Goal: Task Accomplishment & Management: Manage account settings

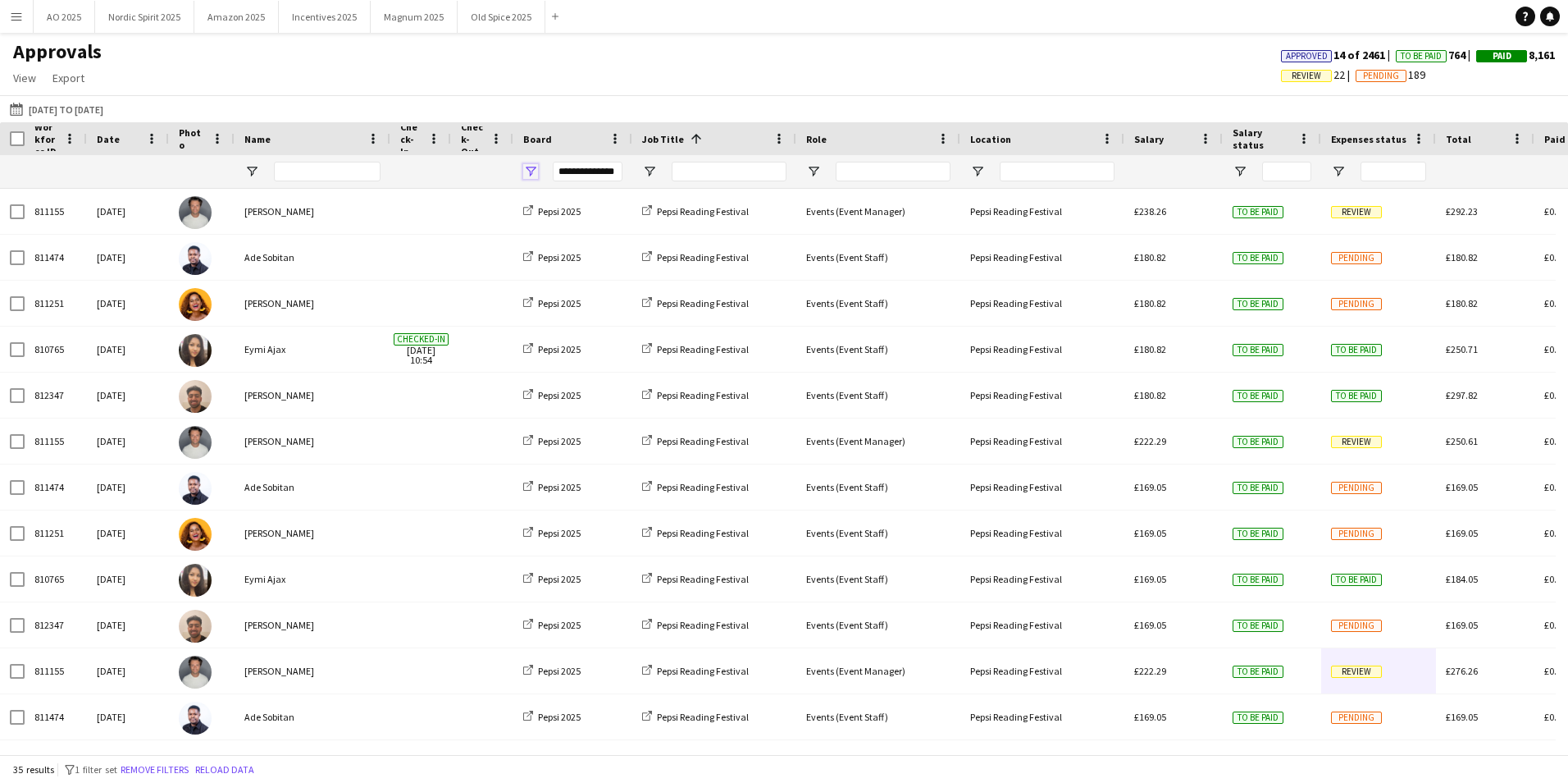
click at [533, 174] on span "Open Filter Menu" at bounding box center [531, 171] width 15 height 15
click at [547, 292] on div "Pepsi 2025" at bounding box center [606, 291] width 154 height 20
type input "***"
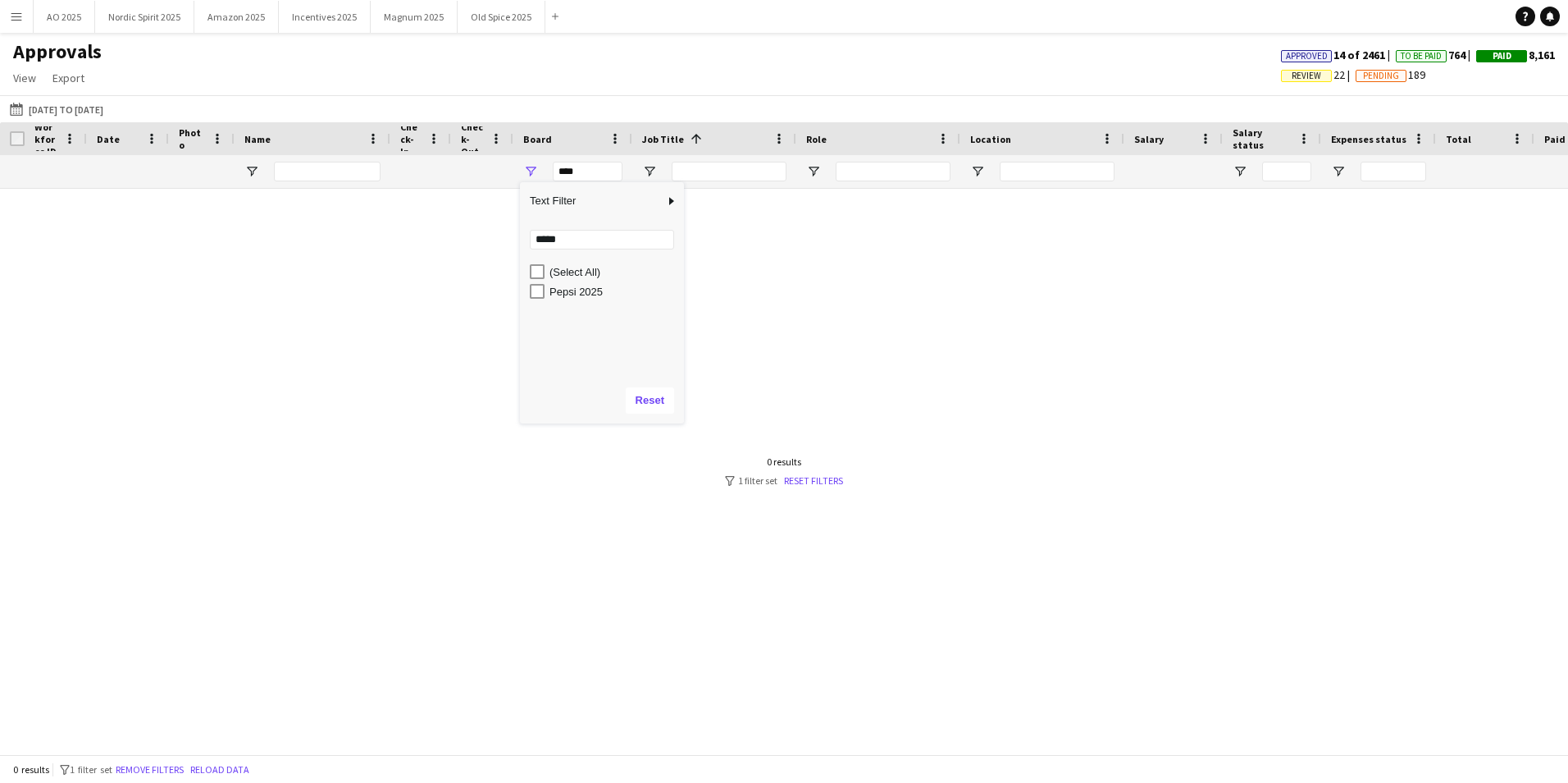
click at [1107, 241] on div at bounding box center [784, 465] width 1568 height 553
click at [823, 482] on link "Reset filters" at bounding box center [813, 480] width 59 height 12
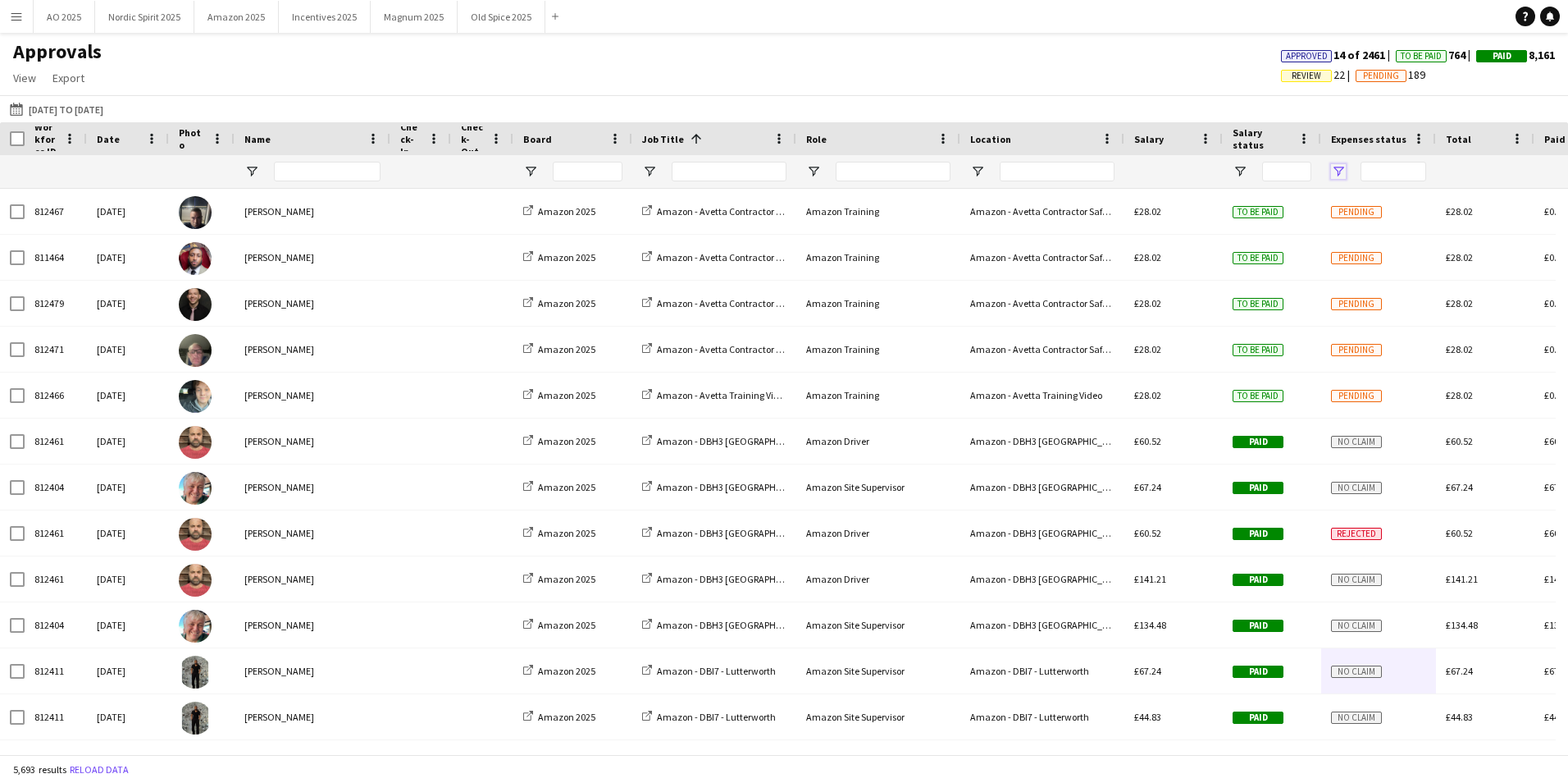
click at [1336, 173] on span "Open Filter Menu" at bounding box center [1338, 171] width 15 height 15
click at [1354, 269] on div "(Select All)" at bounding box center [1414, 271] width 154 height 20
click at [1344, 262] on div "(Select All)" at bounding box center [1414, 271] width 154 height 20
click at [1383, 265] on div "(Select All)" at bounding box center [1421, 271] width 129 height 12
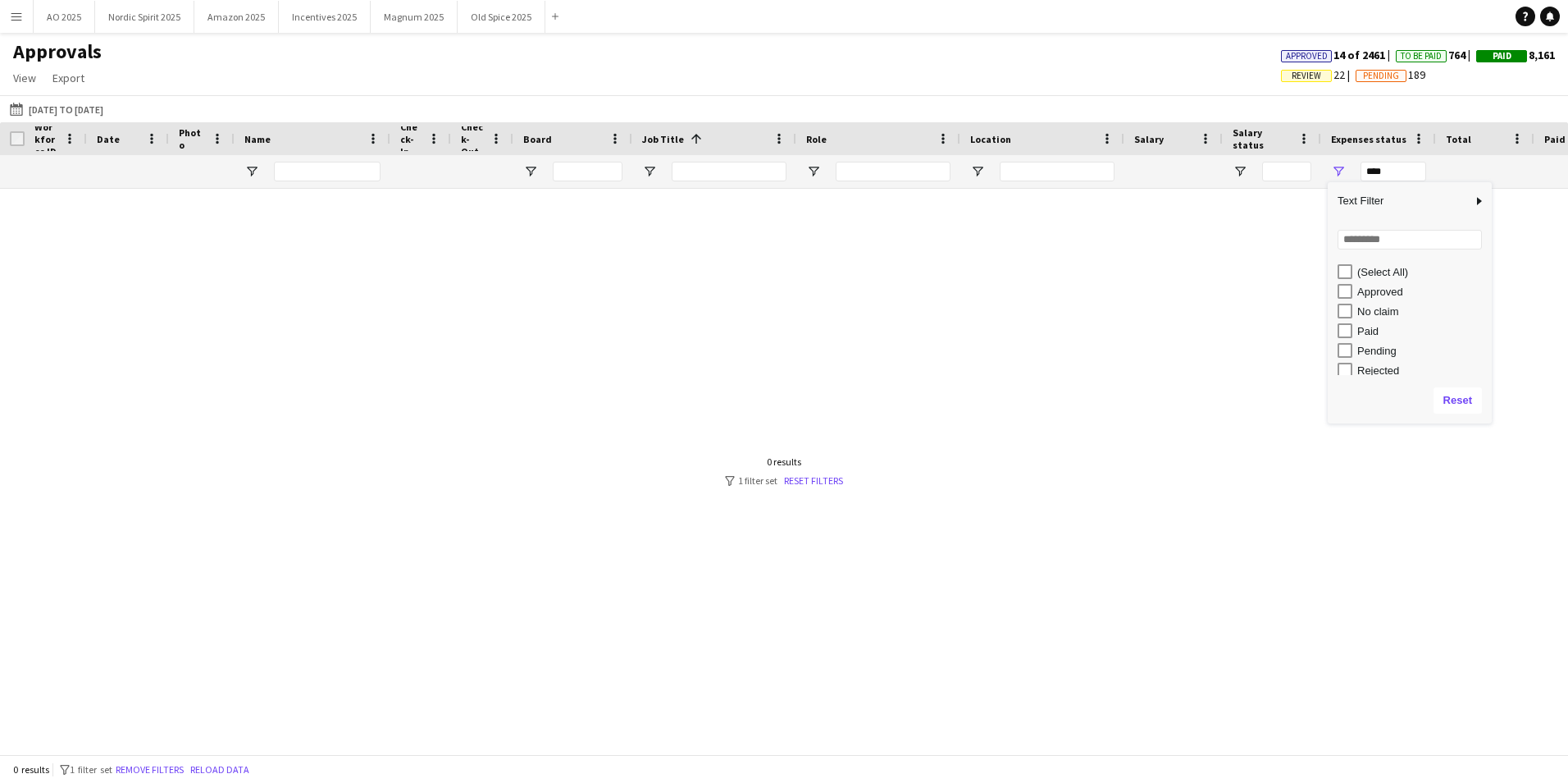
scroll to position [45, 0]
type input "**********"
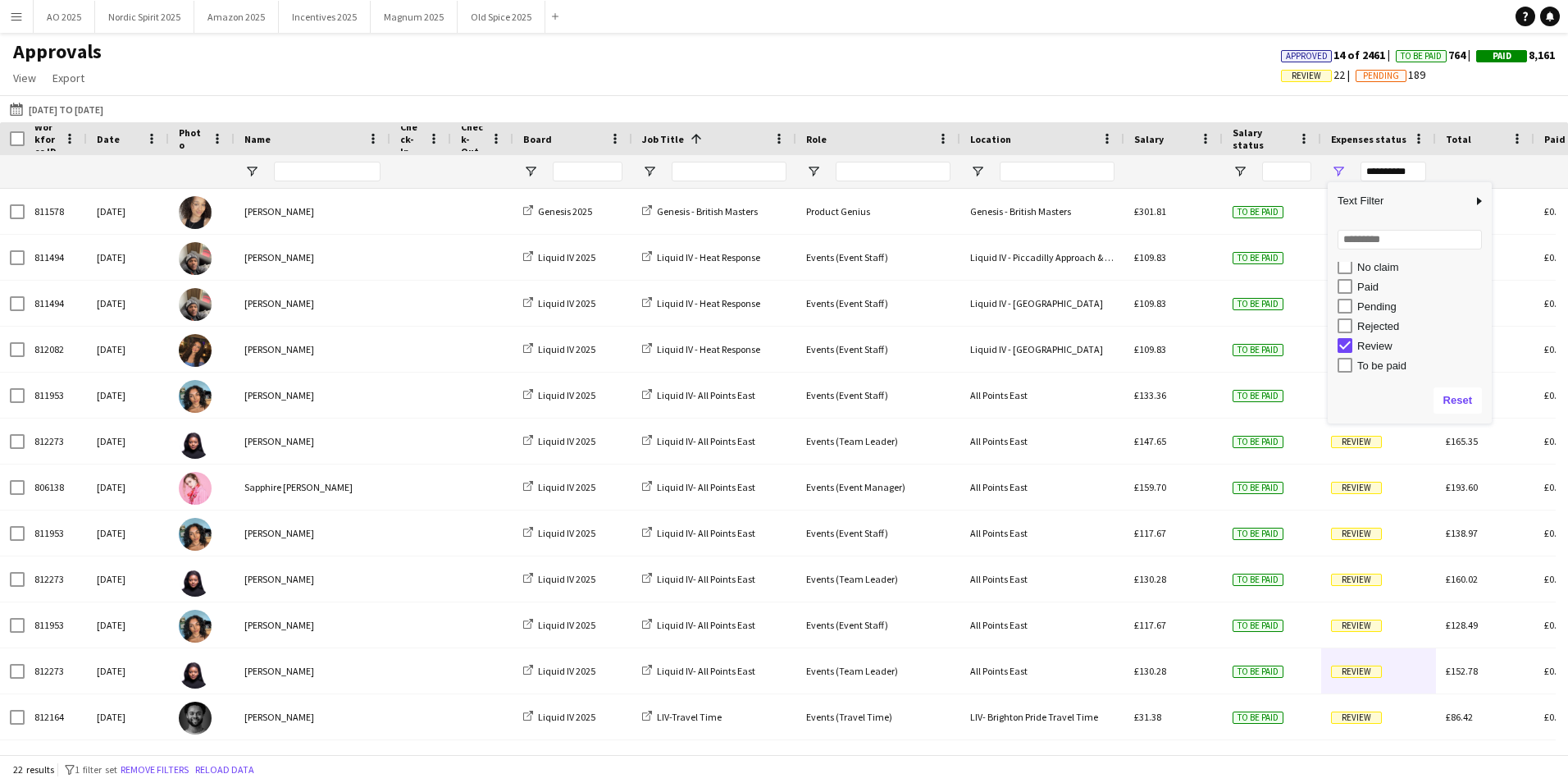
click at [1187, 89] on div "Approvals View Customise view Customise filters Reset Filters Reset View Reset …" at bounding box center [784, 68] width 1568 height 56
click at [106, 113] on button "[DATE] to [DATE] [DATE] to [DATE]" at bounding box center [56, 109] width 100 height 20
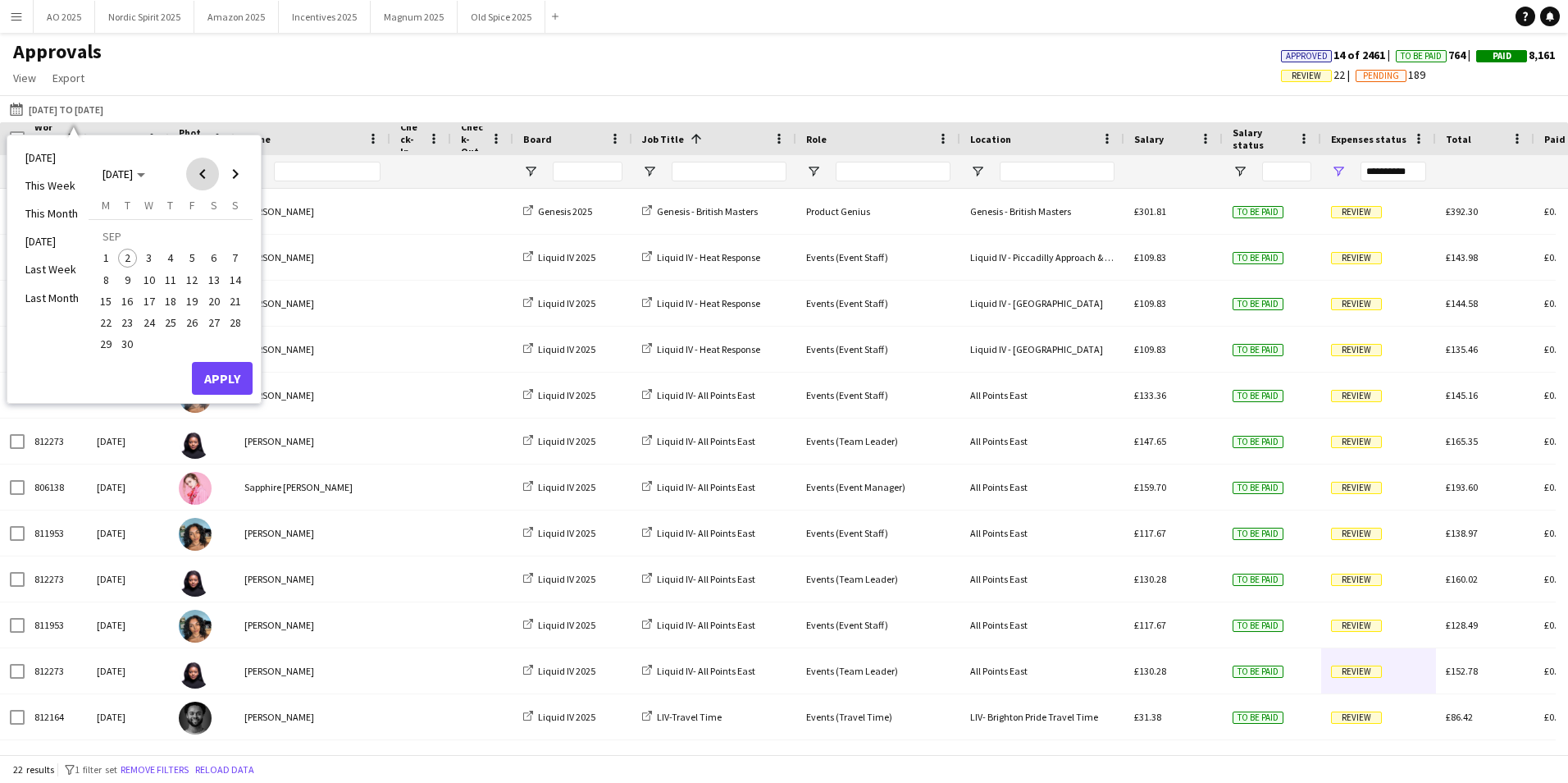
click at [199, 173] on span "Previous month" at bounding box center [203, 174] width 33 height 33
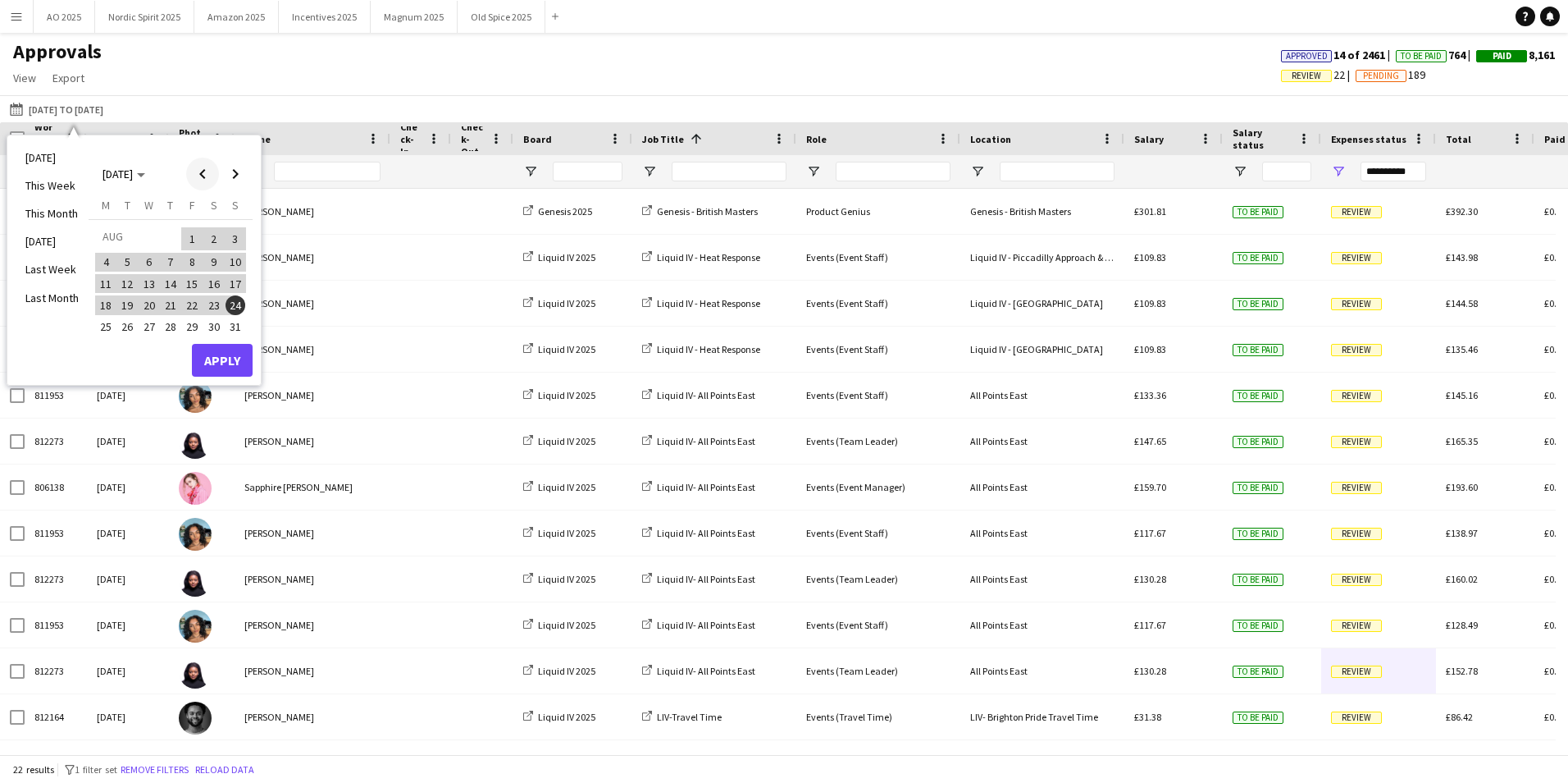
click at [199, 178] on span "Previous month" at bounding box center [203, 174] width 33 height 33
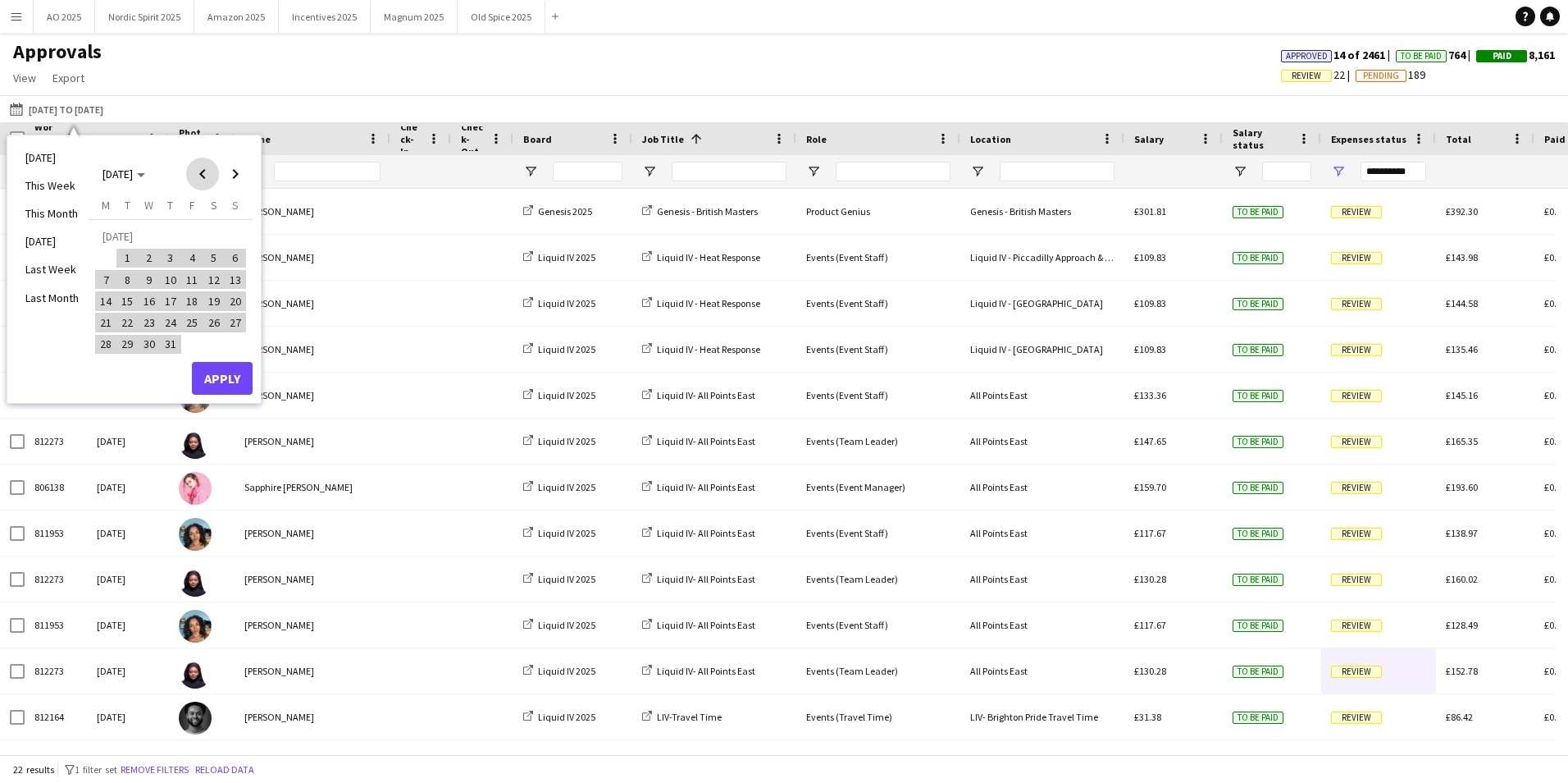
click at [199, 178] on span "Previous month" at bounding box center [203, 174] width 33 height 33
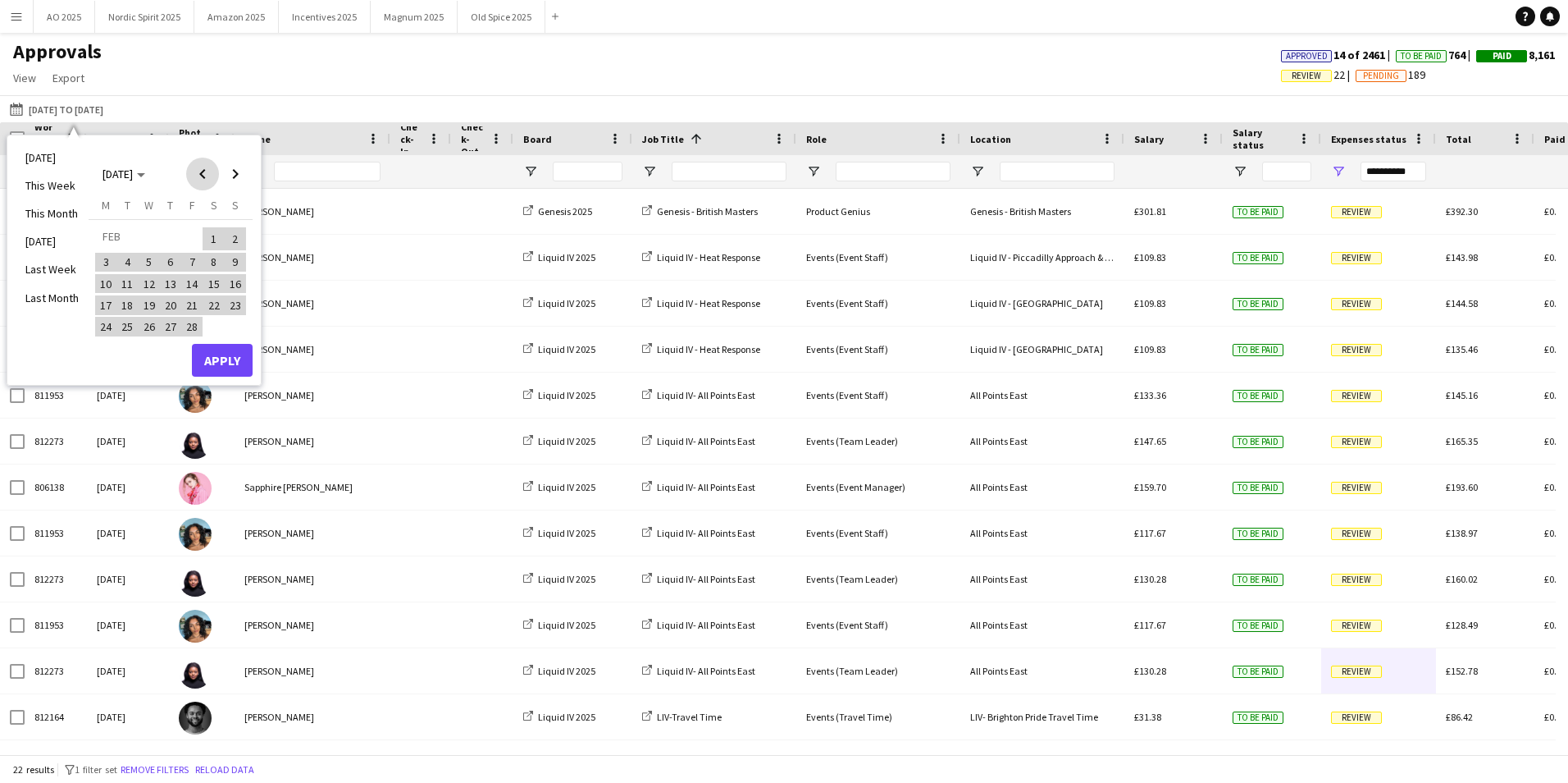
click at [199, 178] on span "Previous month" at bounding box center [203, 174] width 33 height 33
click at [144, 256] on span "1" at bounding box center [149, 259] width 20 height 20
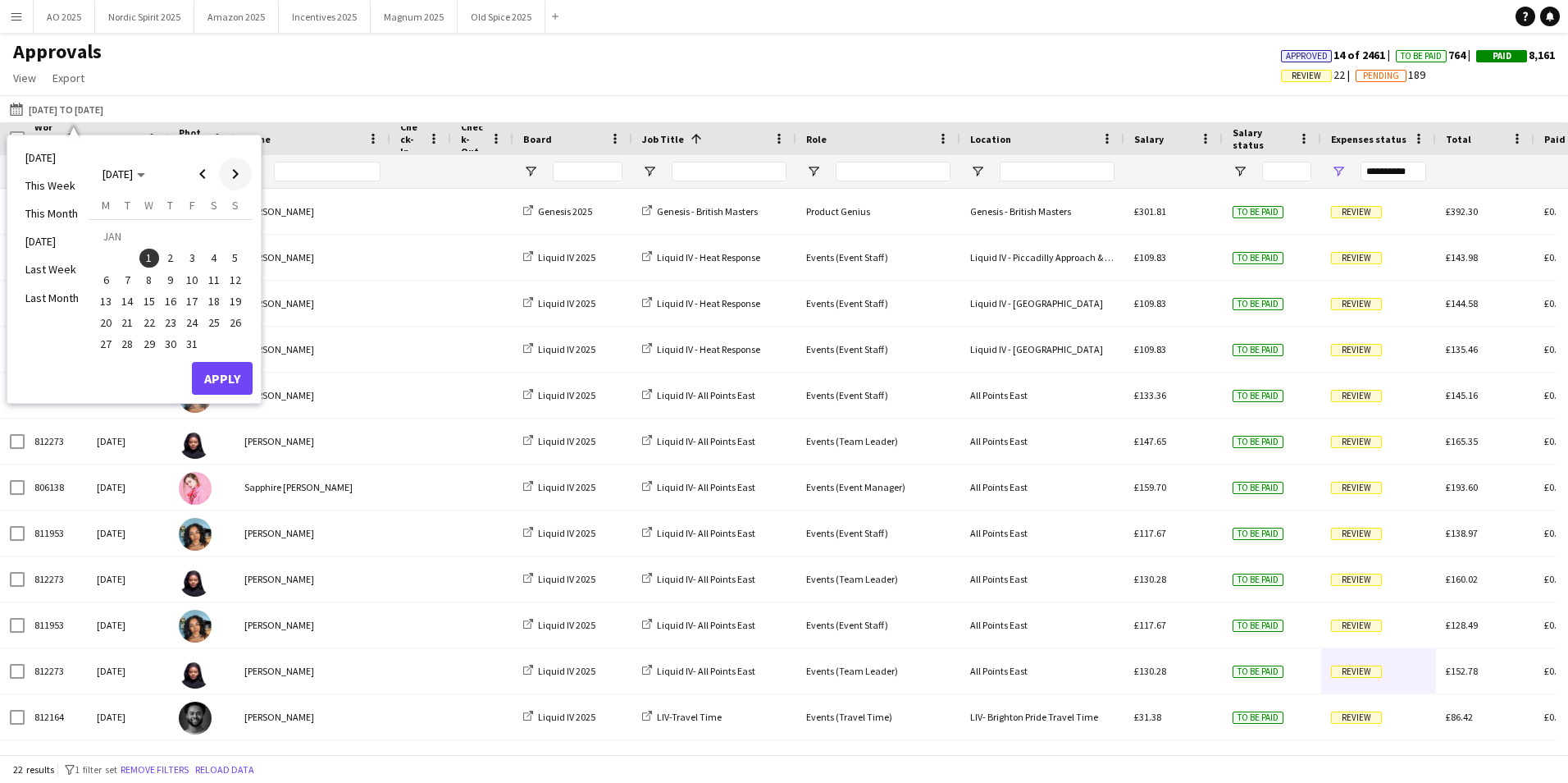
click at [245, 169] on span "Next month" at bounding box center [236, 174] width 33 height 33
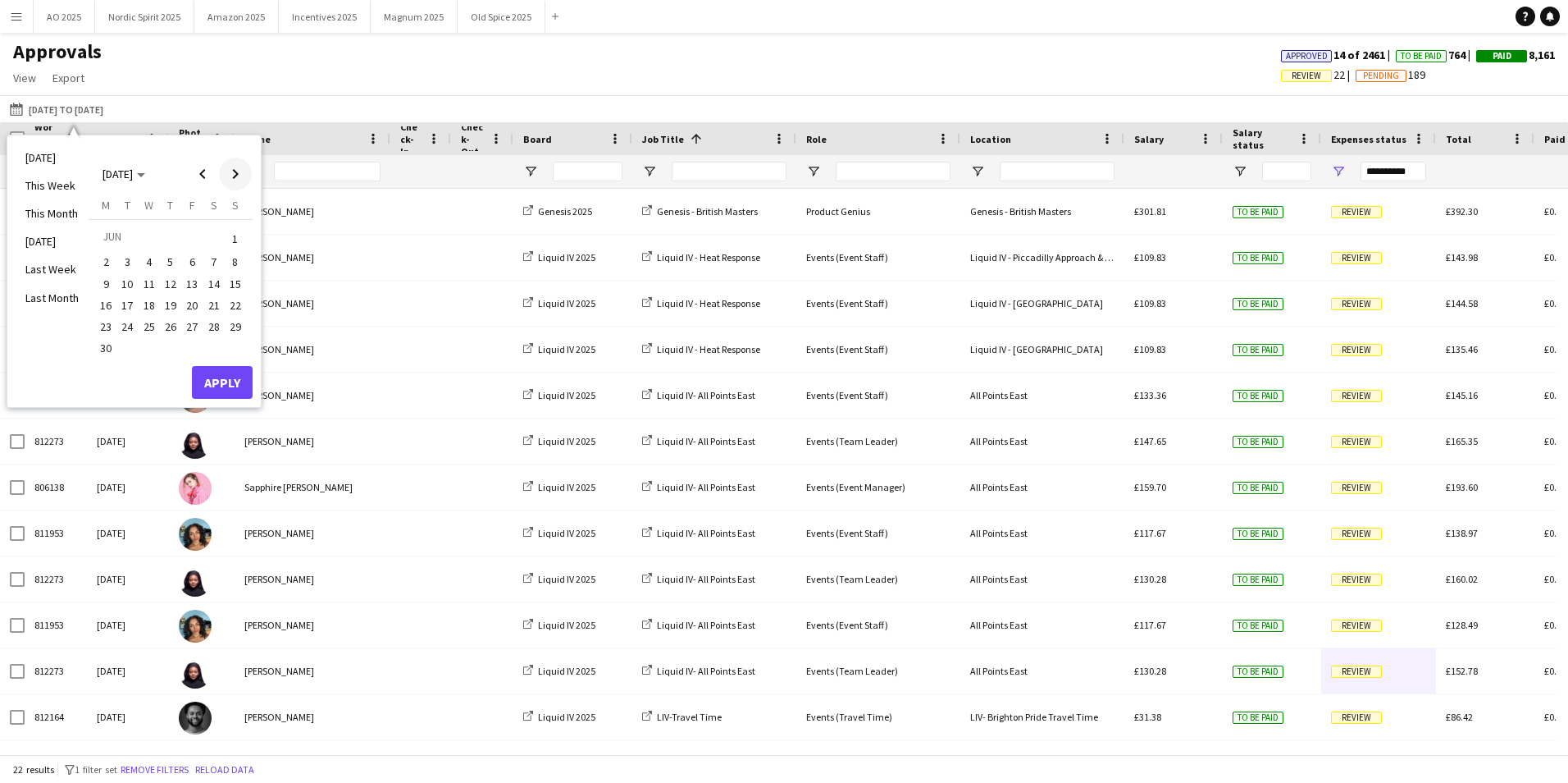
click at [245, 169] on span "Next month" at bounding box center [236, 174] width 33 height 33
click at [236, 326] on span "31" at bounding box center [236, 326] width 20 height 20
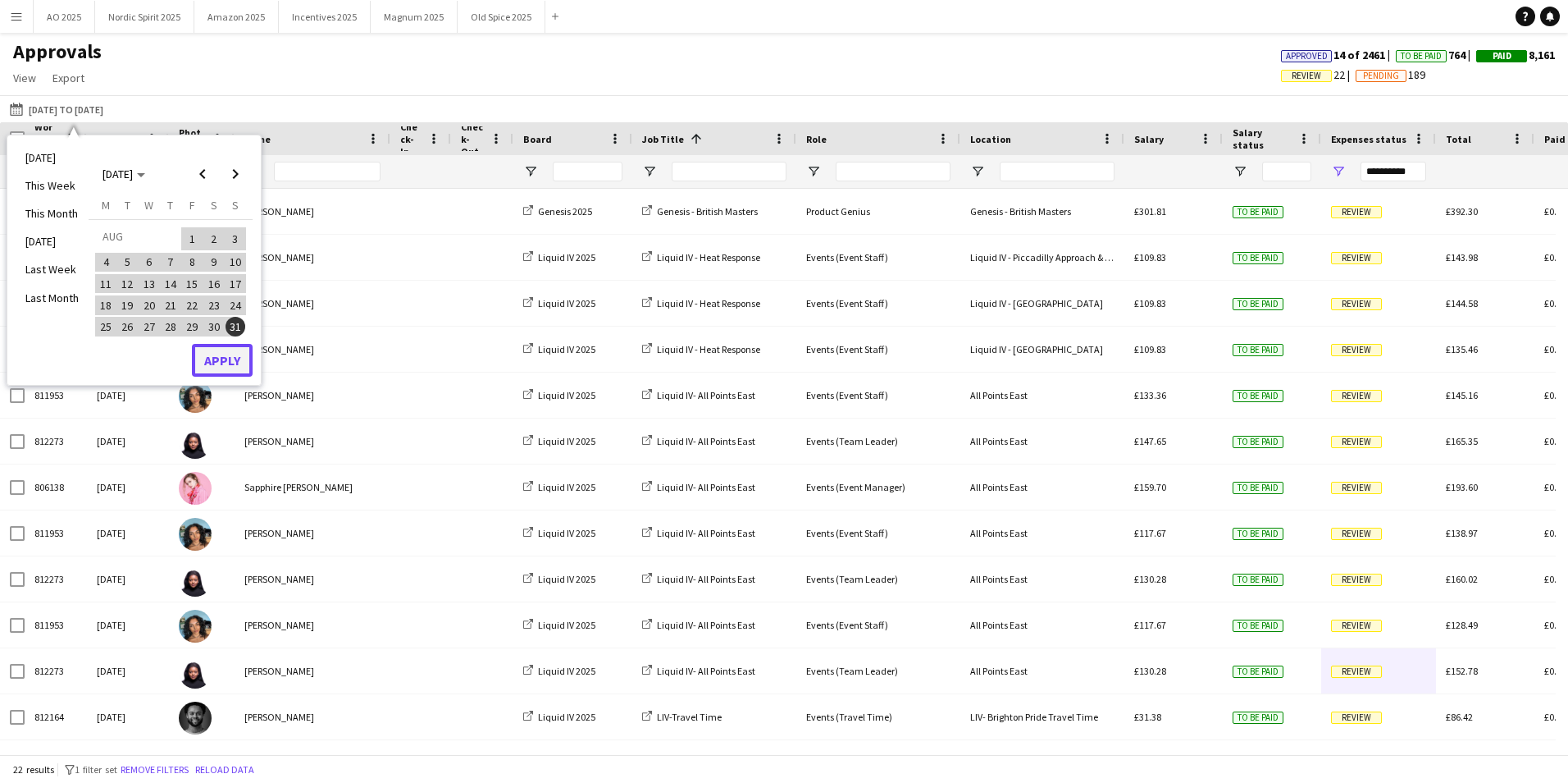
click at [222, 364] on button "Apply" at bounding box center [222, 360] width 61 height 33
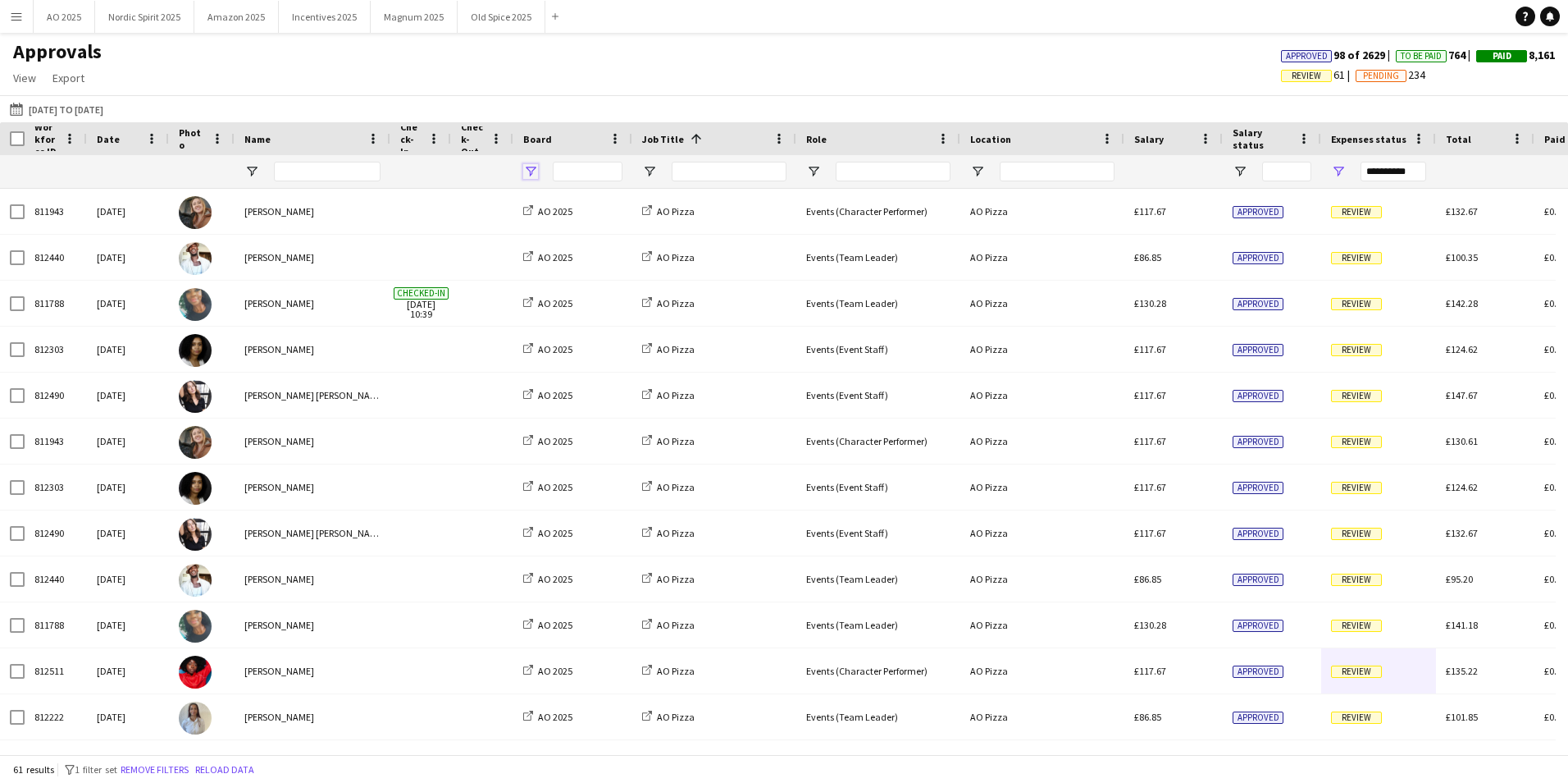
click at [534, 172] on span "Open Filter Menu" at bounding box center [531, 171] width 15 height 15
click at [551, 270] on div "(Select All)" at bounding box center [614, 271] width 129 height 12
type input "***"
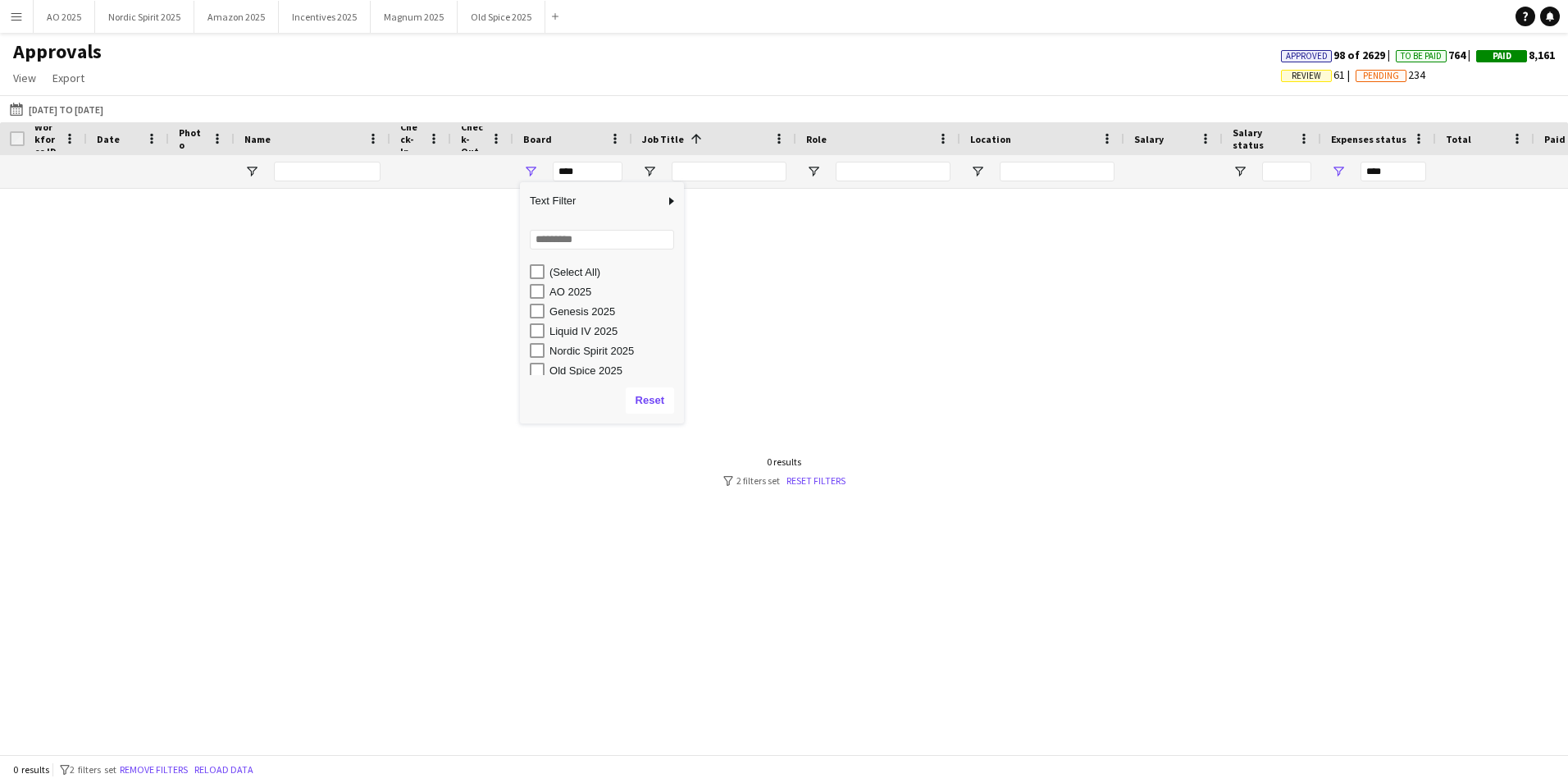
click at [545, 316] on div "Genesis 2025" at bounding box center [606, 311] width 154 height 20
type input "**********"
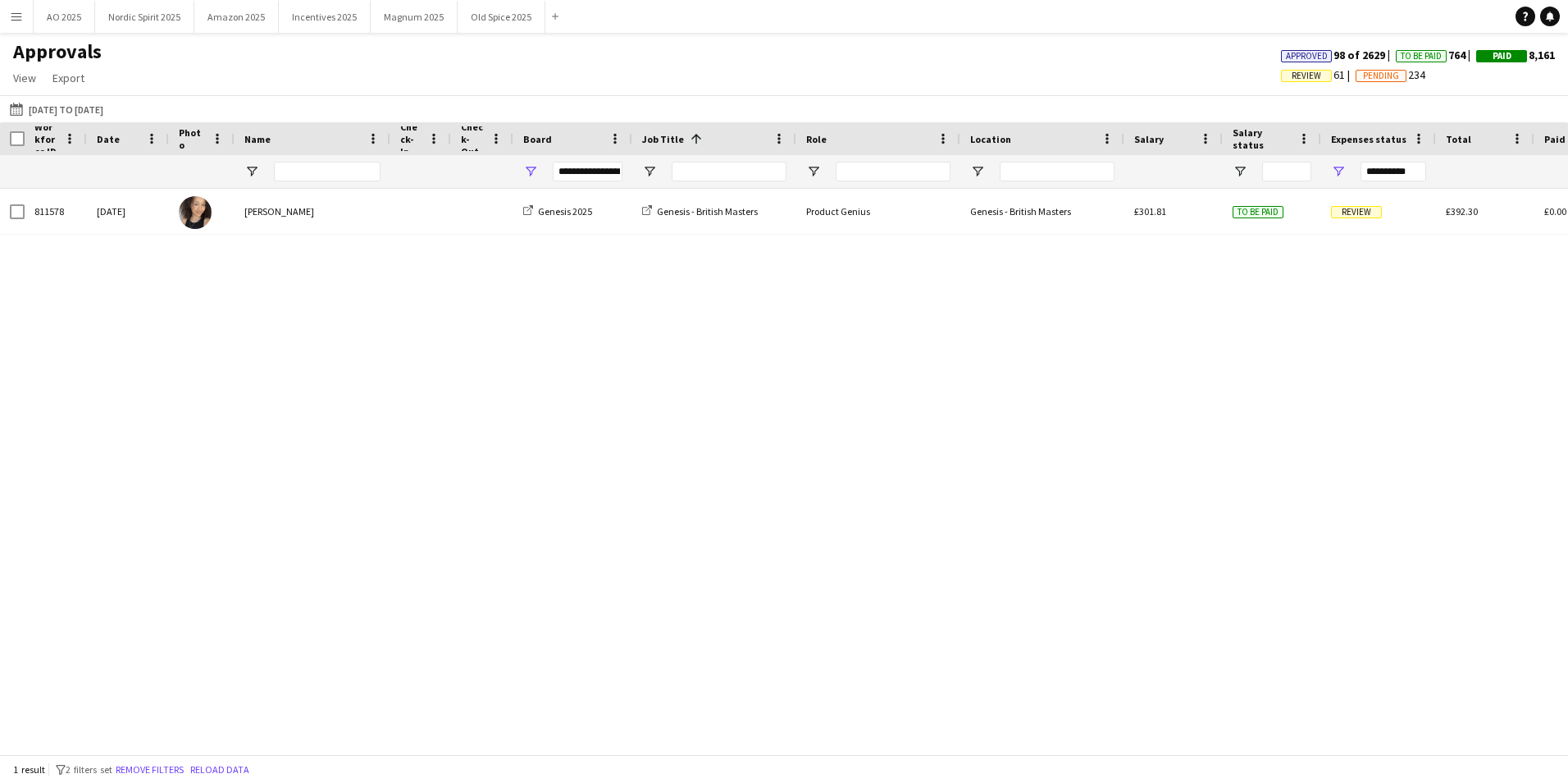
click at [818, 404] on div "811578 [DATE] [PERSON_NAME] Genesis 2025 Genesis - British Masters Product Geni…" at bounding box center [784, 465] width 1568 height 553
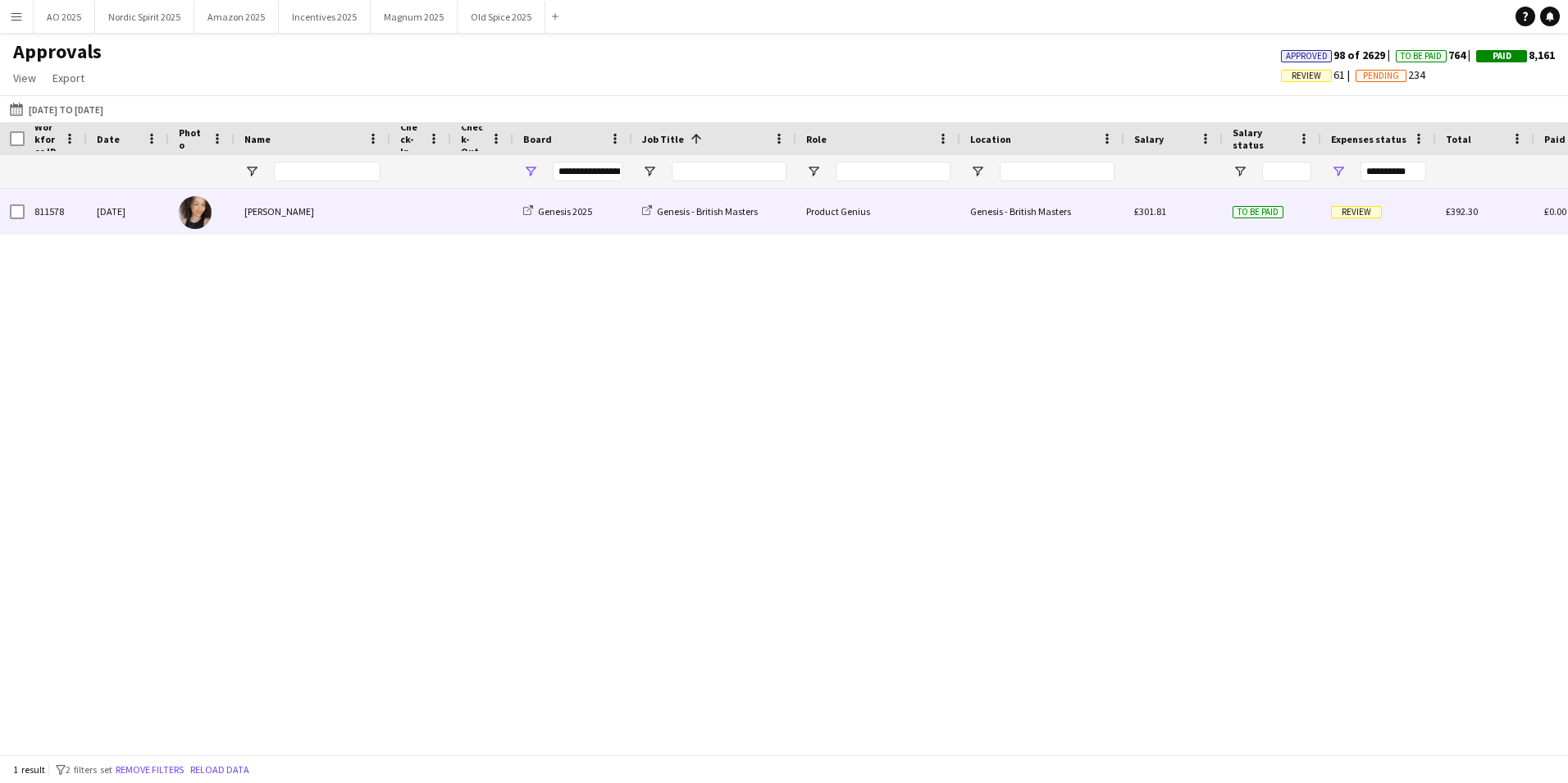
click at [1342, 213] on span "Review" at bounding box center [1356, 212] width 51 height 12
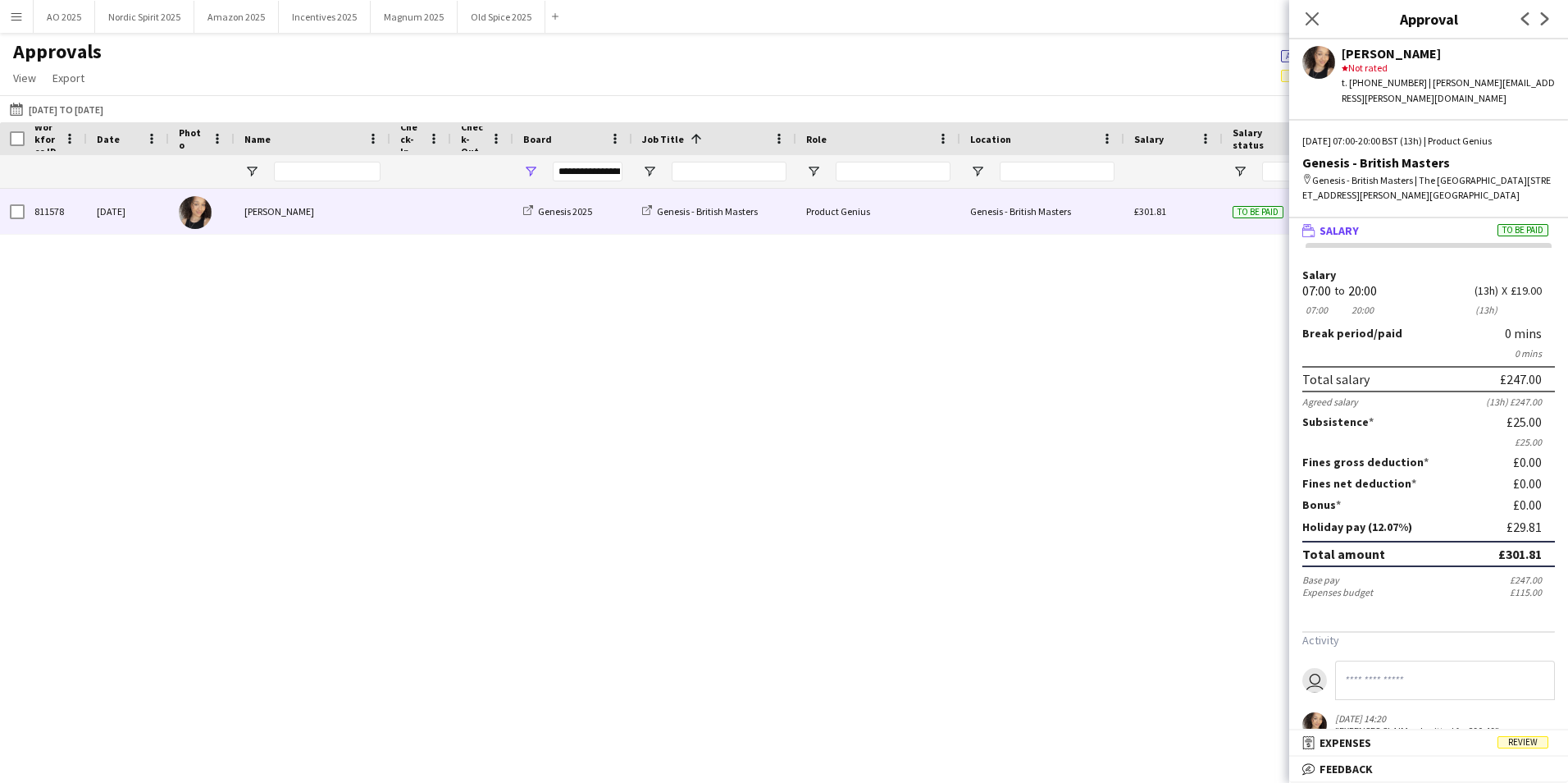
click at [1418, 735] on mat-panel-title "receipt Expenses Review" at bounding box center [1425, 743] width 272 height 15
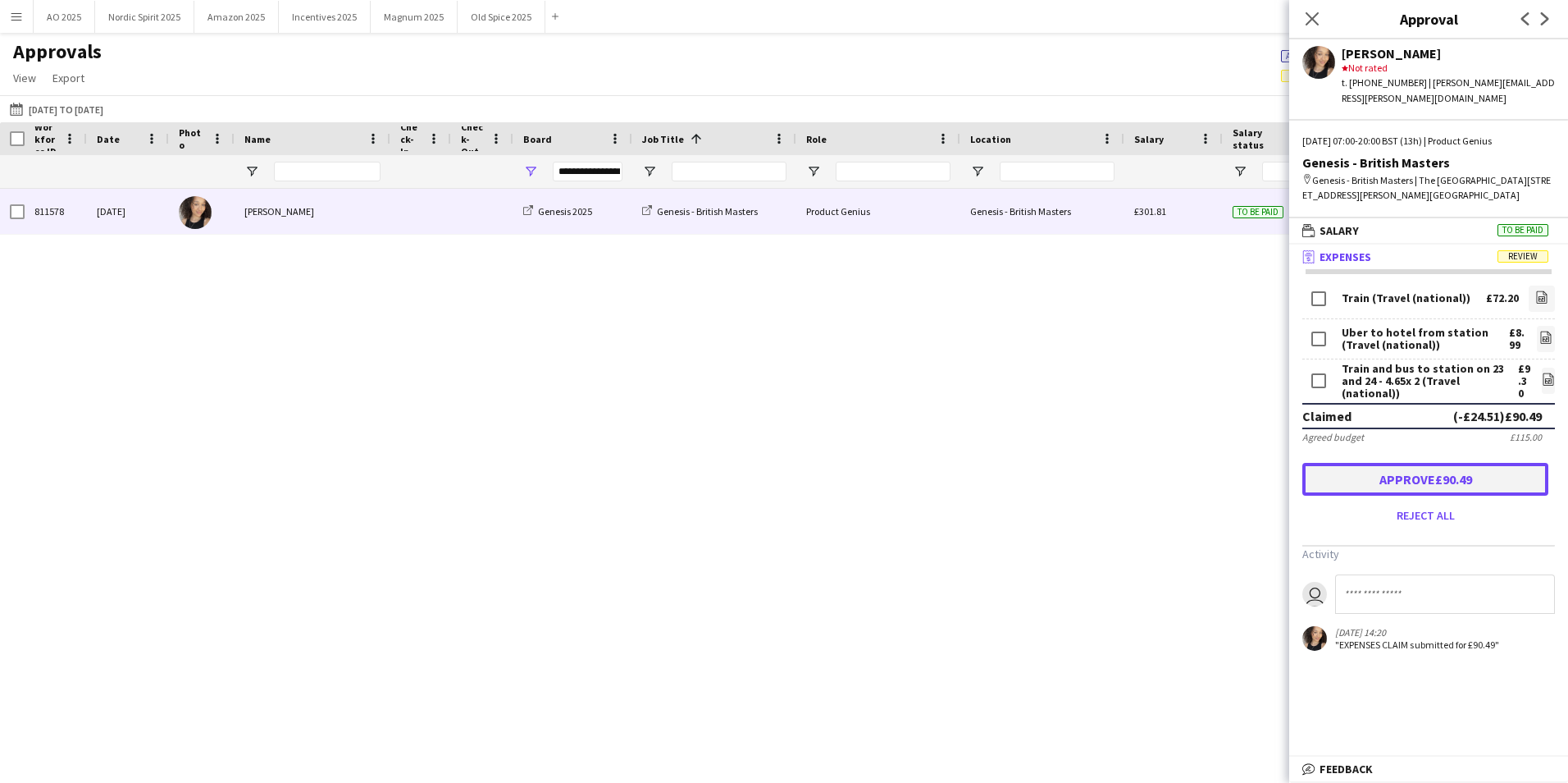
click at [1388, 465] on button "Approve £90.49" at bounding box center [1425, 479] width 246 height 33
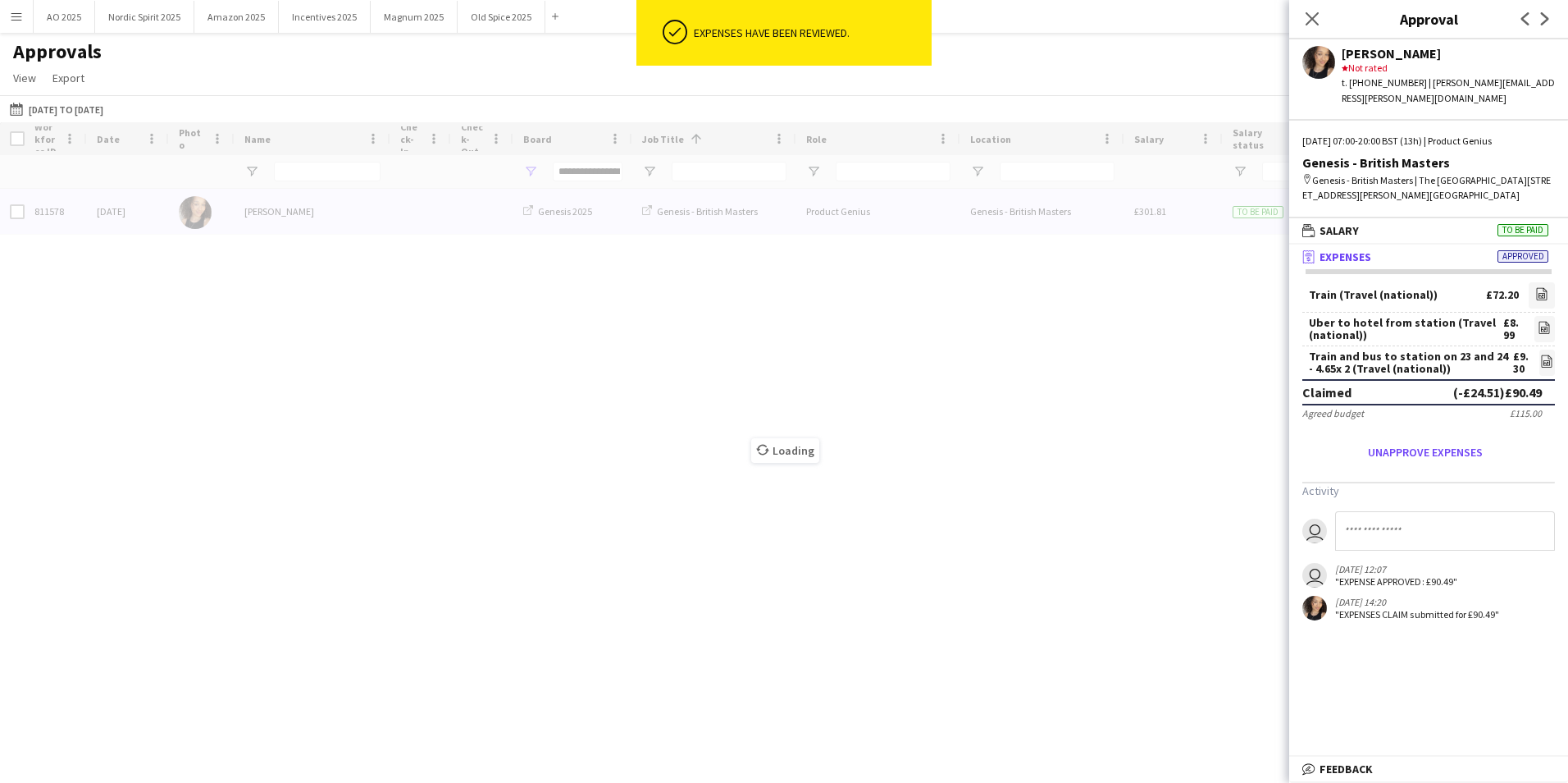
type input "***"
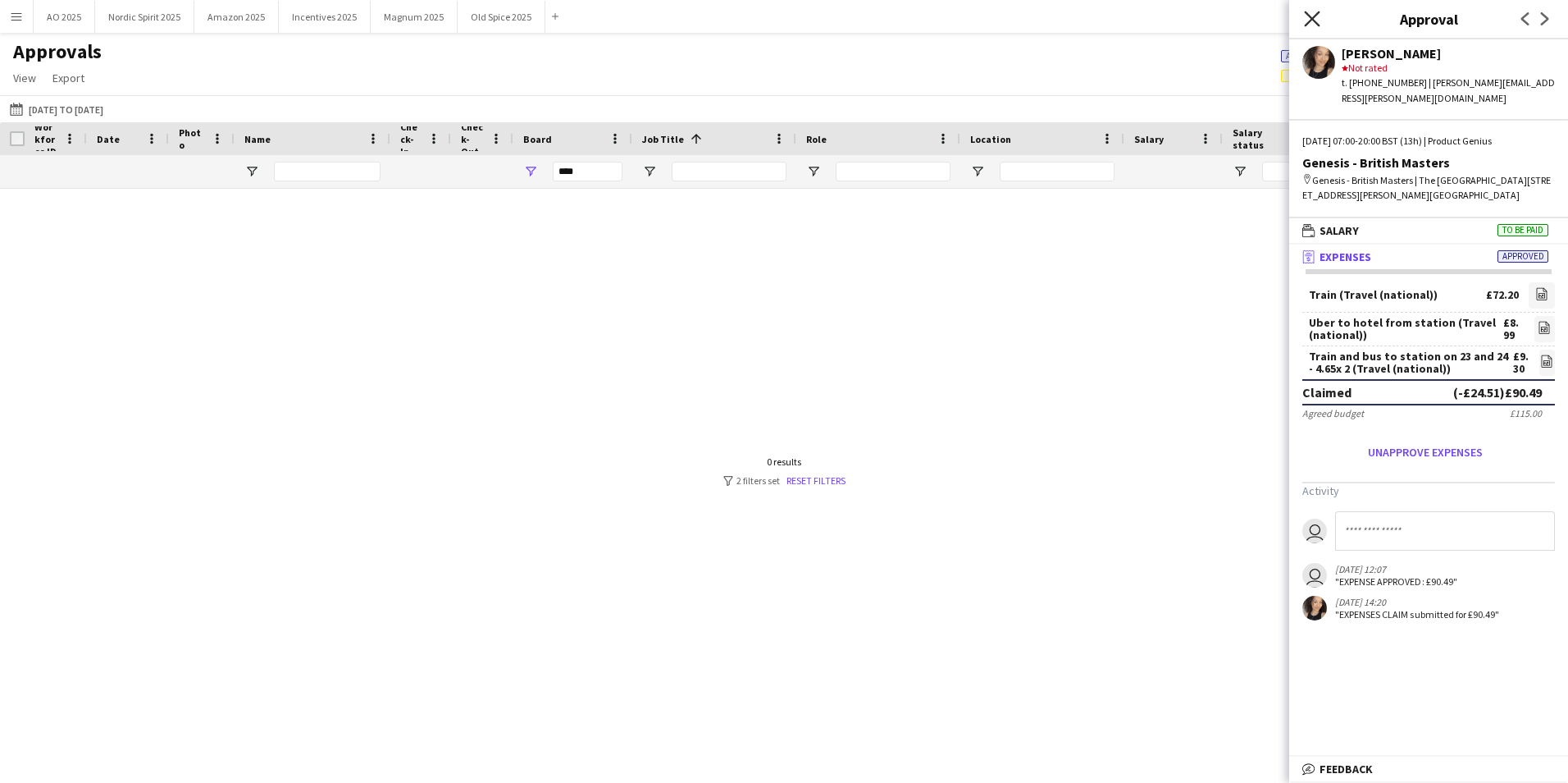
click at [1304, 24] on icon "Close pop-in" at bounding box center [1312, 18] width 16 height 16
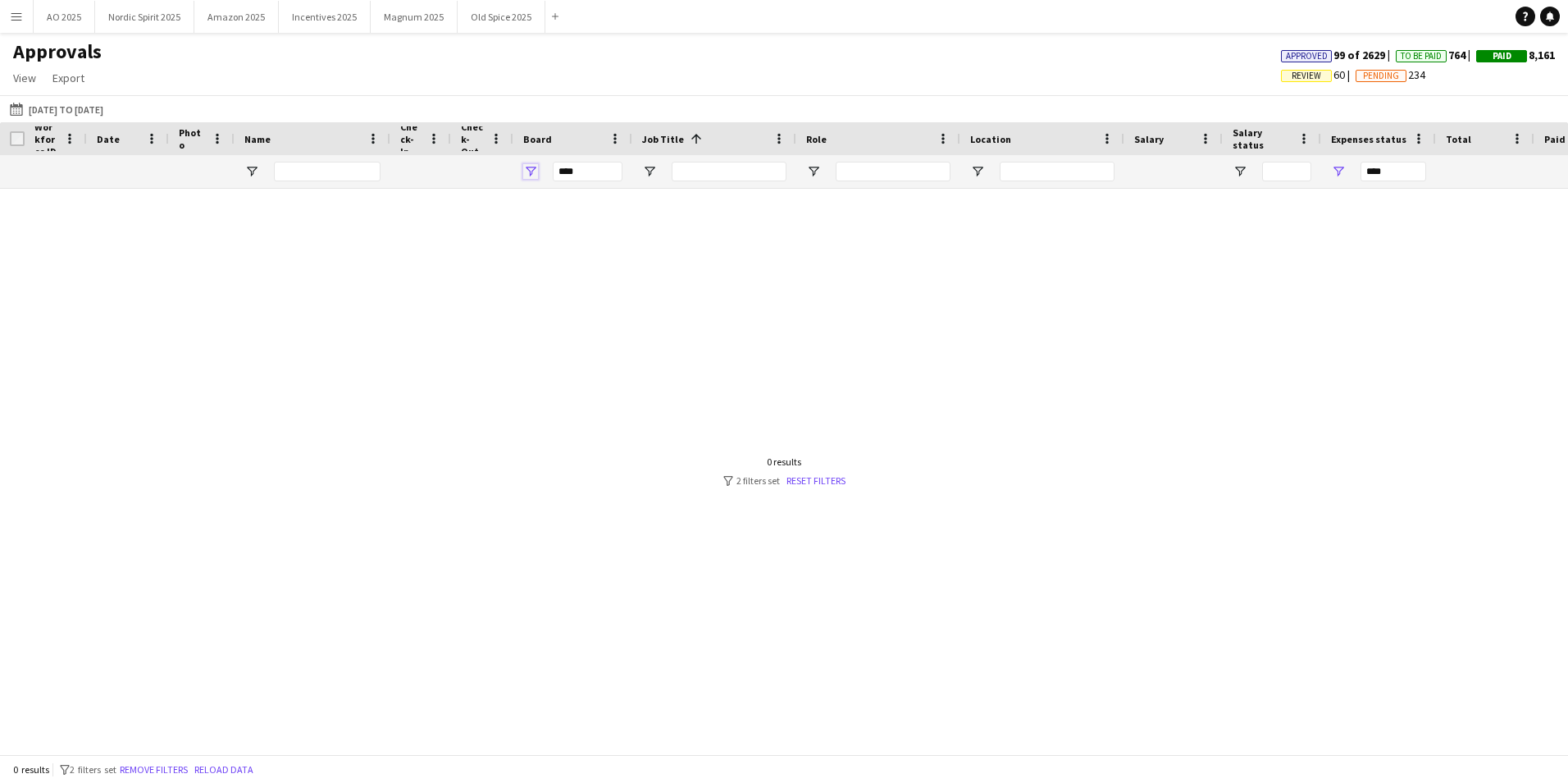
click at [529, 166] on span "Open Filter Menu" at bounding box center [531, 171] width 15 height 15
type input "**********"
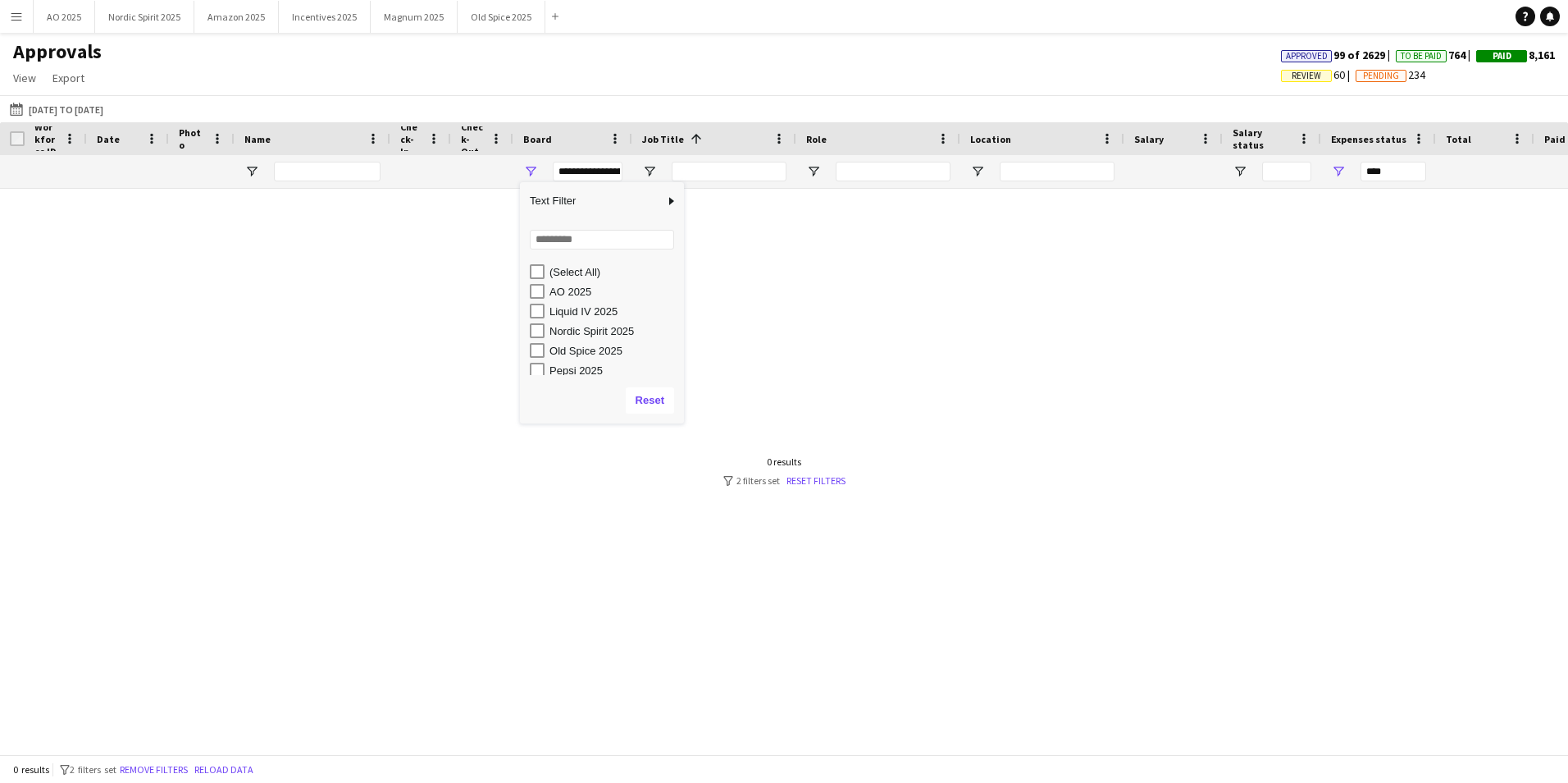
type input "**********"
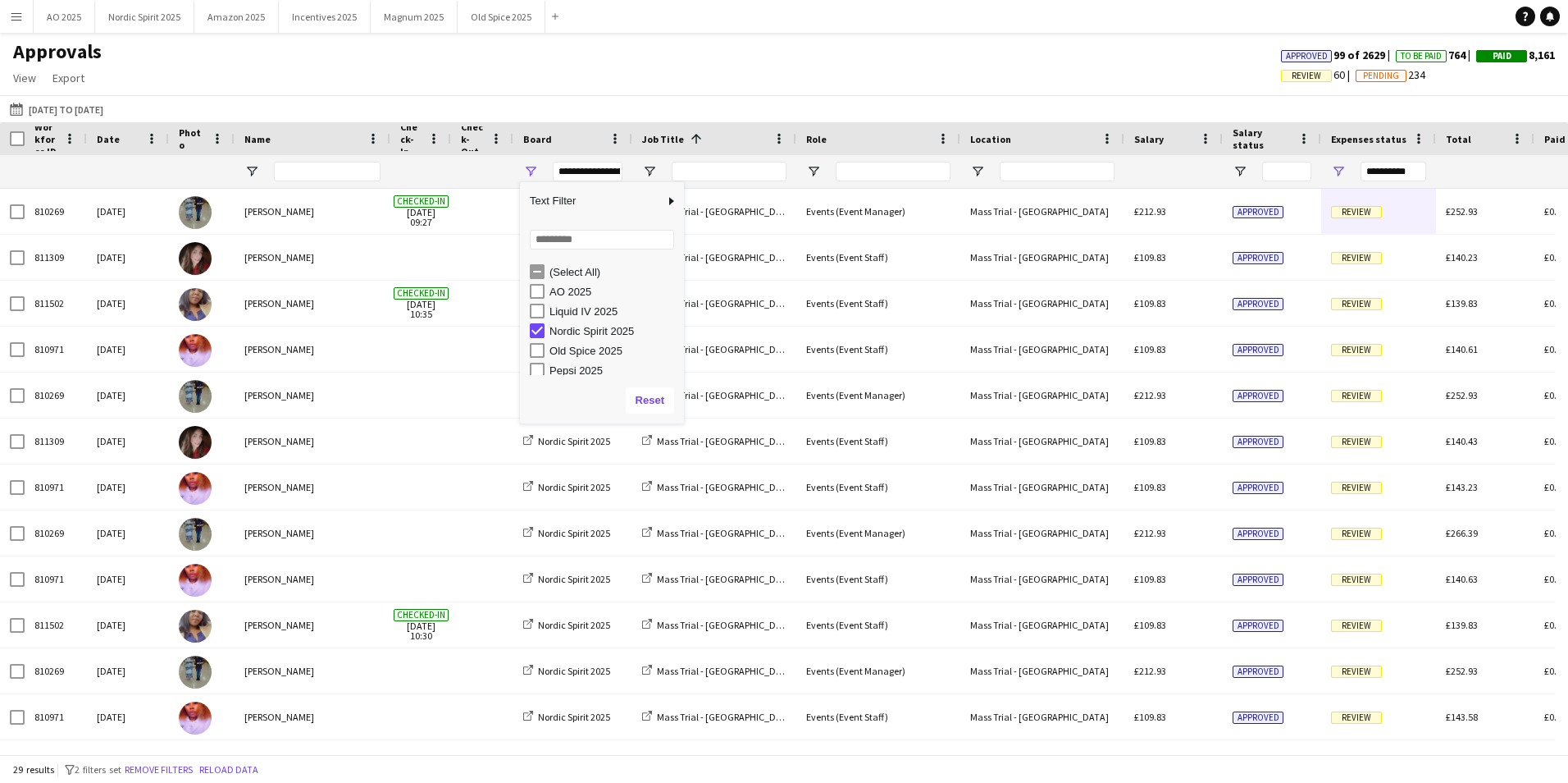
click at [773, 101] on div "[DATE] to [DATE] [DATE] to [DATE] [DATE] This Week This Month [DATE] Last Week …" at bounding box center [784, 108] width 1568 height 27
click at [649, 166] on span "Open Filter Menu" at bounding box center [649, 171] width 15 height 15
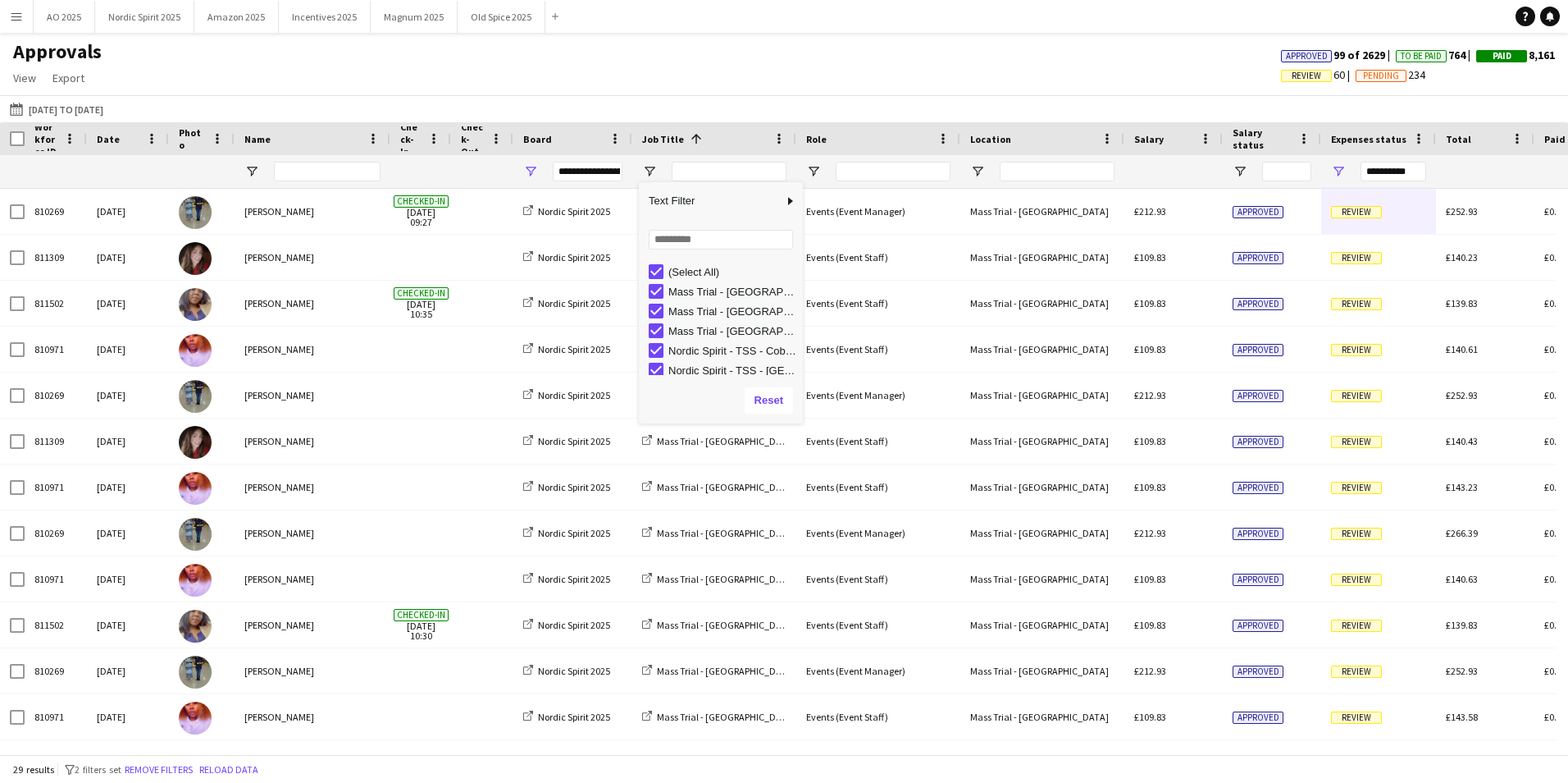
click at [682, 272] on div "(Select All)" at bounding box center [733, 271] width 129 height 12
type input "***"
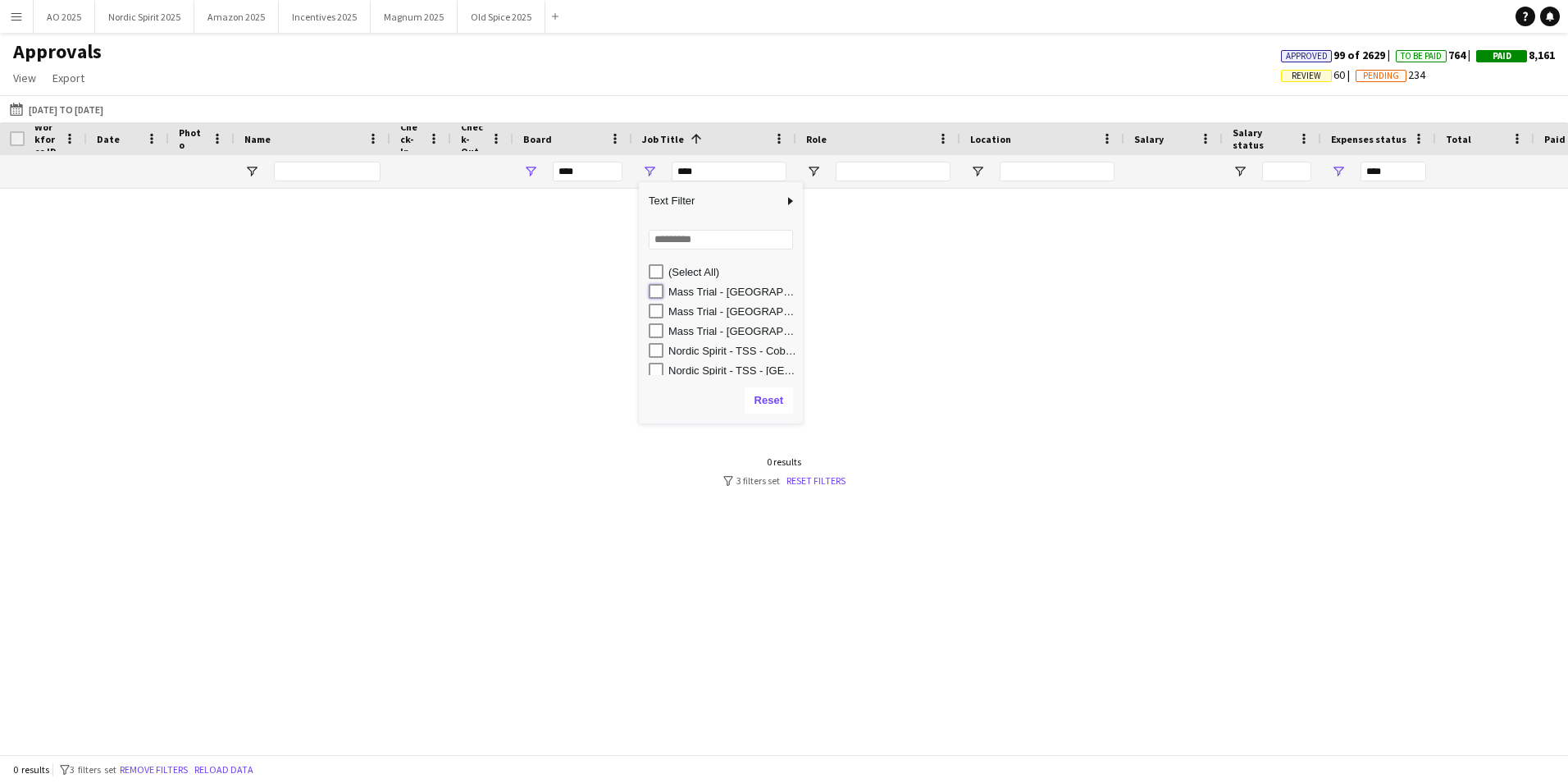
type input "**********"
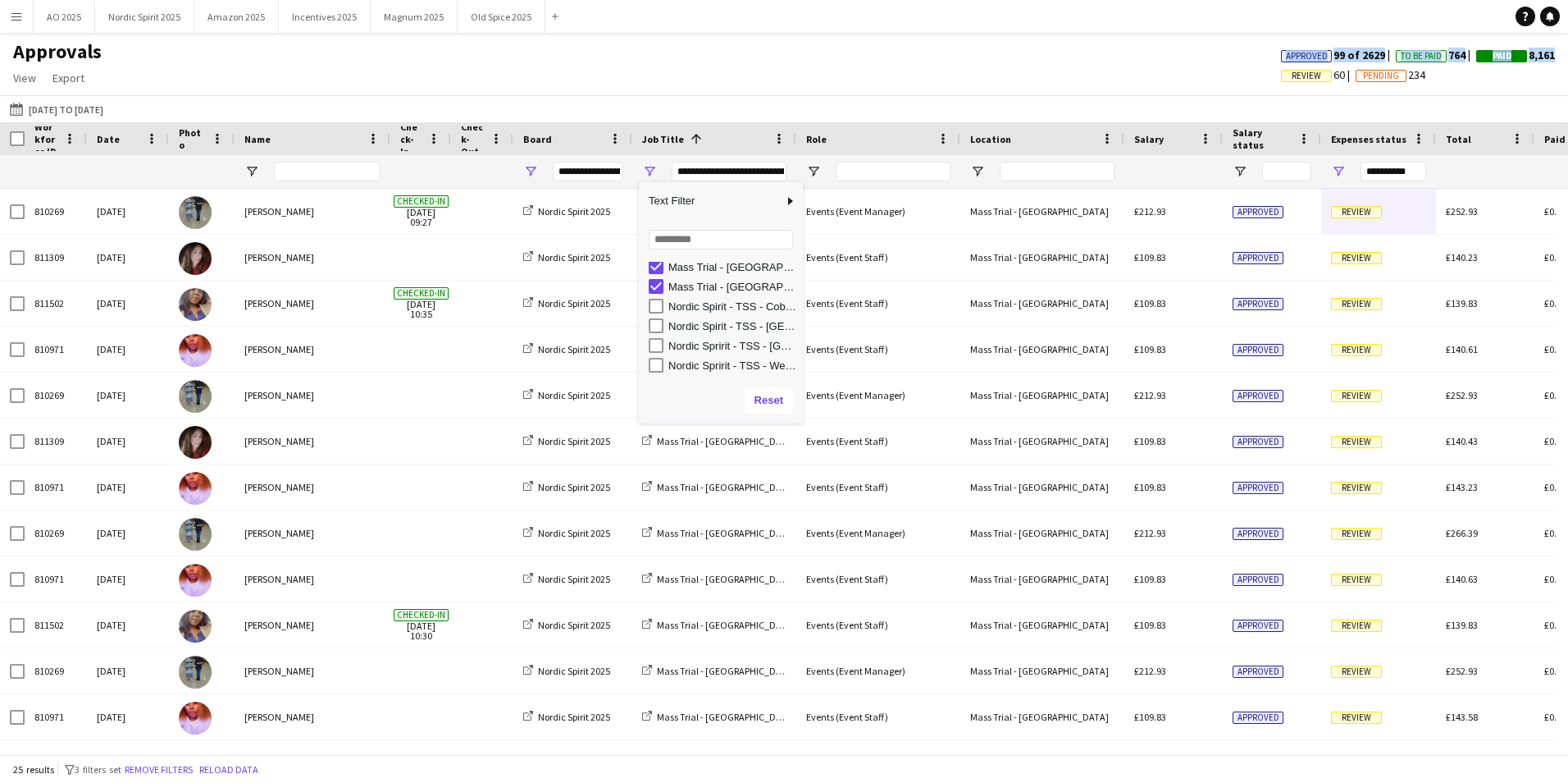
click at [848, 66] on div "Approvals View Customise view Customise filters Reset Filters Reset View Reset …" at bounding box center [784, 68] width 1568 height 56
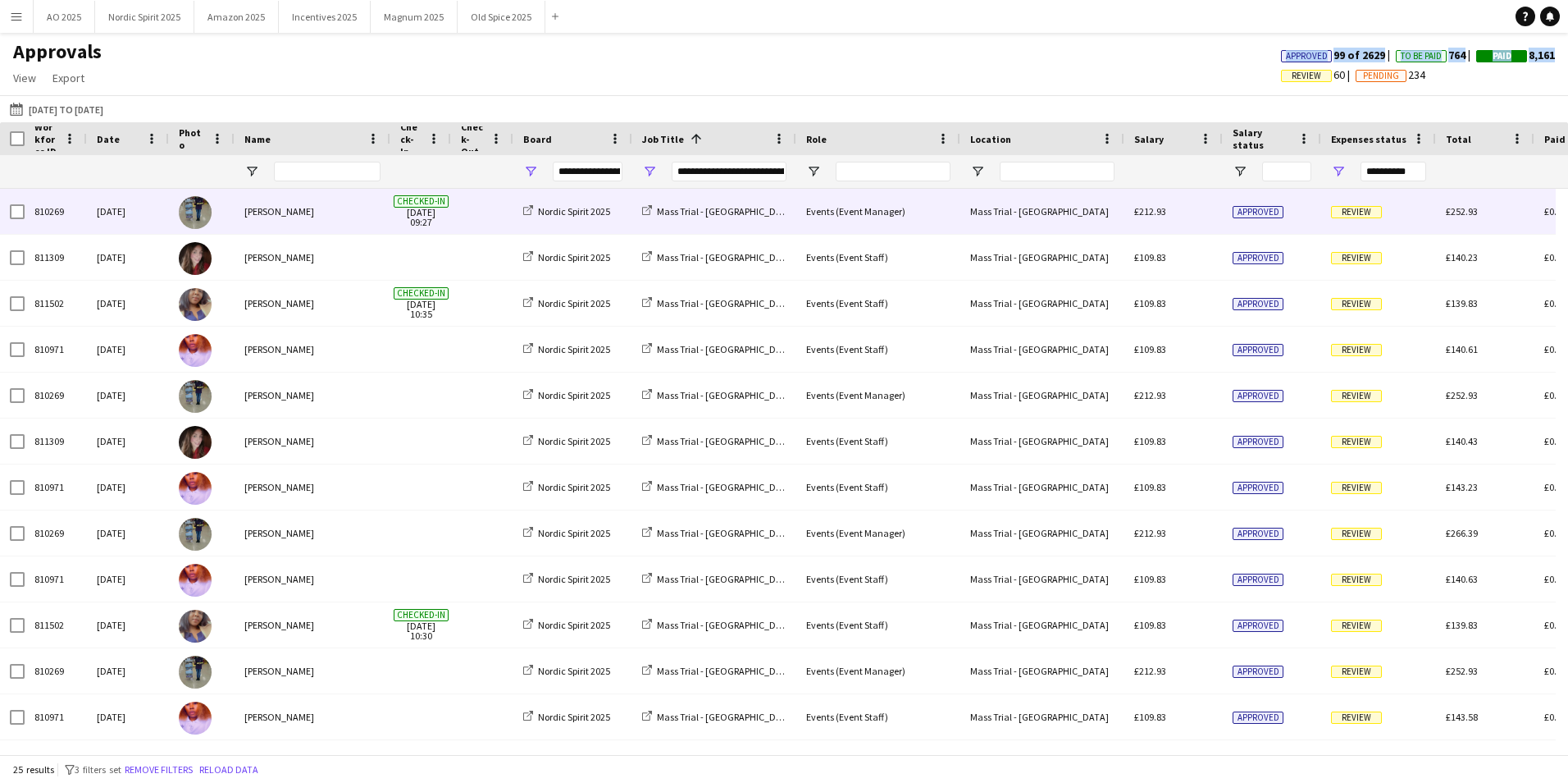
click at [1348, 214] on span "Review" at bounding box center [1356, 212] width 51 height 12
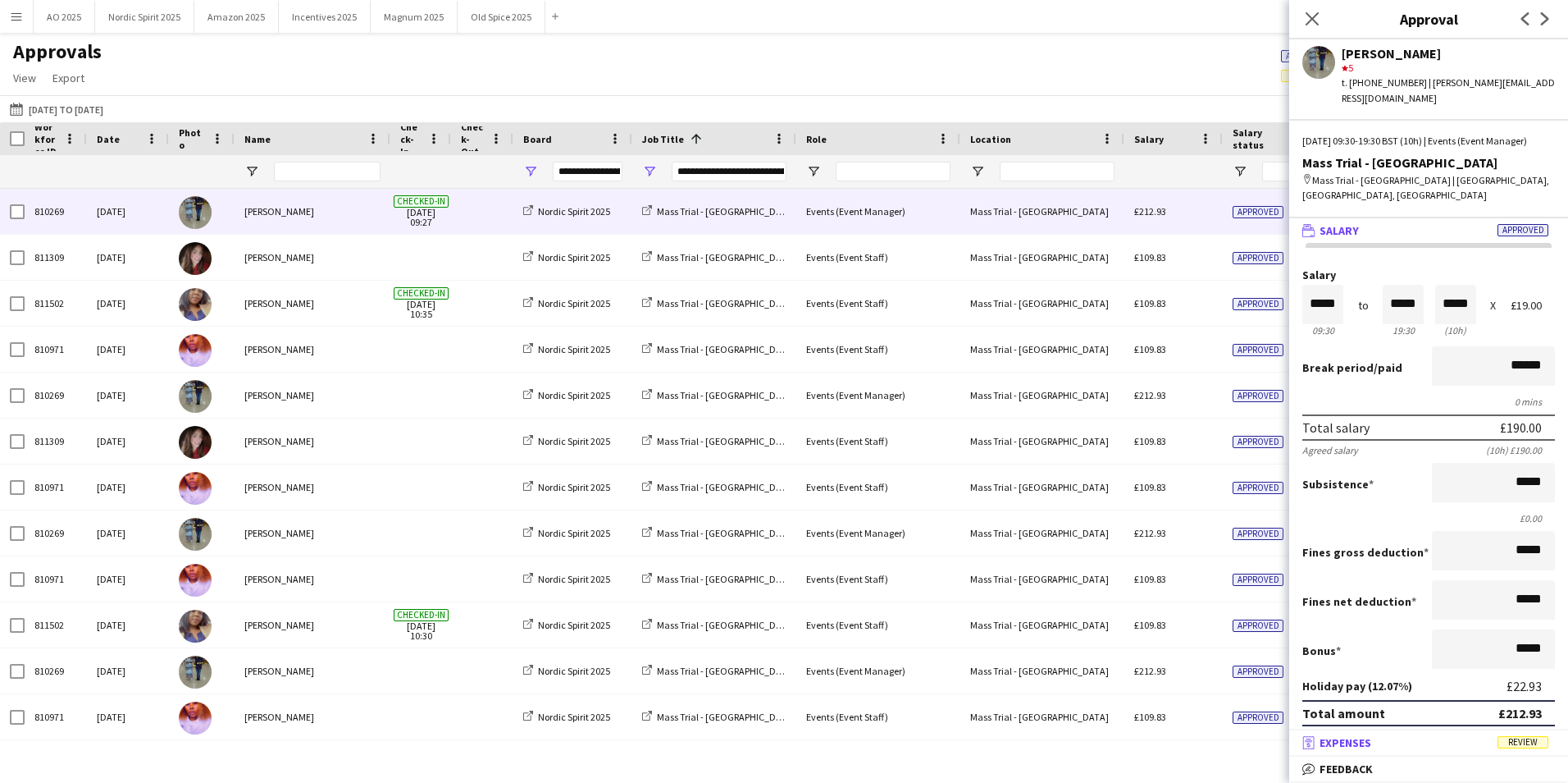
click at [1392, 748] on mat-panel-title "receipt Expenses Review" at bounding box center [1425, 743] width 272 height 15
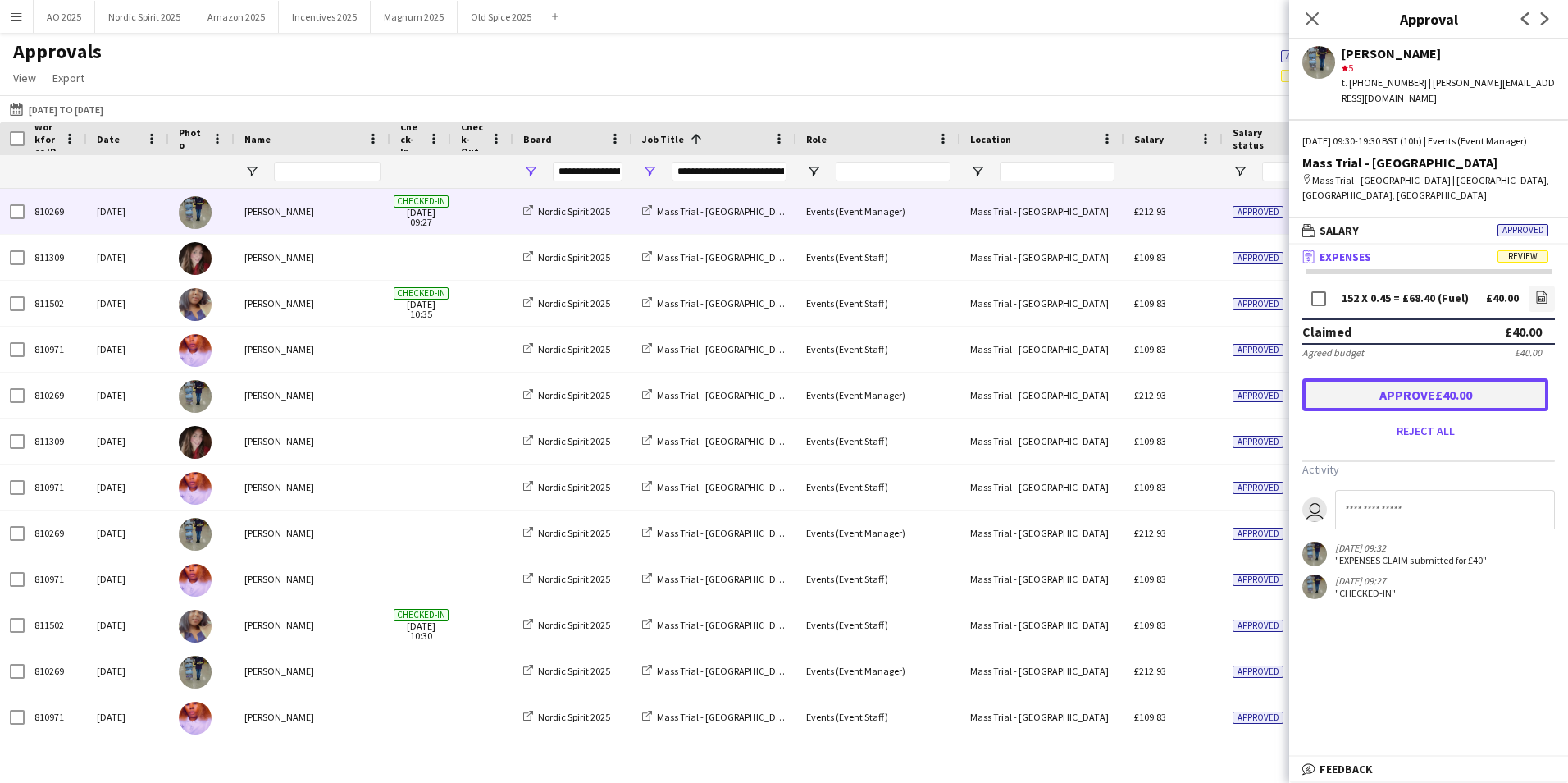
click at [1354, 385] on button "Approve £40.00" at bounding box center [1425, 395] width 246 height 33
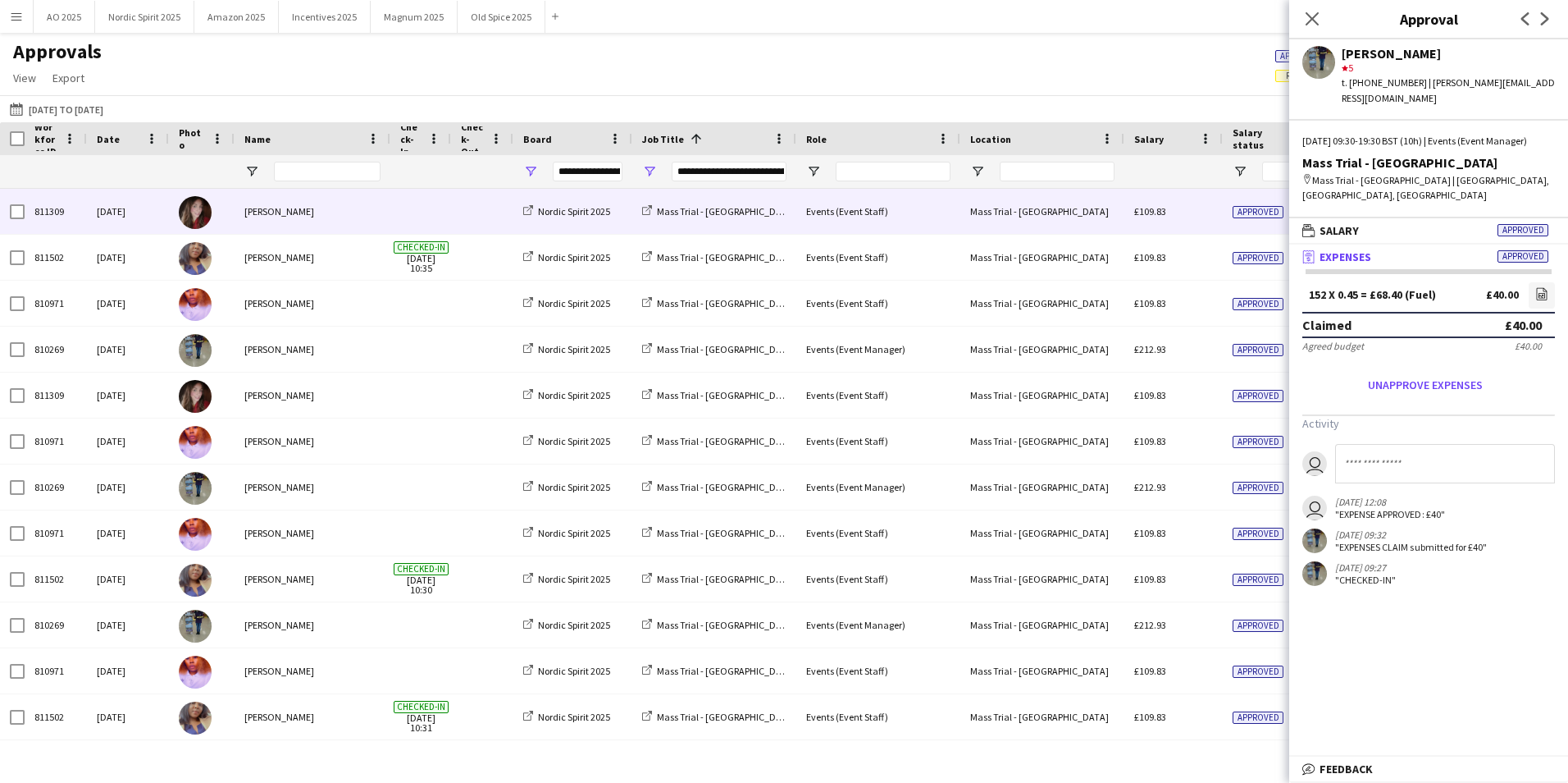
click at [1193, 210] on div "£109.83" at bounding box center [1173, 211] width 98 height 45
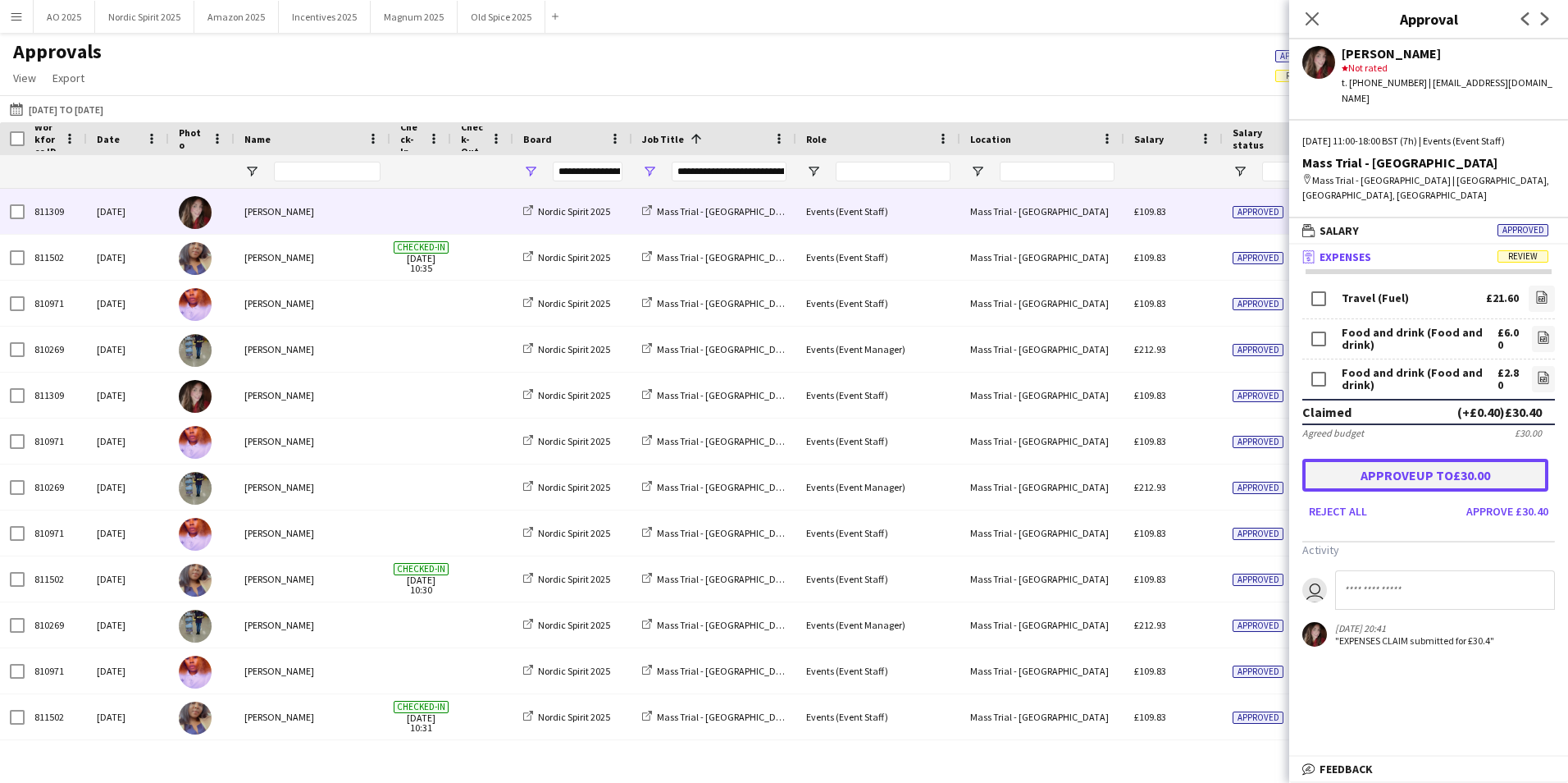
click at [1392, 458] on button "Approve up to £30.00" at bounding box center [1425, 475] width 246 height 33
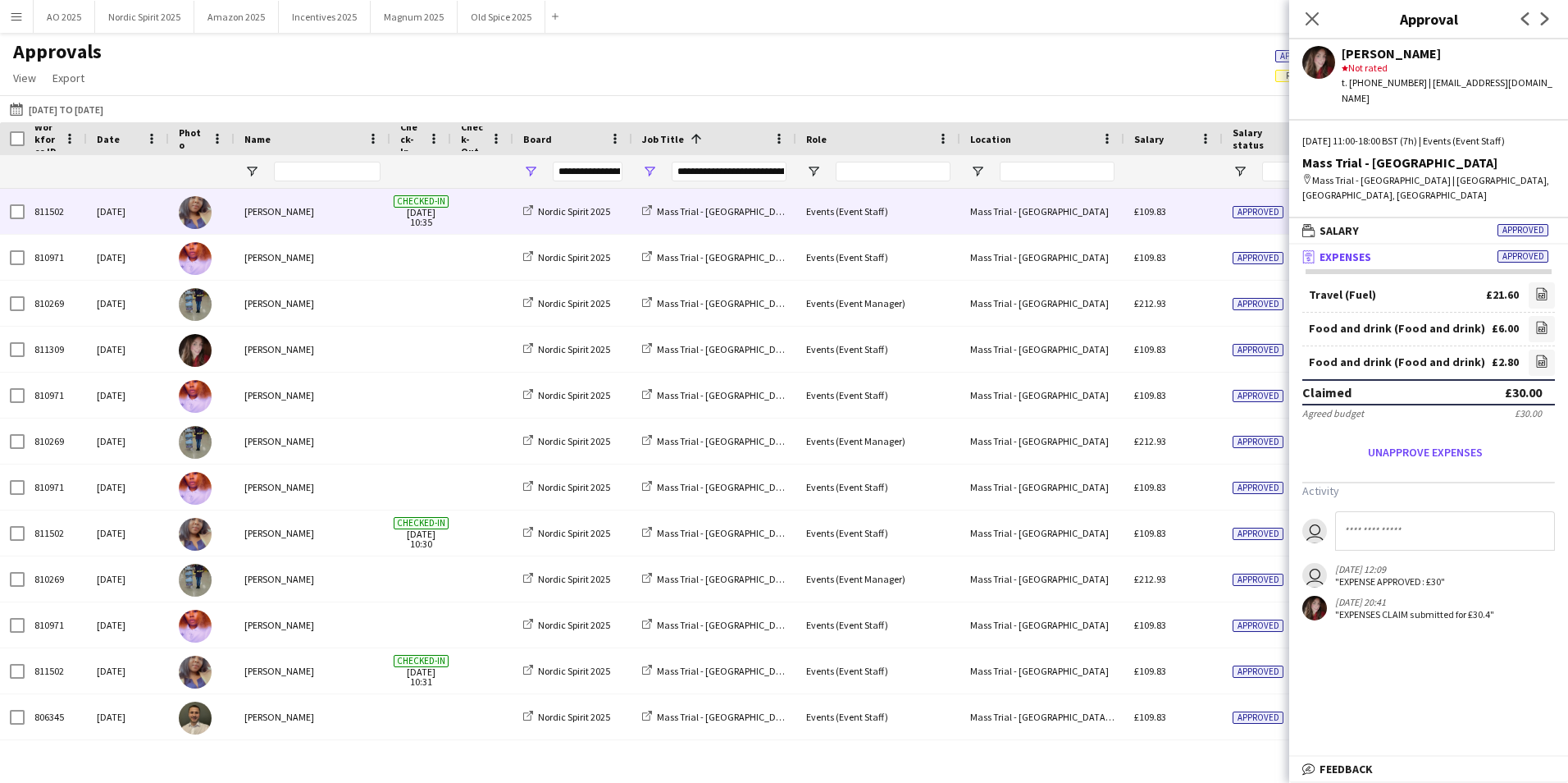
click at [1210, 225] on div "£109.83" at bounding box center [1173, 211] width 98 height 45
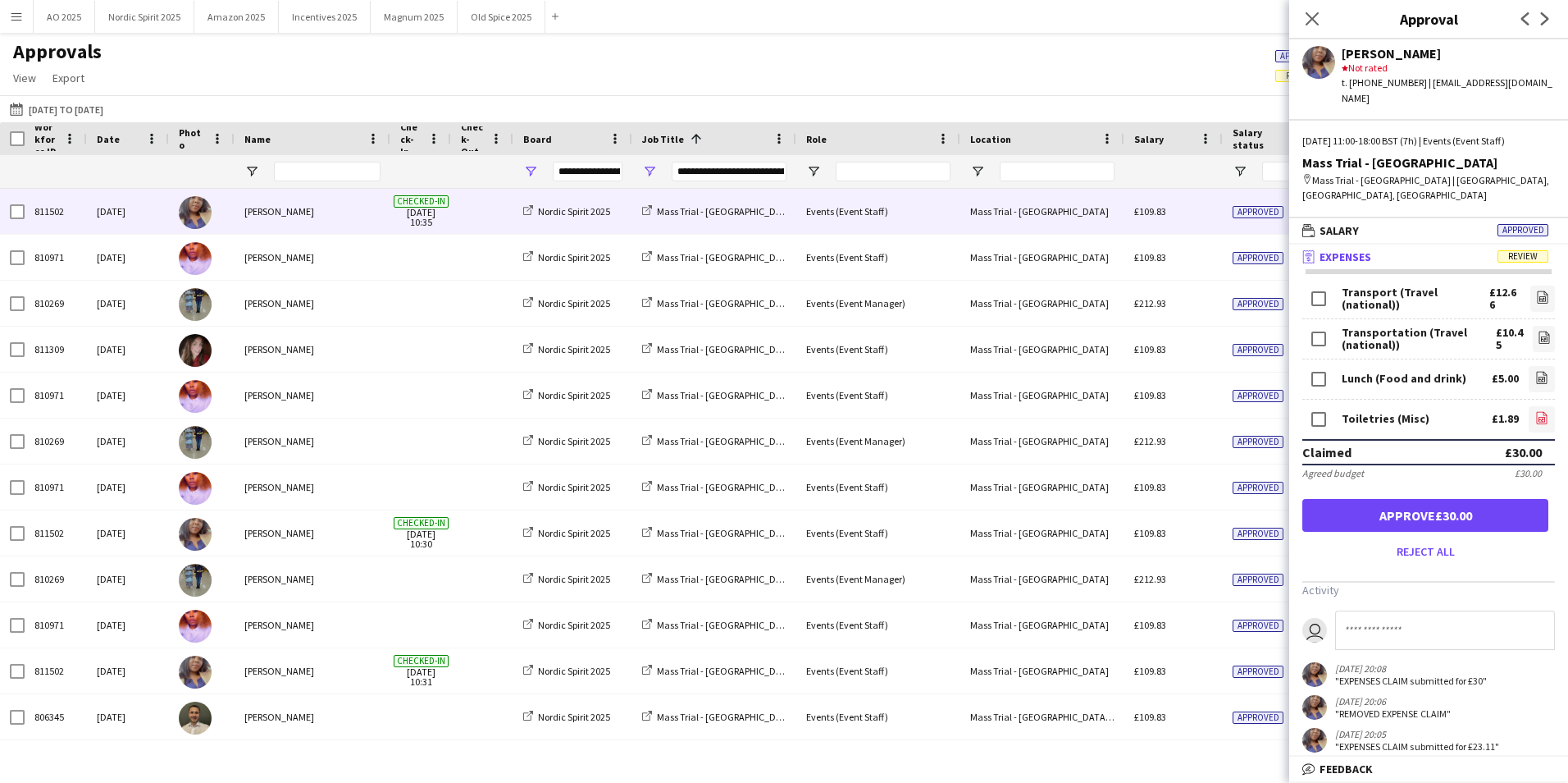
click at [1535, 411] on icon "file-image" at bounding box center [1542, 418] width 13 height 13
click at [1374, 499] on button "Approve £30.00" at bounding box center [1425, 515] width 246 height 33
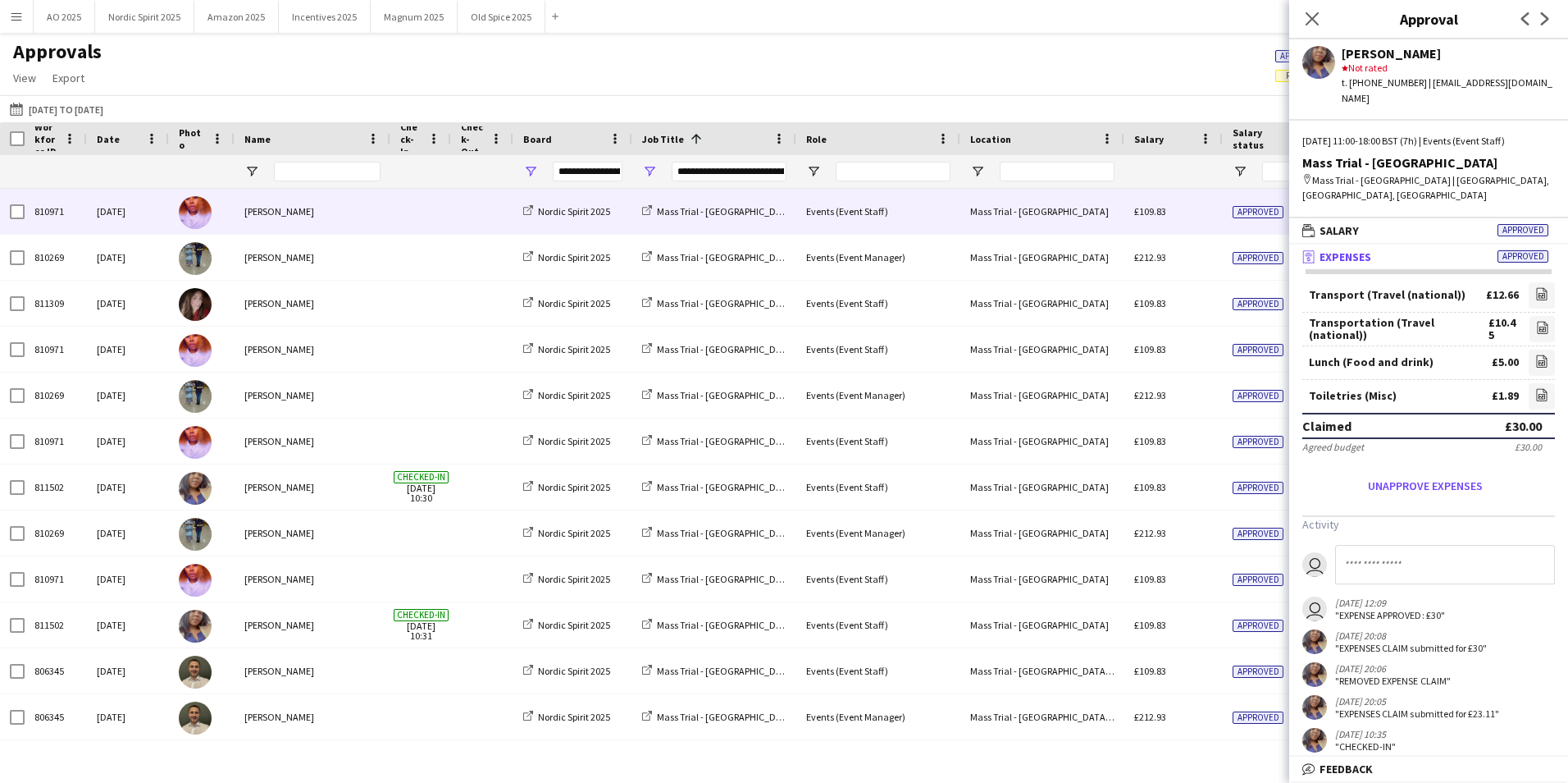
click at [1213, 224] on div "£109.83" at bounding box center [1173, 211] width 98 height 45
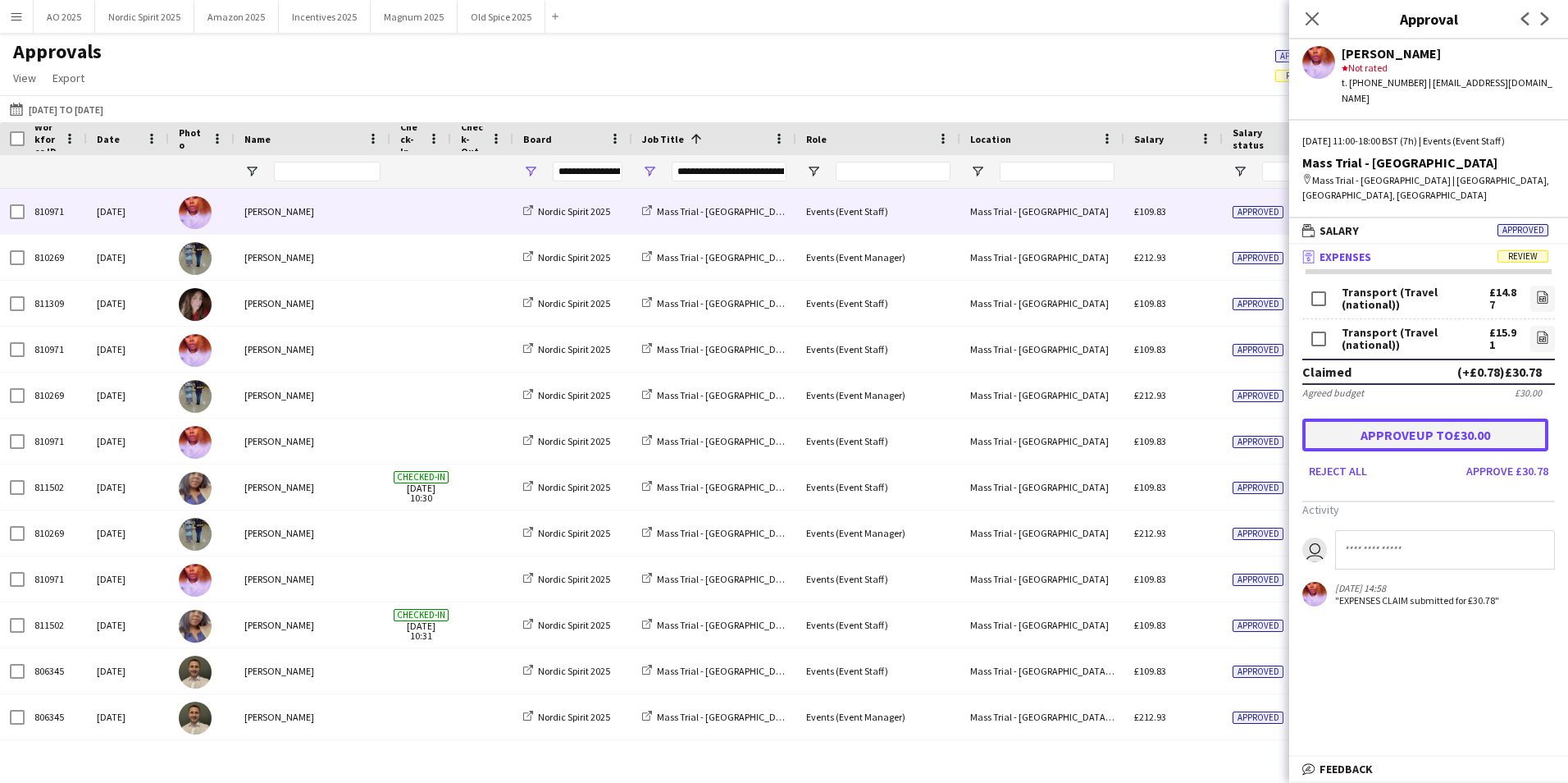
click at [1417, 419] on button "Approve up to £30.00" at bounding box center [1425, 435] width 246 height 33
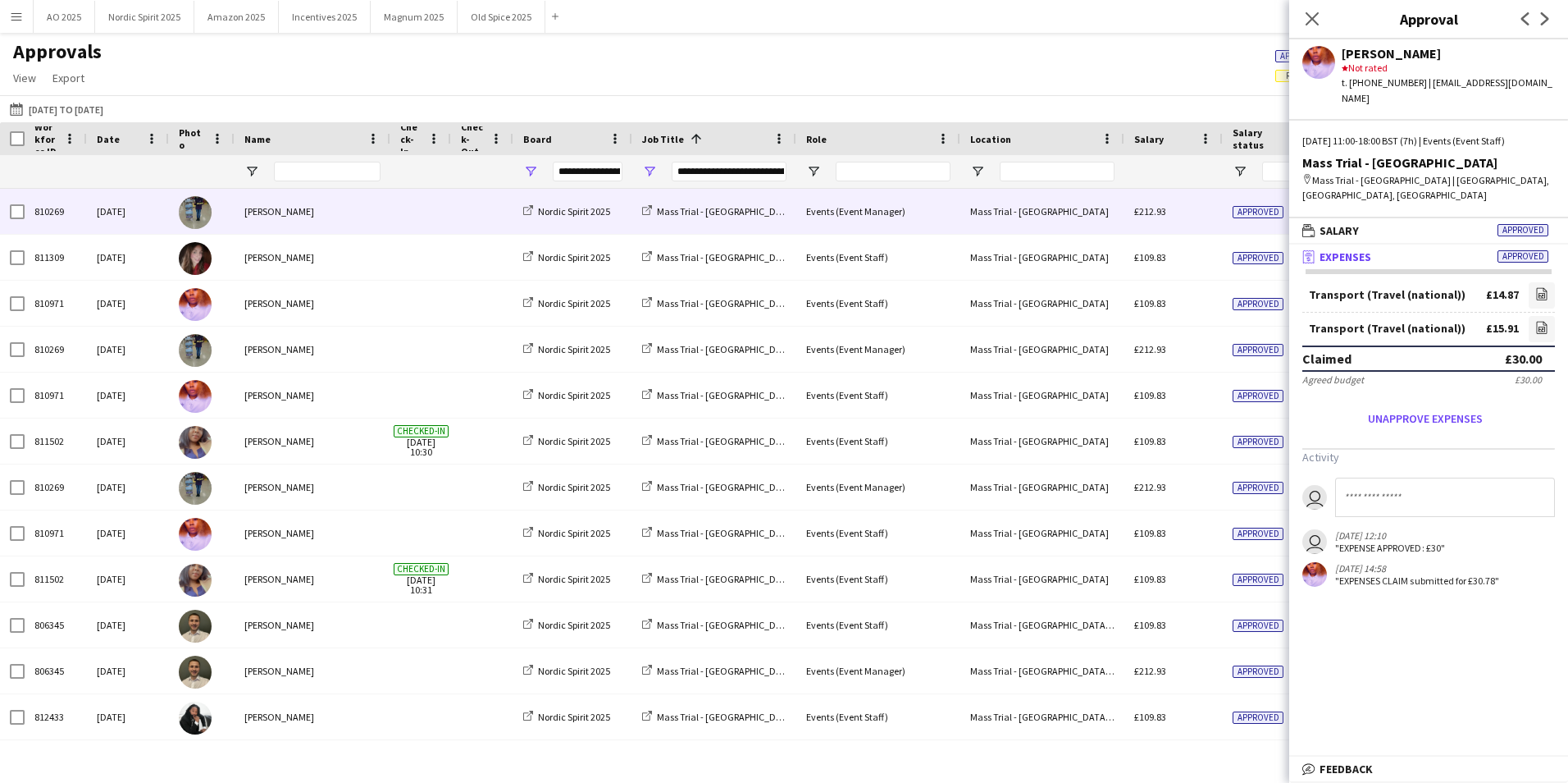
click at [1187, 225] on div "£212.93" at bounding box center [1173, 211] width 98 height 45
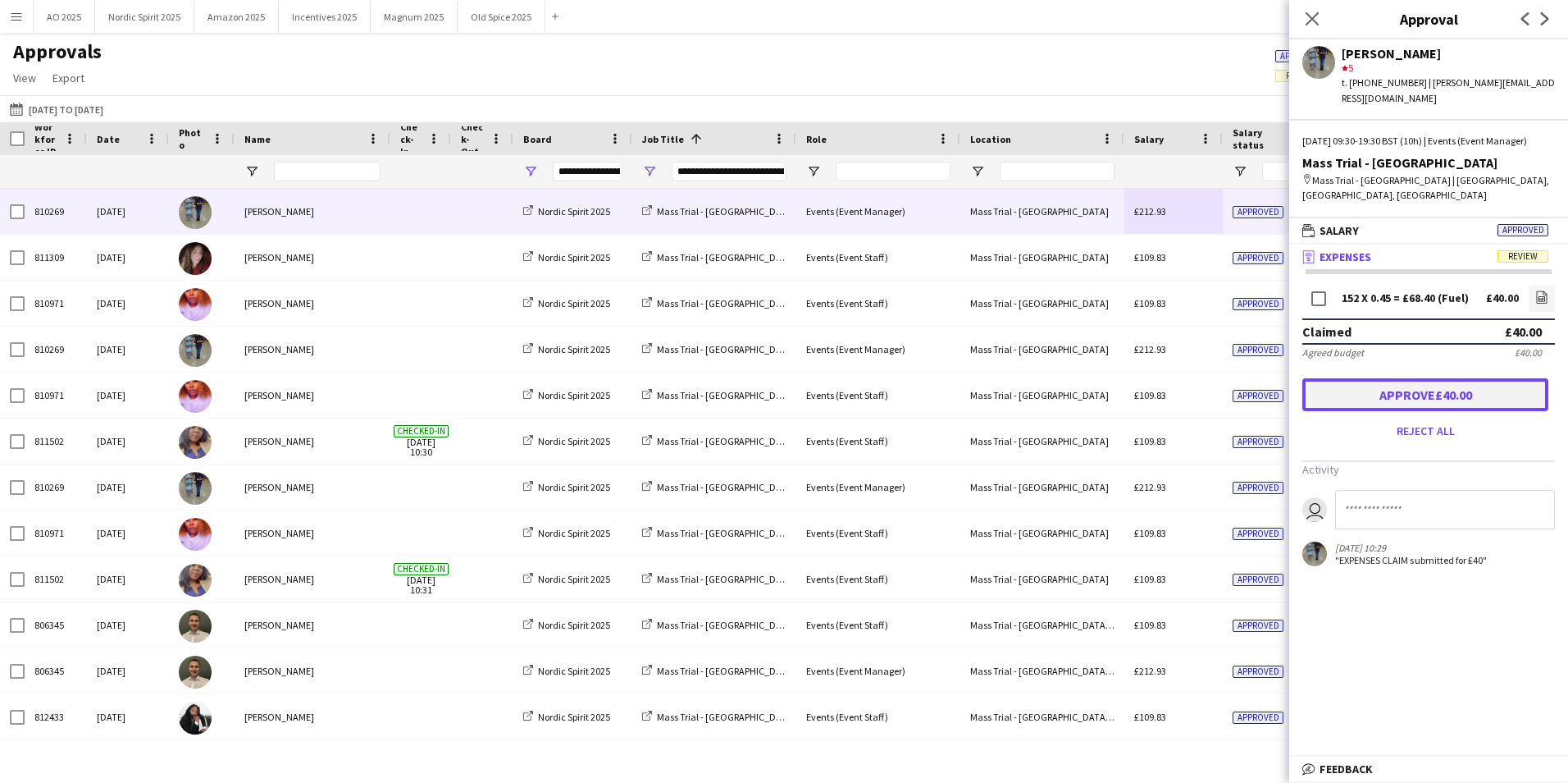
click at [1422, 378] on button "Approve £40.00" at bounding box center [1425, 395] width 246 height 33
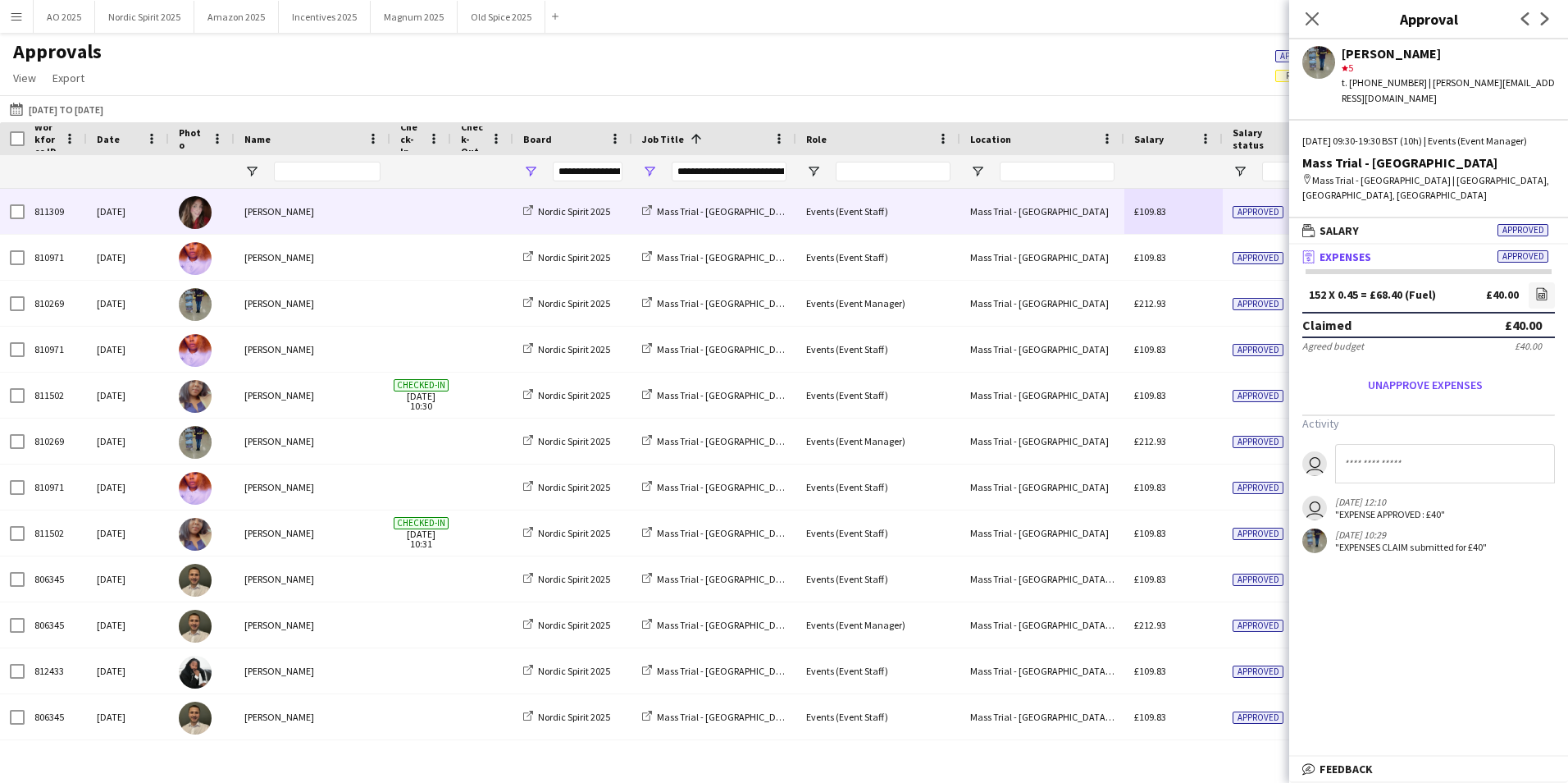
click at [1203, 218] on div "£109.83" at bounding box center [1173, 211] width 98 height 45
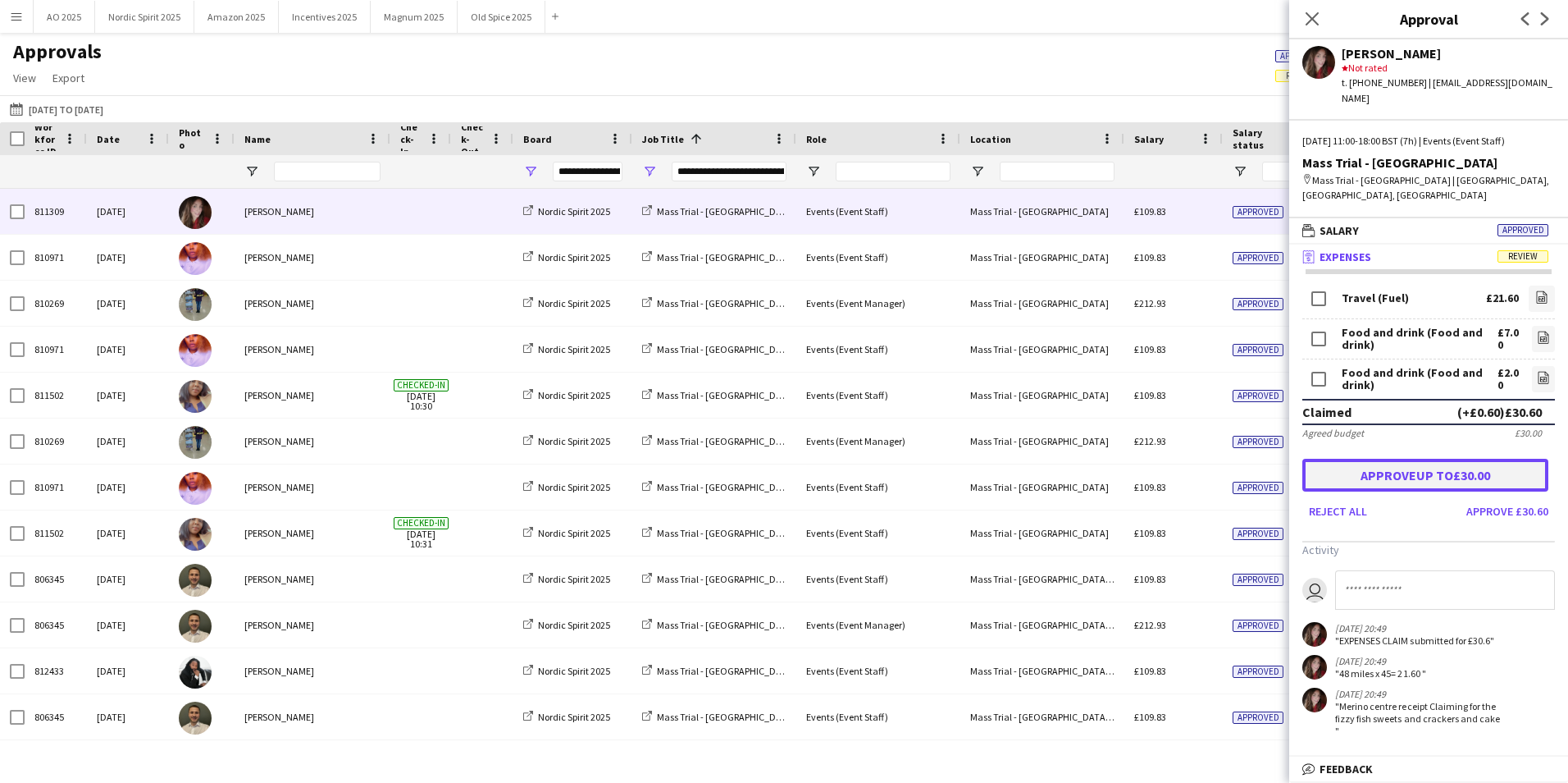
click at [1416, 458] on button "Approve up to £30.00" at bounding box center [1425, 475] width 246 height 33
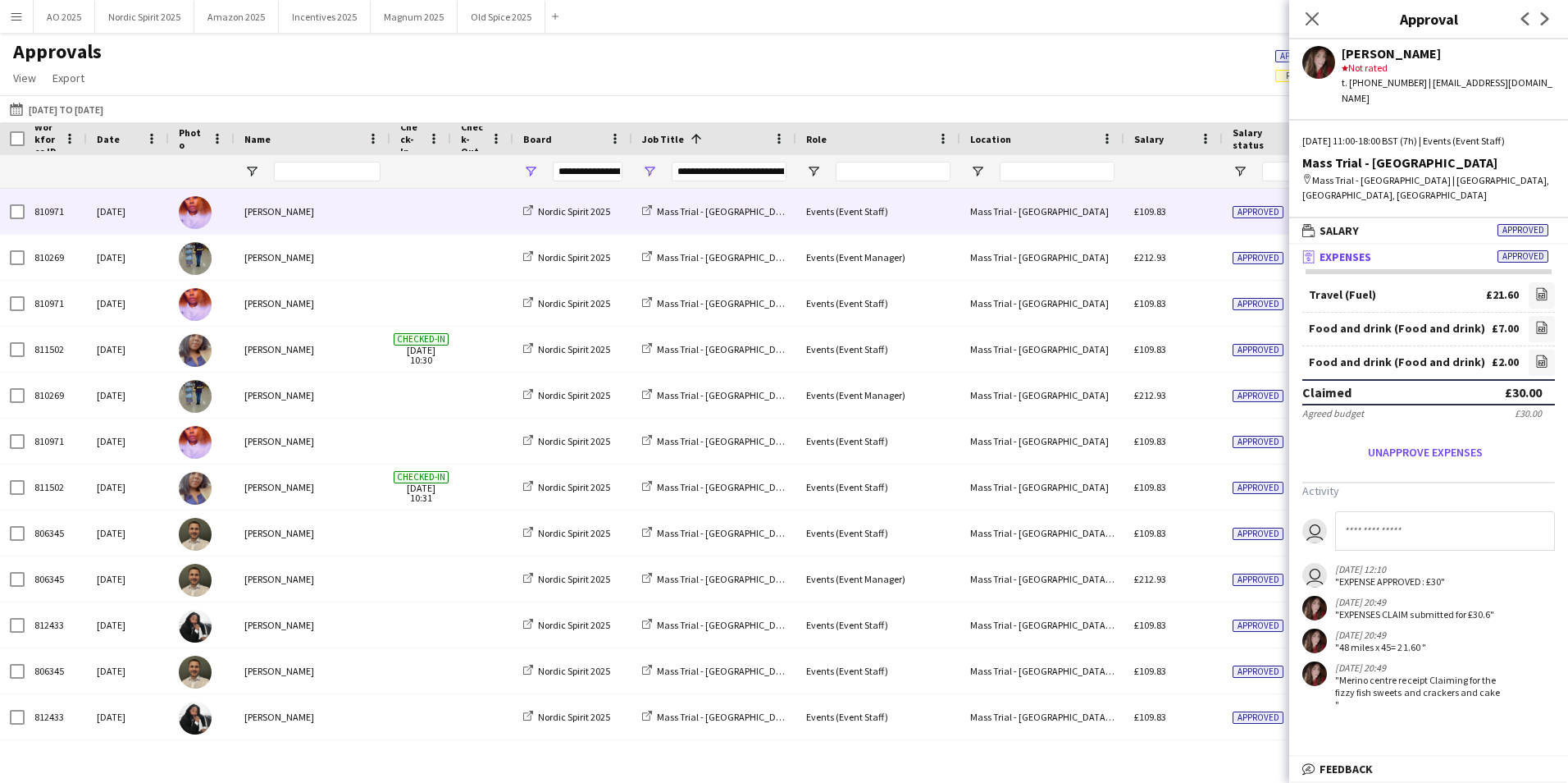
click at [1201, 222] on div "£109.83" at bounding box center [1173, 211] width 98 height 45
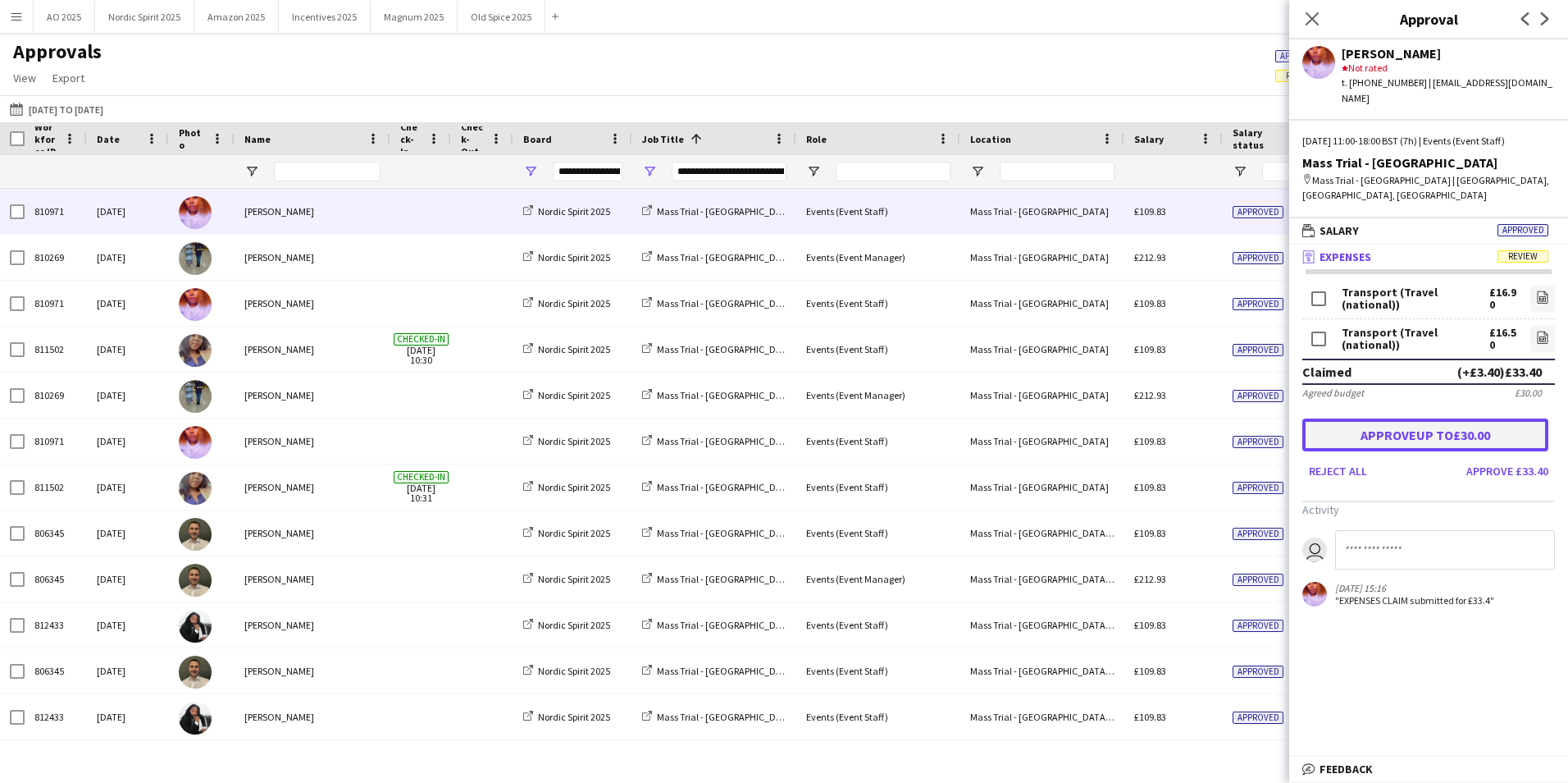
click at [1428, 419] on button "Approve up to £30.00" at bounding box center [1425, 435] width 246 height 33
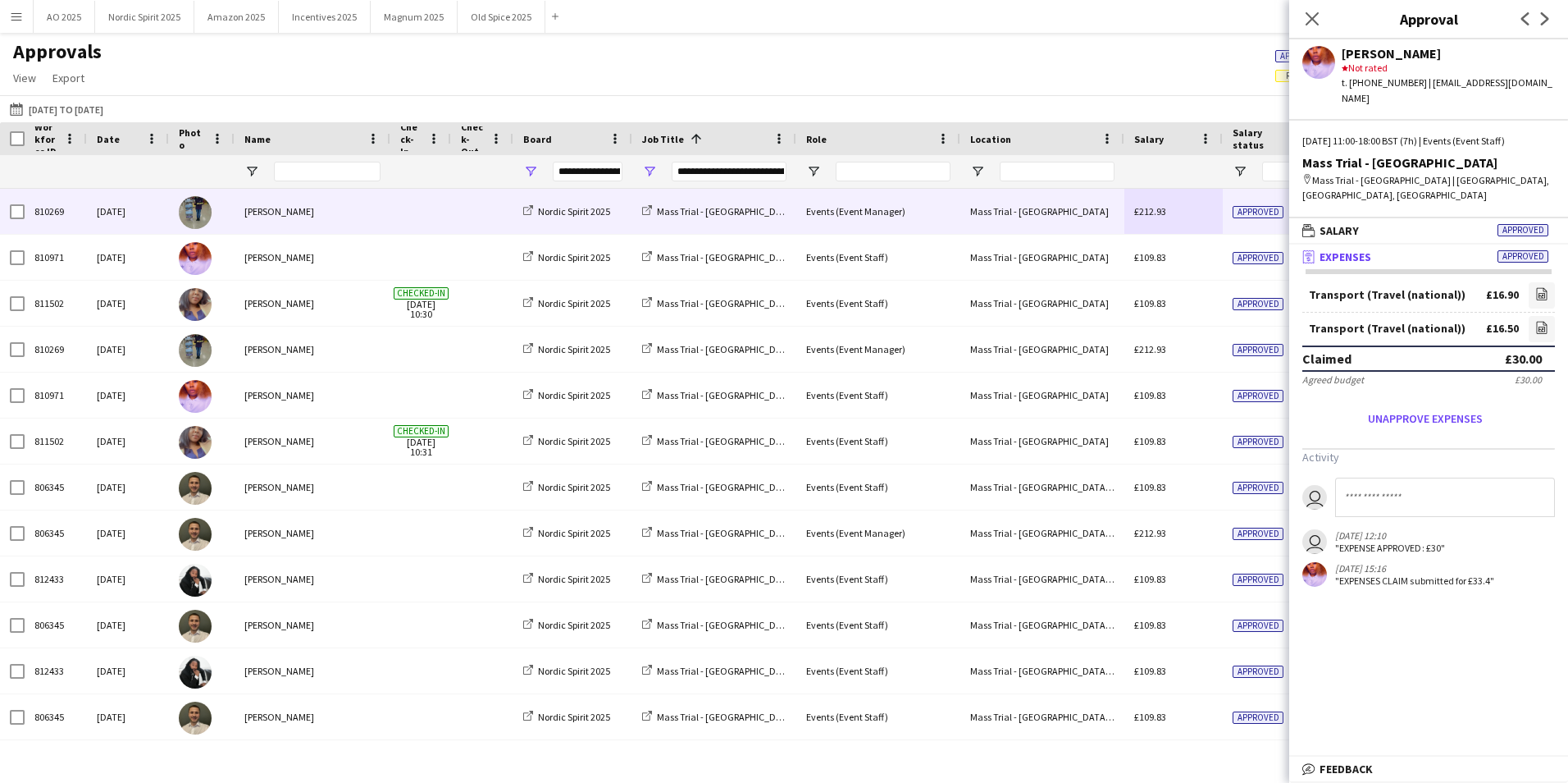
click at [1182, 227] on div "£212.93" at bounding box center [1173, 211] width 98 height 45
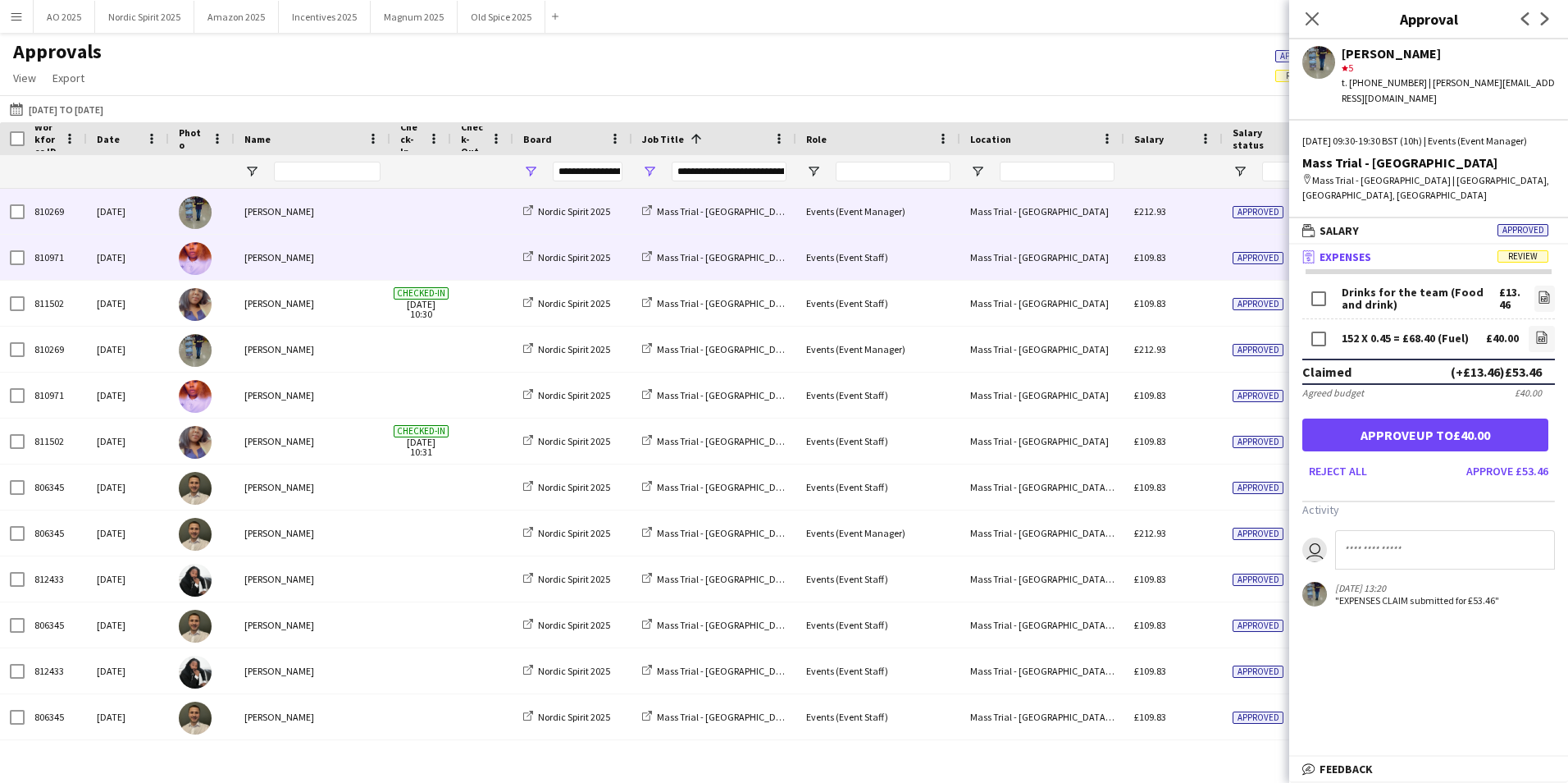
click at [1208, 262] on div "£109.83" at bounding box center [1173, 257] width 98 height 45
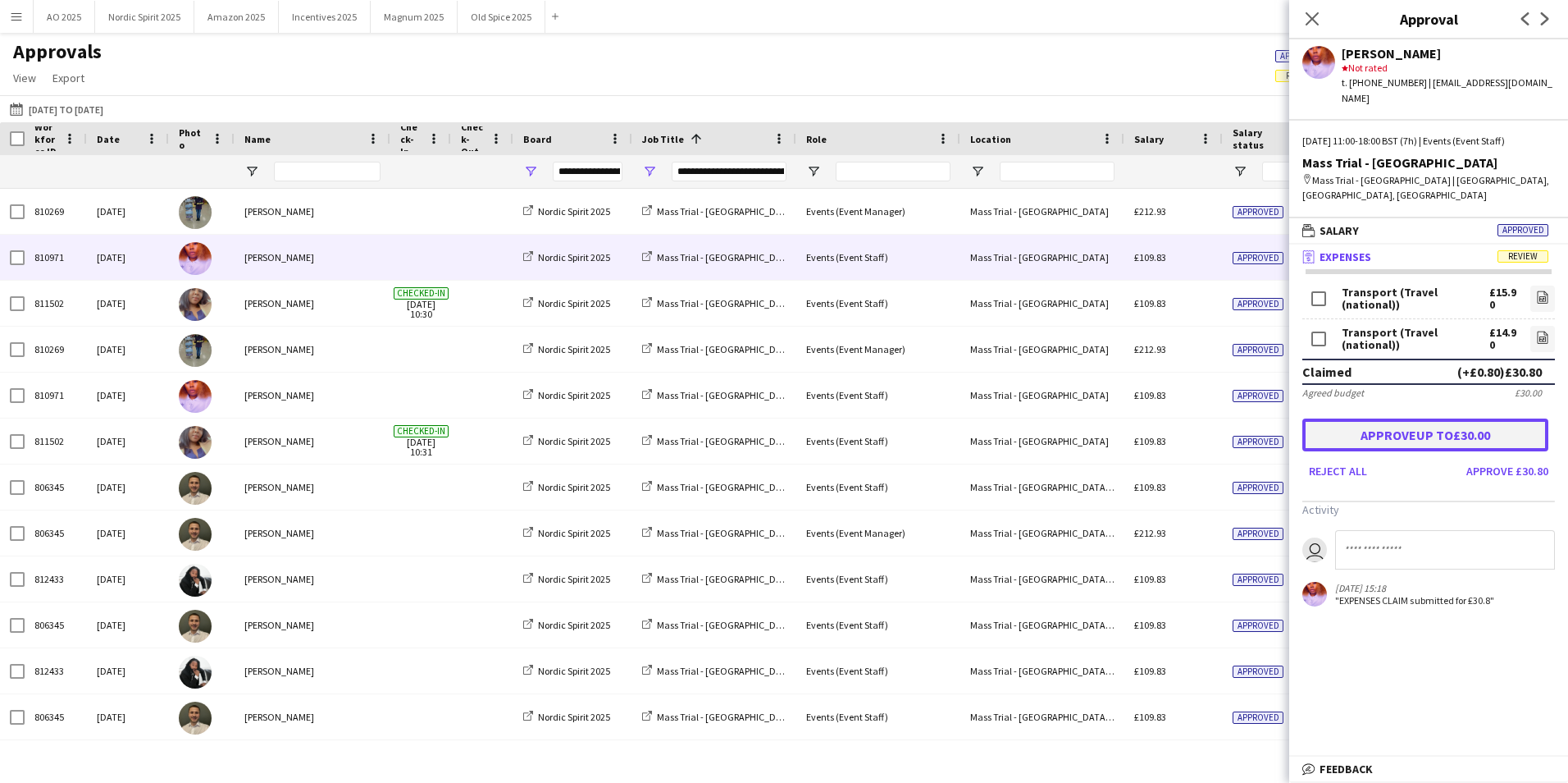
click at [1421, 419] on button "Approve up to £30.00" at bounding box center [1425, 435] width 246 height 33
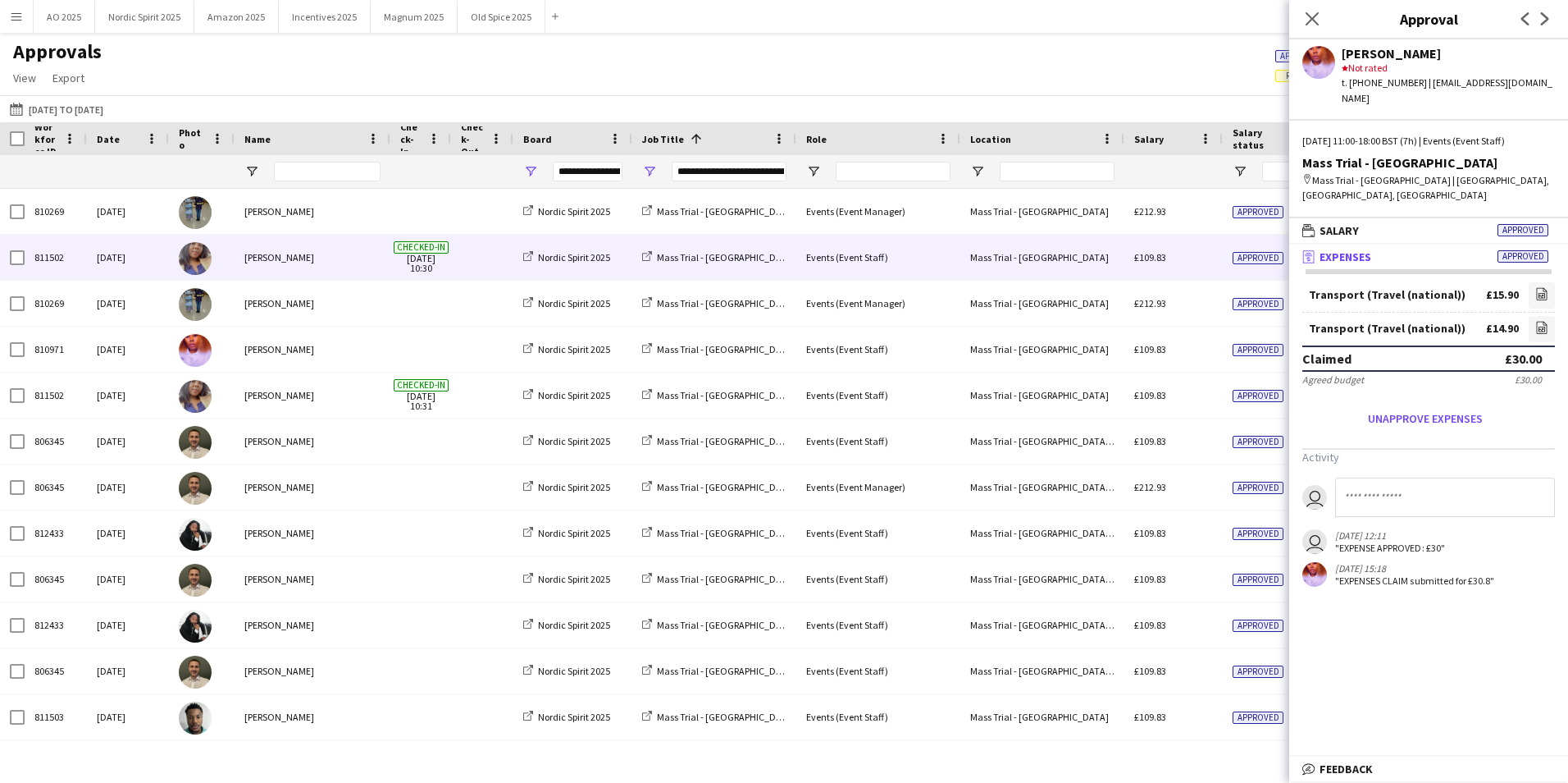
click at [1205, 263] on div "£109.83" at bounding box center [1173, 257] width 98 height 45
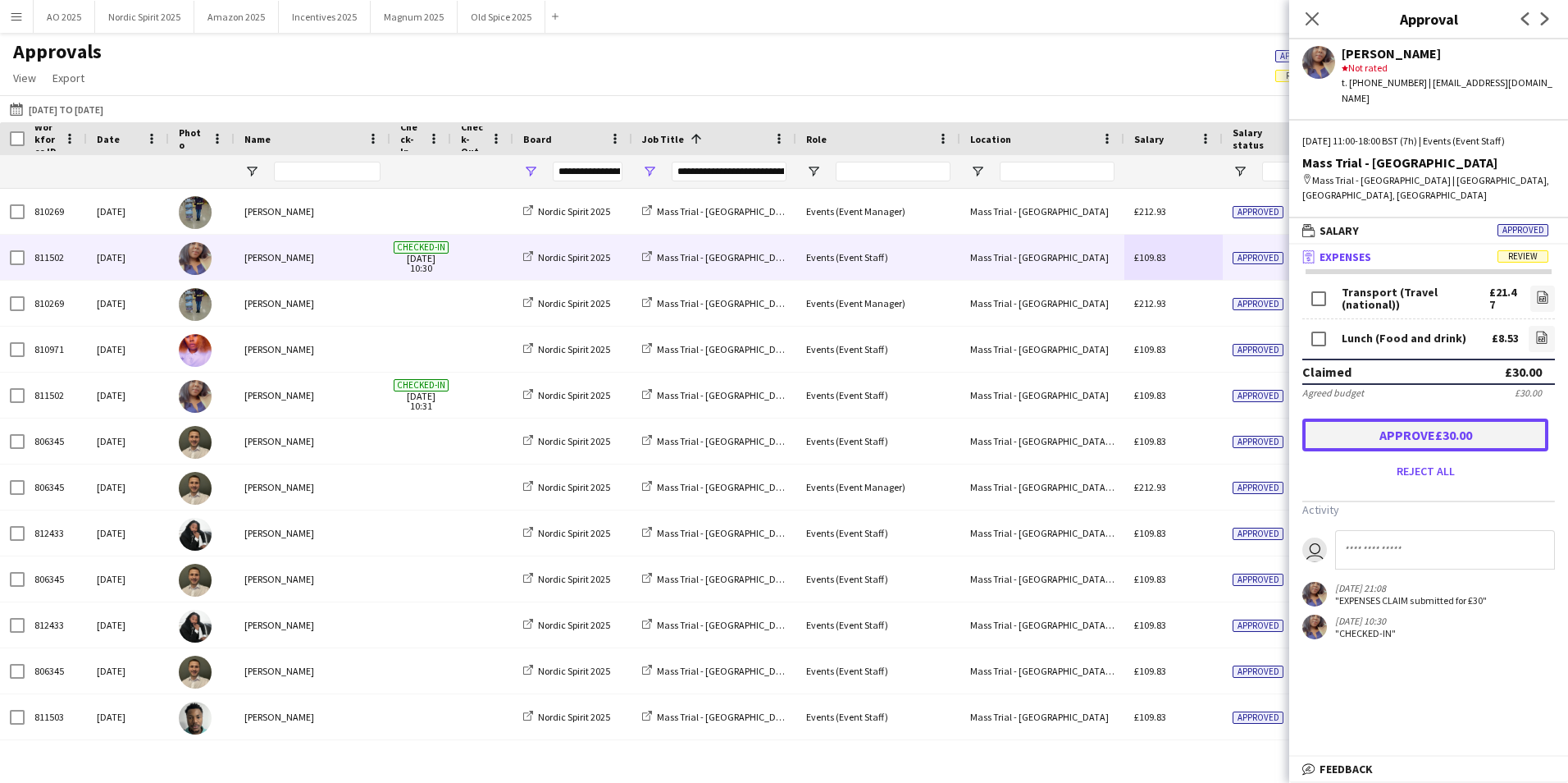
click at [1439, 419] on button "Approve £30.00" at bounding box center [1425, 435] width 246 height 33
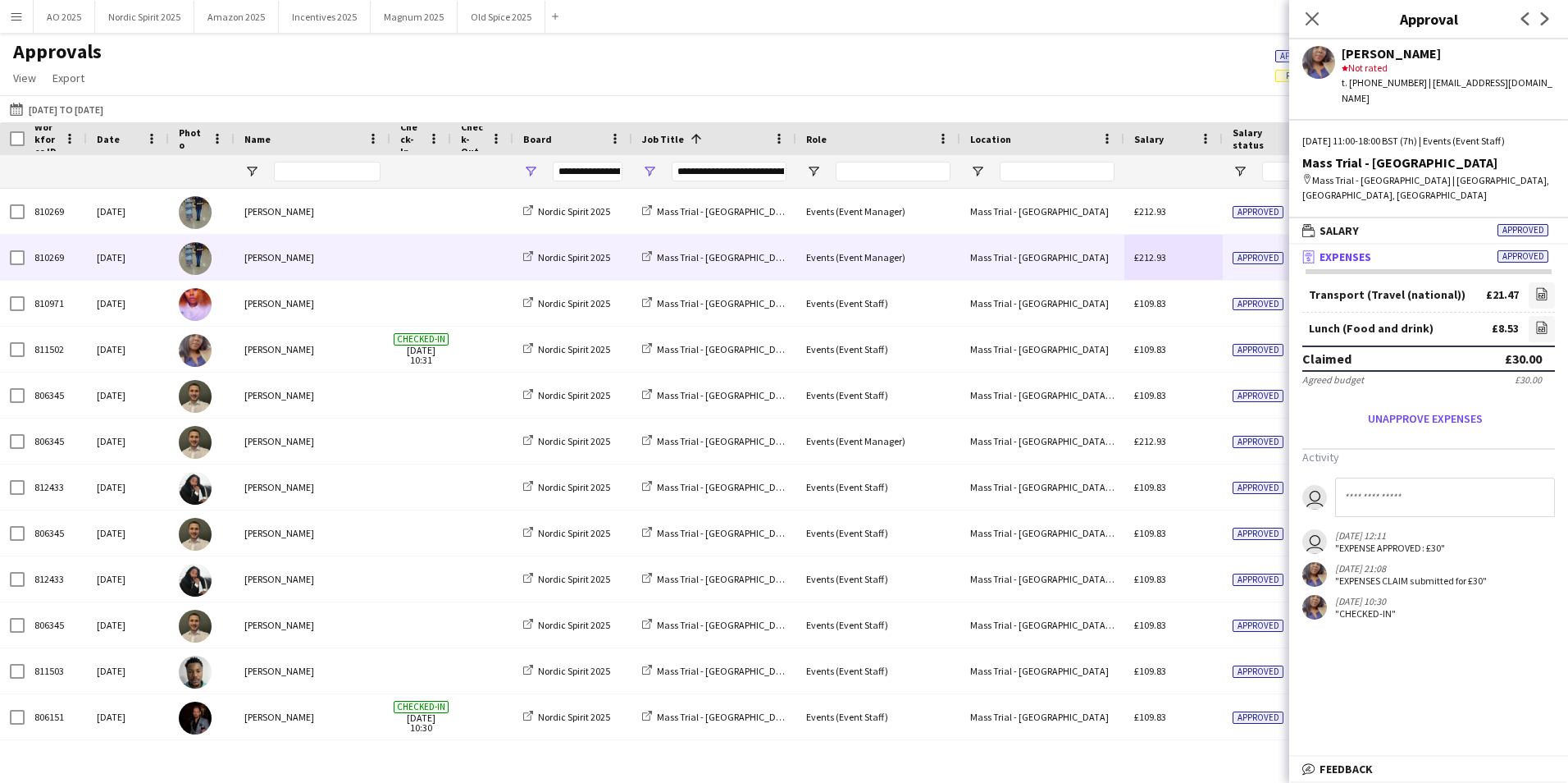
click at [1204, 270] on div "£212.93" at bounding box center [1173, 257] width 98 height 45
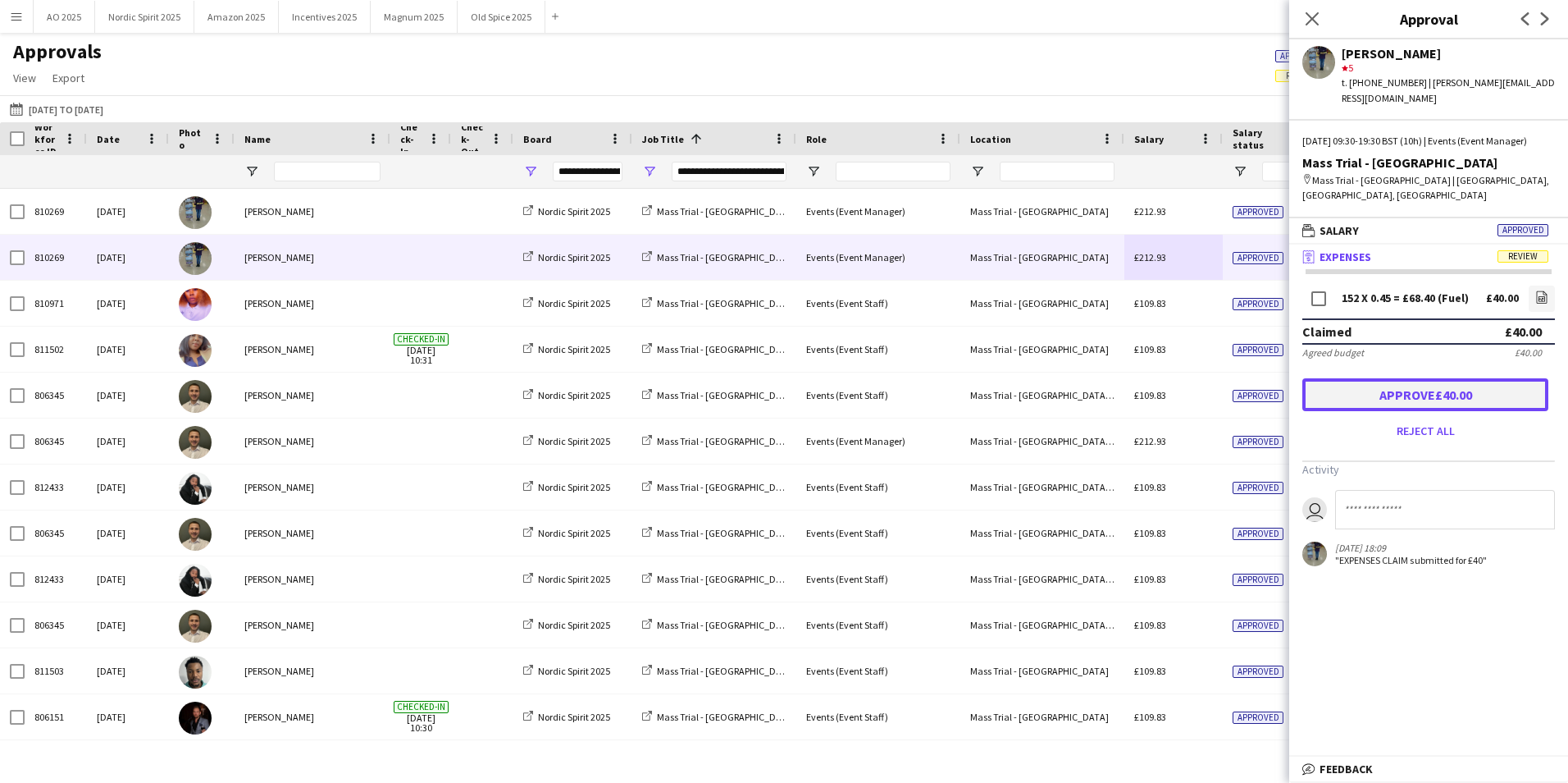
click at [1388, 392] on button "Approve £40.00" at bounding box center [1425, 395] width 246 height 33
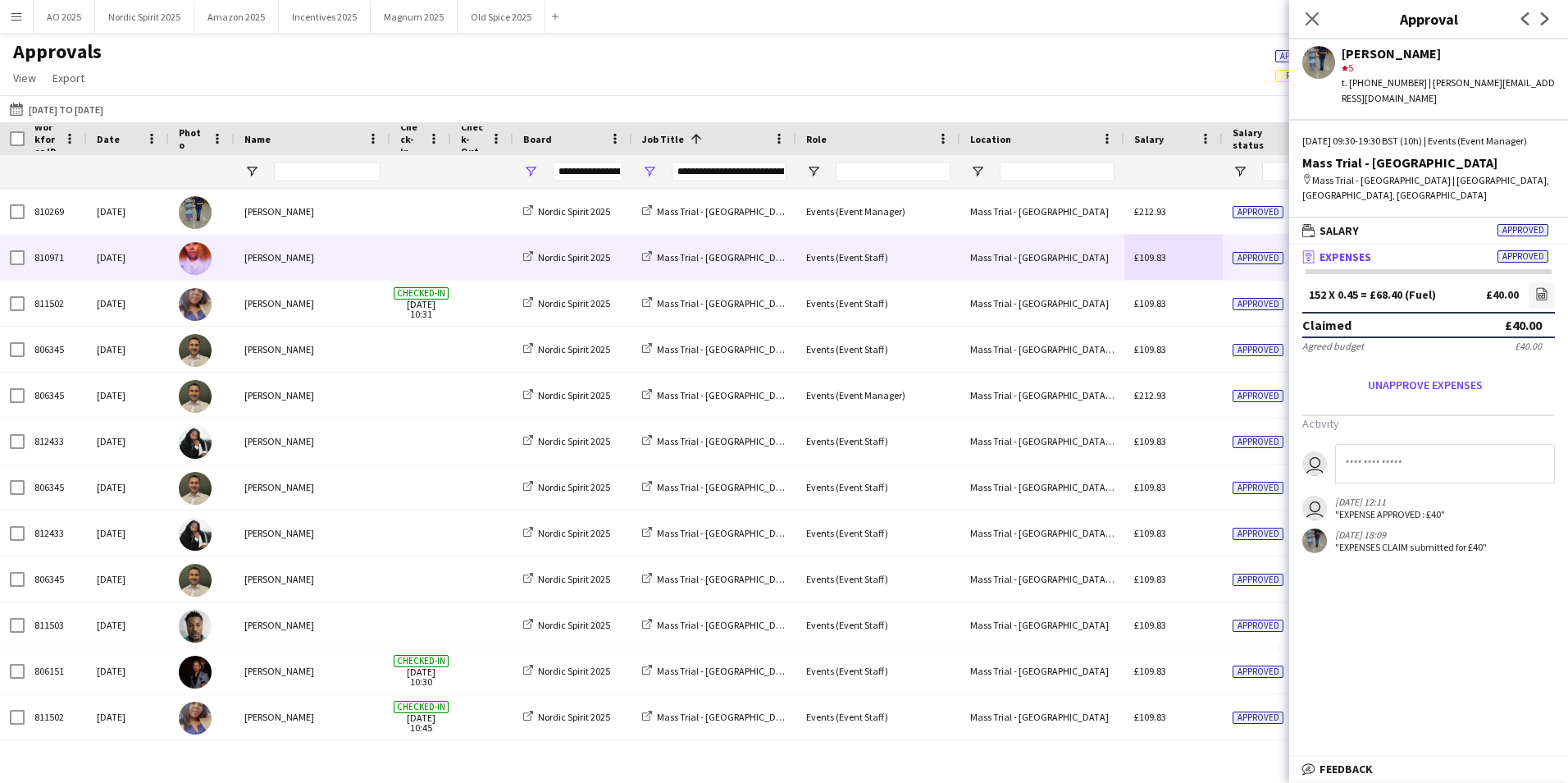
click at [1220, 261] on div "£109.83" at bounding box center [1173, 257] width 98 height 45
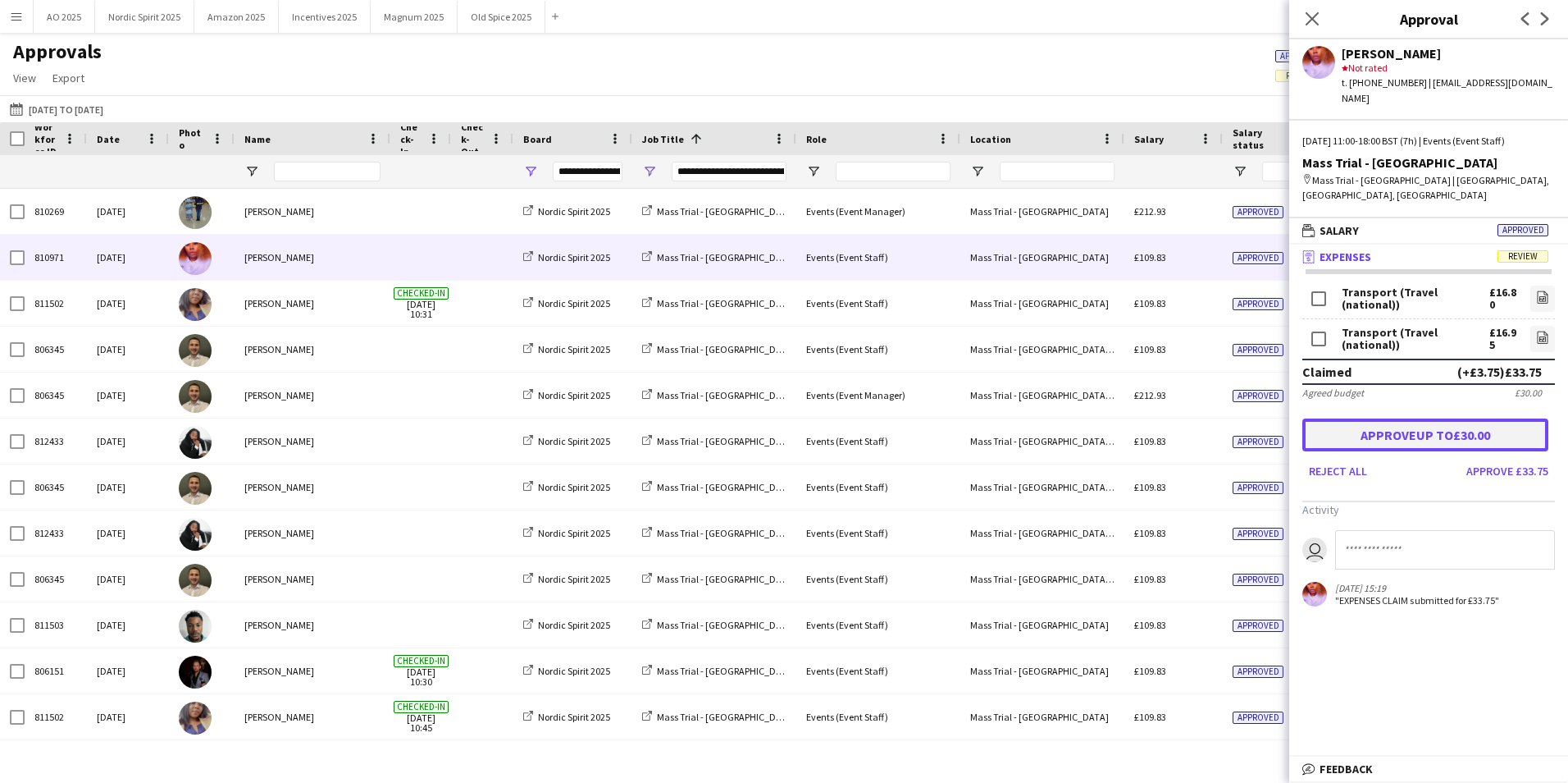
click at [1417, 419] on button "Approve up to £30.00" at bounding box center [1425, 435] width 246 height 33
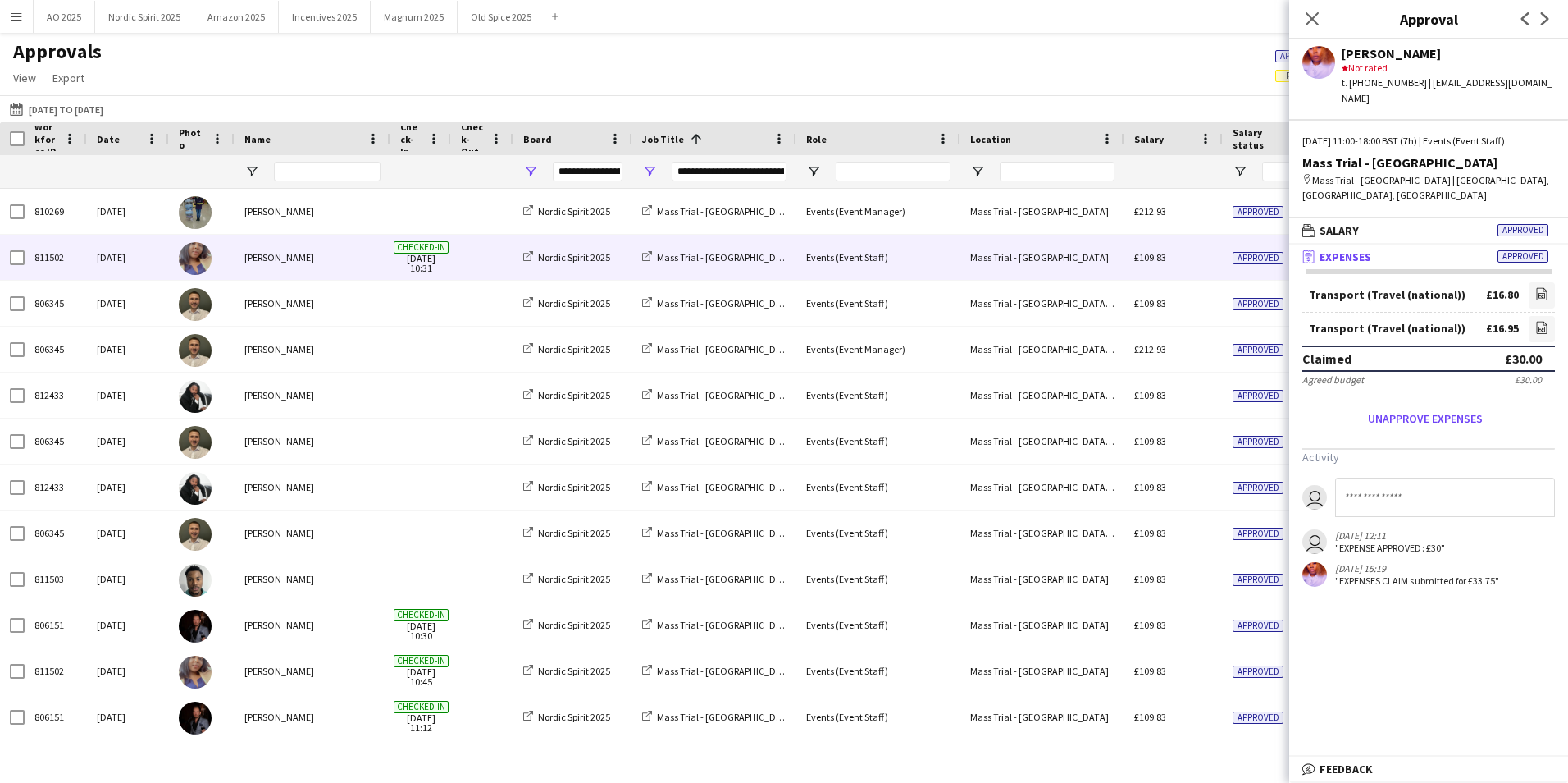
click at [1186, 260] on div "£109.83" at bounding box center [1173, 257] width 98 height 45
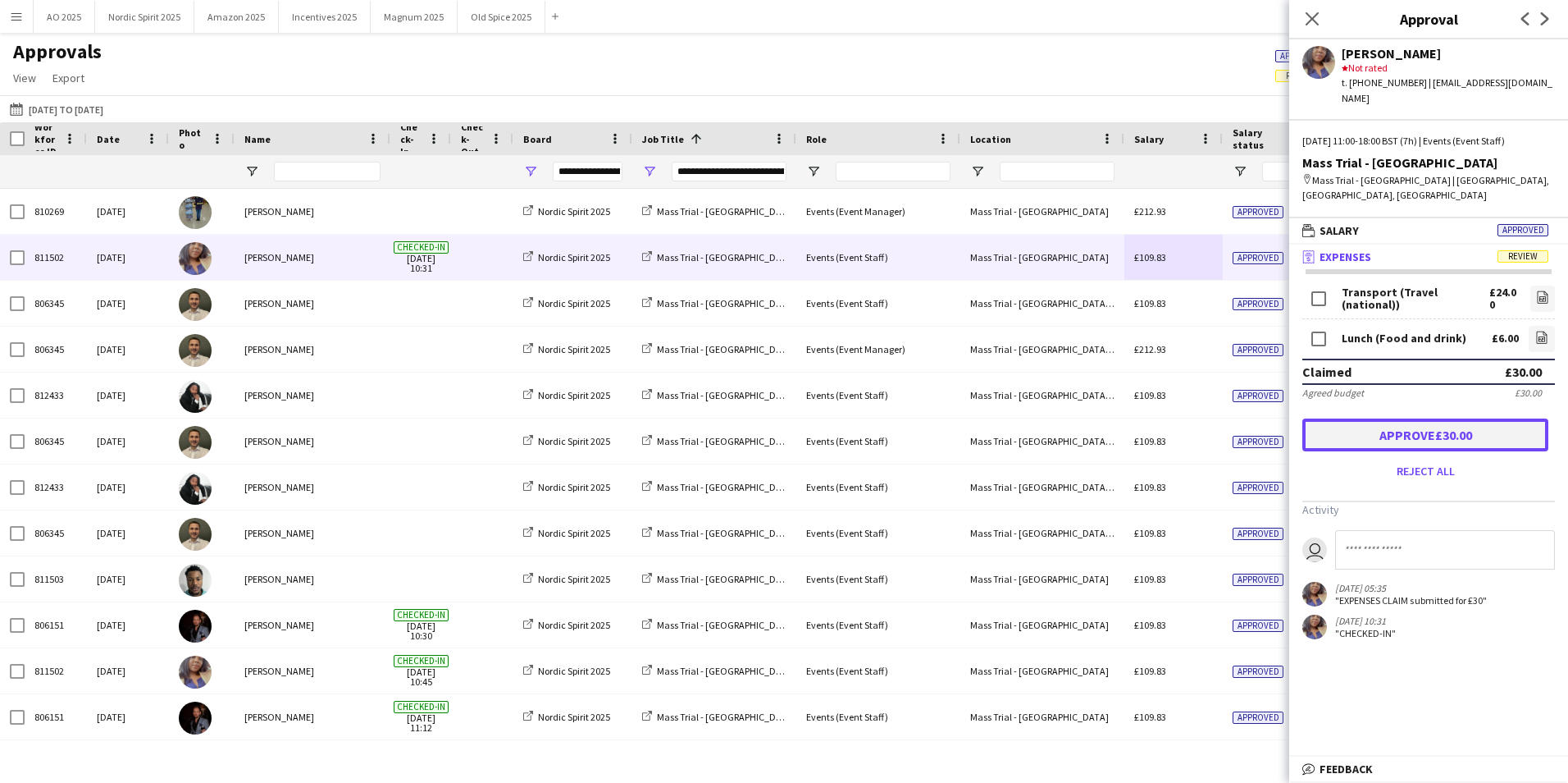
click at [1406, 419] on button "Approve £30.00" at bounding box center [1425, 435] width 246 height 33
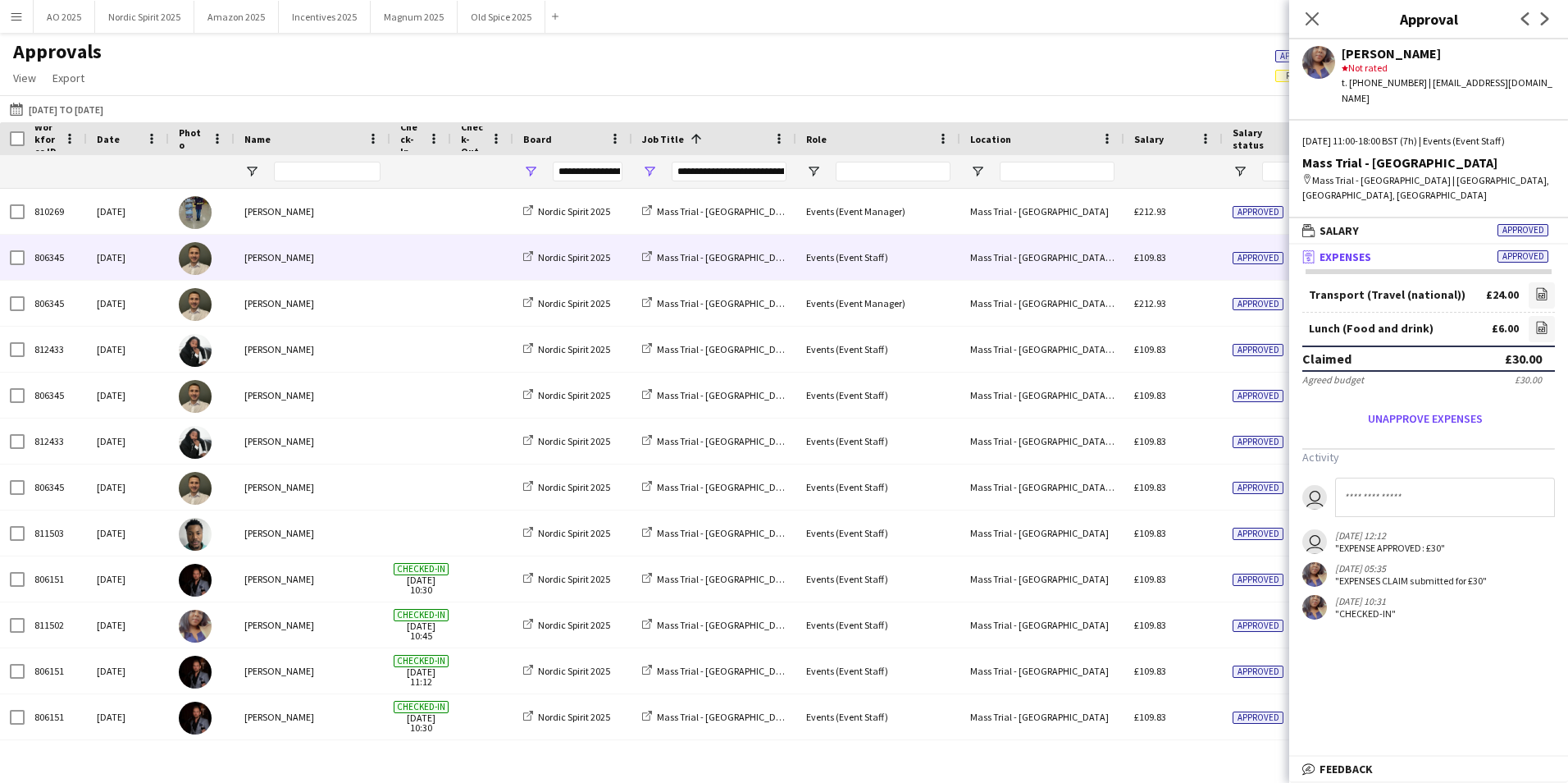
click at [1214, 270] on div "£109.83" at bounding box center [1173, 257] width 98 height 45
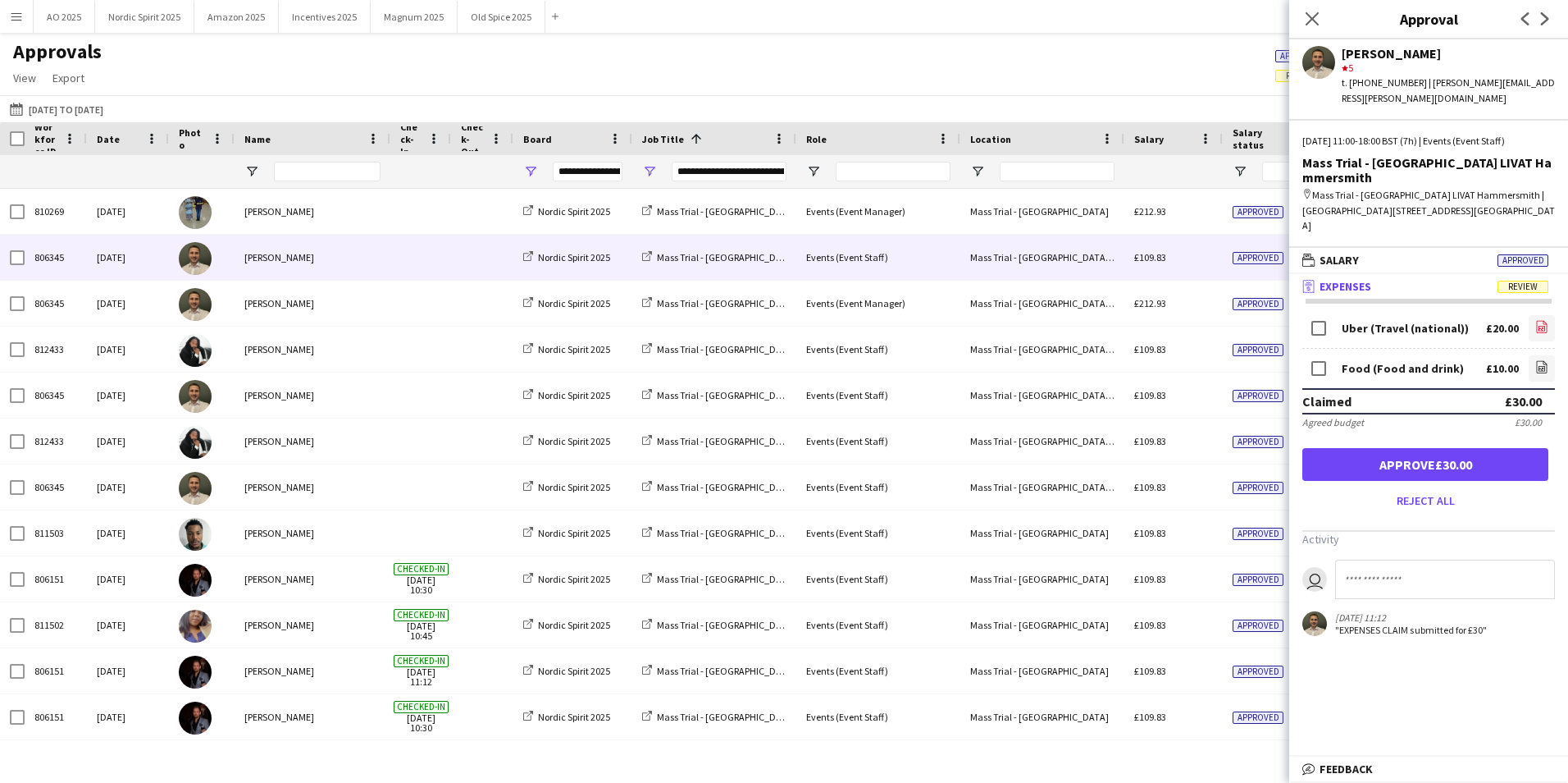
click at [1544, 320] on icon "file-image" at bounding box center [1542, 326] width 13 height 13
click at [1375, 448] on button "Approve £30.00" at bounding box center [1425, 464] width 246 height 33
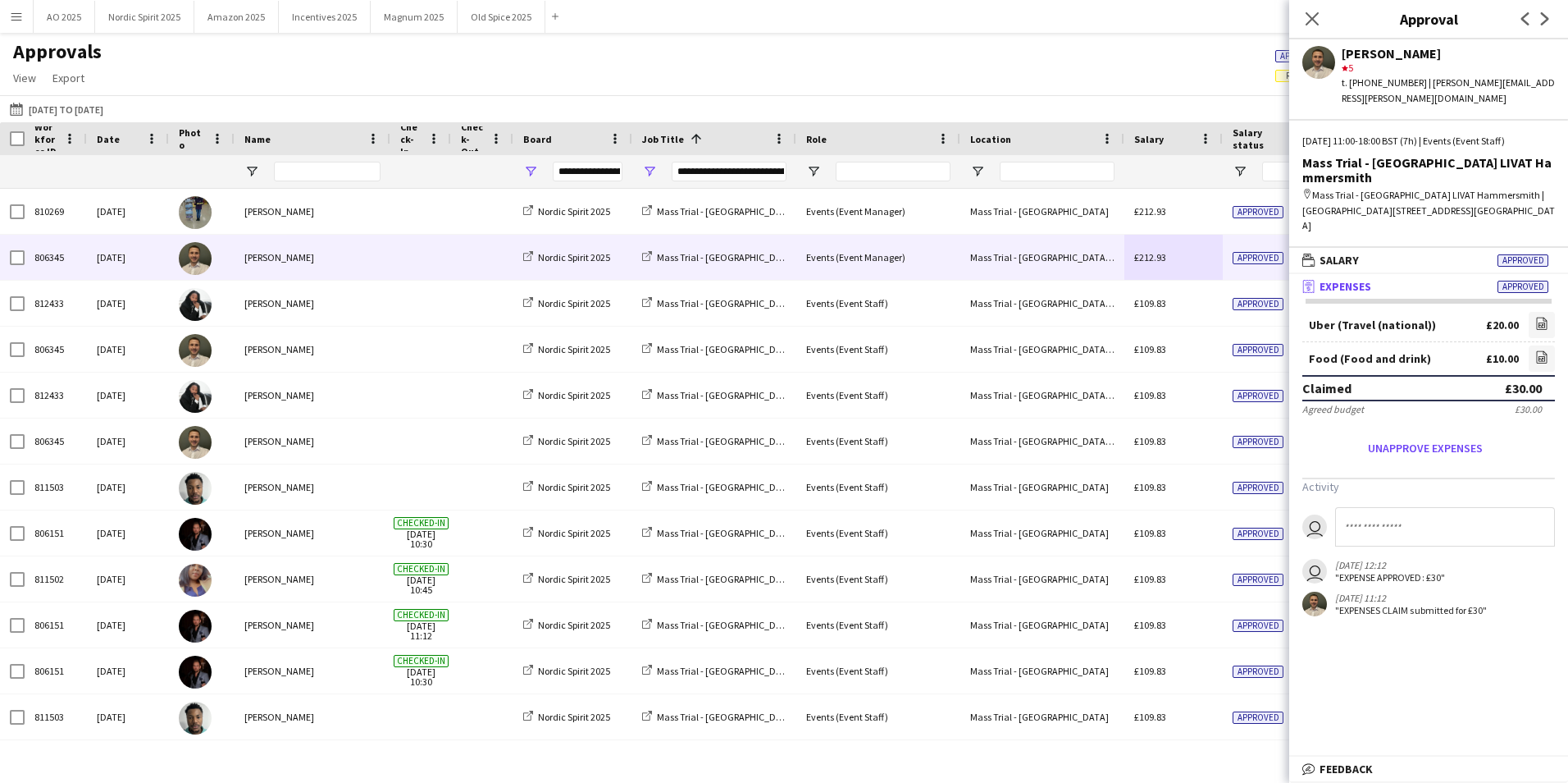
click at [1188, 265] on div "£212.93" at bounding box center [1173, 257] width 98 height 45
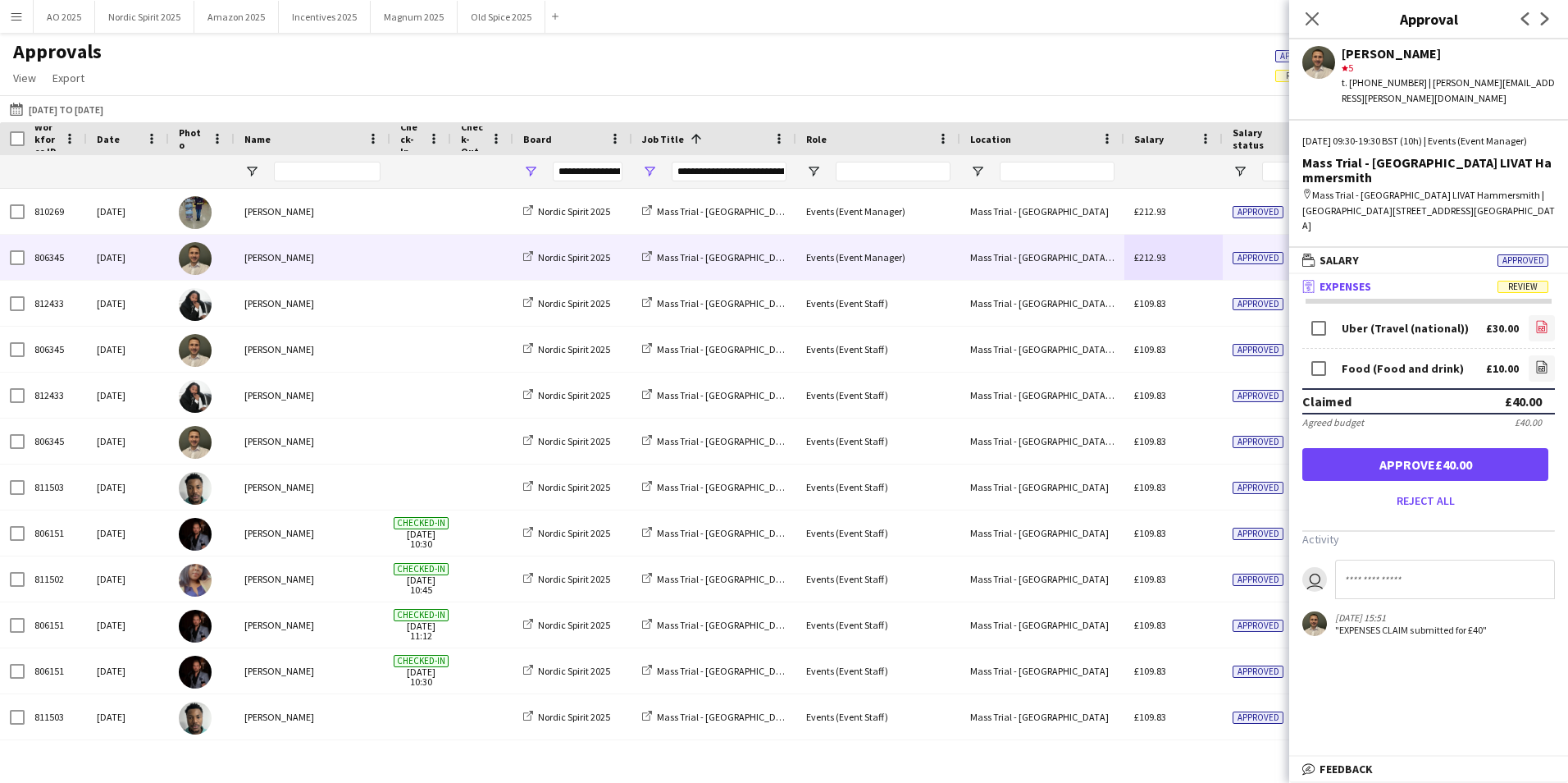
click at [1537, 320] on app-icon "file-image" at bounding box center [1542, 328] width 13 height 16
click at [1382, 448] on button "Approve £40.00" at bounding box center [1425, 464] width 246 height 33
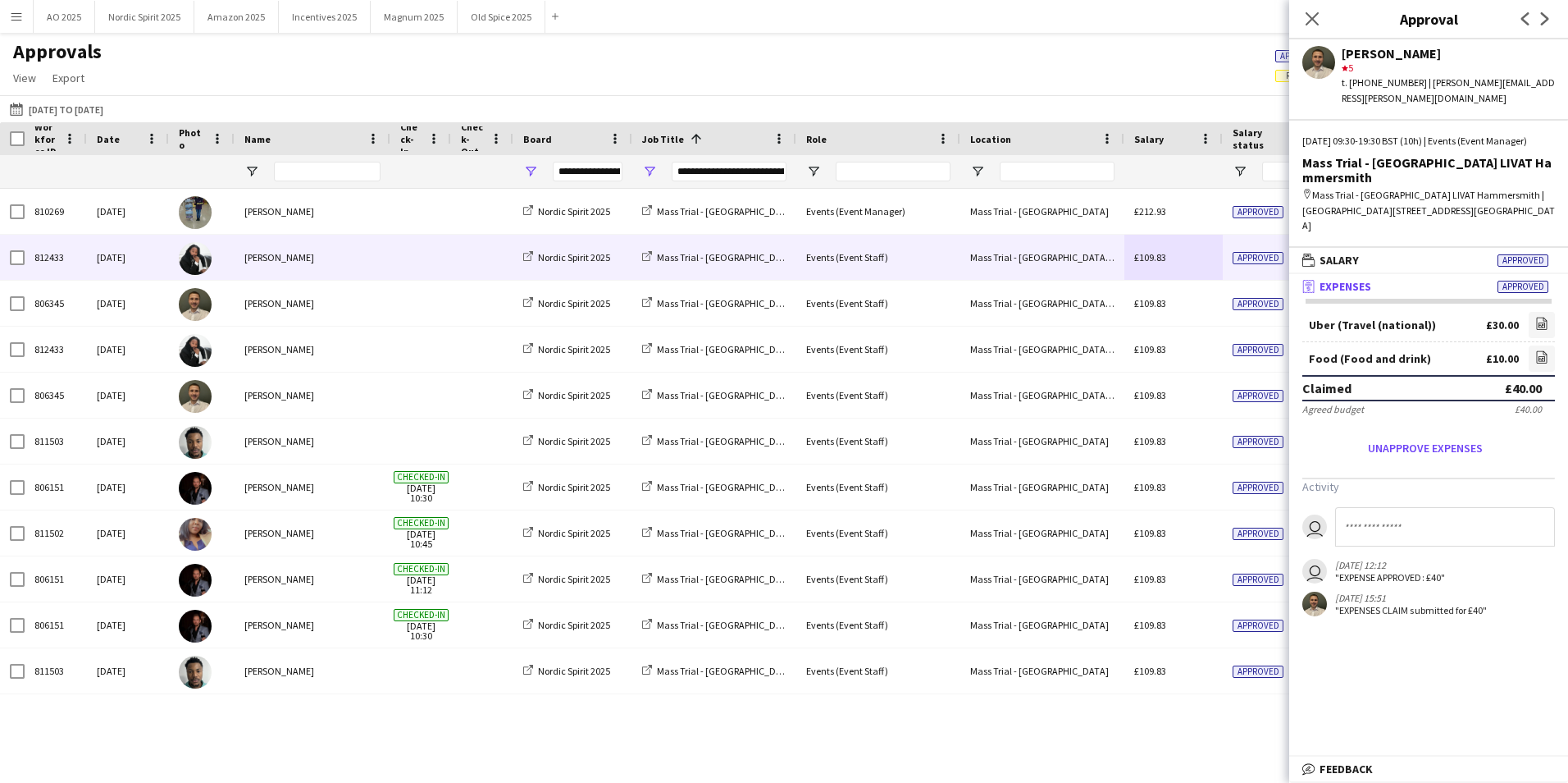
click at [1184, 263] on div "£109.83" at bounding box center [1173, 257] width 98 height 45
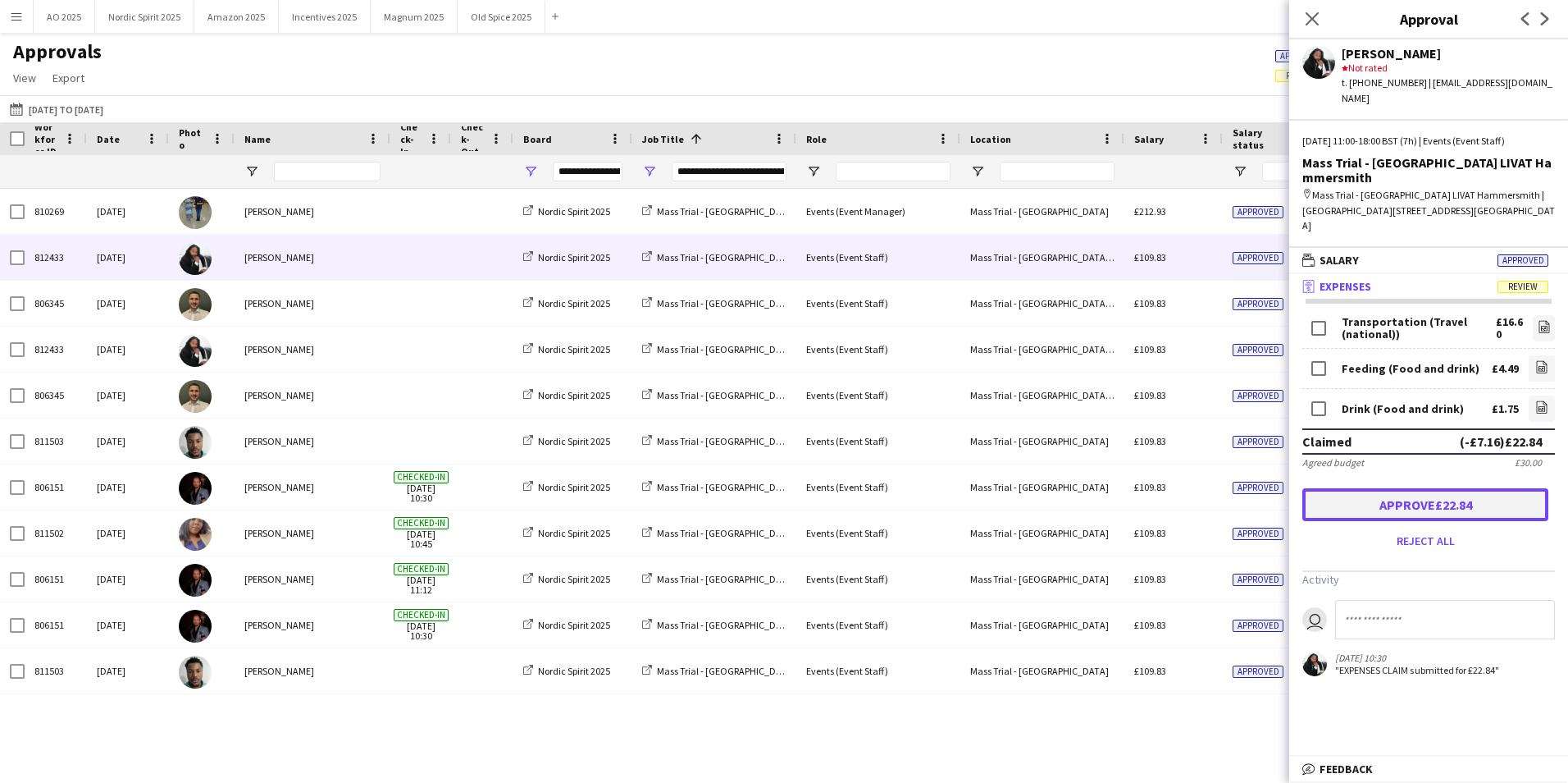
click at [1389, 488] on button "Approve £22.84" at bounding box center [1425, 504] width 246 height 33
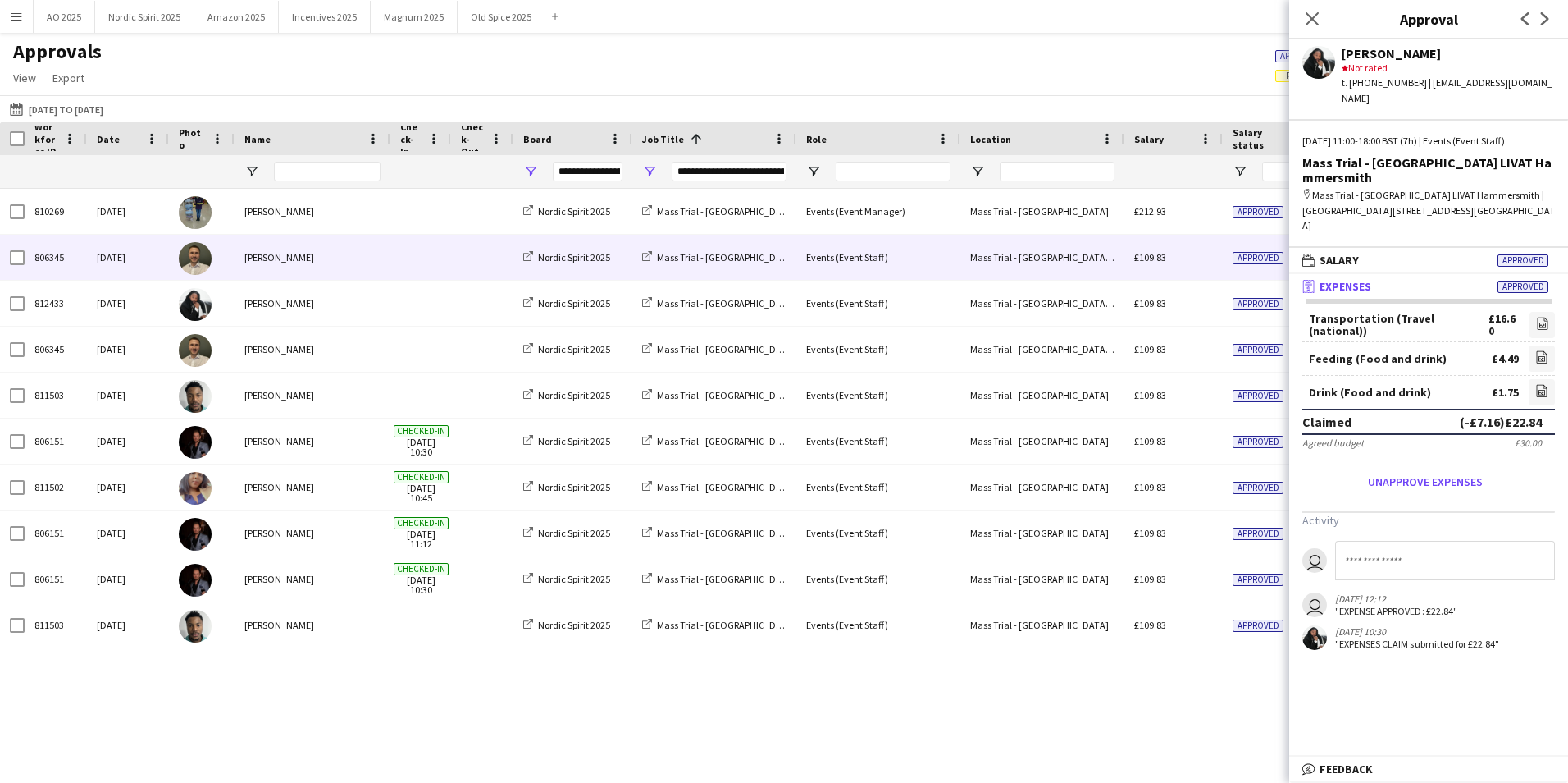
click at [1202, 257] on div "£109.83" at bounding box center [1173, 257] width 98 height 45
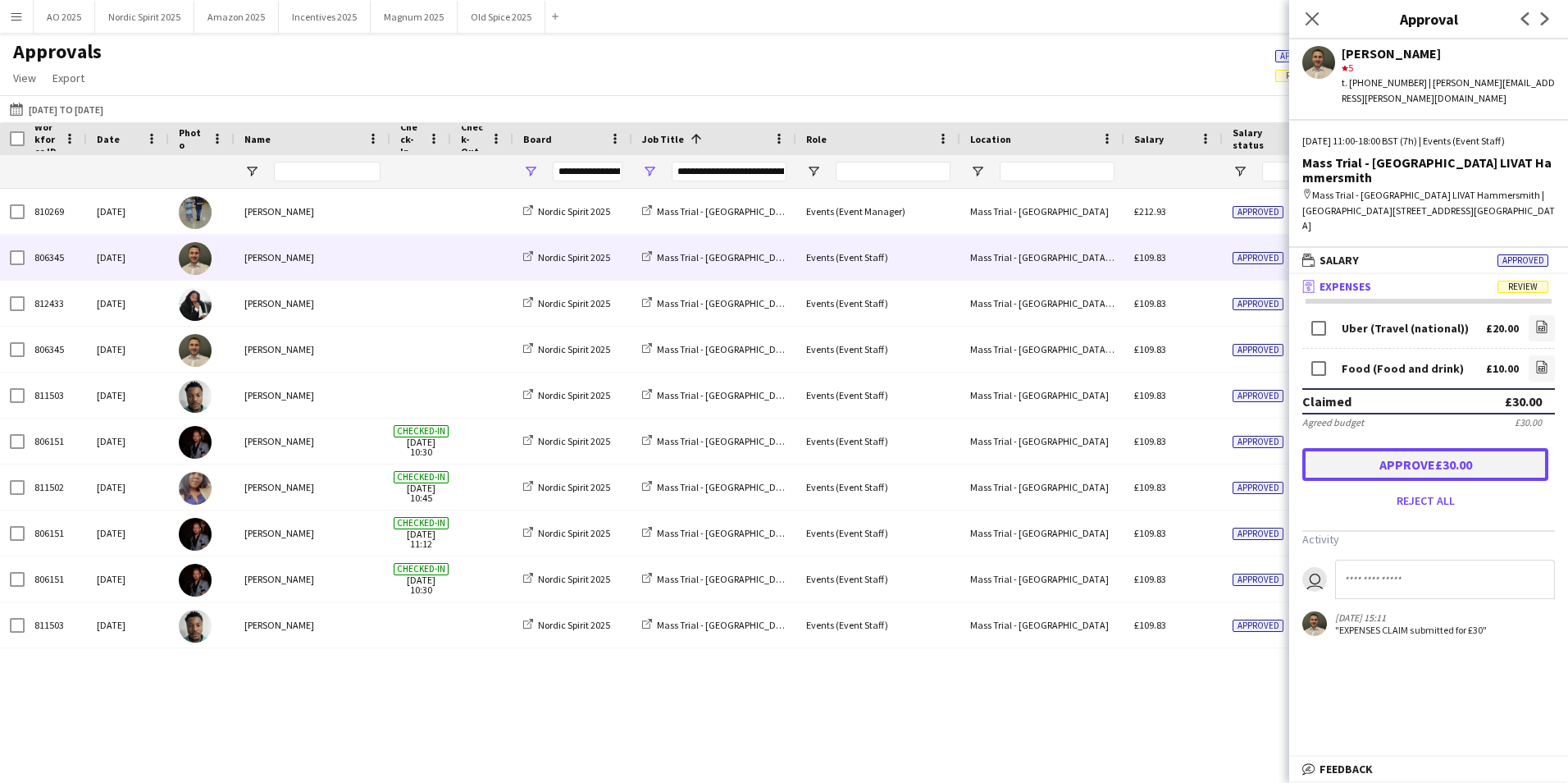
click at [1383, 448] on button "Approve £30.00" at bounding box center [1425, 464] width 246 height 33
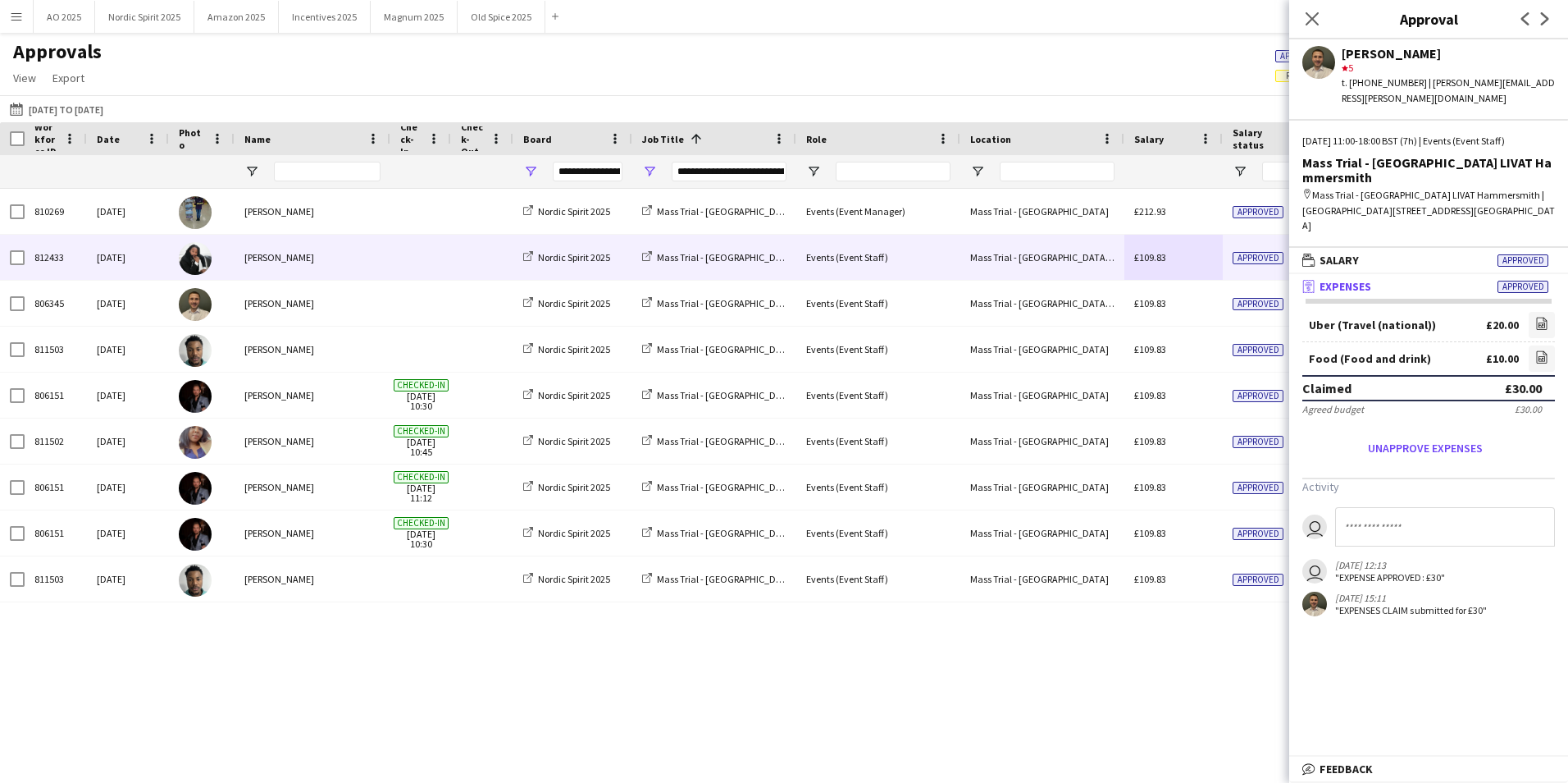
click at [1207, 271] on div "£109.83" at bounding box center [1173, 257] width 98 height 45
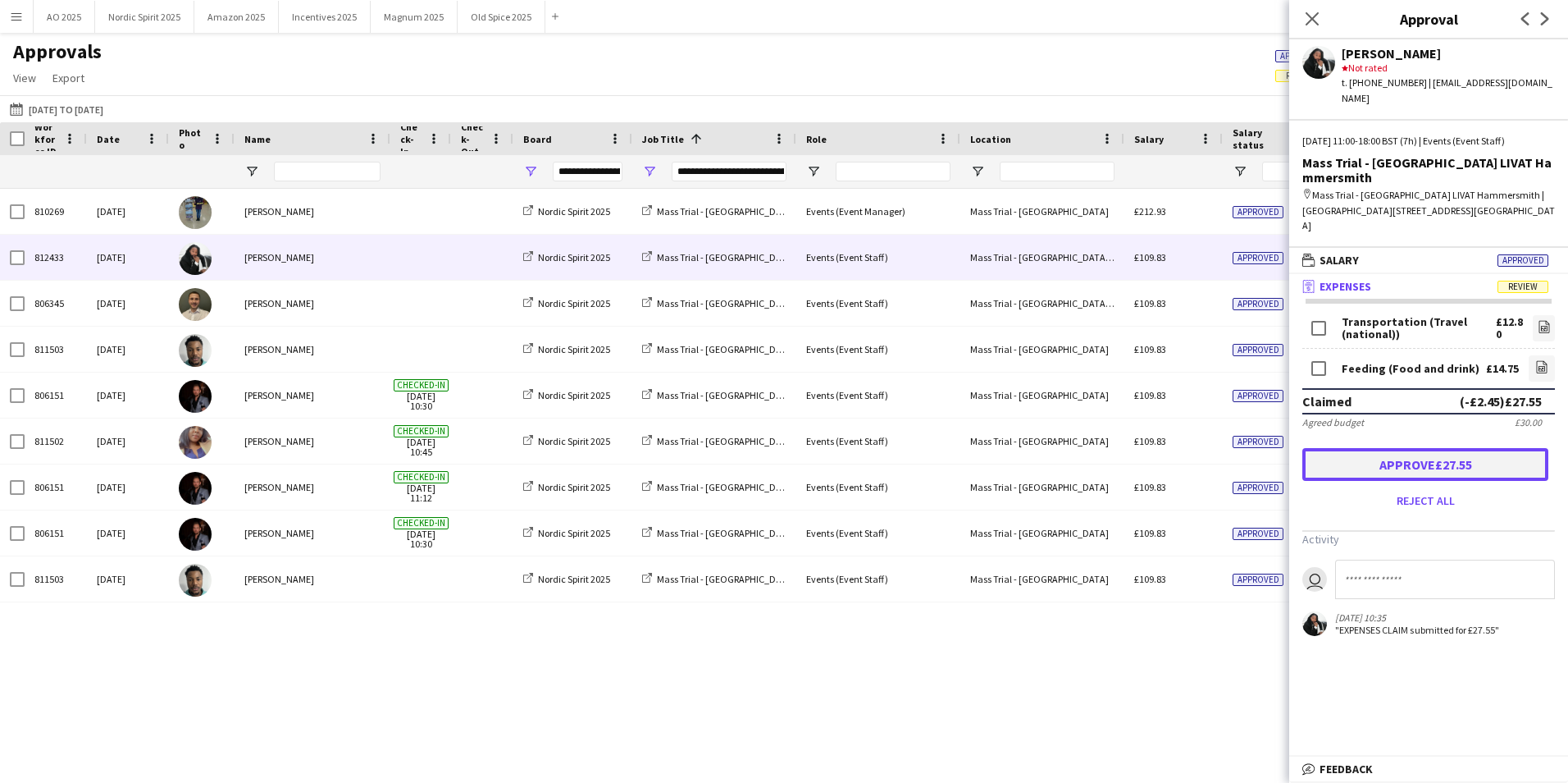
click at [1389, 448] on button "Approve £27.55" at bounding box center [1425, 464] width 246 height 33
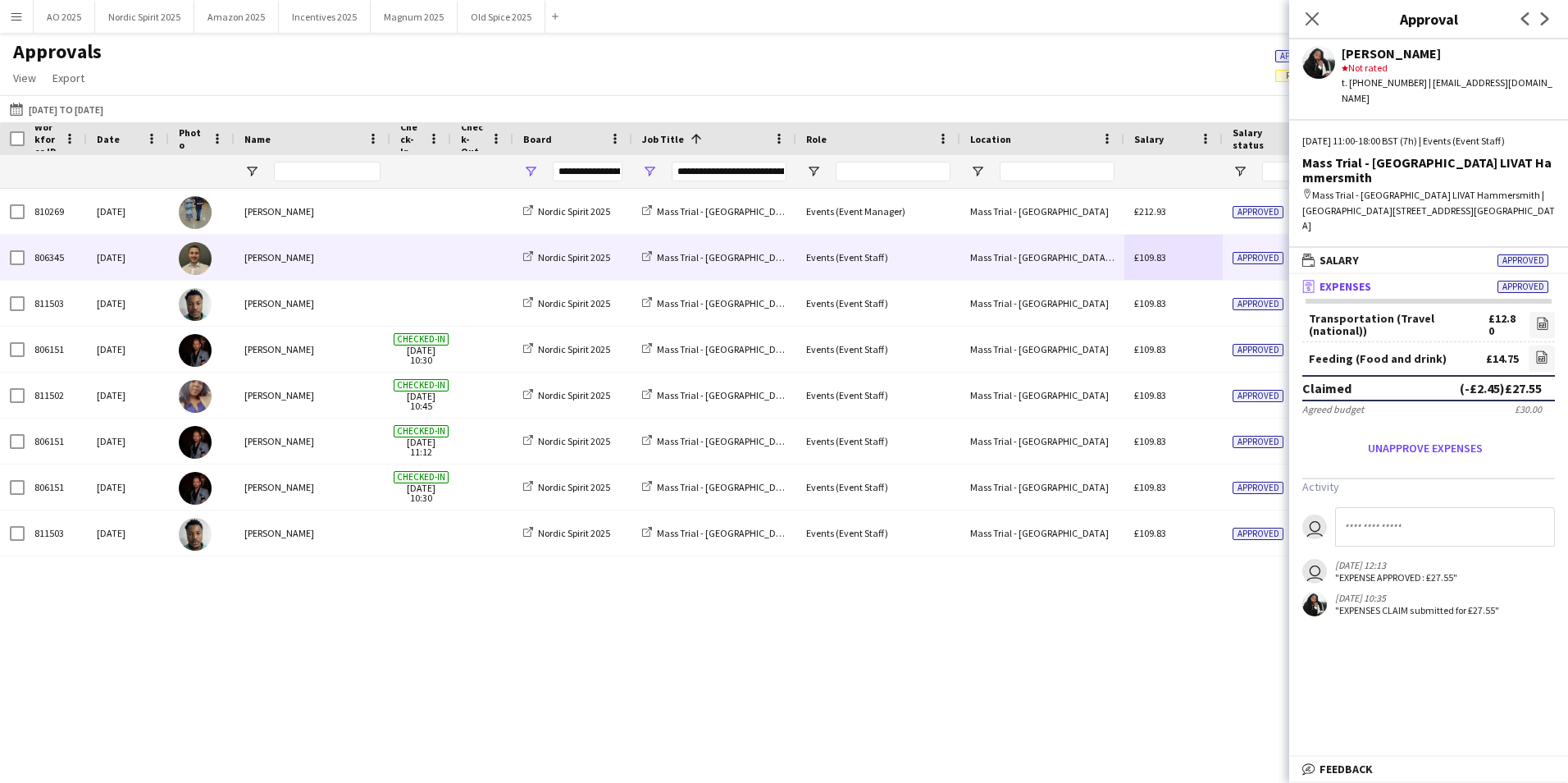
click at [1218, 273] on div "£109.83" at bounding box center [1173, 257] width 98 height 45
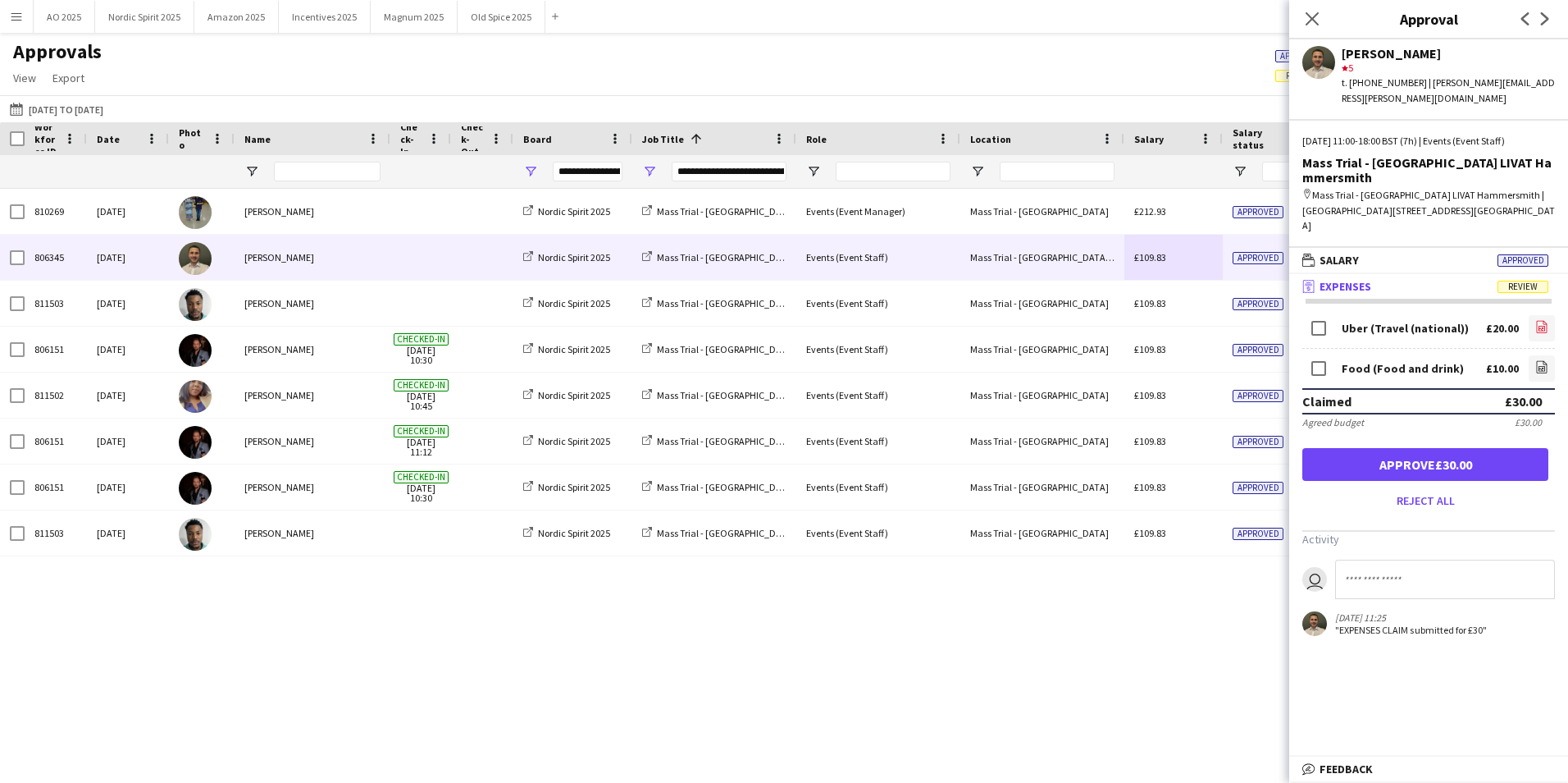
click at [1535, 315] on link "file-image" at bounding box center [1542, 328] width 26 height 26
click at [1381, 448] on button "Approve £30.00" at bounding box center [1425, 464] width 246 height 33
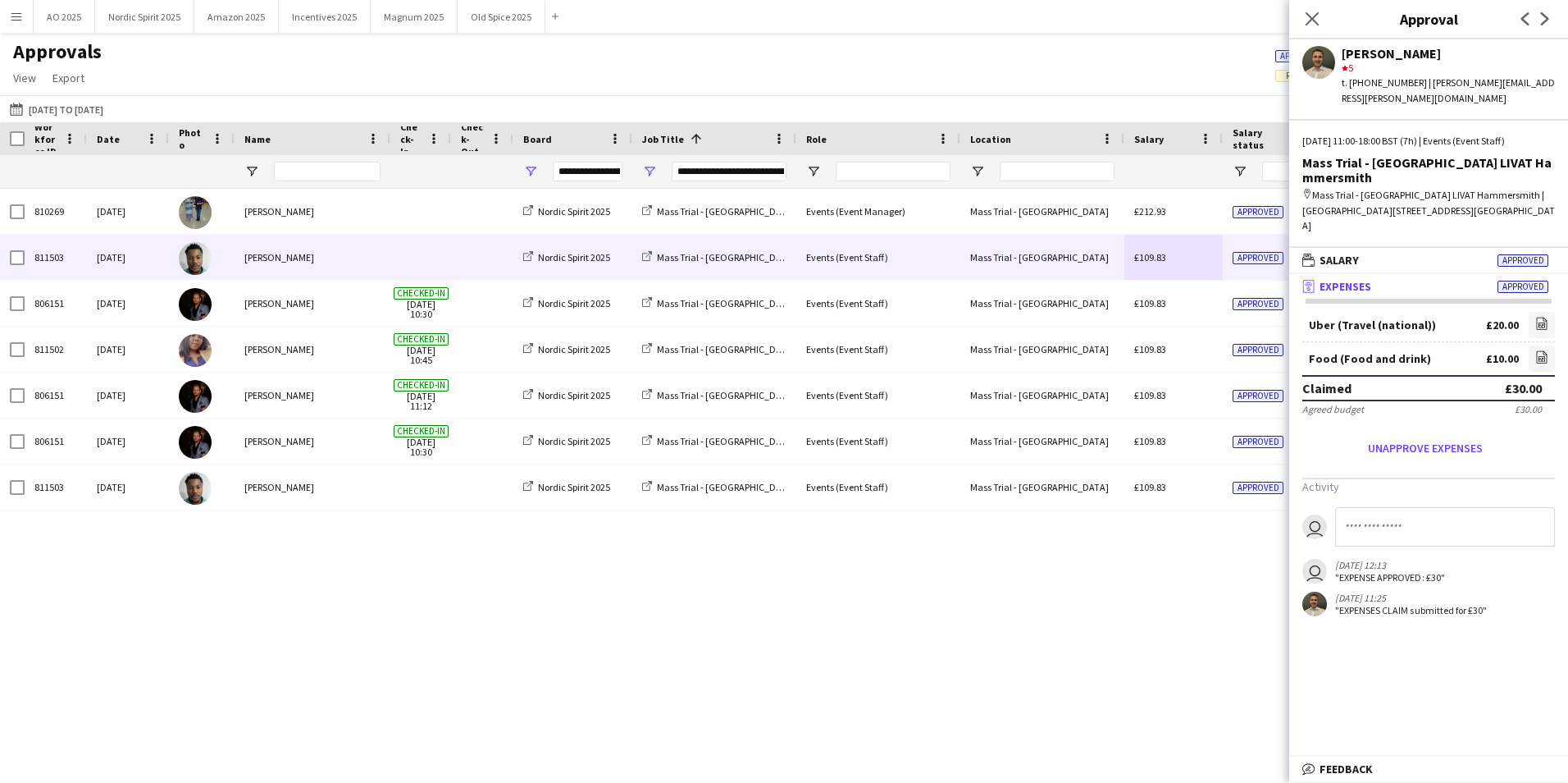
click at [1208, 270] on div "£109.83" at bounding box center [1173, 257] width 98 height 45
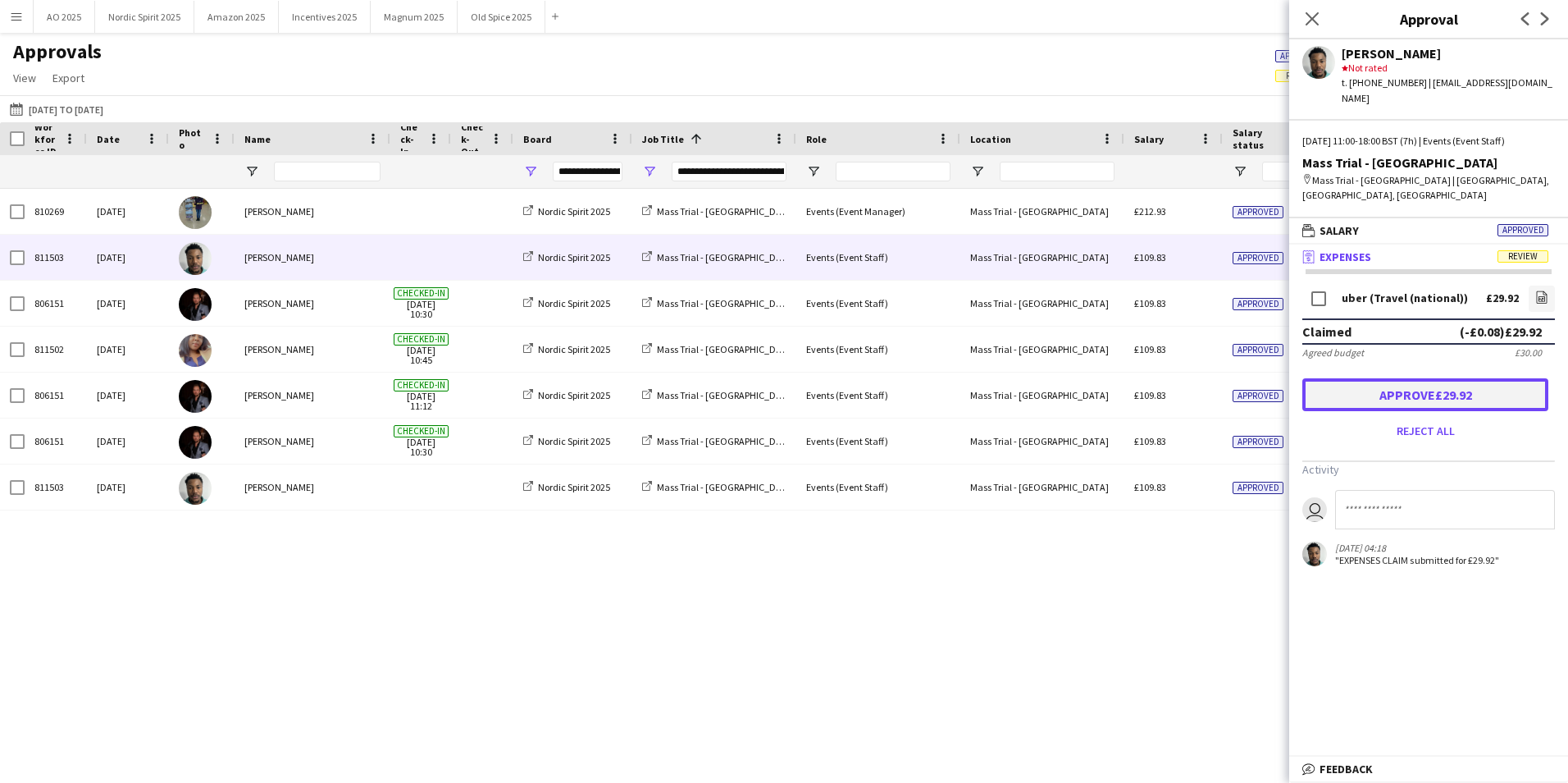
click at [1363, 378] on button "Approve £29.92" at bounding box center [1425, 395] width 246 height 33
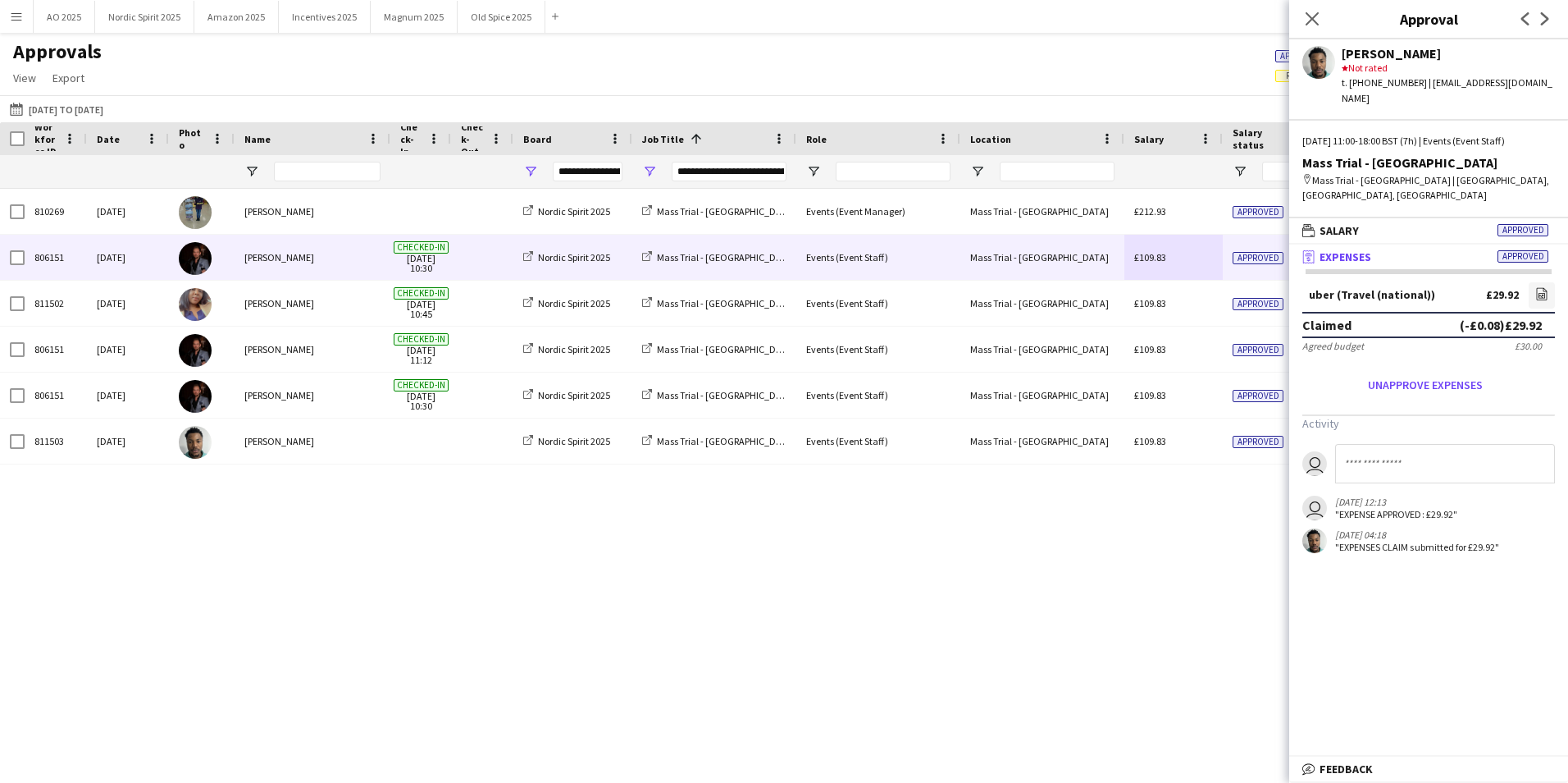
click at [1199, 257] on div "£109.83" at bounding box center [1173, 257] width 98 height 45
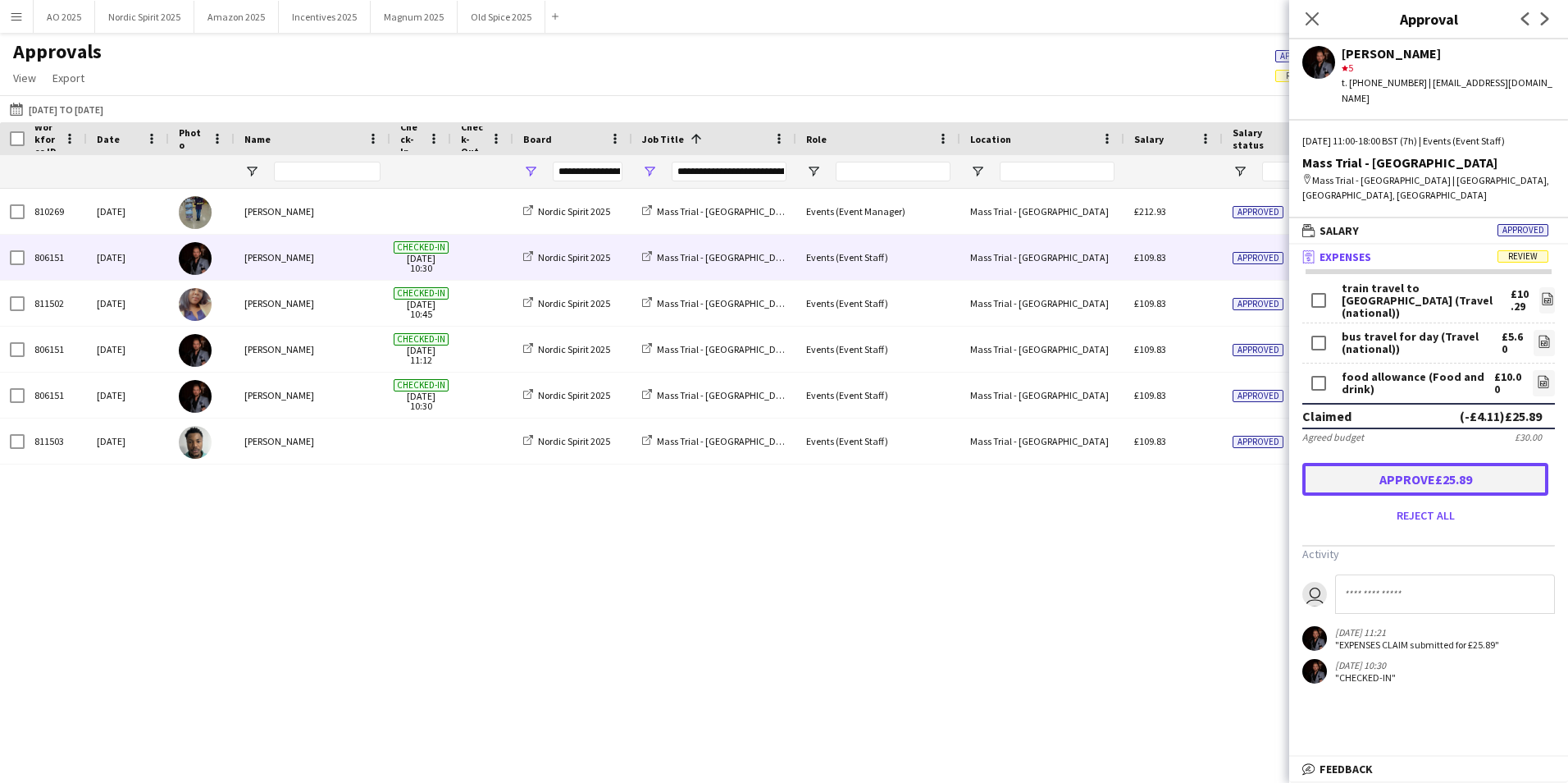
click at [1385, 462] on button "Approve £25.89" at bounding box center [1425, 479] width 246 height 33
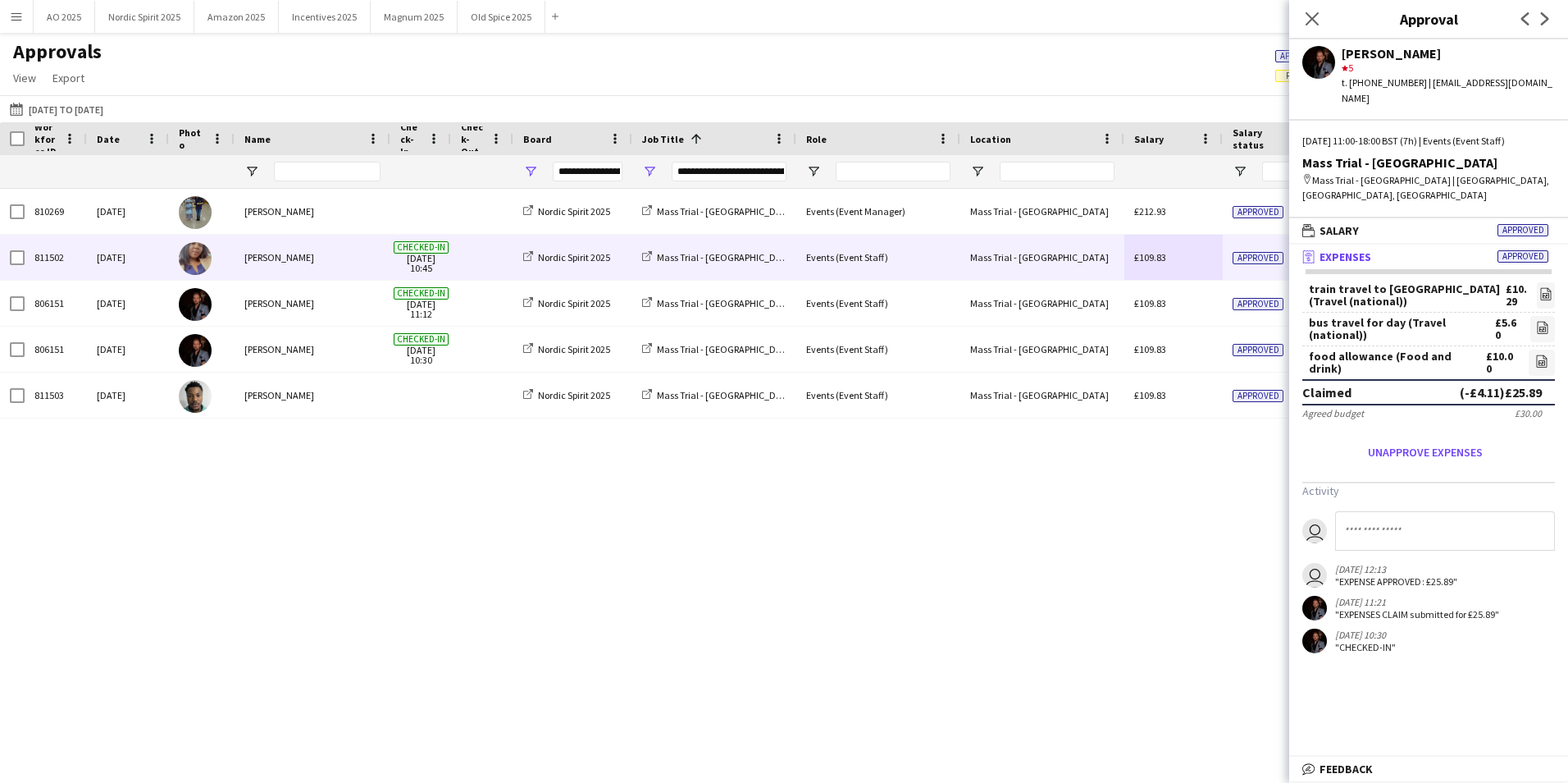
click at [1224, 272] on div "Approved" at bounding box center [1271, 257] width 98 height 45
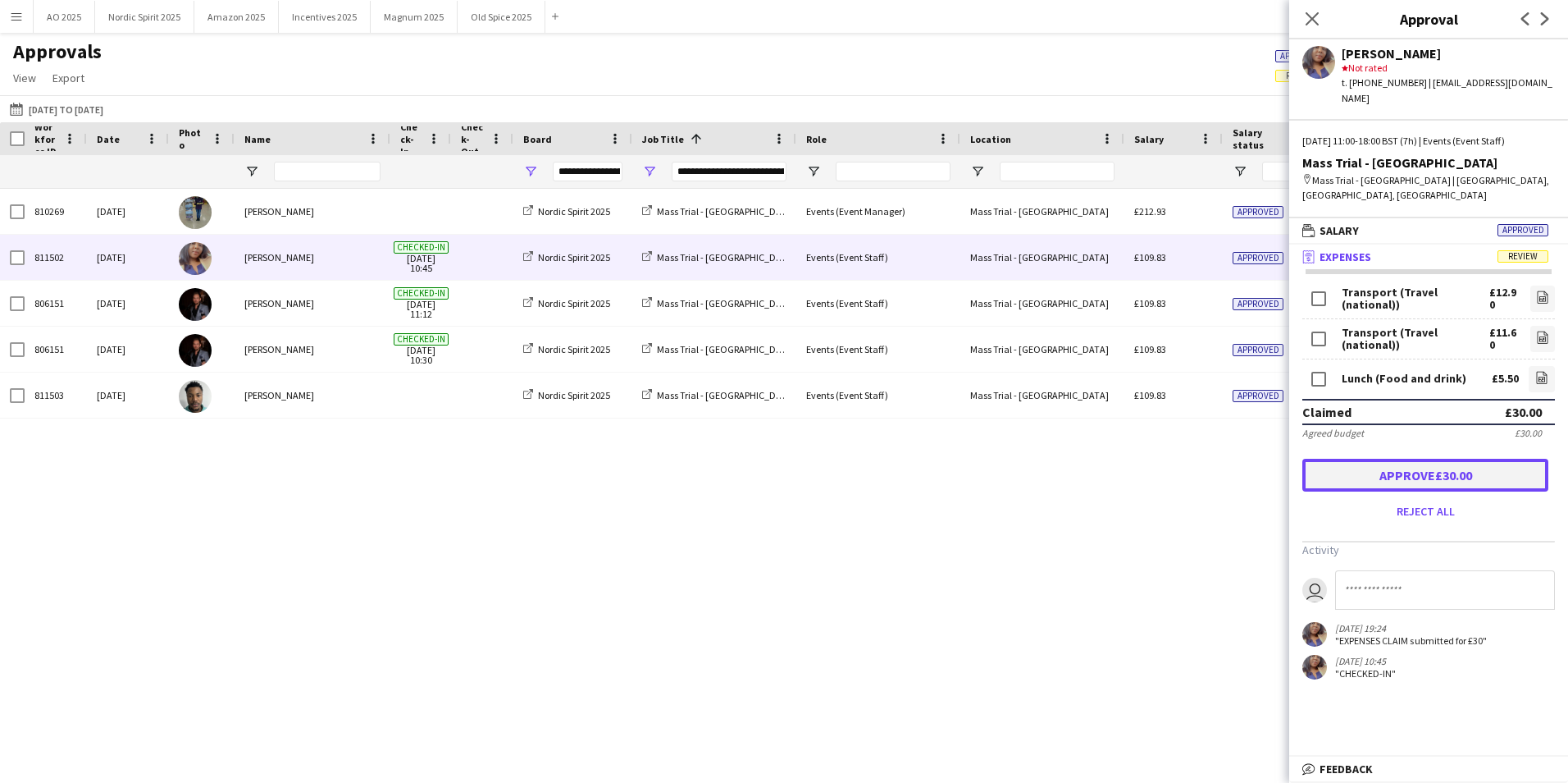
click at [1378, 463] on button "Approve £30.00" at bounding box center [1425, 475] width 246 height 33
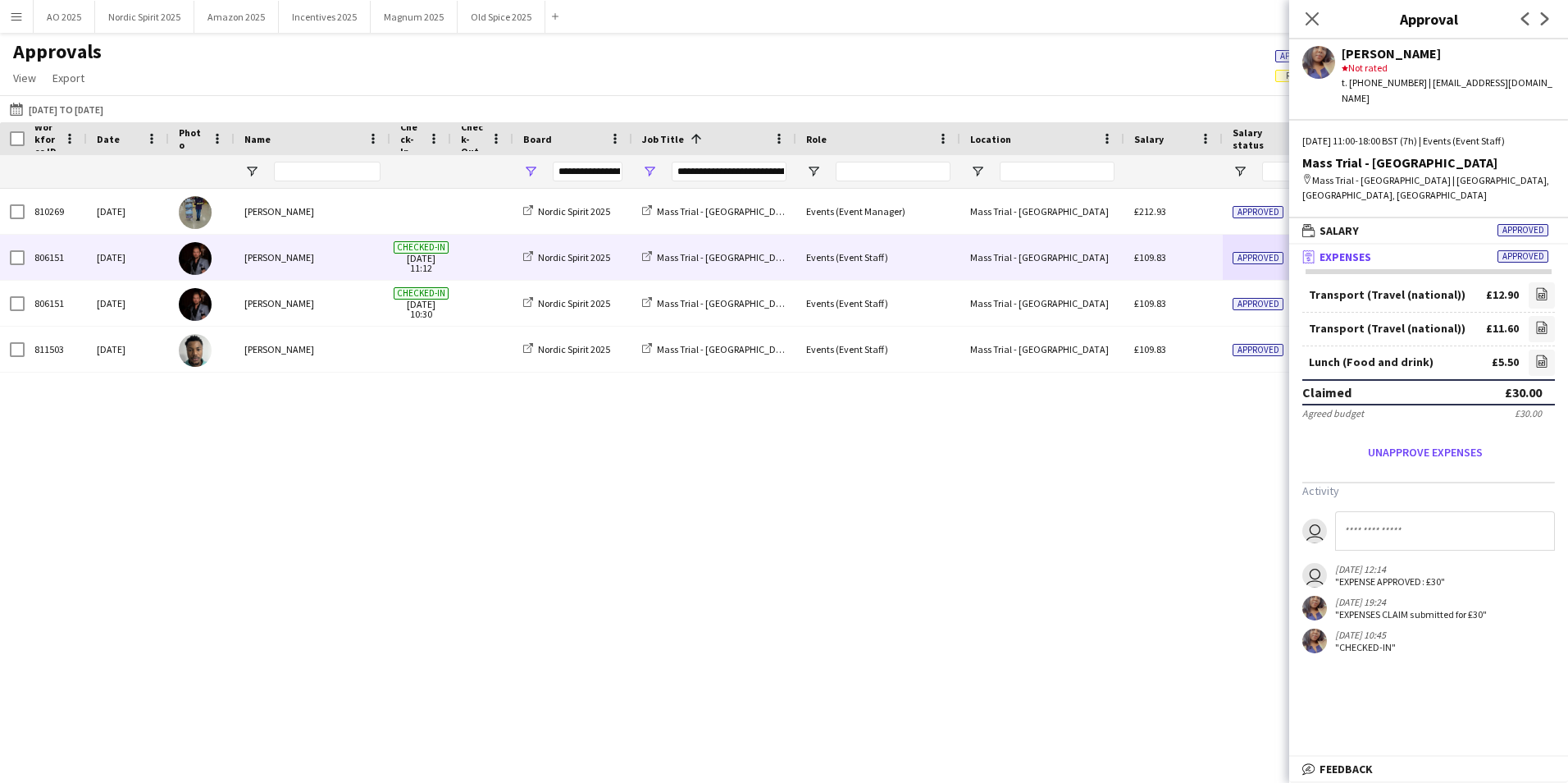
click at [1210, 258] on div "£109.83" at bounding box center [1173, 257] width 98 height 45
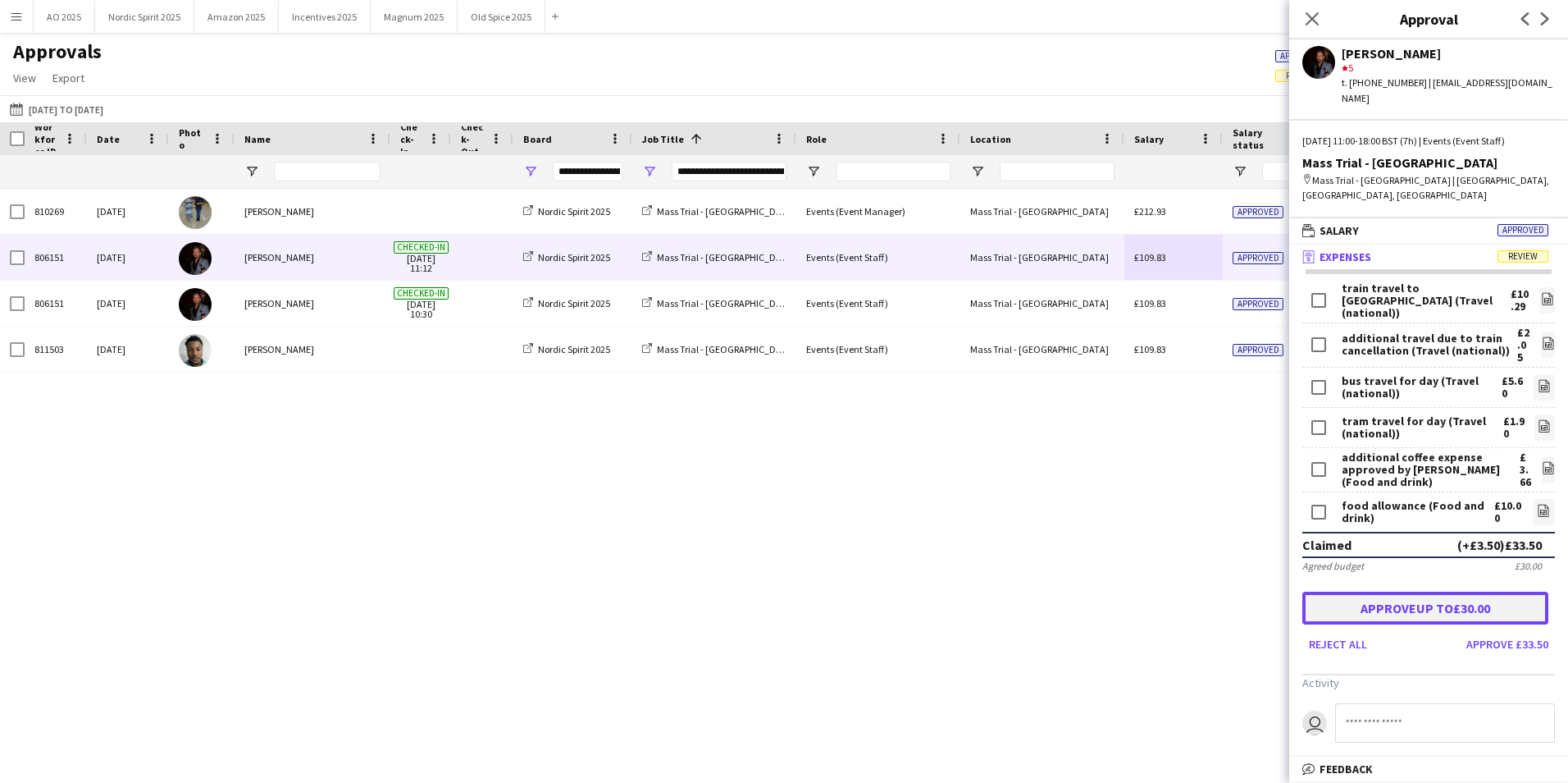
click at [1412, 595] on button "Approve up to £30.00" at bounding box center [1425, 608] width 246 height 33
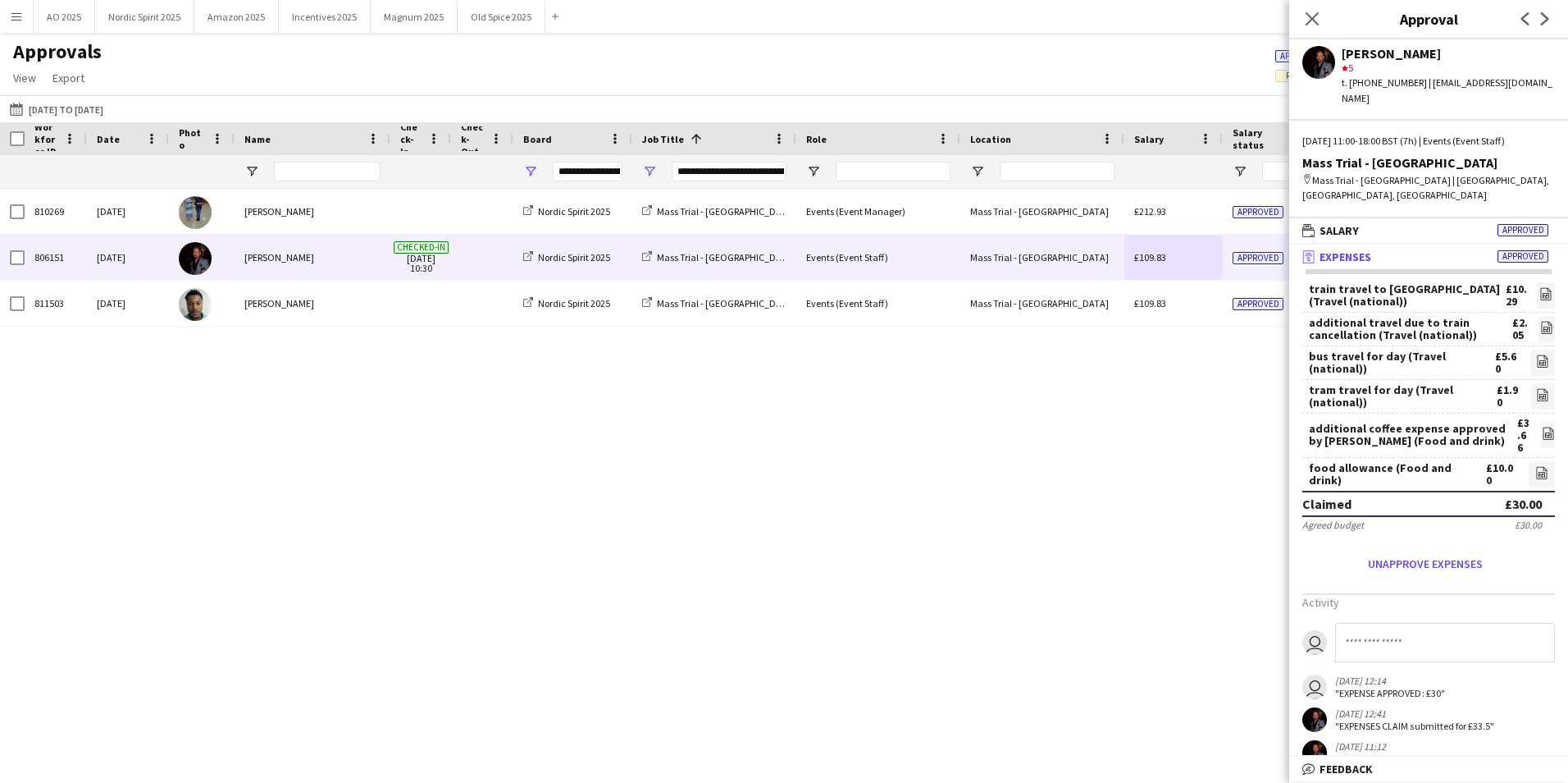
click at [1199, 258] on div "£109.83" at bounding box center [1173, 257] width 98 height 45
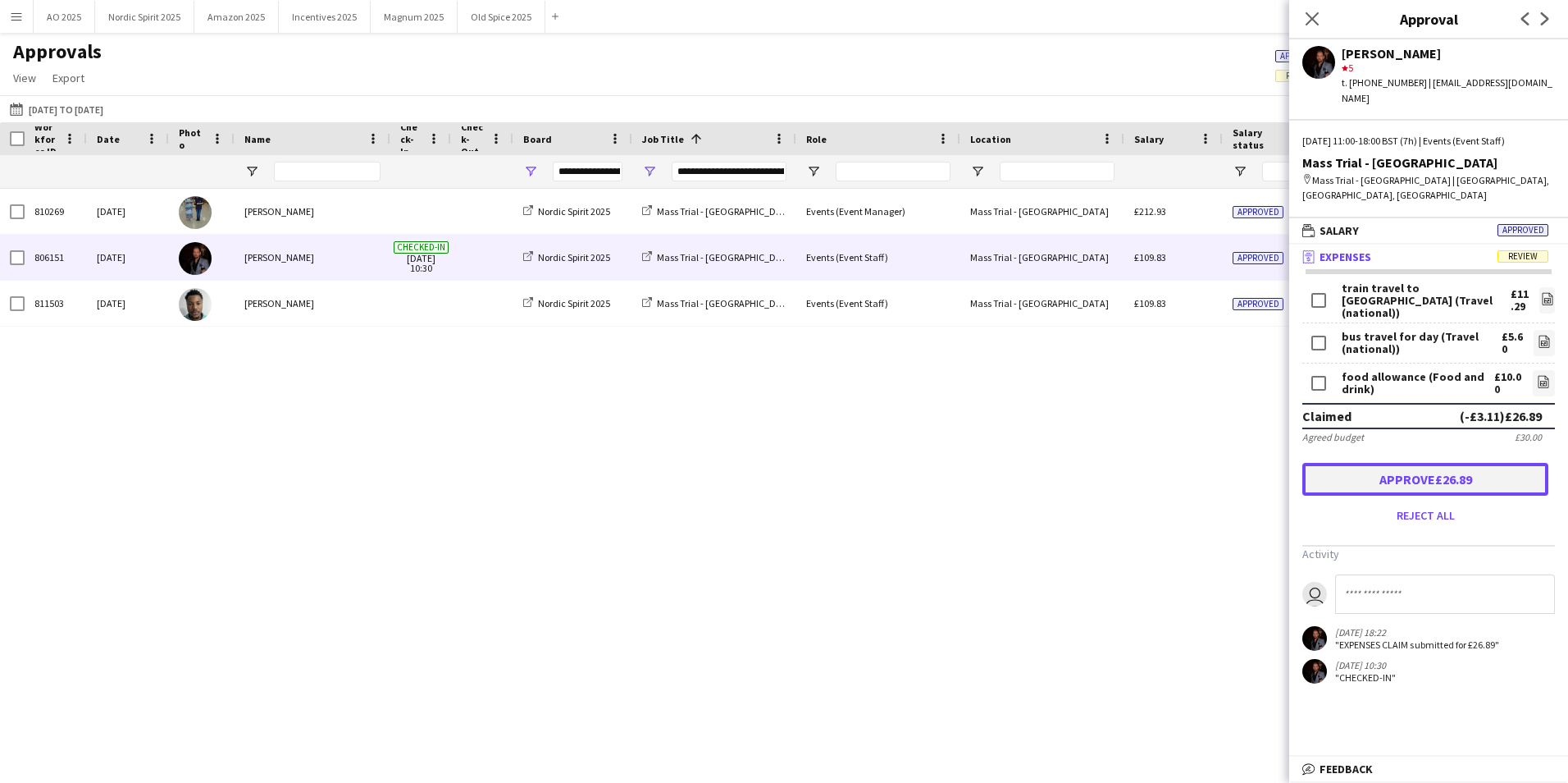
click at [1426, 462] on button "Approve £26.89" at bounding box center [1425, 479] width 246 height 33
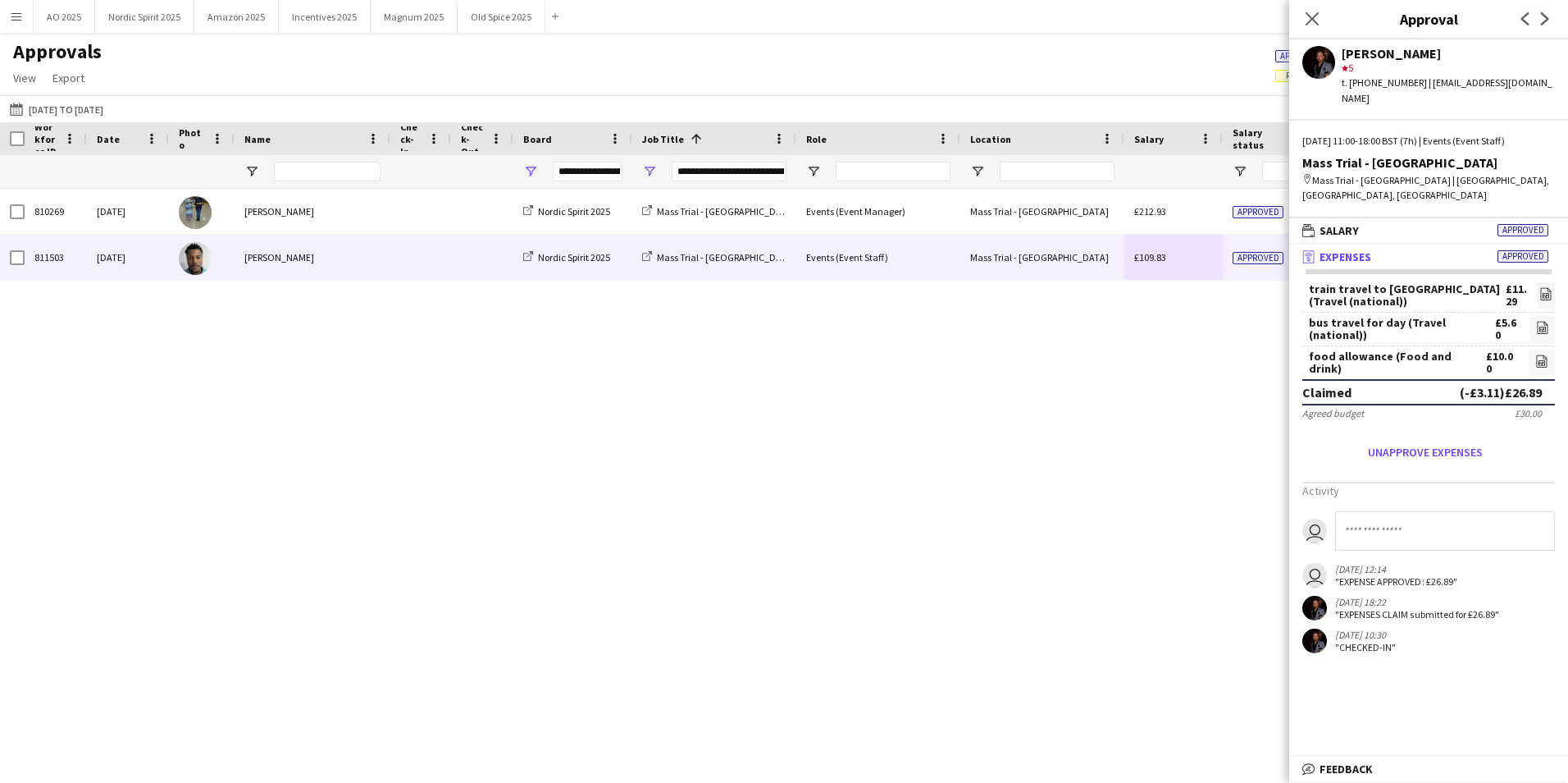
click at [1226, 250] on div "Approved" at bounding box center [1271, 257] width 98 height 45
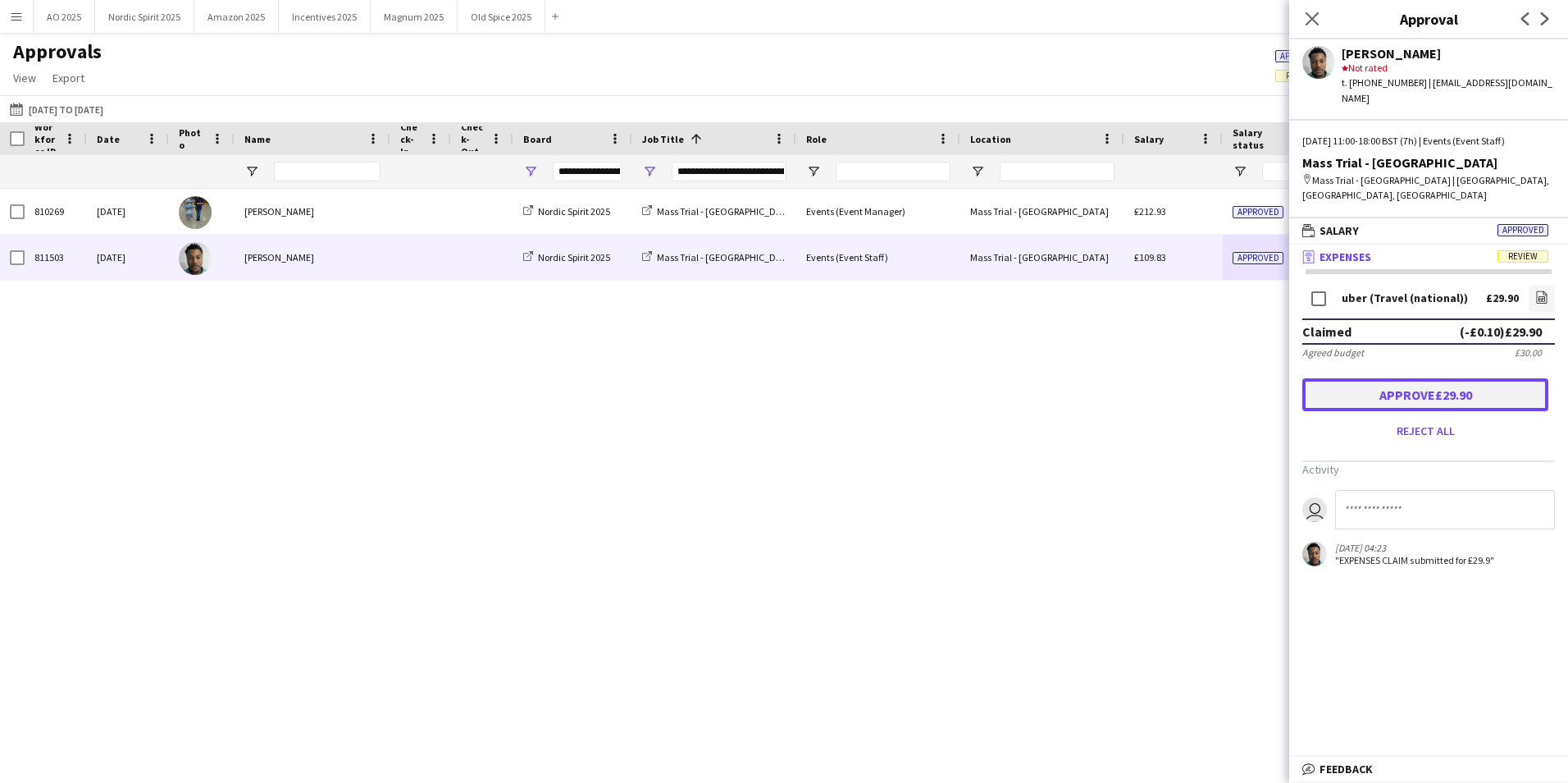
click at [1398, 378] on button "Approve £29.90" at bounding box center [1425, 395] width 246 height 33
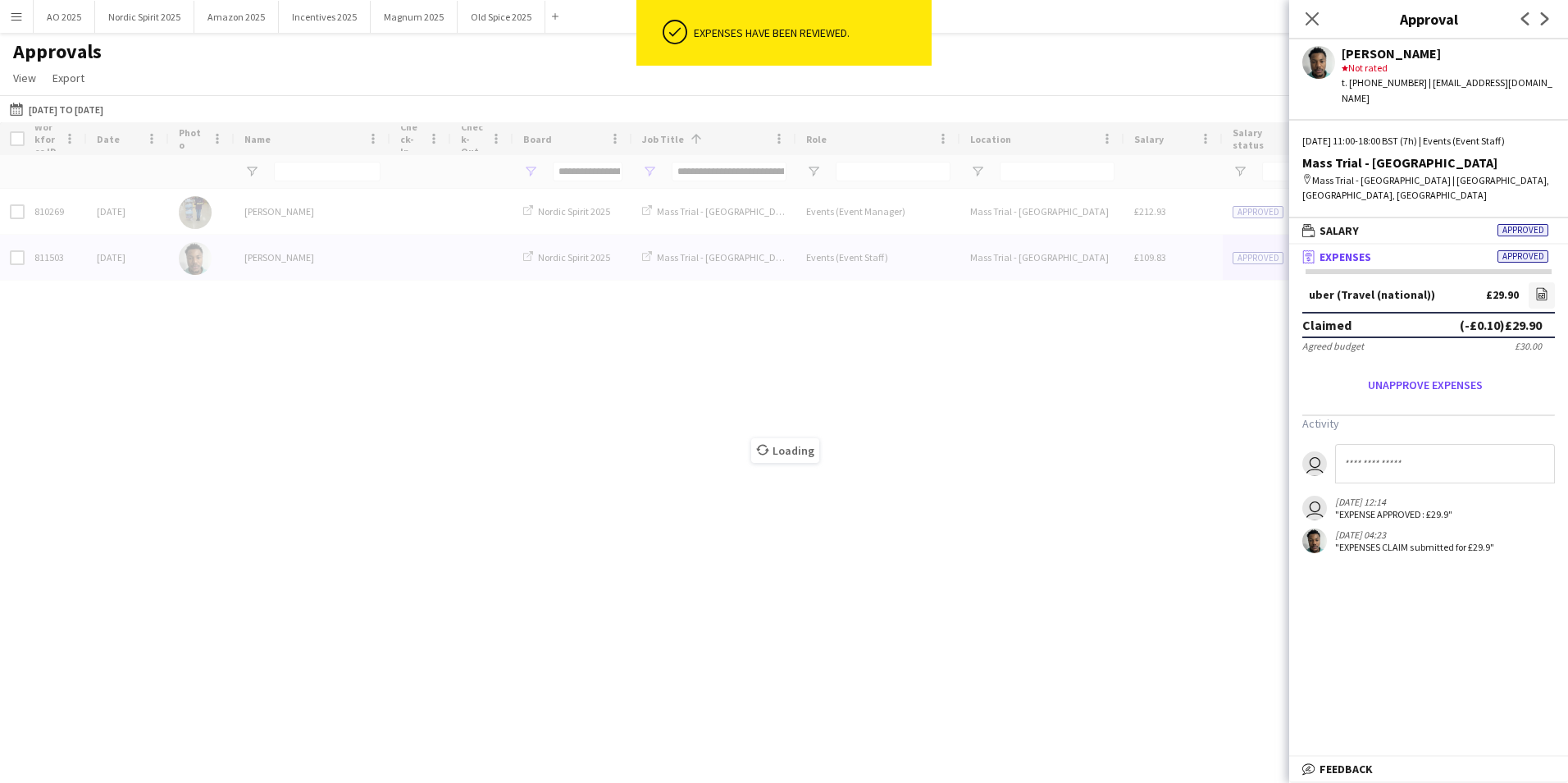
type input "**********"
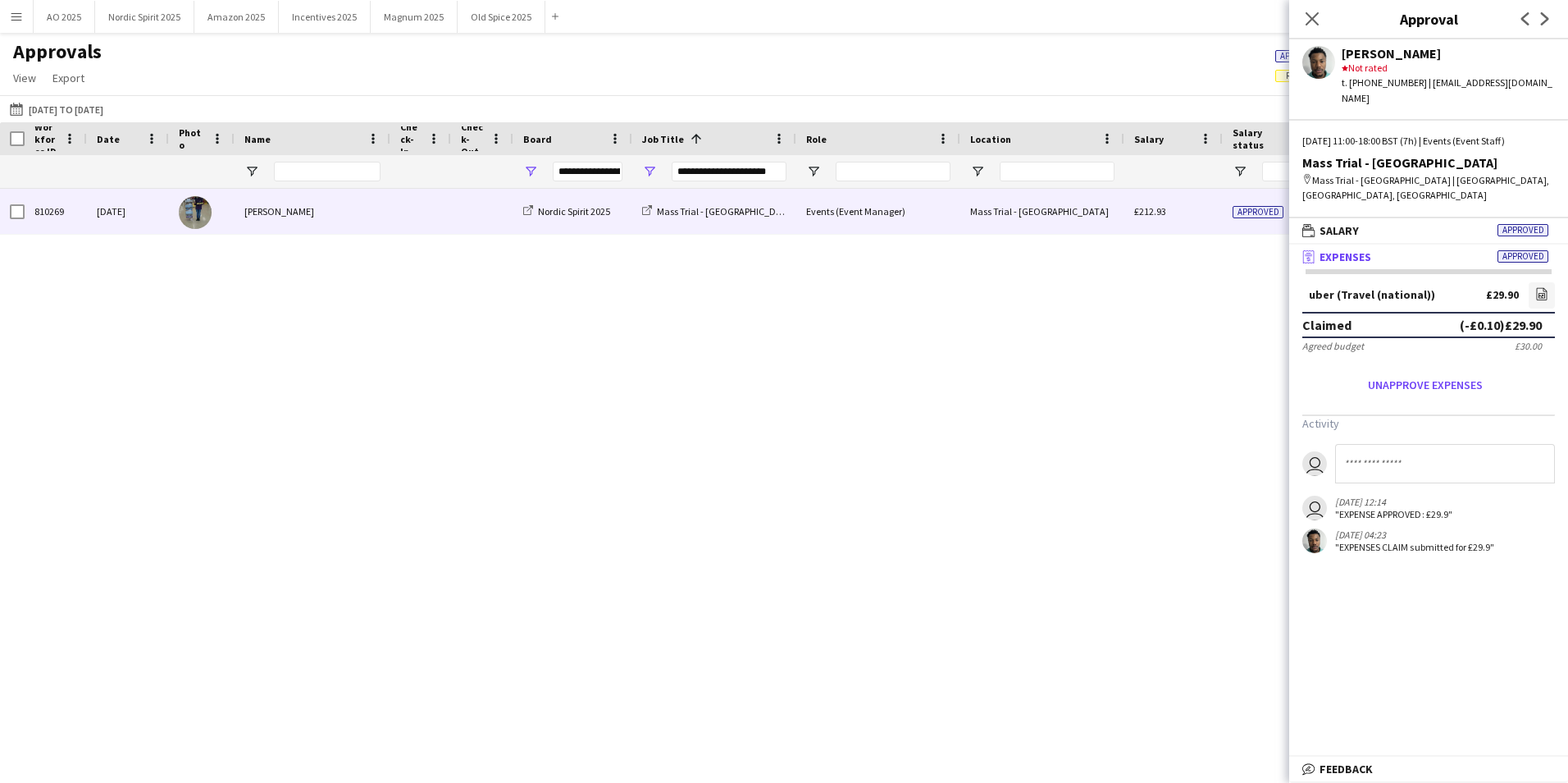
click at [1219, 216] on div "£212.93" at bounding box center [1173, 211] width 98 height 45
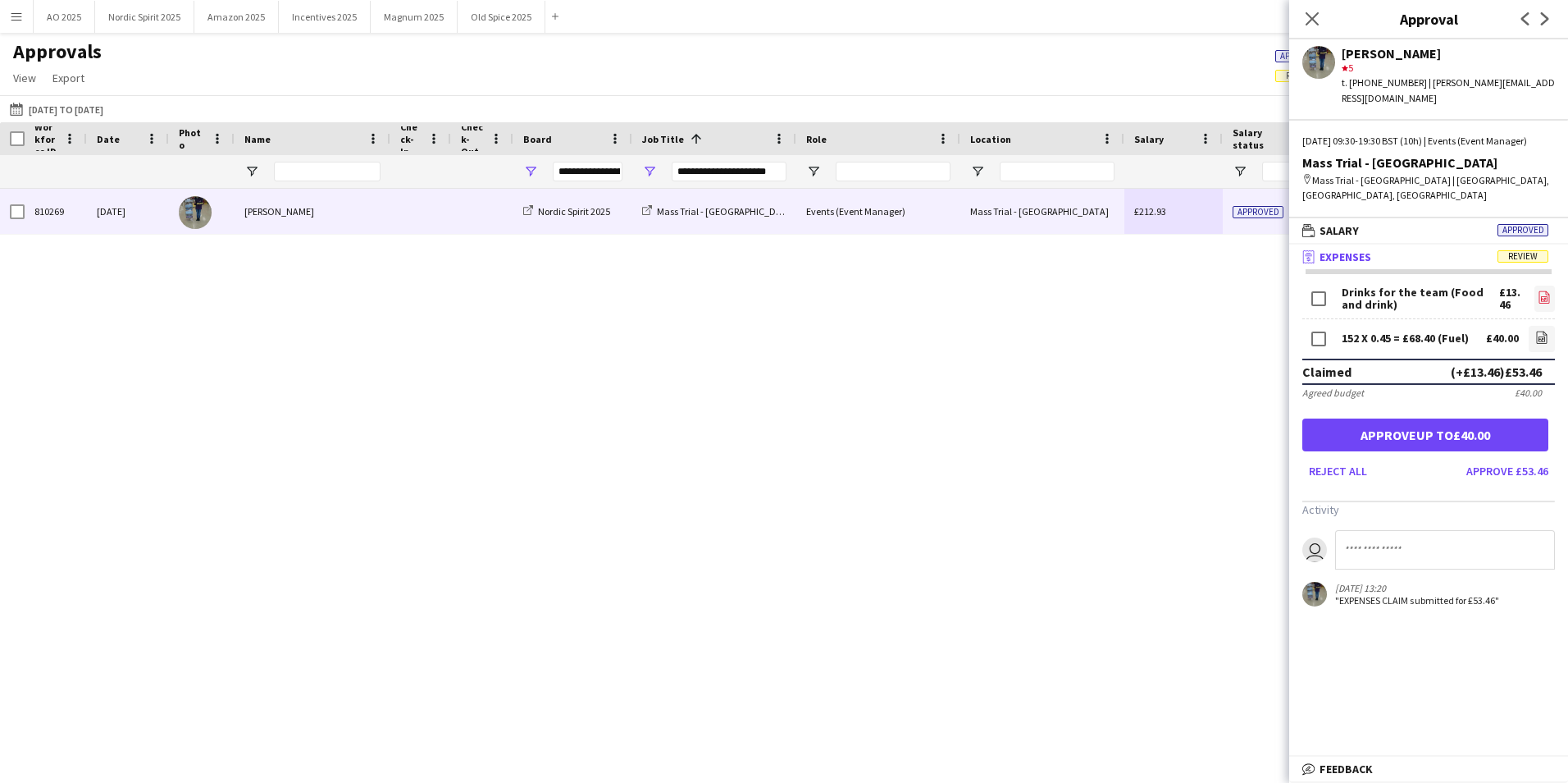
click at [1552, 285] on link "file-image" at bounding box center [1544, 298] width 21 height 26
click at [1492, 457] on button "Approve £53.46" at bounding box center [1507, 471] width 95 height 26
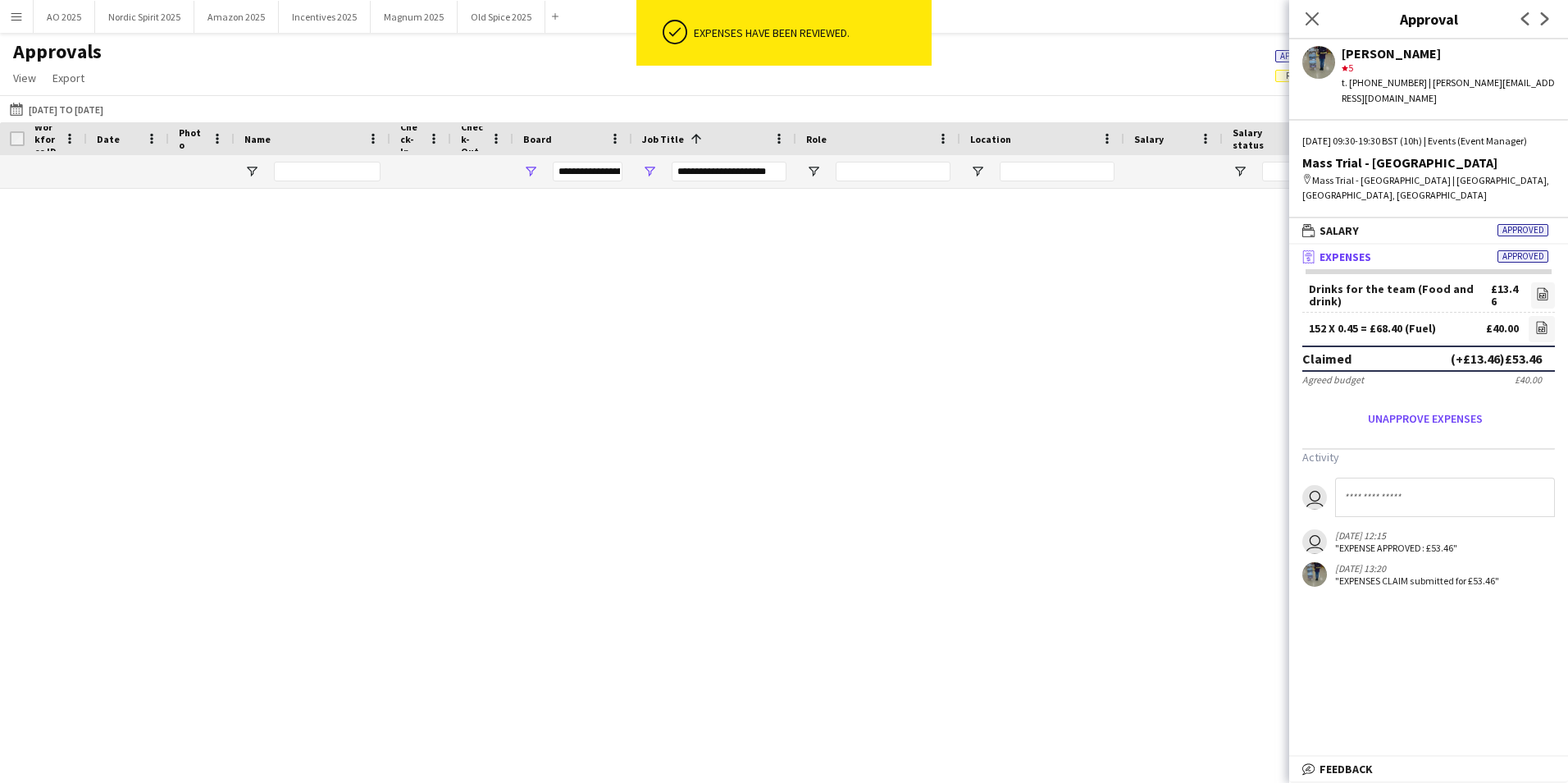
type input "***"
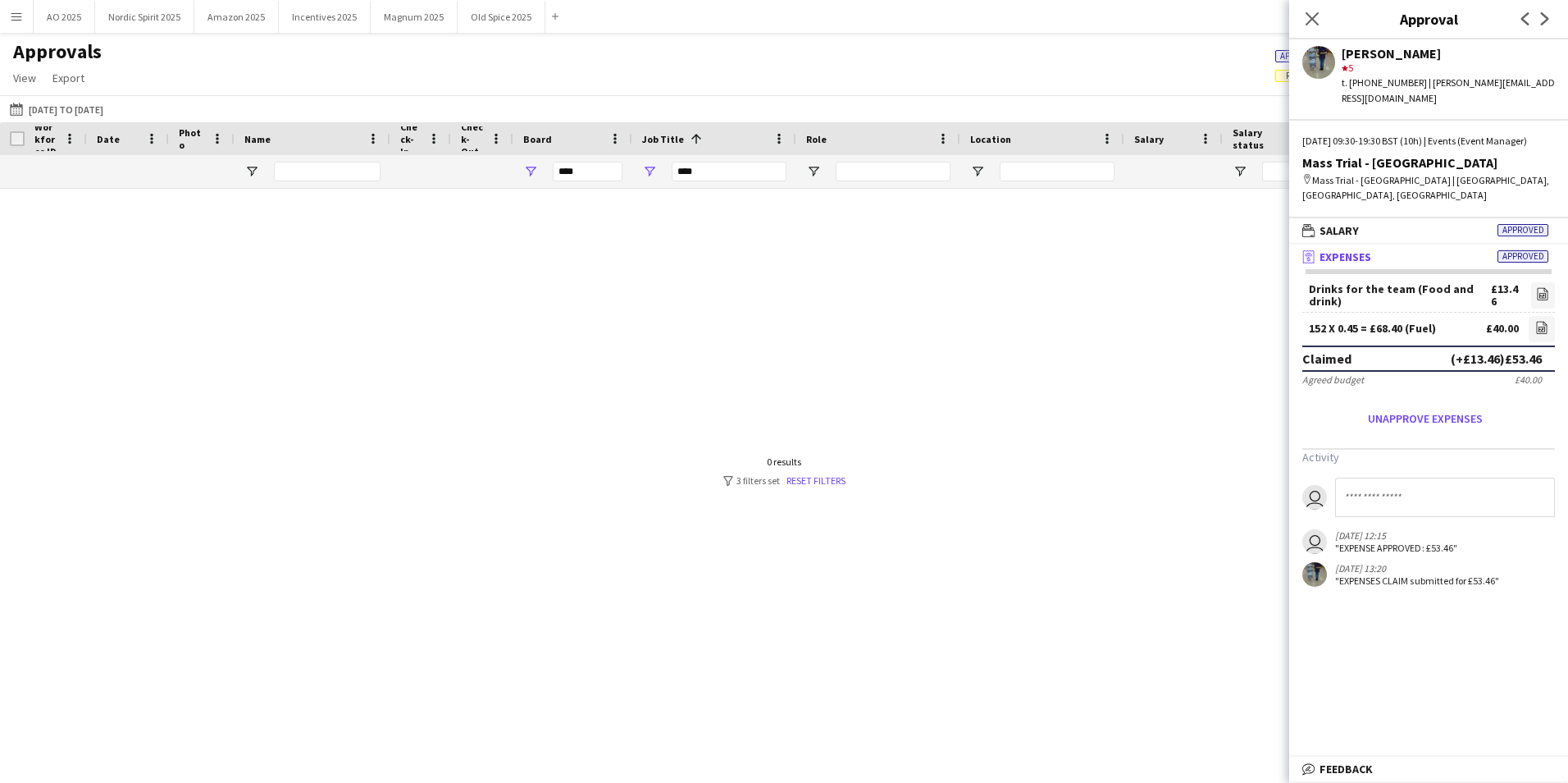
click at [1306, 23] on icon "Close pop-in" at bounding box center [1313, 19] width 13 height 13
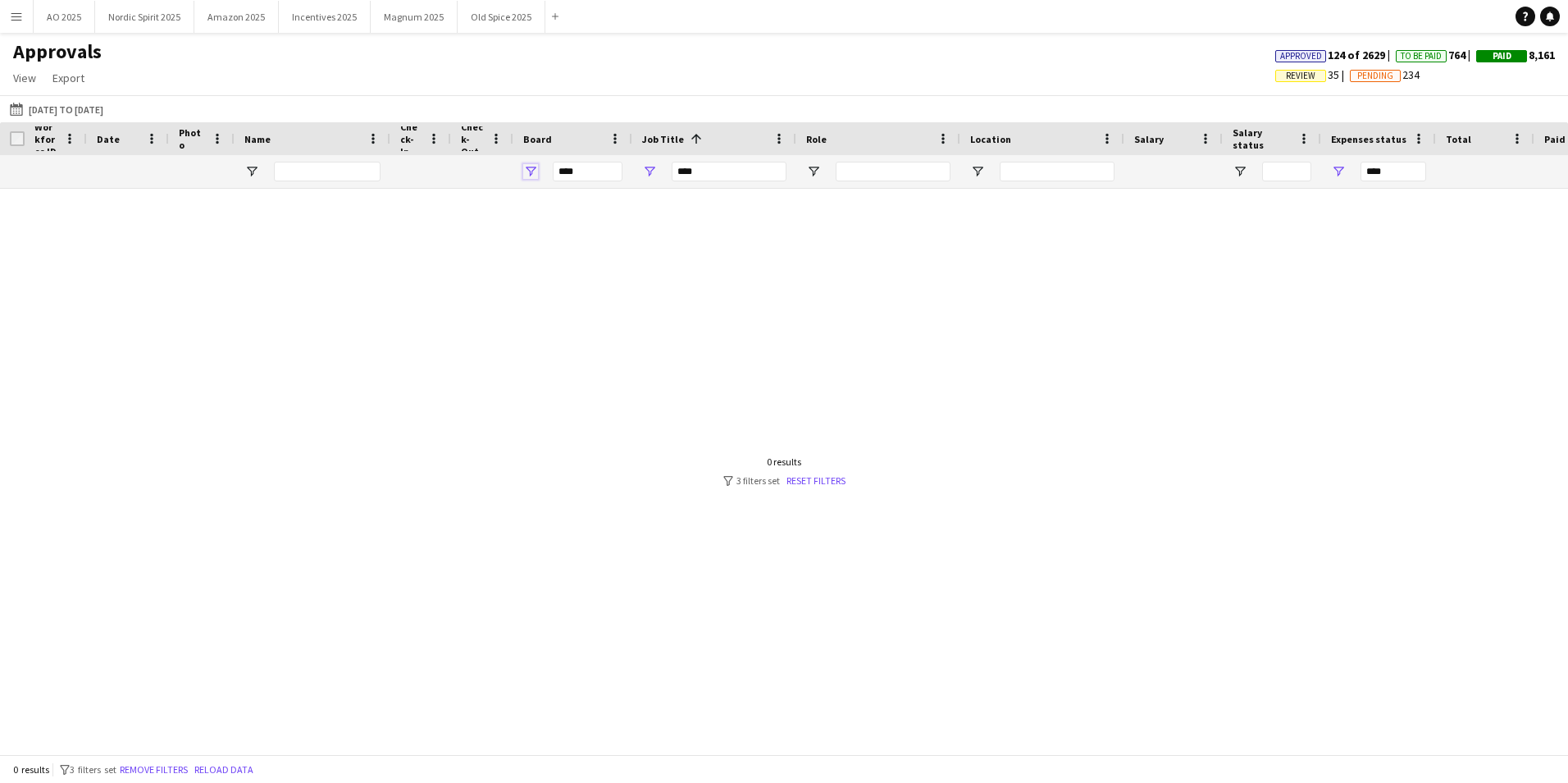
click at [531, 173] on span "Open Filter Menu" at bounding box center [531, 171] width 15 height 15
click at [644, 174] on span "Open Filter Menu" at bounding box center [649, 171] width 15 height 15
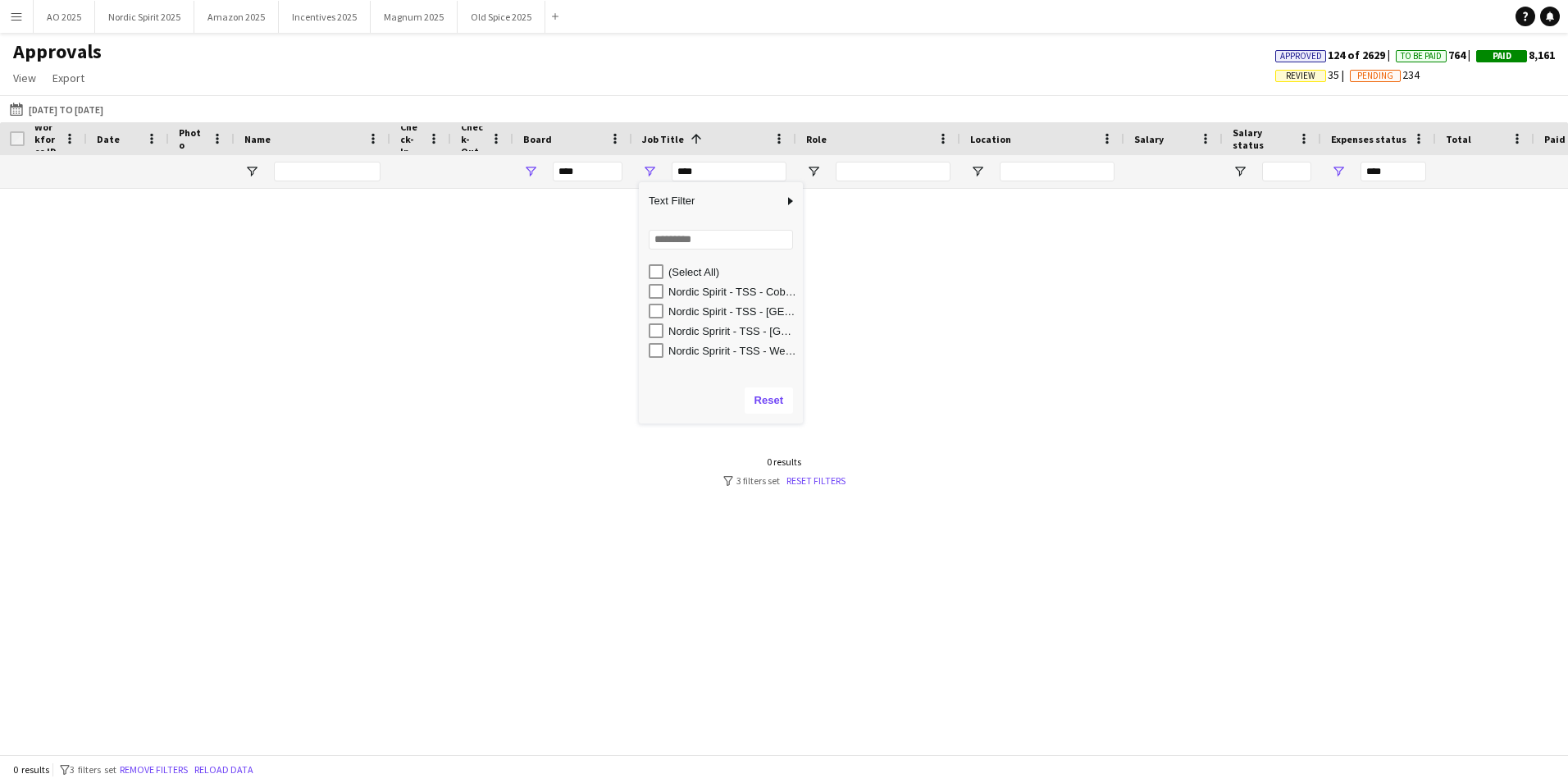
click at [663, 268] on div "(Select All)" at bounding box center [725, 271] width 154 height 20
type input "**********"
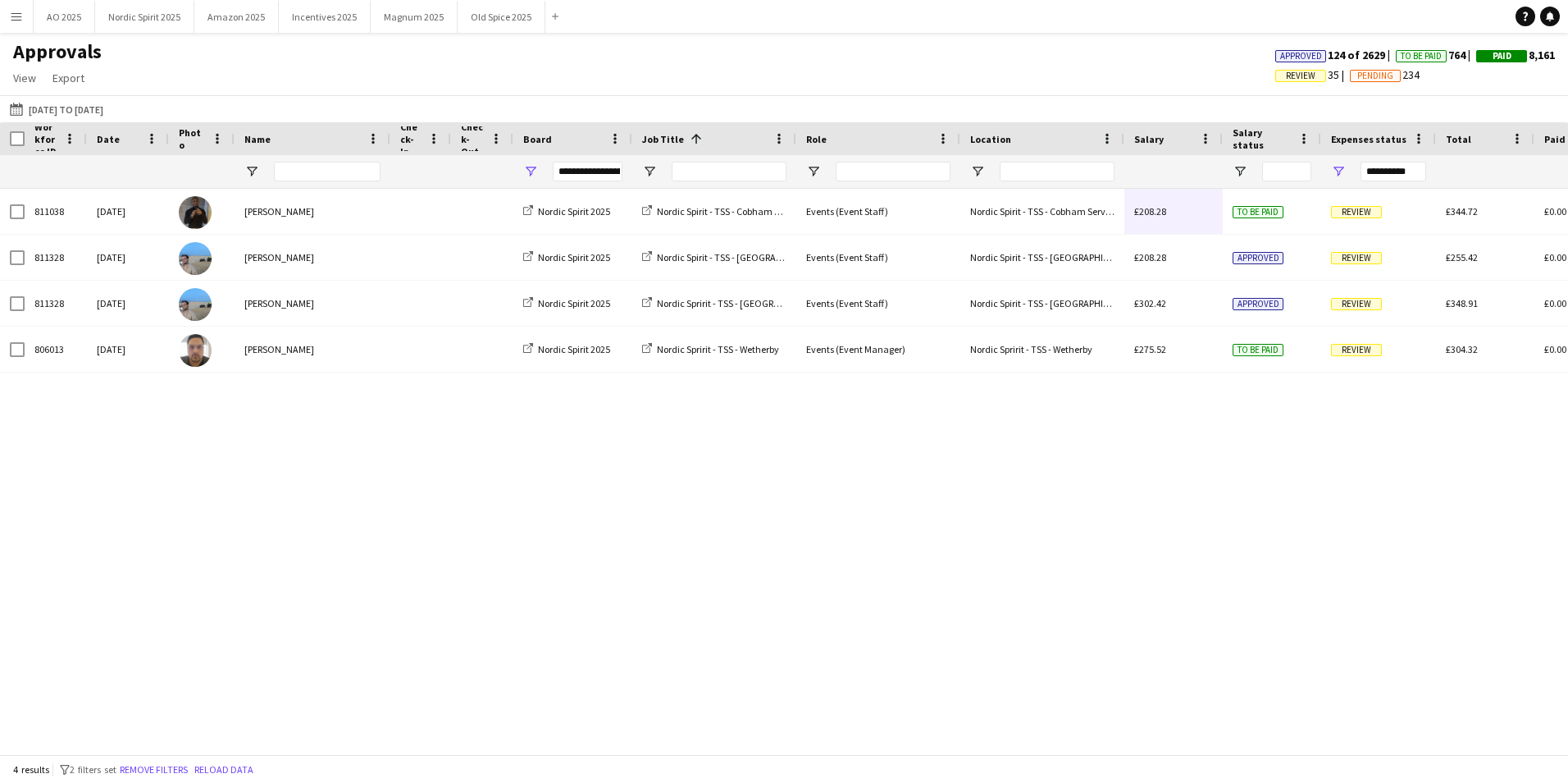
click at [990, 419] on div "811038 [DATE] [PERSON_NAME] Nordic Spirit 2025 Nordic Spirit - TSS - Cobham Ser…" at bounding box center [784, 465] width 1568 height 553
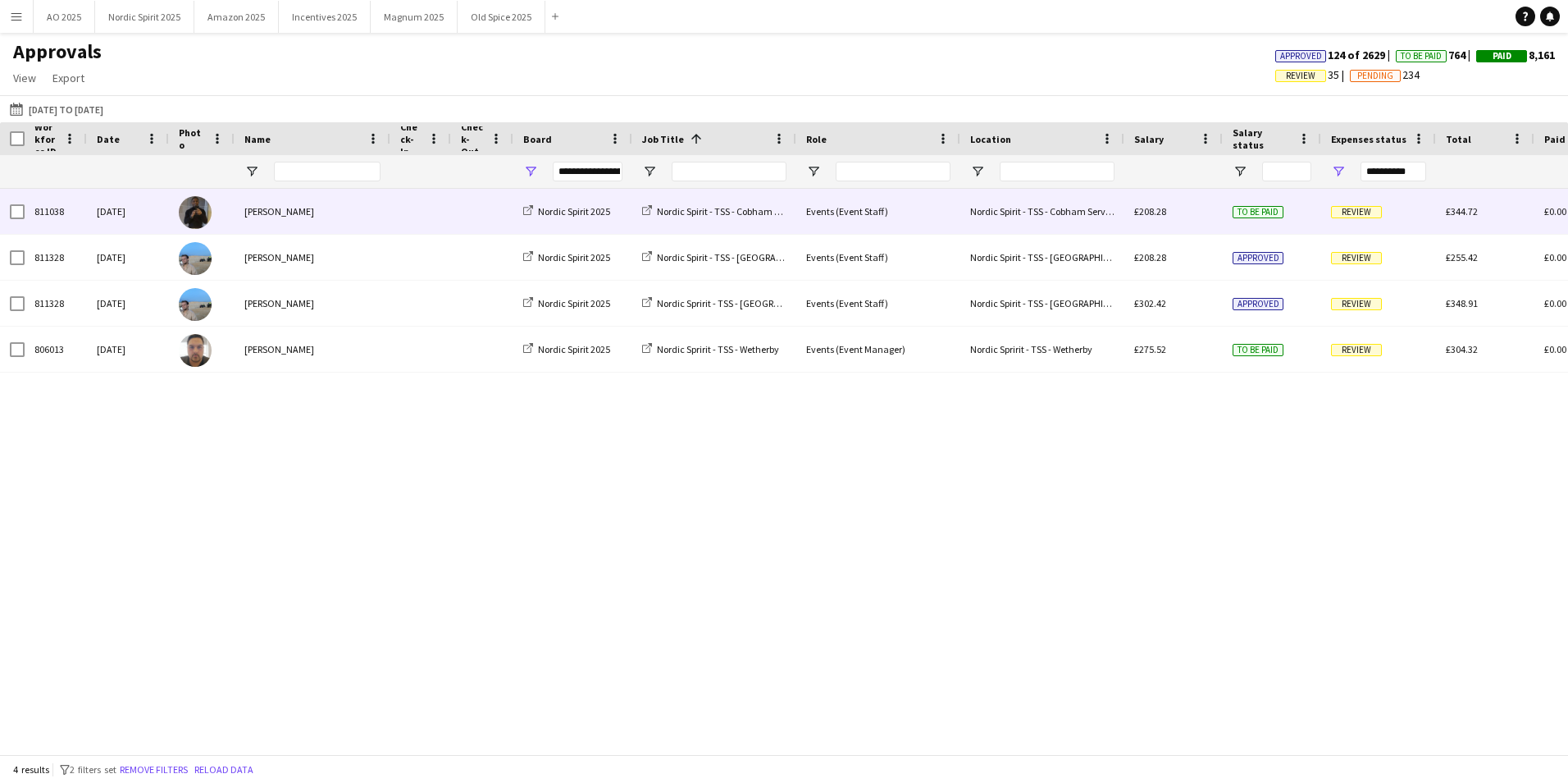
click at [1354, 216] on span "Review" at bounding box center [1356, 212] width 51 height 12
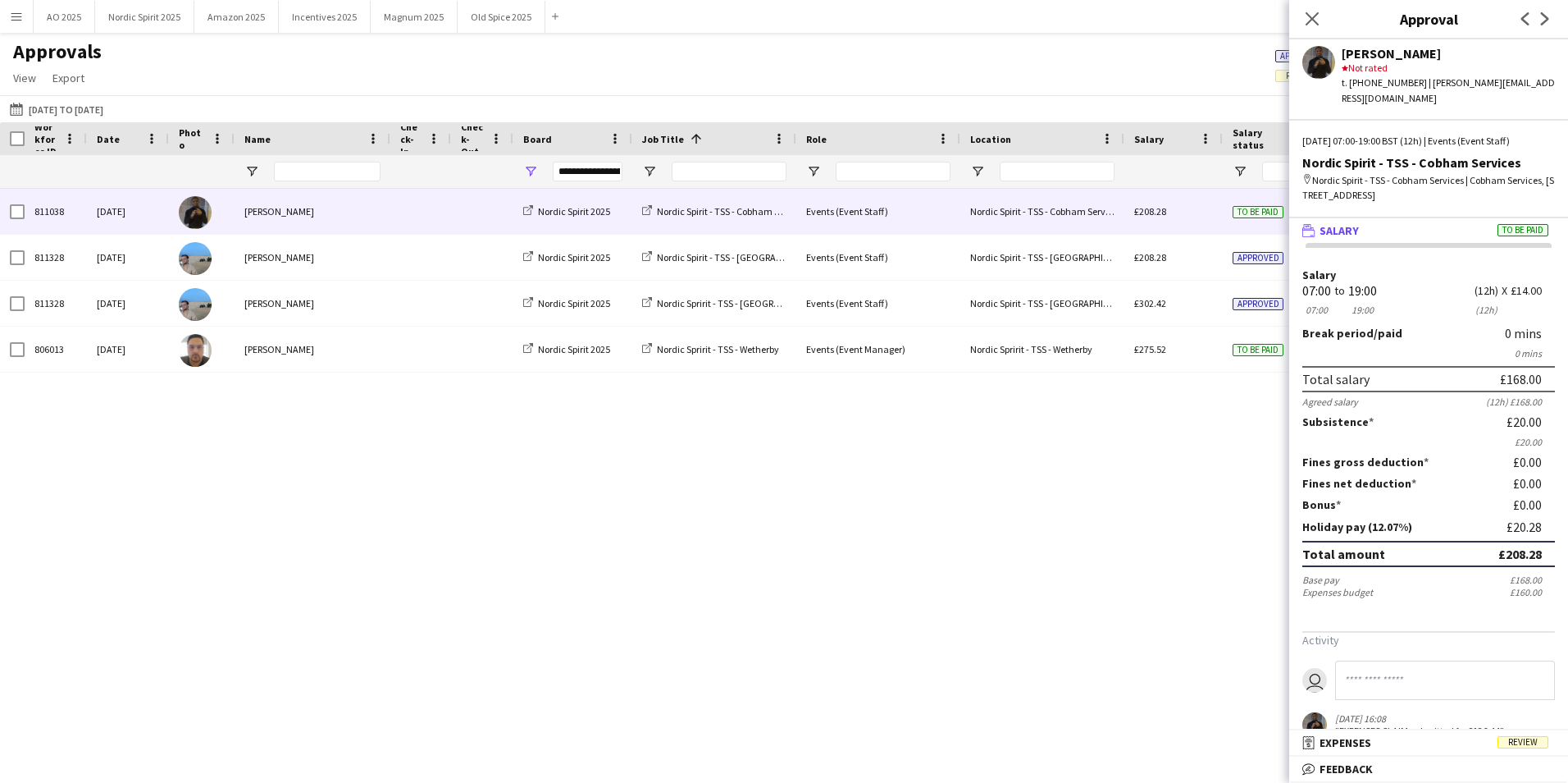
click at [1484, 736] on mat-panel-title "receipt Expenses Review" at bounding box center [1425, 743] width 272 height 15
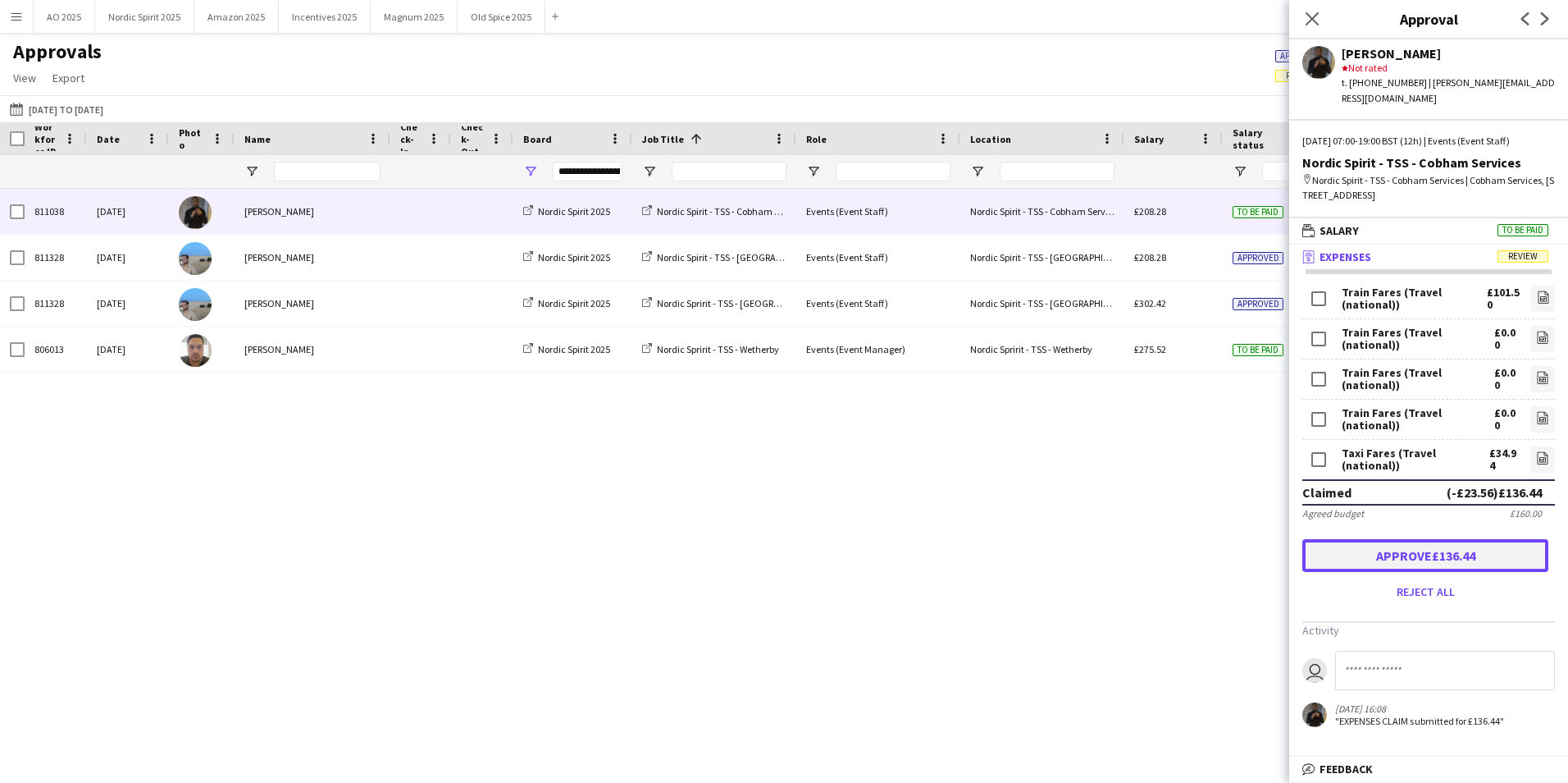
click at [1402, 539] on button "Approve £136.44" at bounding box center [1425, 556] width 246 height 33
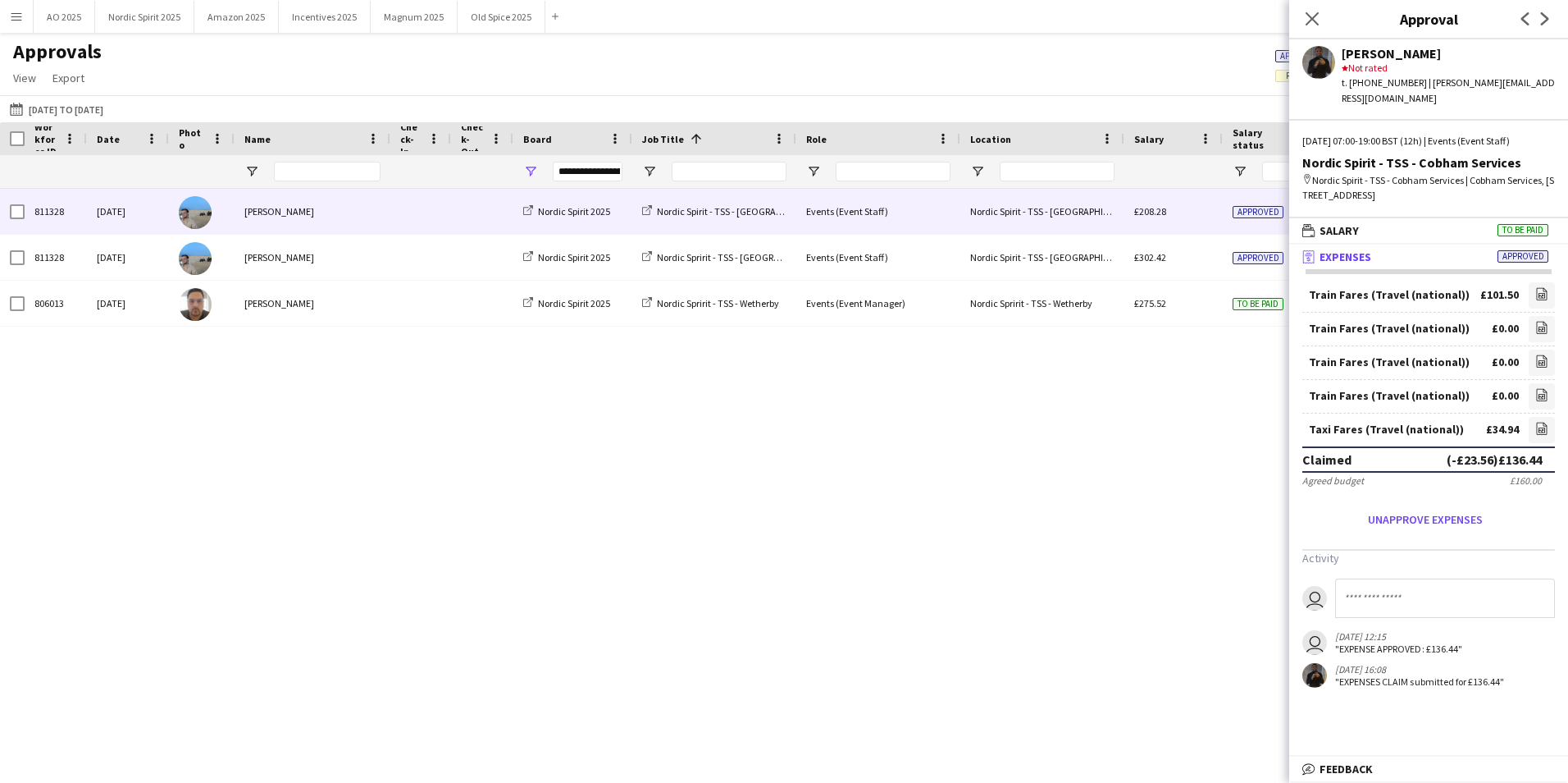
click at [1208, 214] on div "£208.28" at bounding box center [1173, 211] width 98 height 45
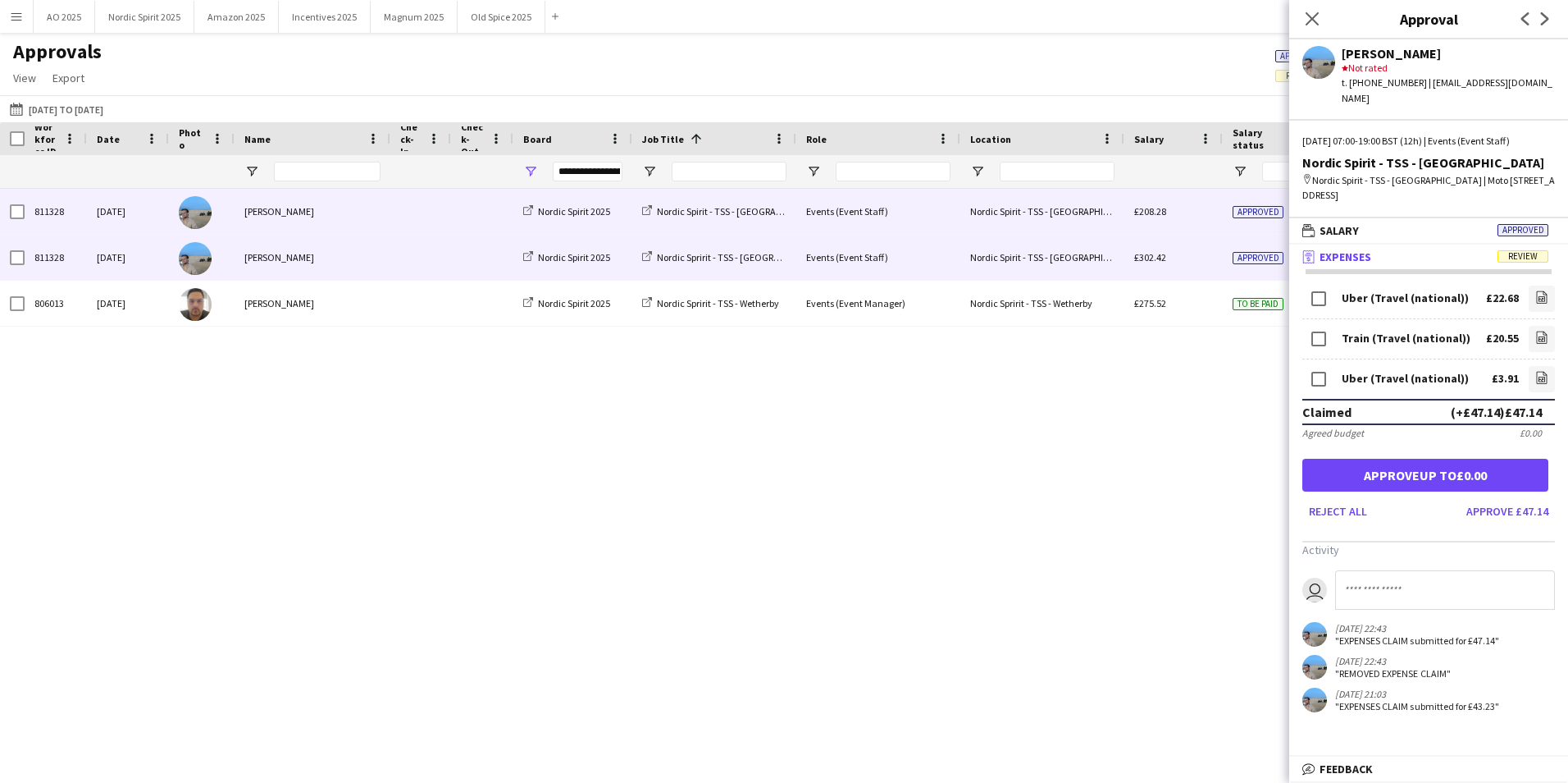
click at [1232, 260] on div "Approved" at bounding box center [1271, 257] width 98 height 45
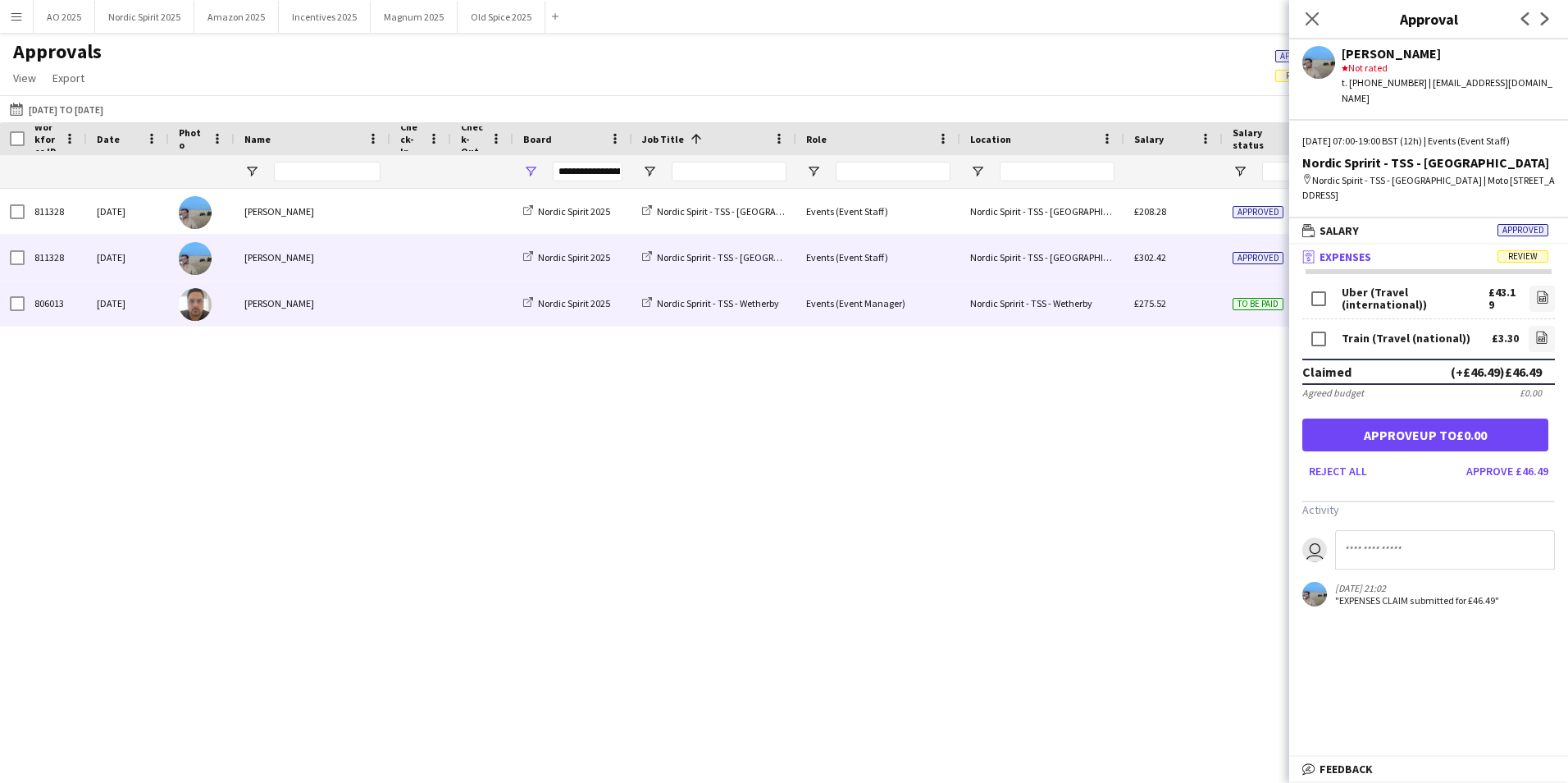
click at [1261, 312] on div "To be paid" at bounding box center [1271, 302] width 98 height 45
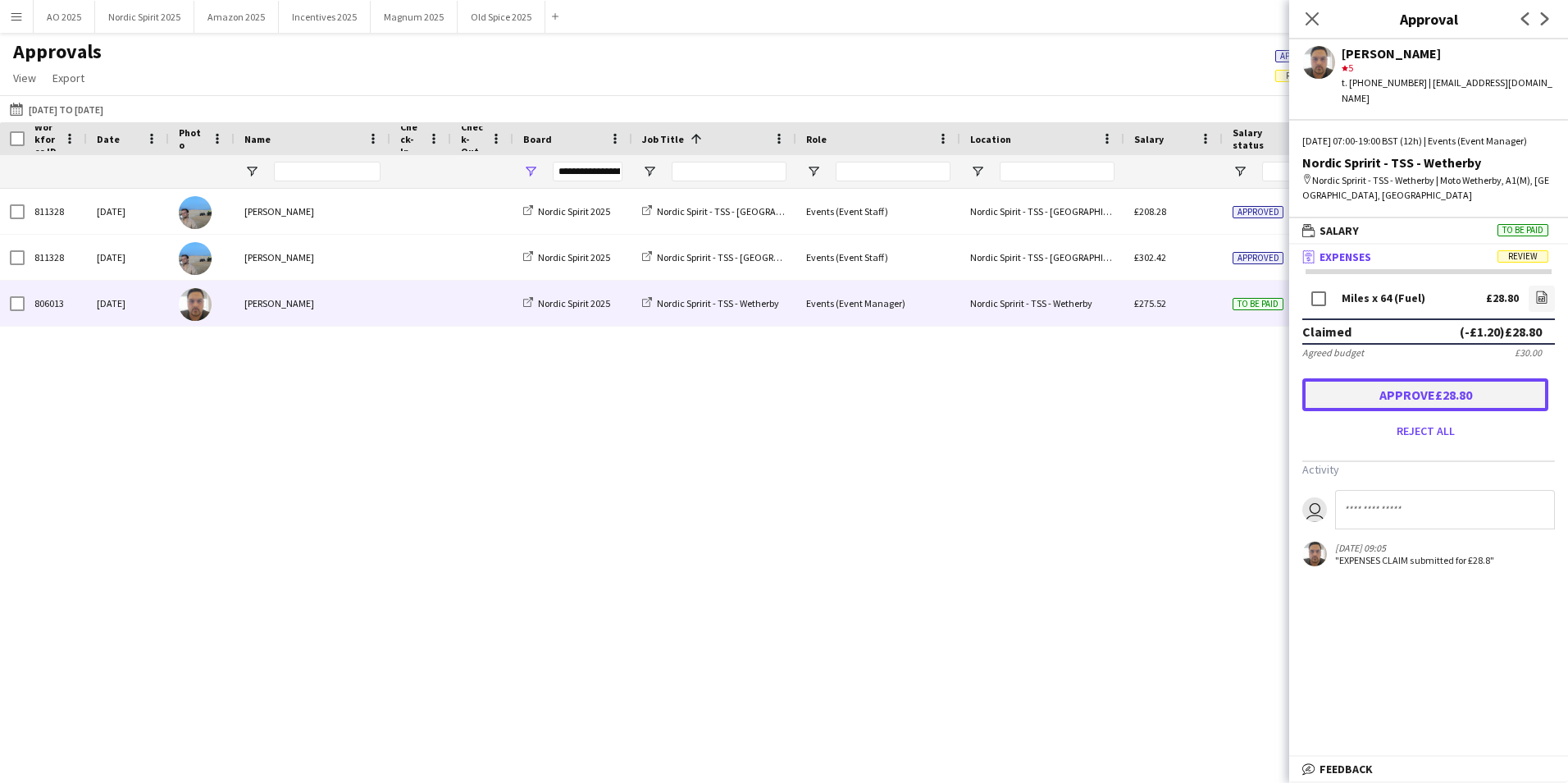
click at [1416, 387] on button "Approve £28.80" at bounding box center [1425, 395] width 246 height 33
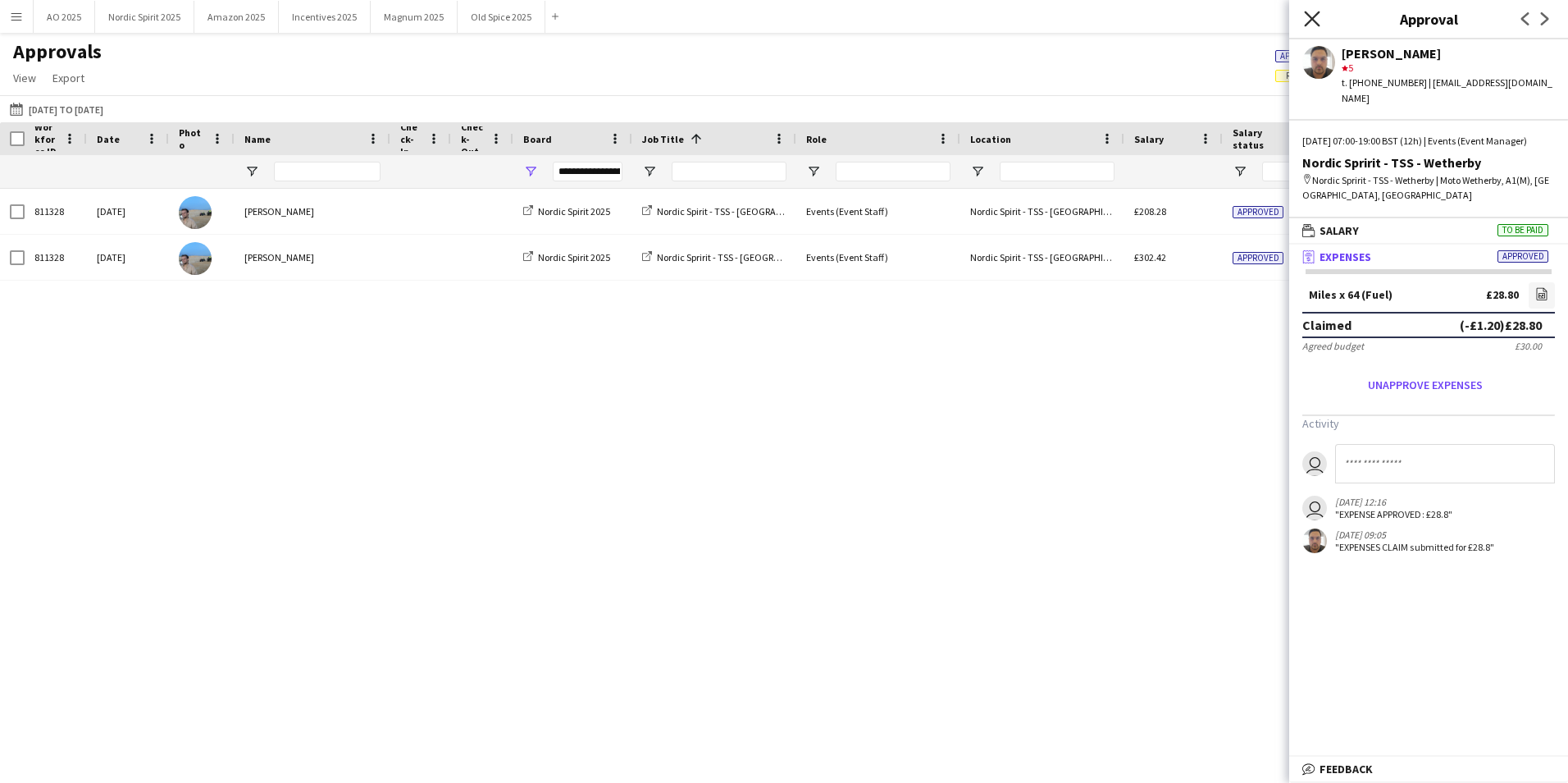
click at [1316, 23] on icon at bounding box center [1312, 18] width 16 height 16
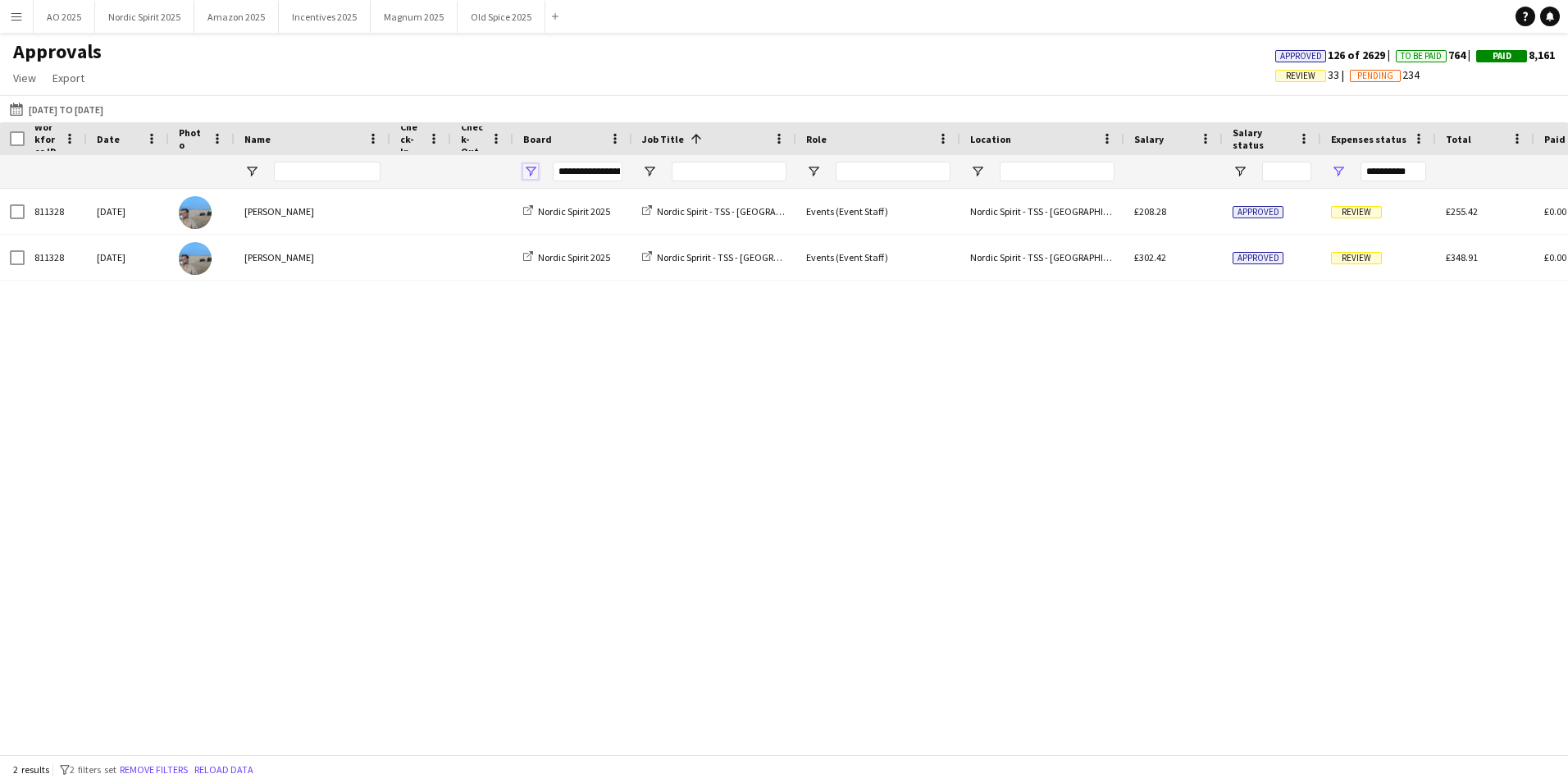
click at [534, 171] on span "Open Filter Menu" at bounding box center [531, 171] width 15 height 15
type input "***"
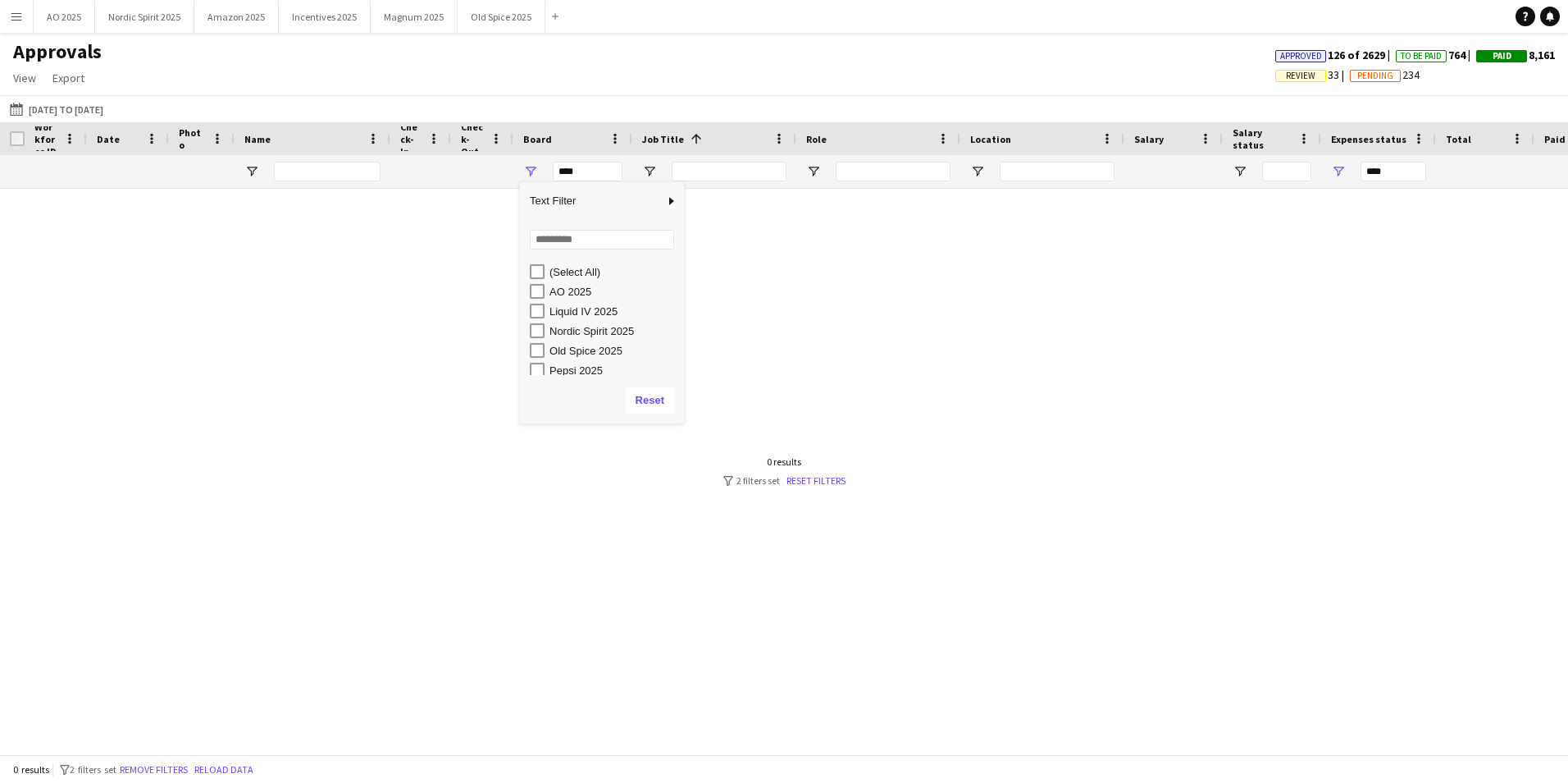
scroll to position [5, 0]
click at [587, 344] on div "Old Spice 2025" at bounding box center [614, 345] width 129 height 12
type input "**********"
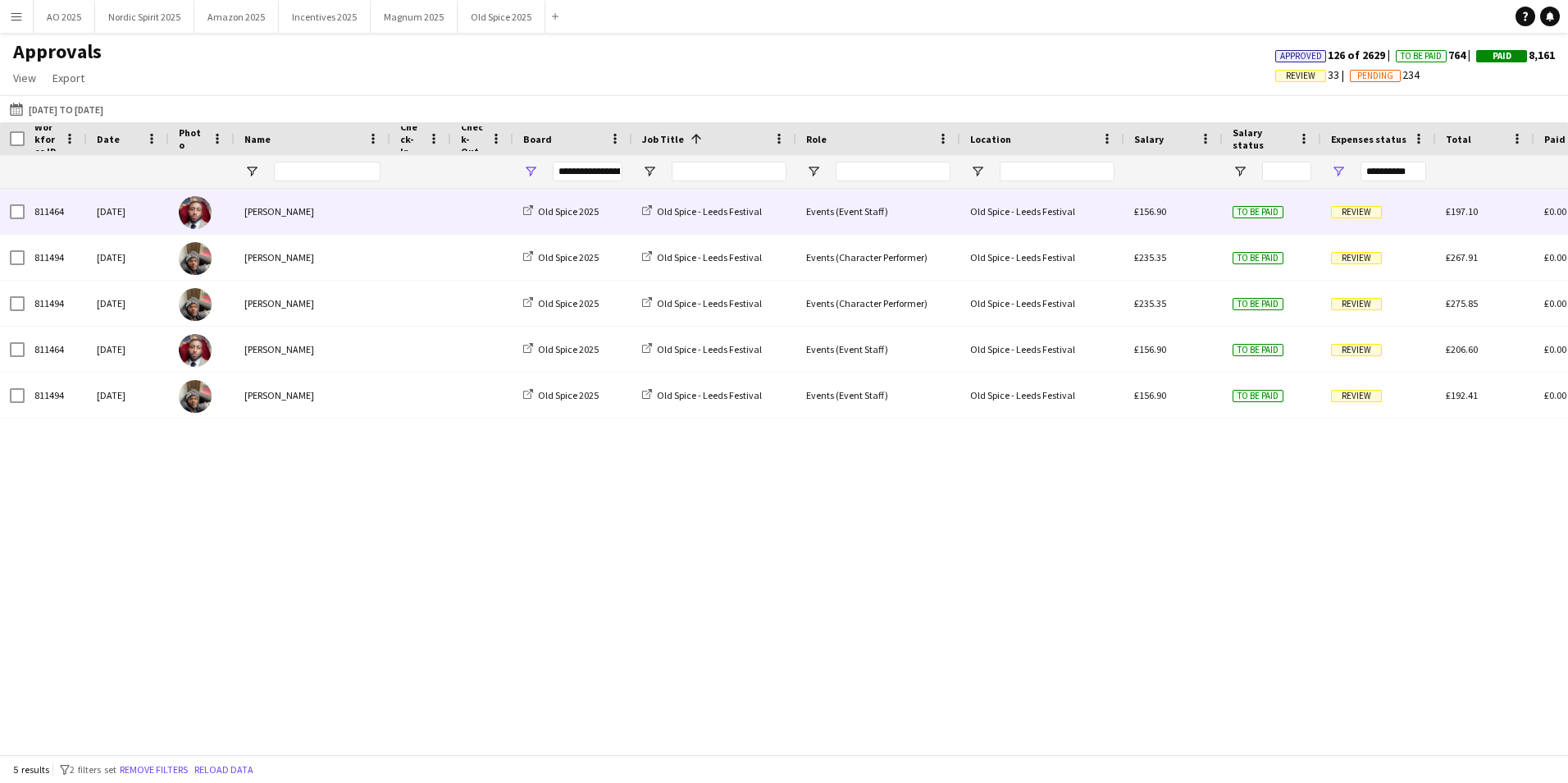
click at [1366, 213] on span "Review" at bounding box center [1356, 212] width 51 height 12
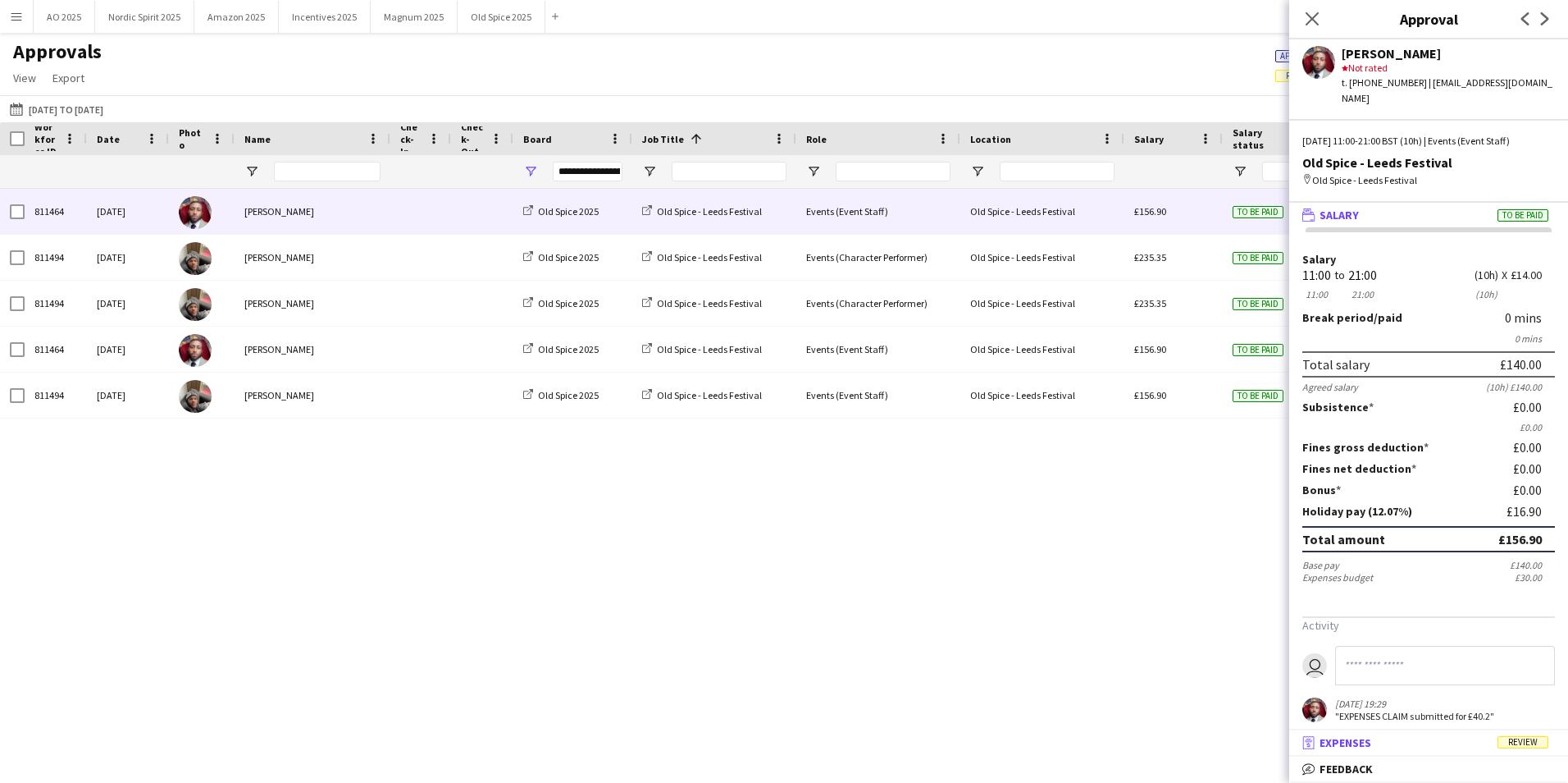
click at [1443, 738] on mat-panel-title "receipt Expenses Review" at bounding box center [1425, 743] width 272 height 15
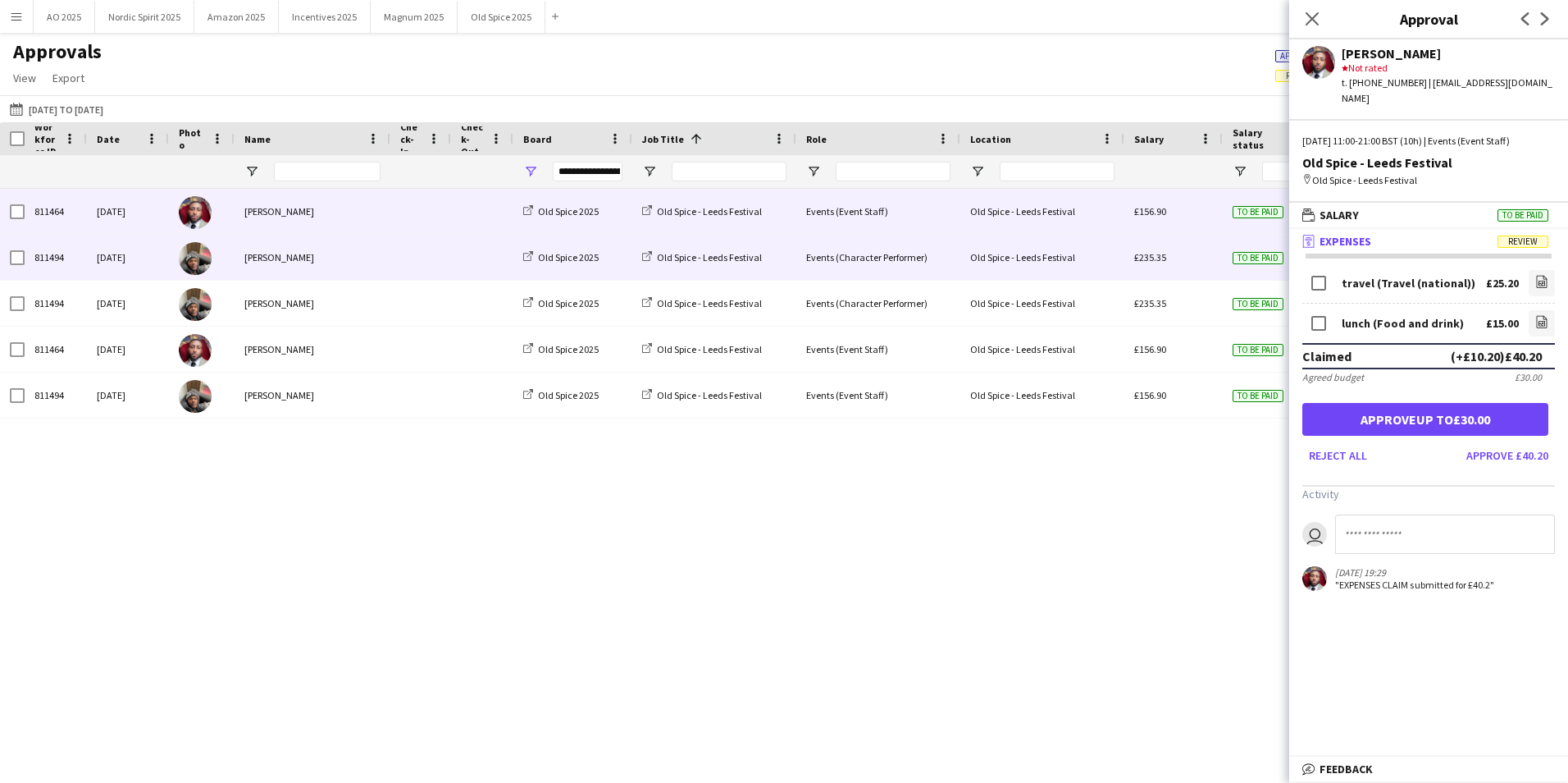
click at [1215, 256] on div "£235.35" at bounding box center [1173, 257] width 98 height 45
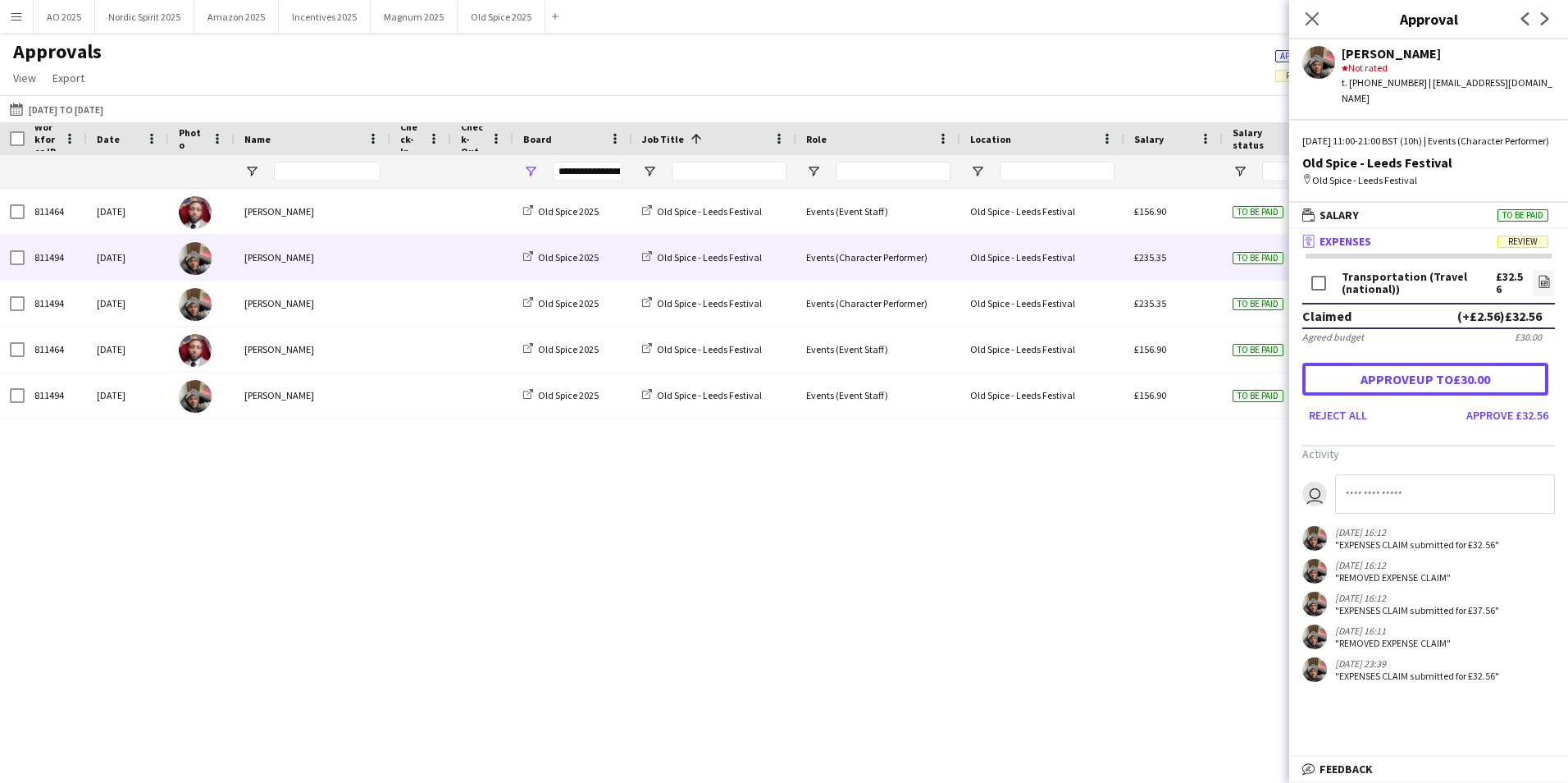
click at [1380, 386] on button "Approve up to £30.00" at bounding box center [1425, 379] width 246 height 33
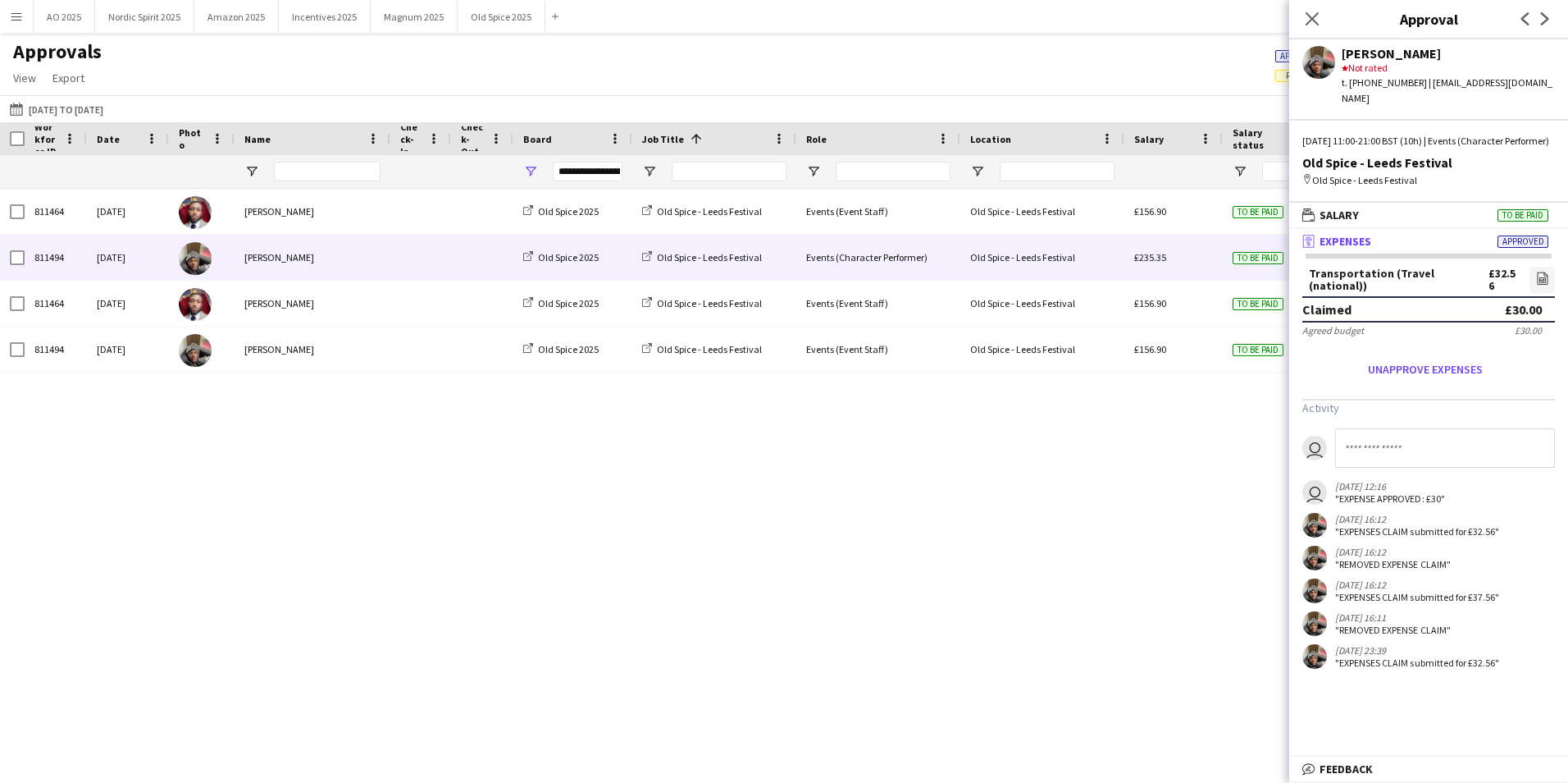
click at [1218, 270] on div "£235.35" at bounding box center [1173, 257] width 98 height 45
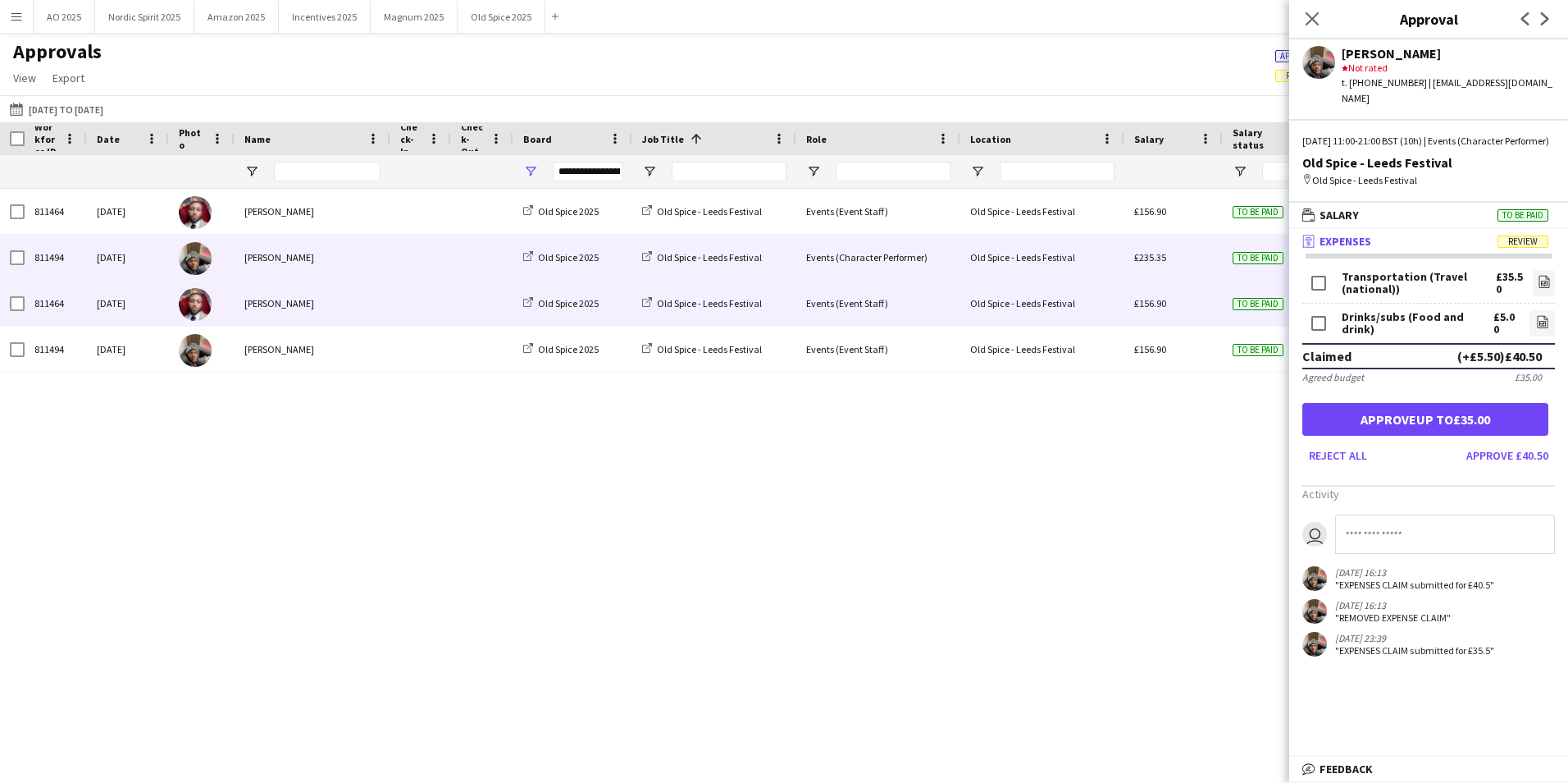
click at [1240, 314] on div "To be paid" at bounding box center [1271, 302] width 98 height 45
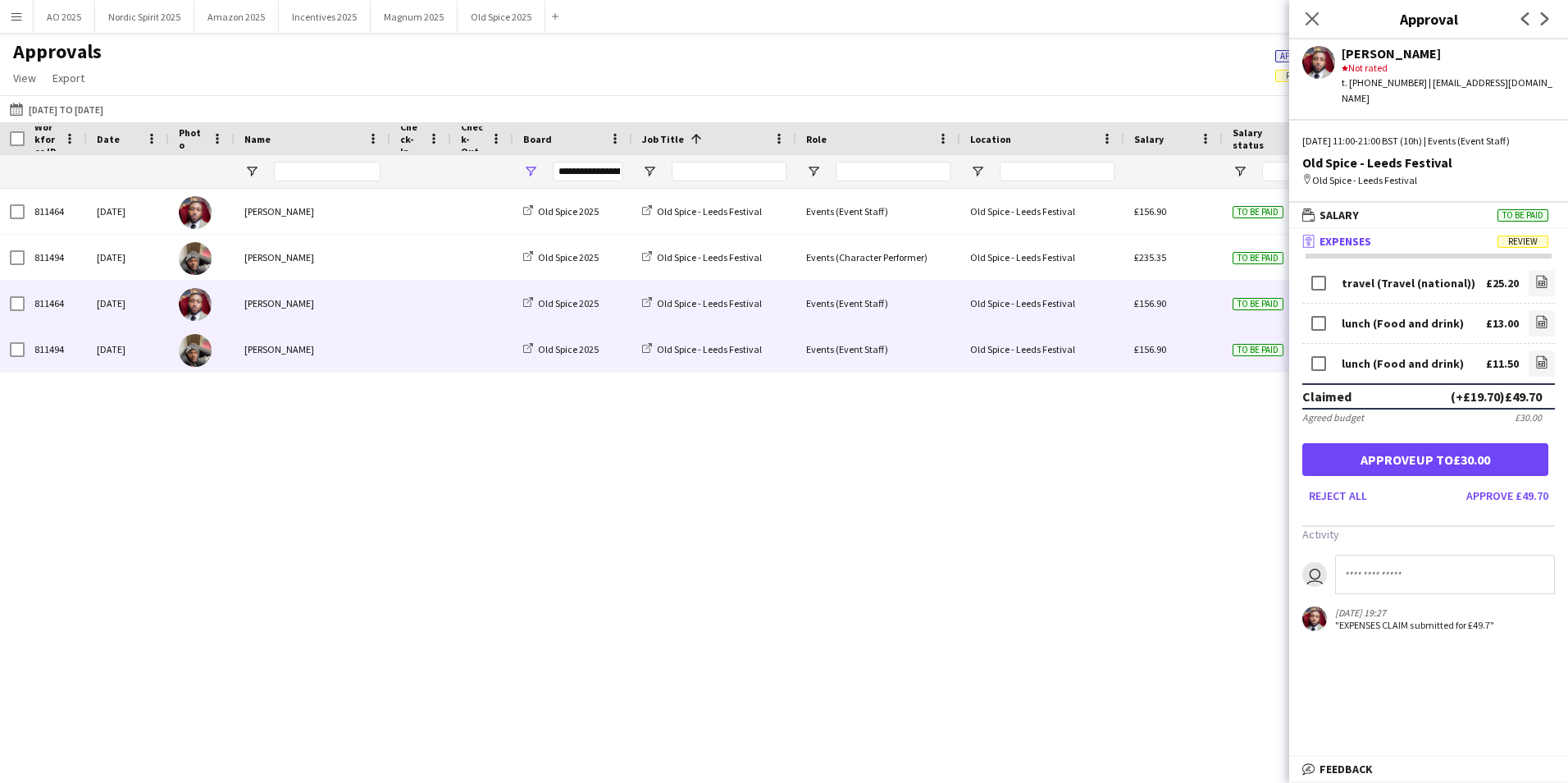
click at [1199, 344] on div "£156.90" at bounding box center [1173, 349] width 98 height 45
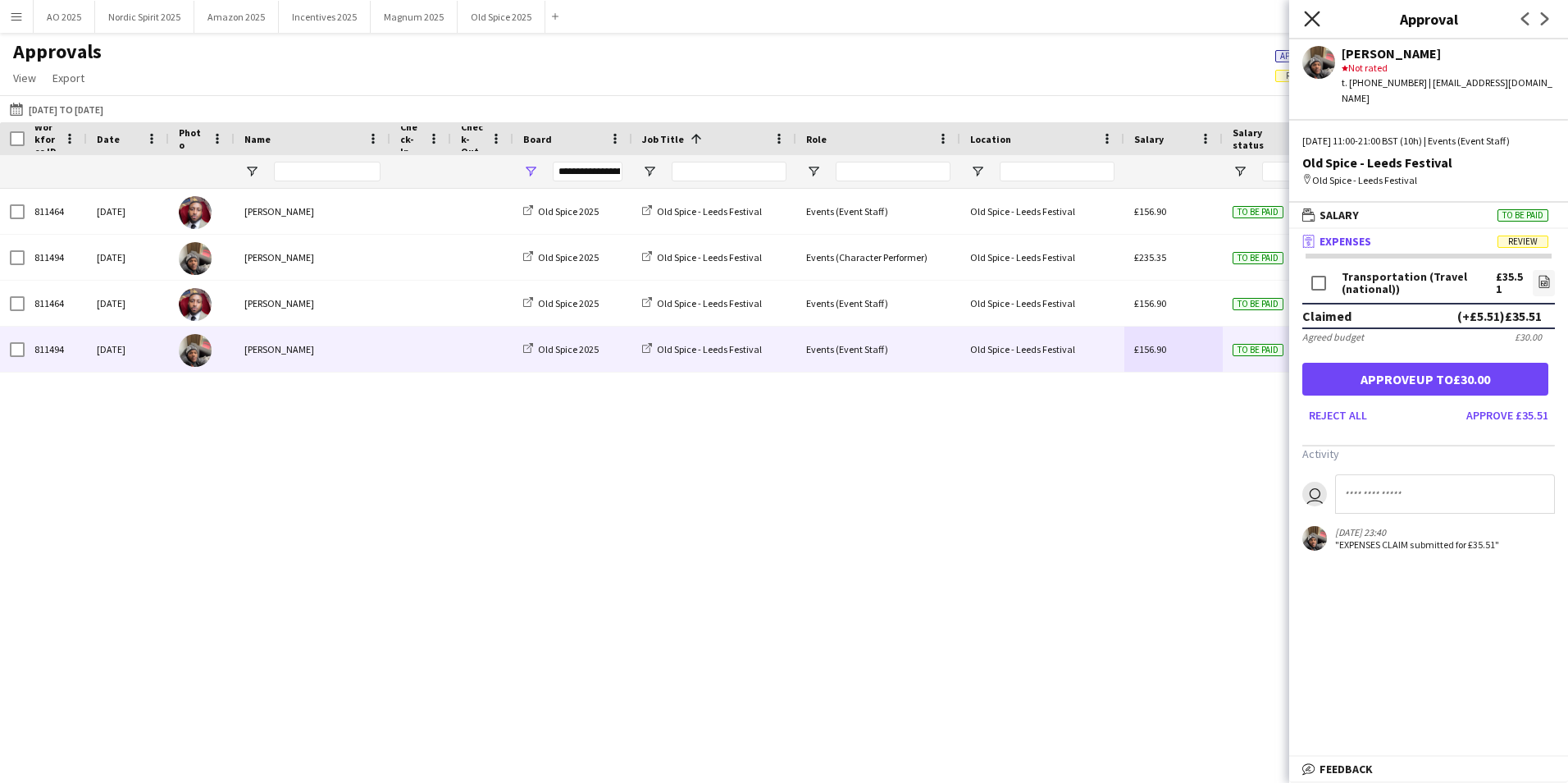
click at [1313, 23] on icon "Close pop-in" at bounding box center [1312, 18] width 16 height 16
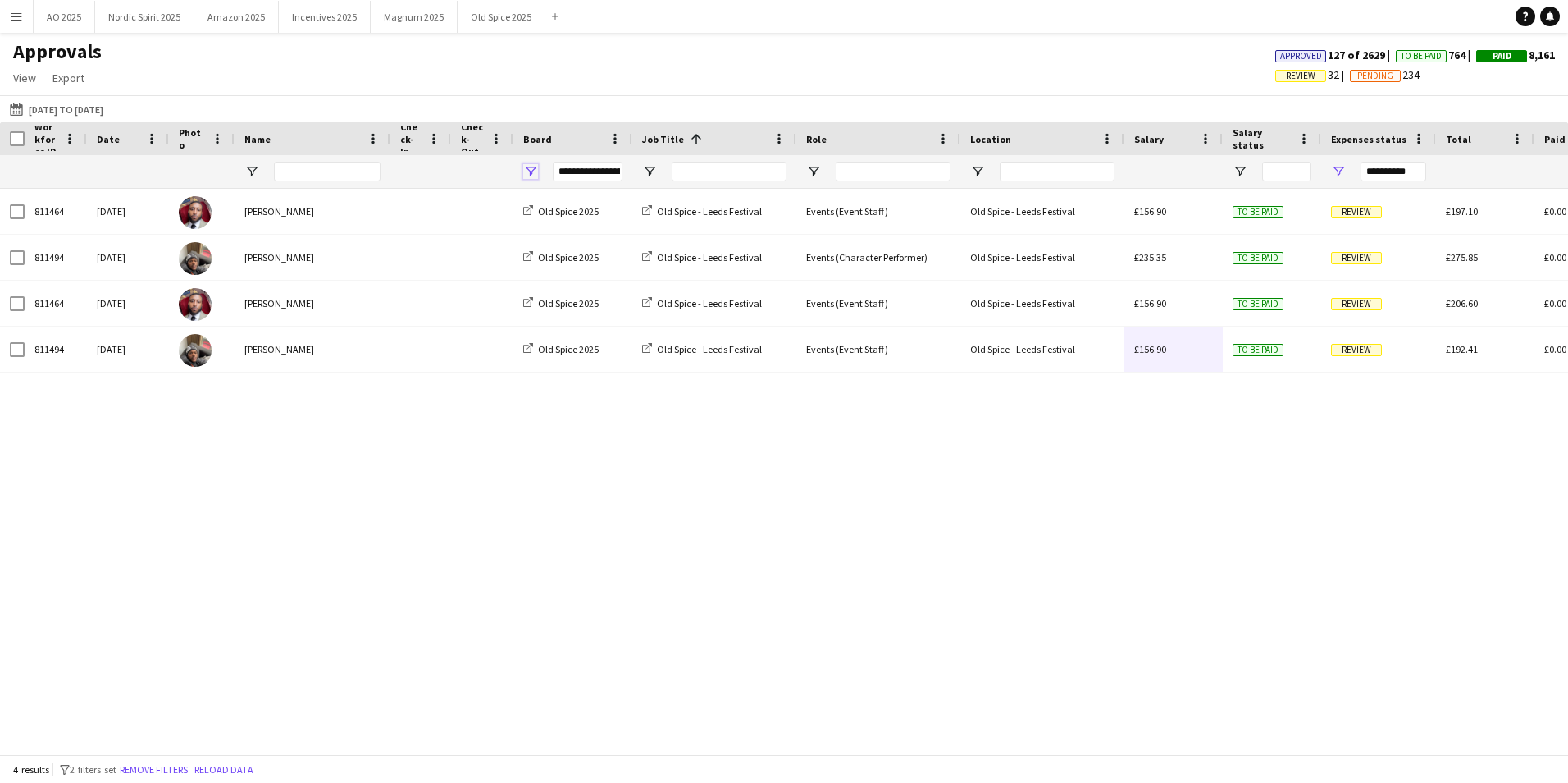
click at [531, 169] on span "Open Filter Menu" at bounding box center [531, 171] width 15 height 15
type input "***"
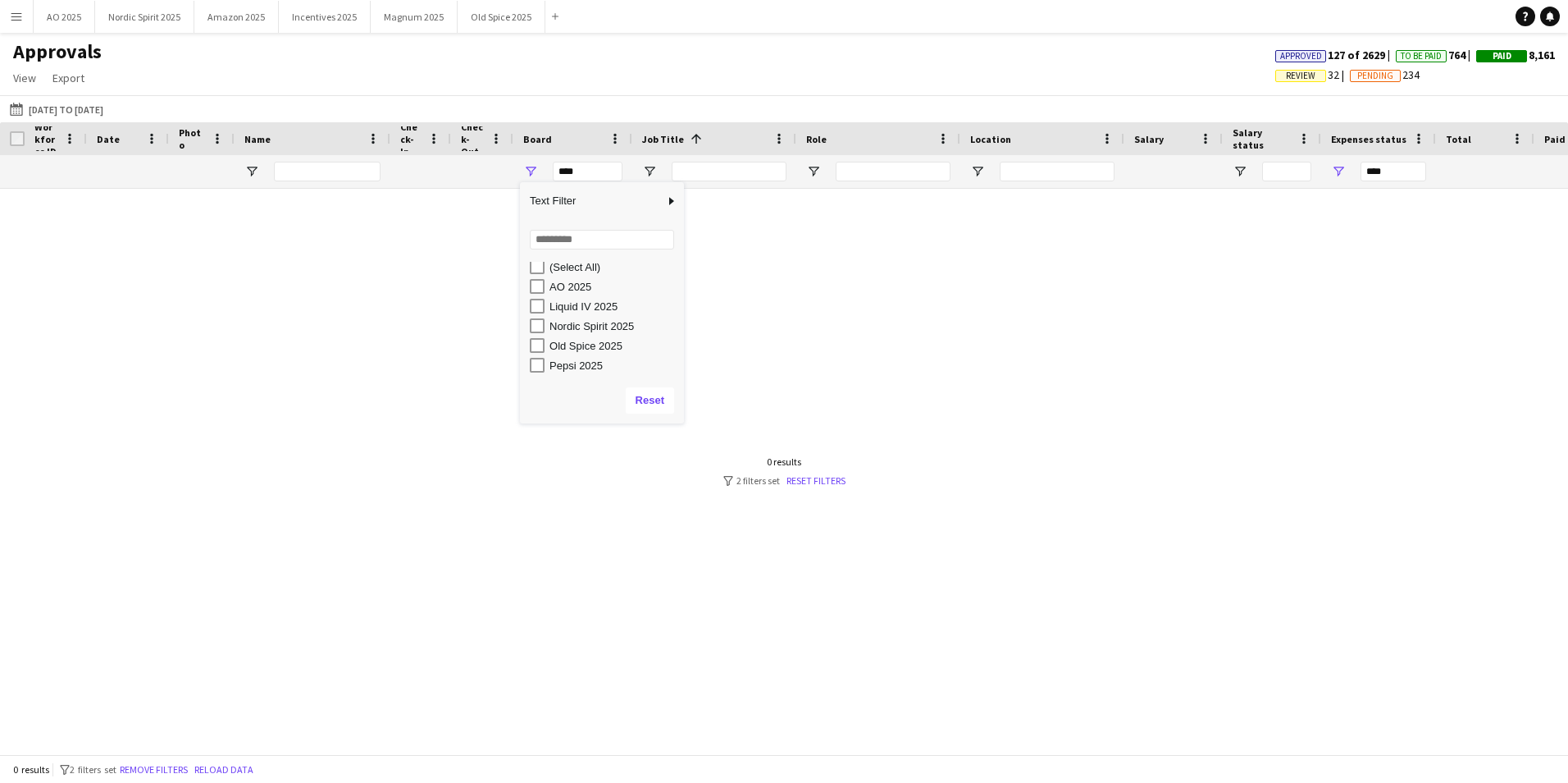
scroll to position [0, 0]
type input "**********"
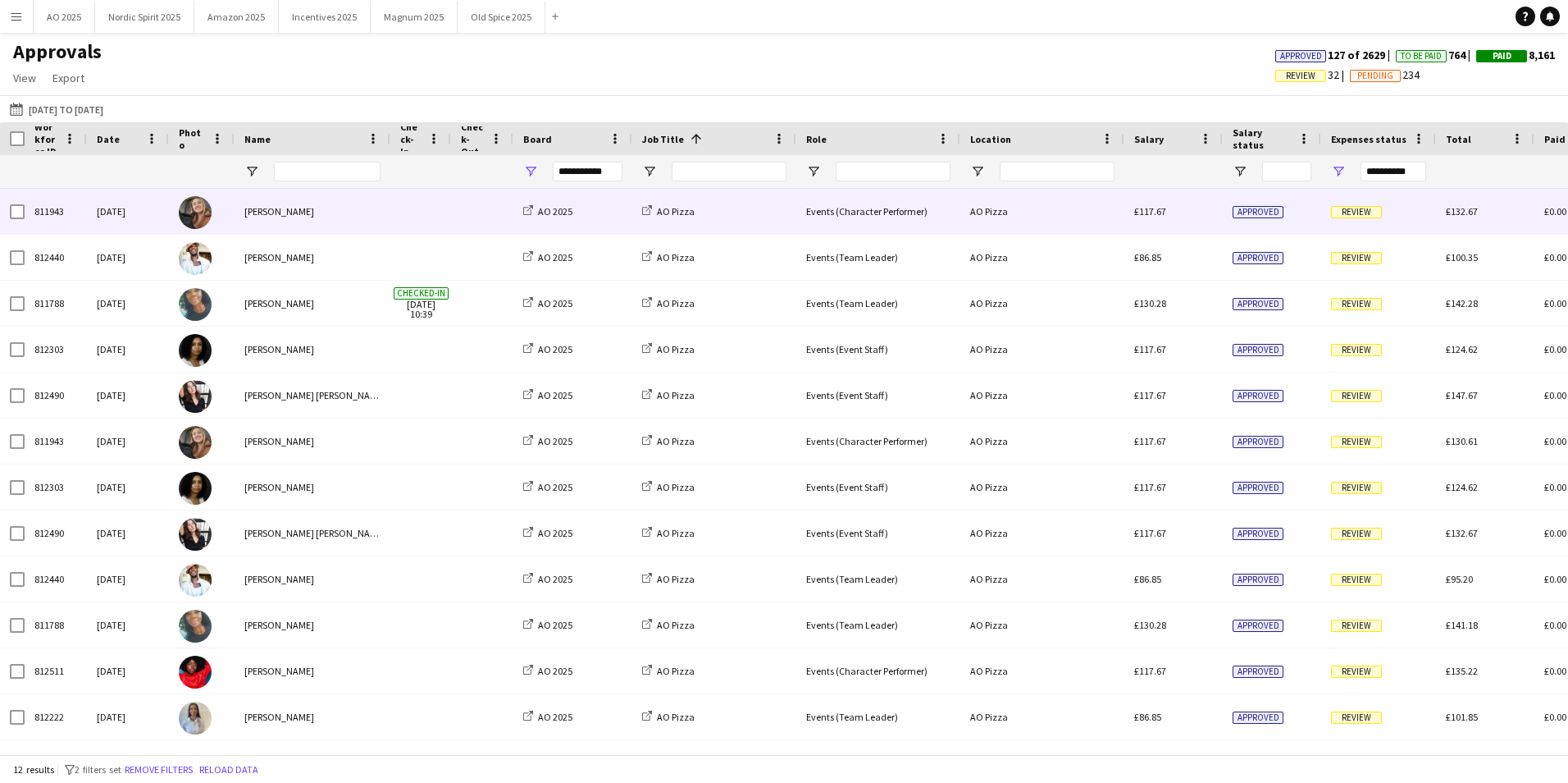
click at [1359, 214] on span "Review" at bounding box center [1356, 212] width 51 height 12
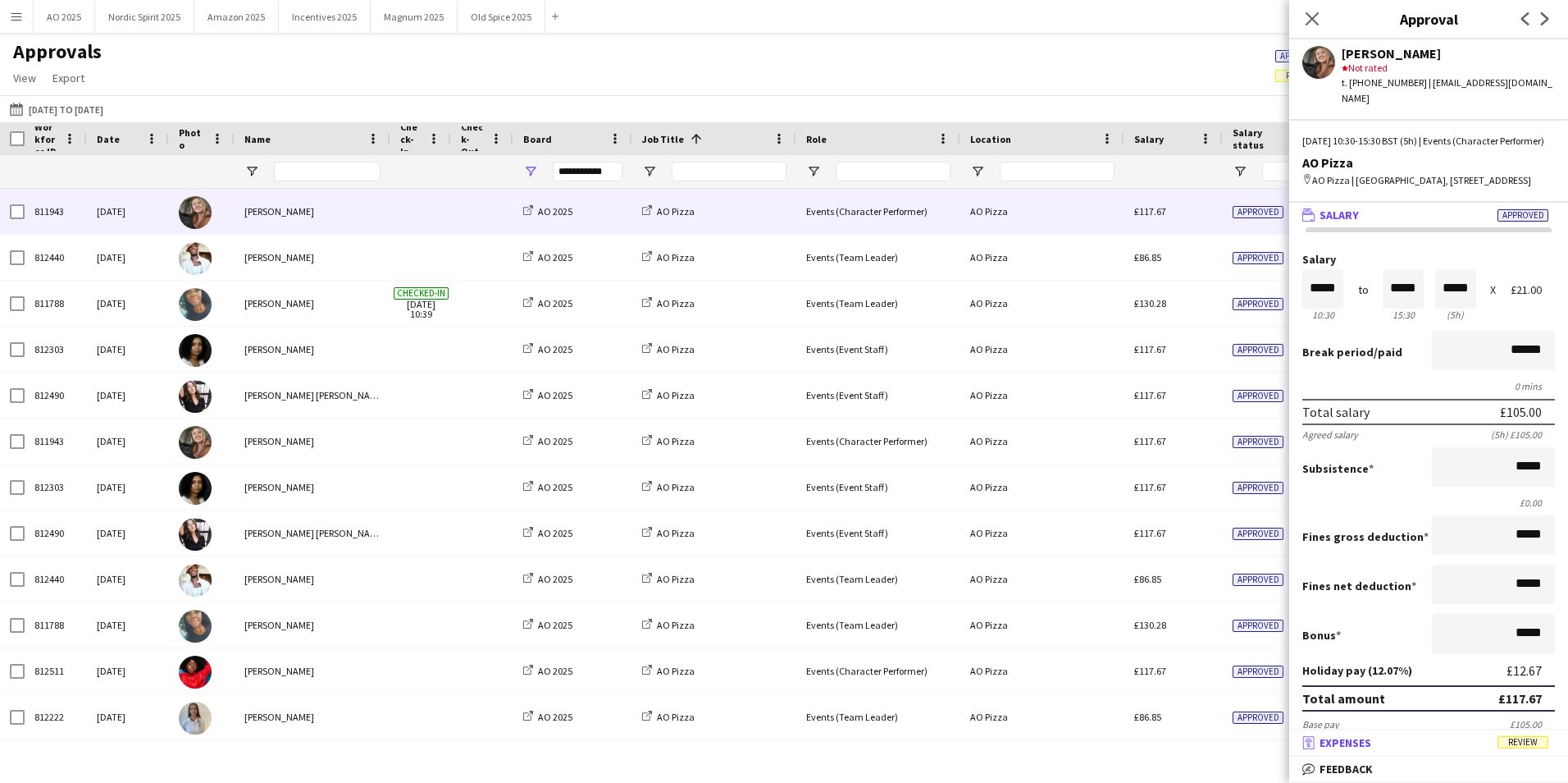
click at [1460, 738] on mat-panel-title "receipt Expenses Review" at bounding box center [1425, 743] width 272 height 15
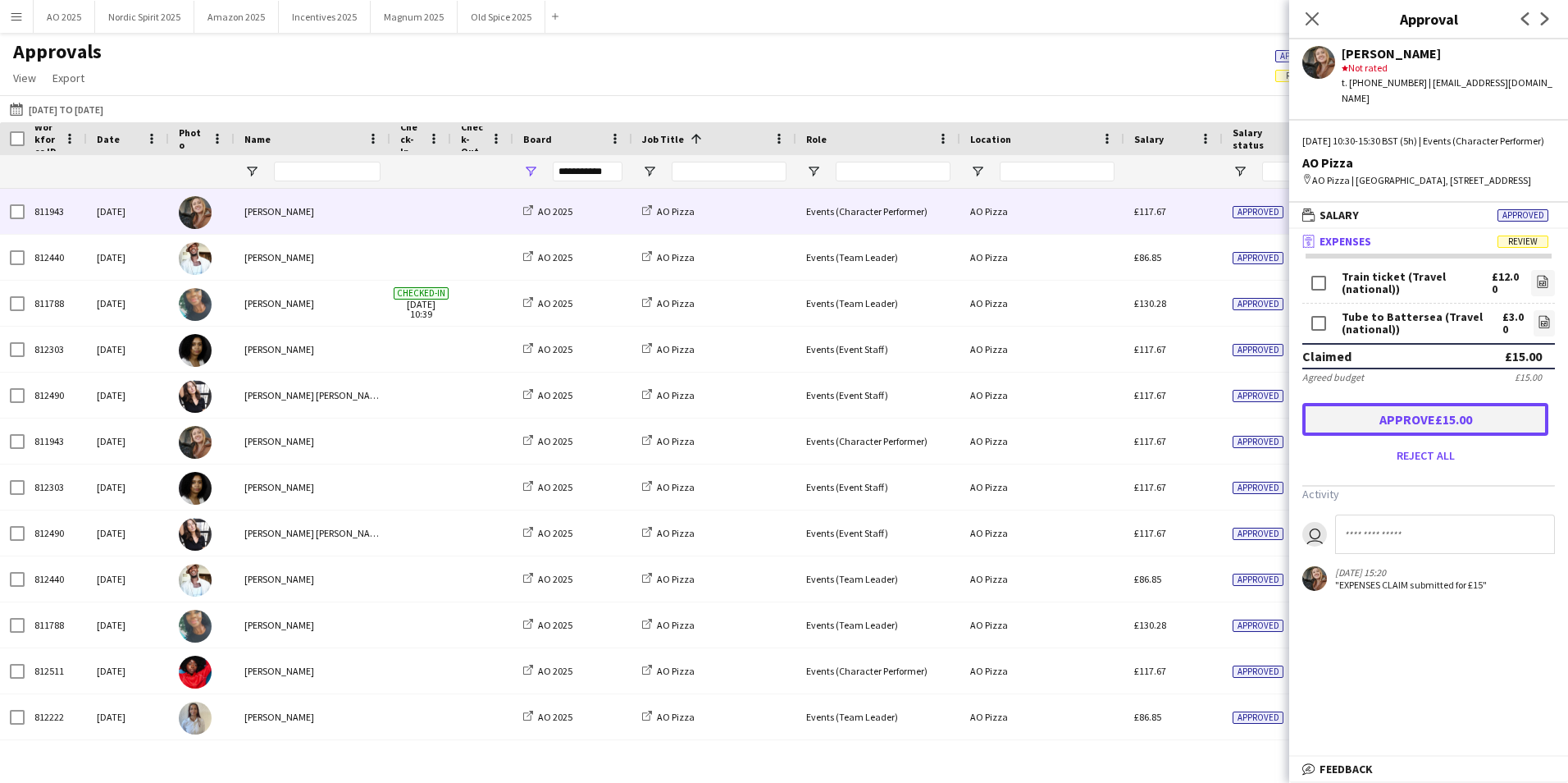
click at [1381, 435] on button "Approve £15.00" at bounding box center [1425, 420] width 246 height 33
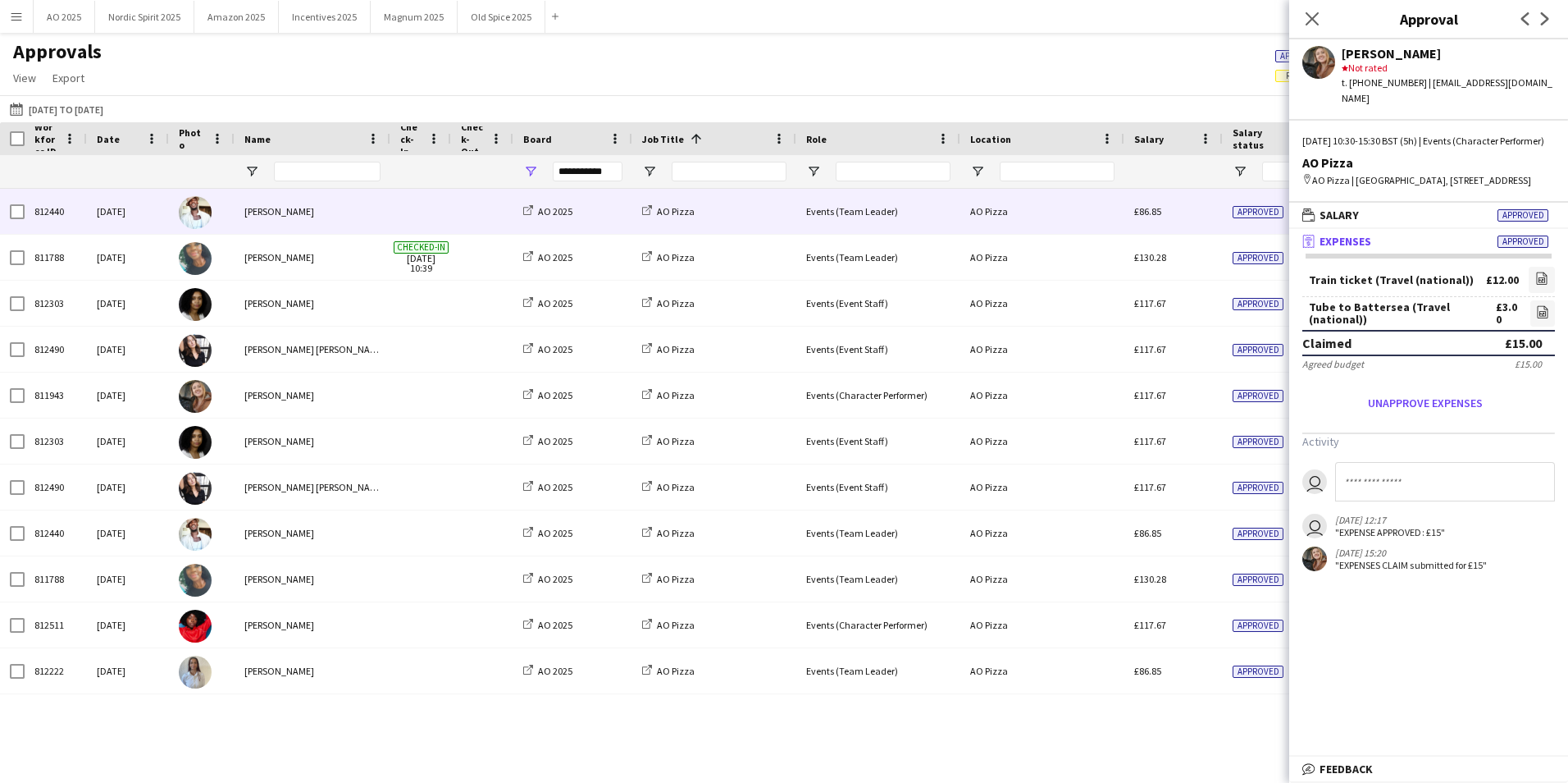
click at [1209, 198] on div "£86.85" at bounding box center [1173, 211] width 98 height 45
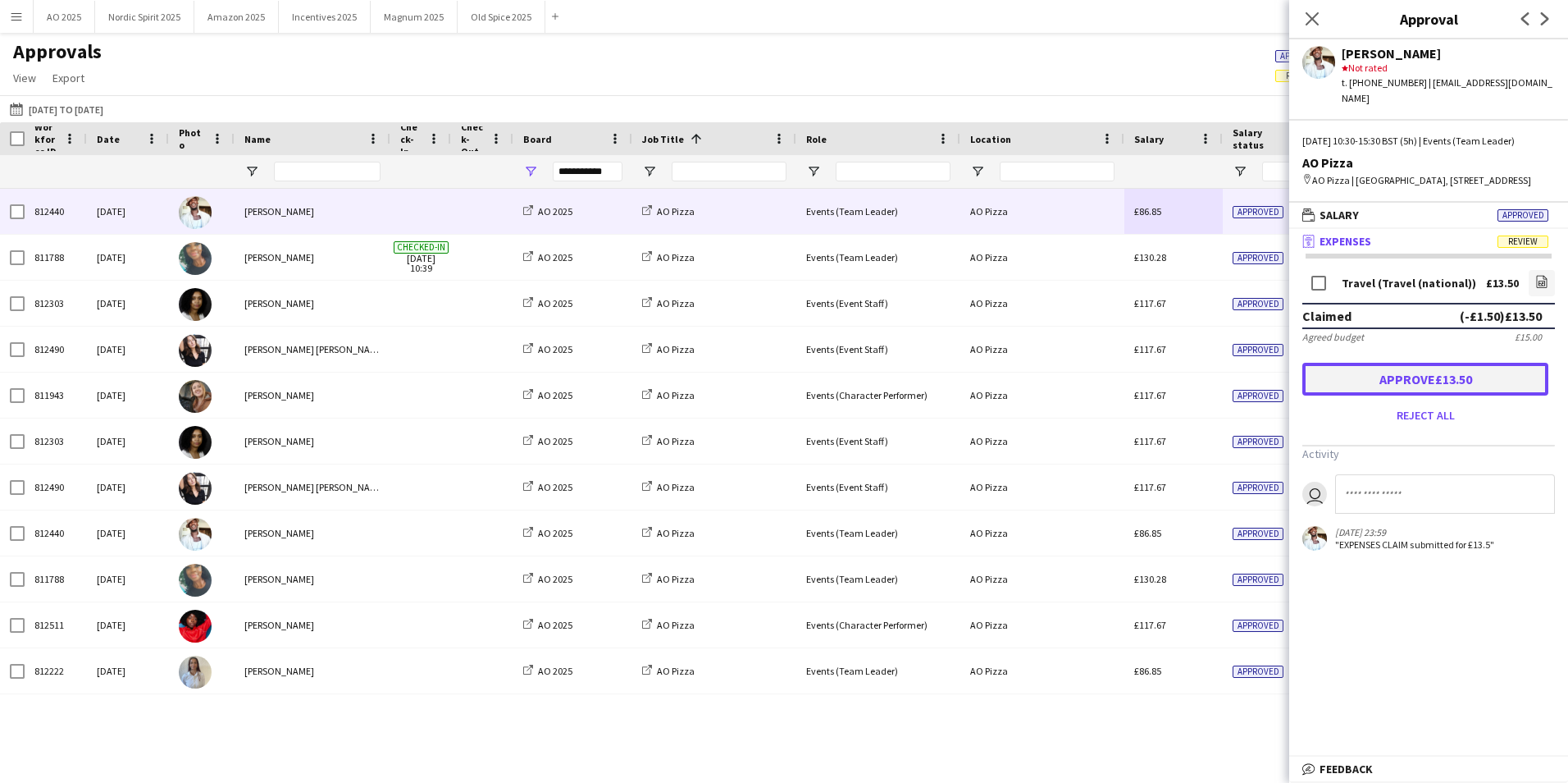
click at [1352, 384] on button "Approve £13.50" at bounding box center [1425, 379] width 246 height 33
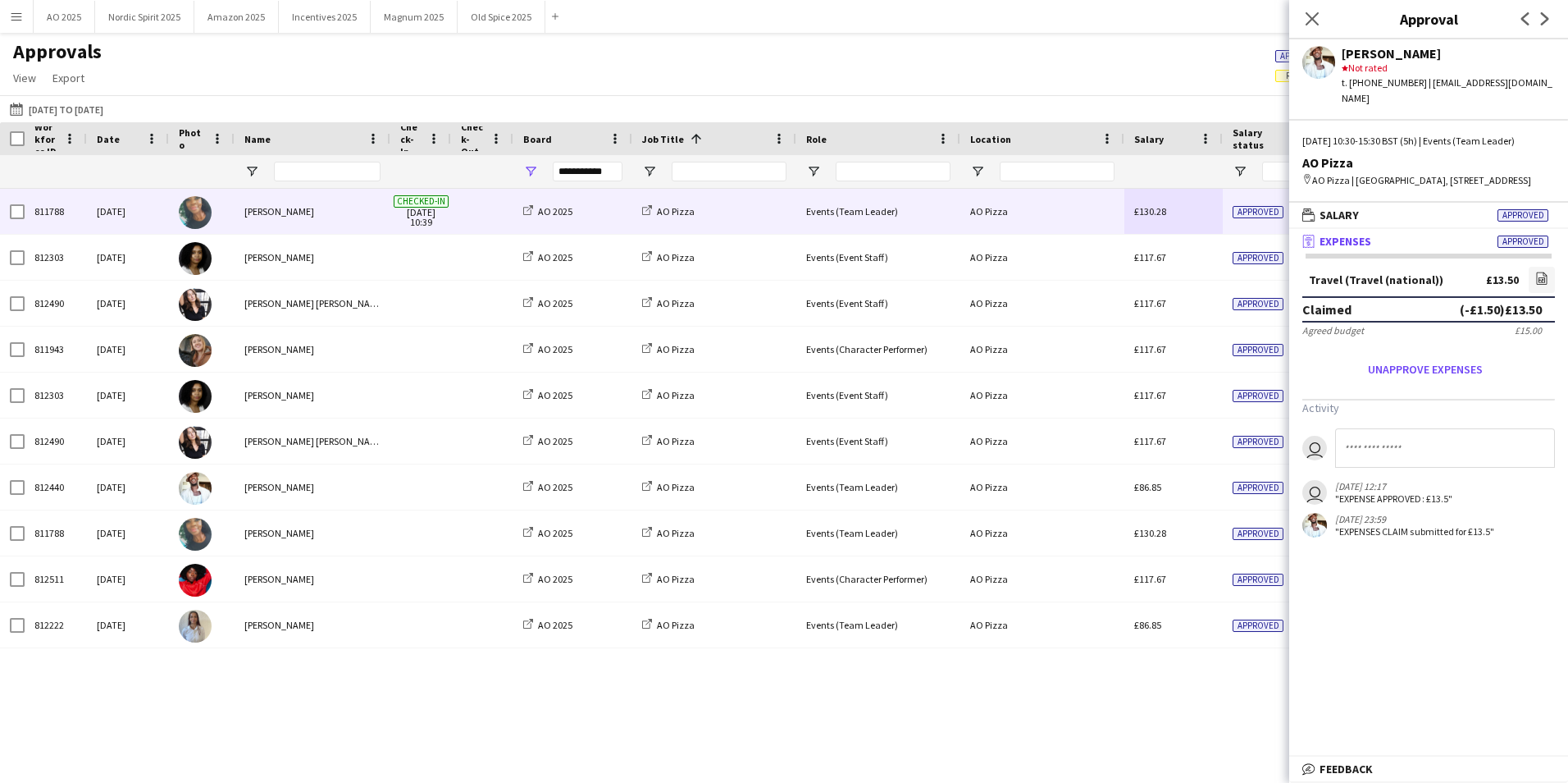
click at [1198, 199] on div "£130.28" at bounding box center [1173, 211] width 98 height 45
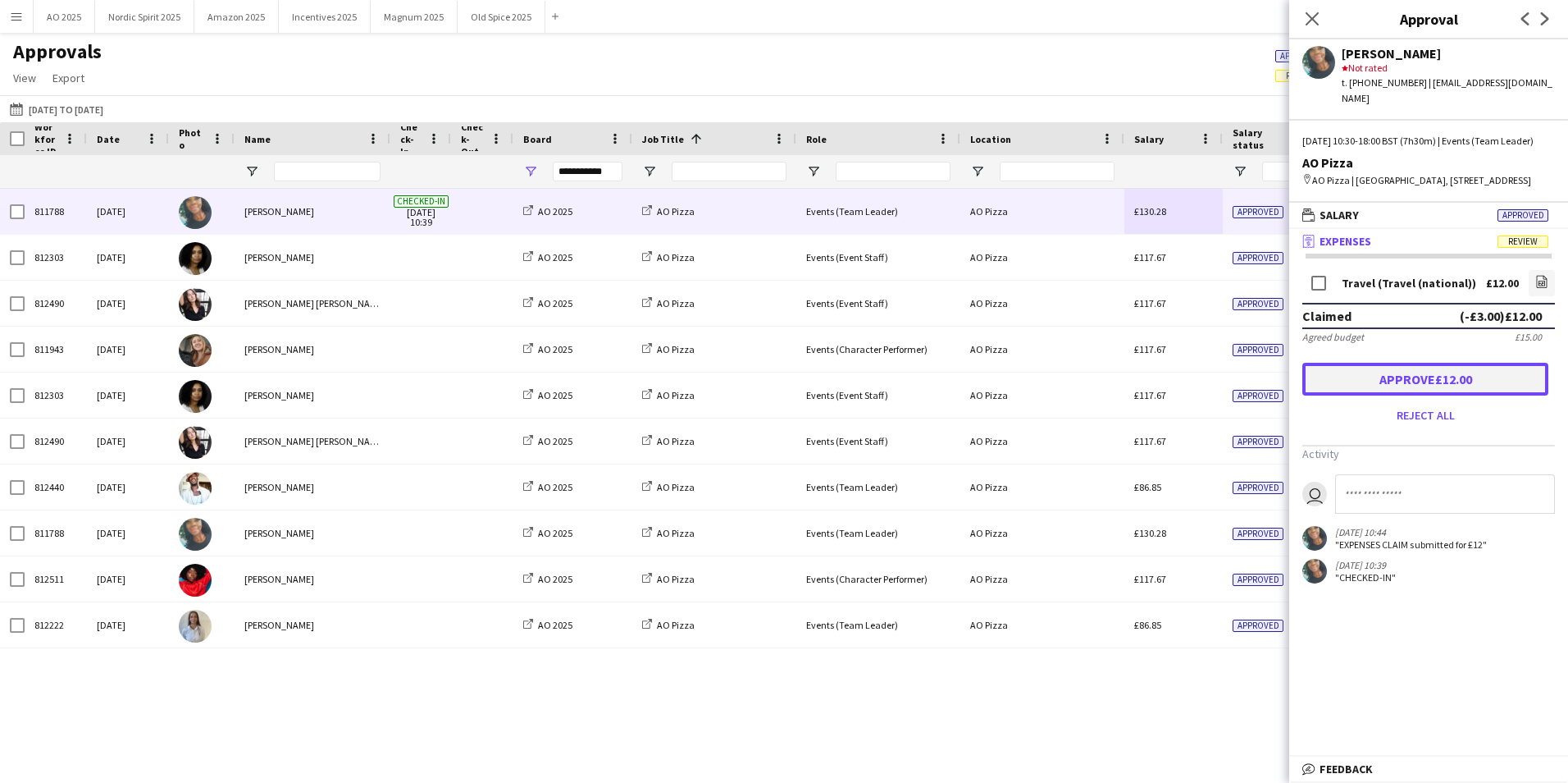
click at [1365, 387] on button "Approve £12.00" at bounding box center [1425, 379] width 246 height 33
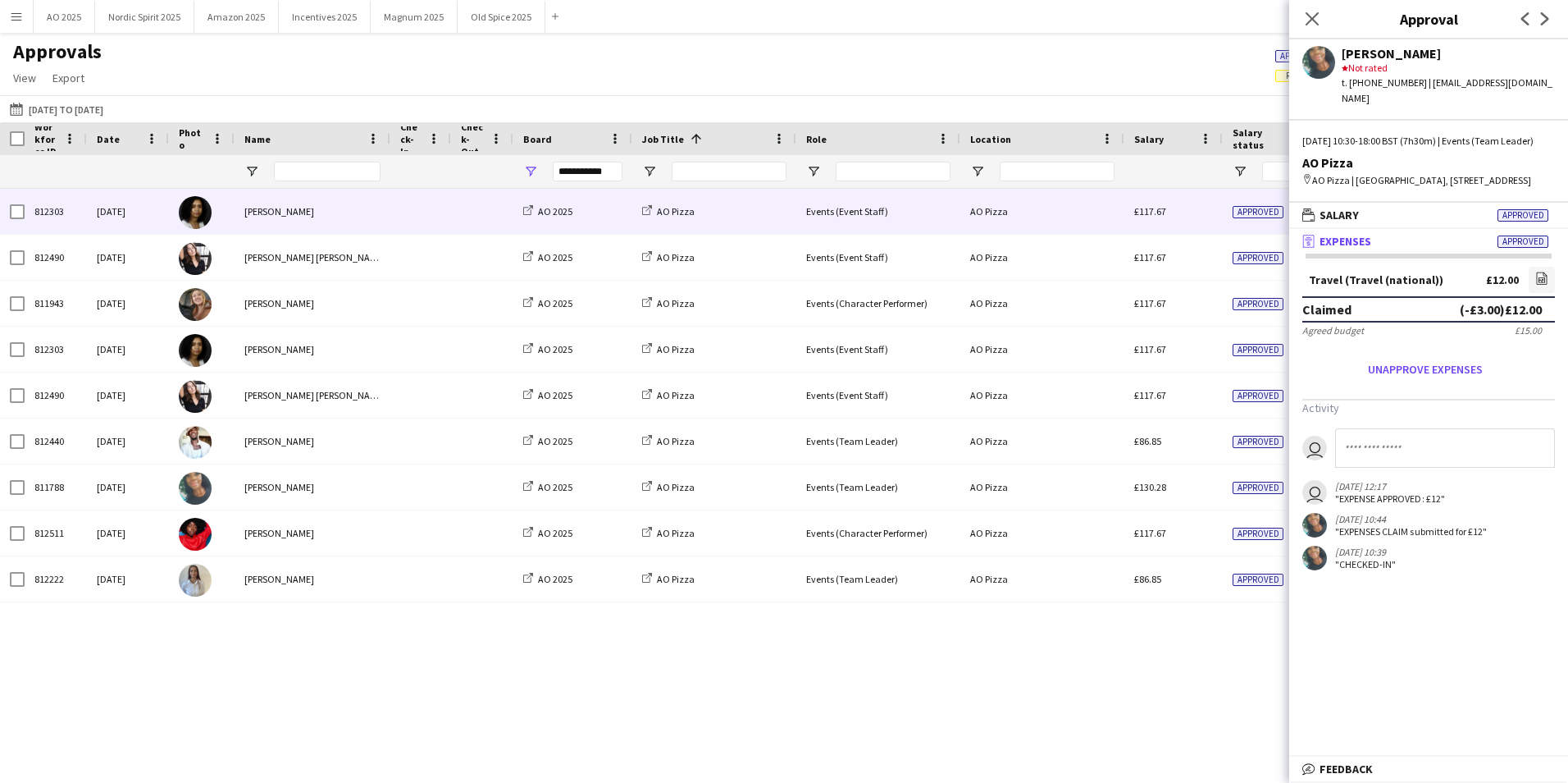
click at [1208, 230] on div "£117.67" at bounding box center [1173, 211] width 98 height 45
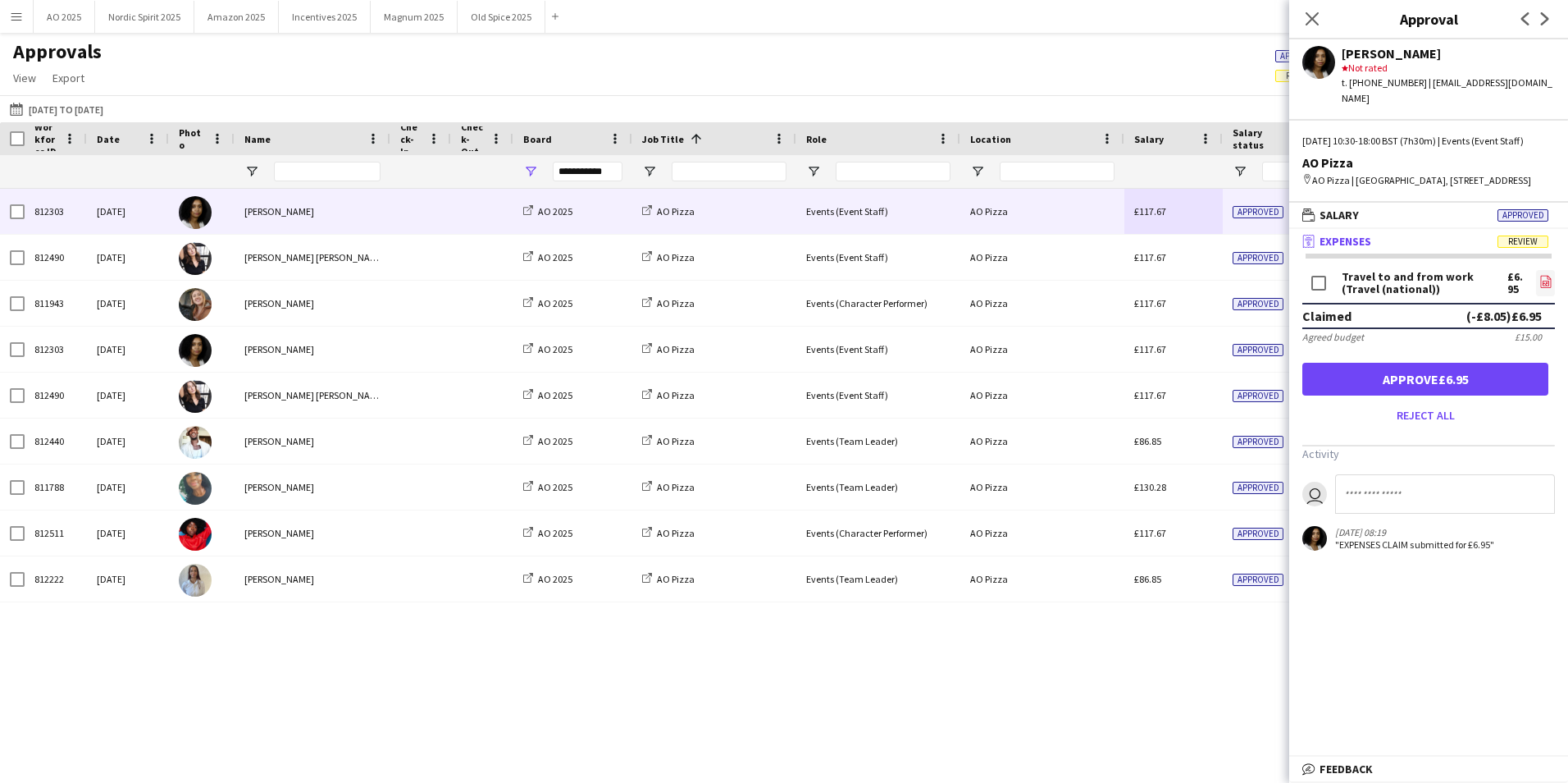
click at [1546, 288] on icon "file-image" at bounding box center [1546, 281] width 13 height 13
click at [1385, 396] on button "Approve £6.95" at bounding box center [1425, 379] width 246 height 33
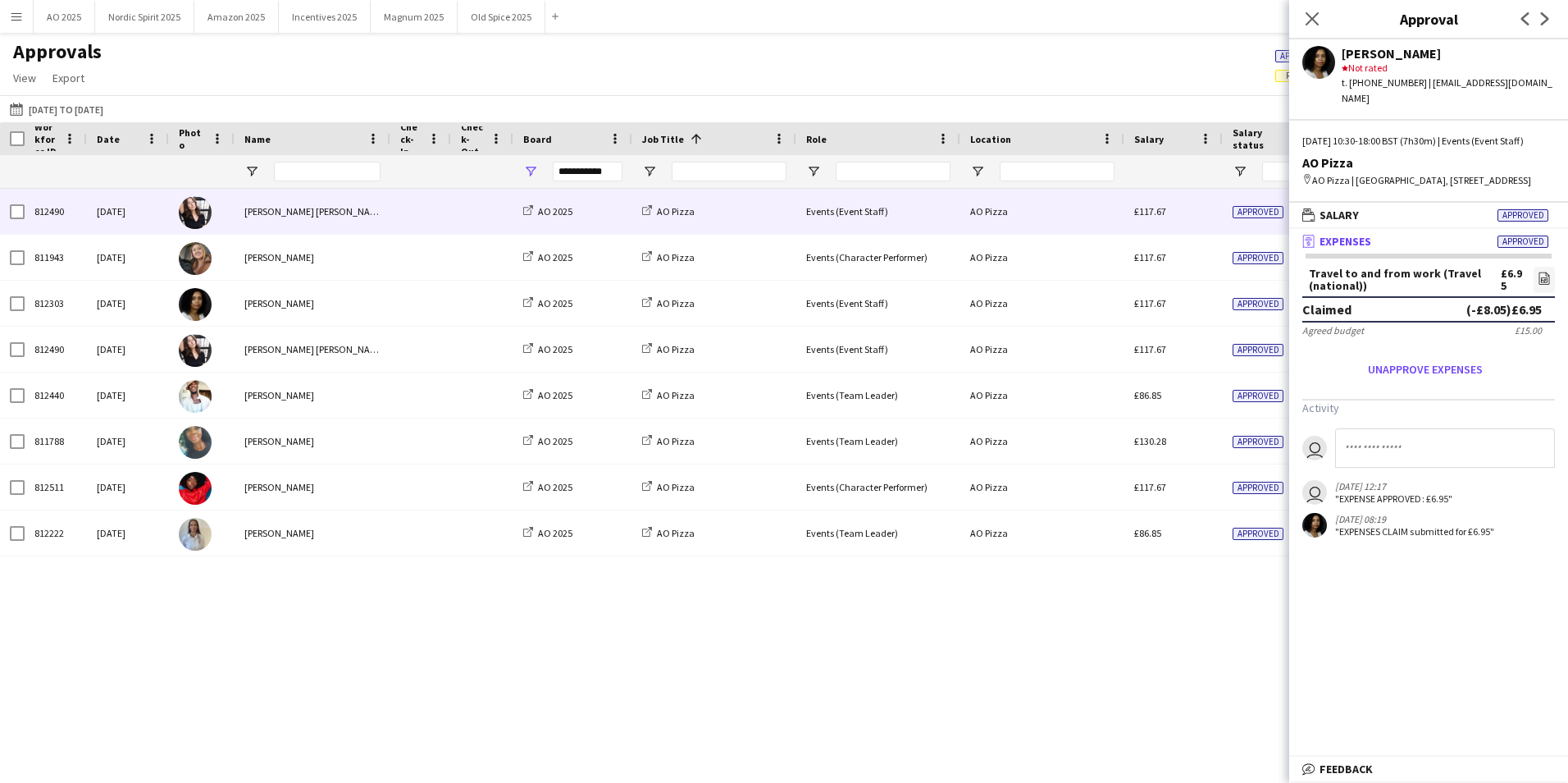
click at [1219, 213] on div "£117.67" at bounding box center [1173, 211] width 98 height 45
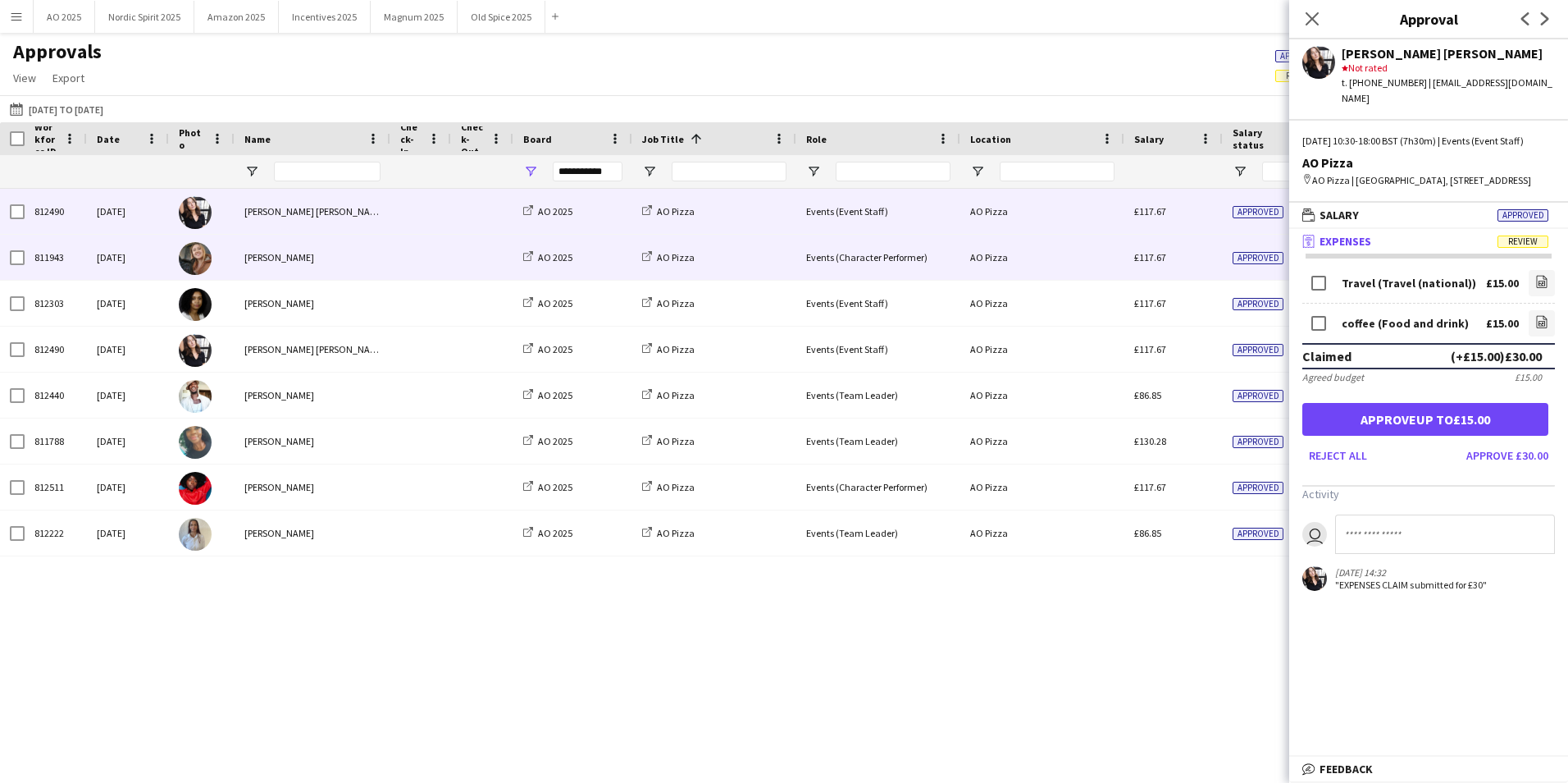
click at [1218, 265] on div "£117.67" at bounding box center [1173, 257] width 98 height 45
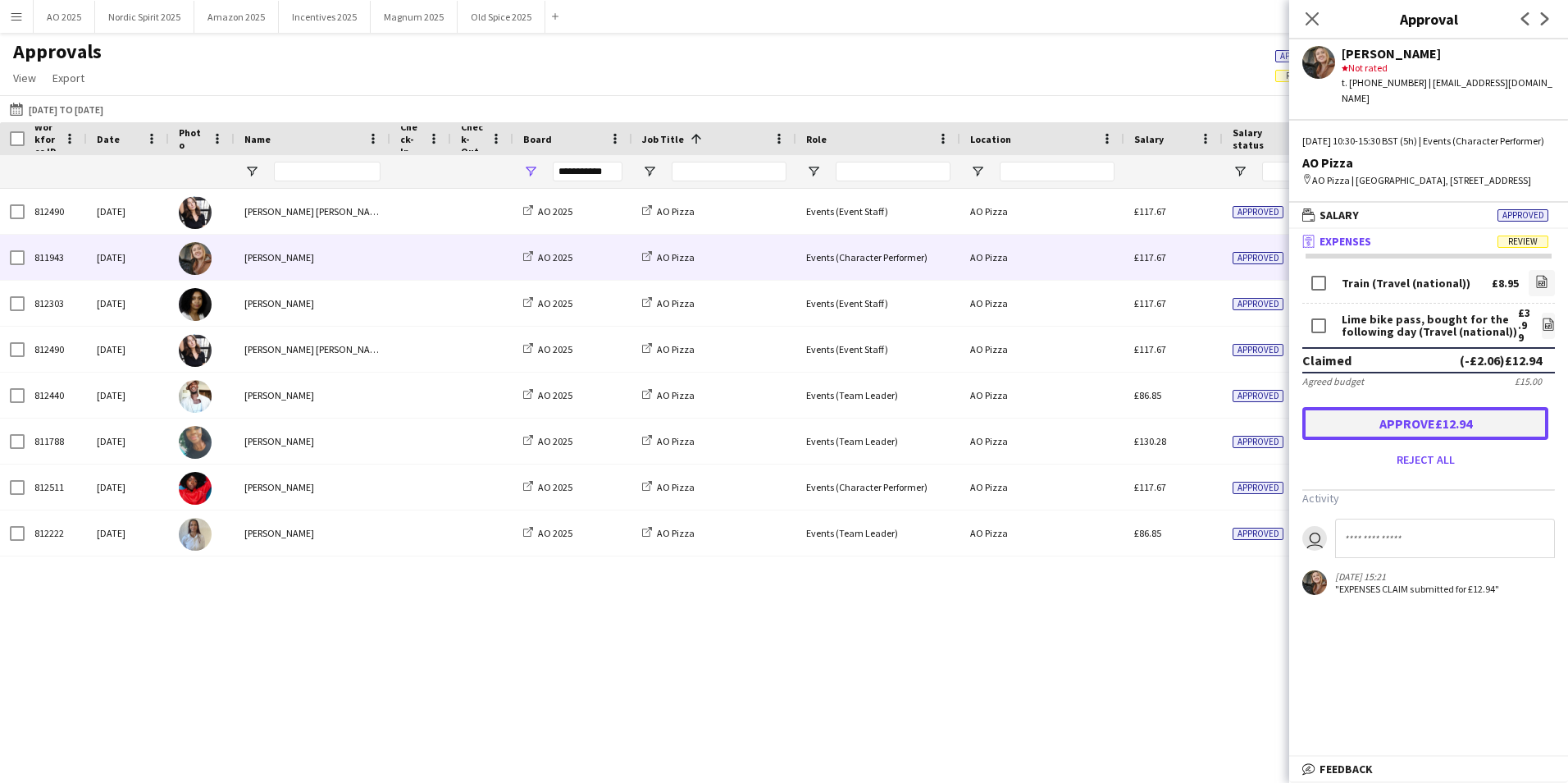
click at [1369, 438] on button "Approve £12.94" at bounding box center [1425, 424] width 246 height 33
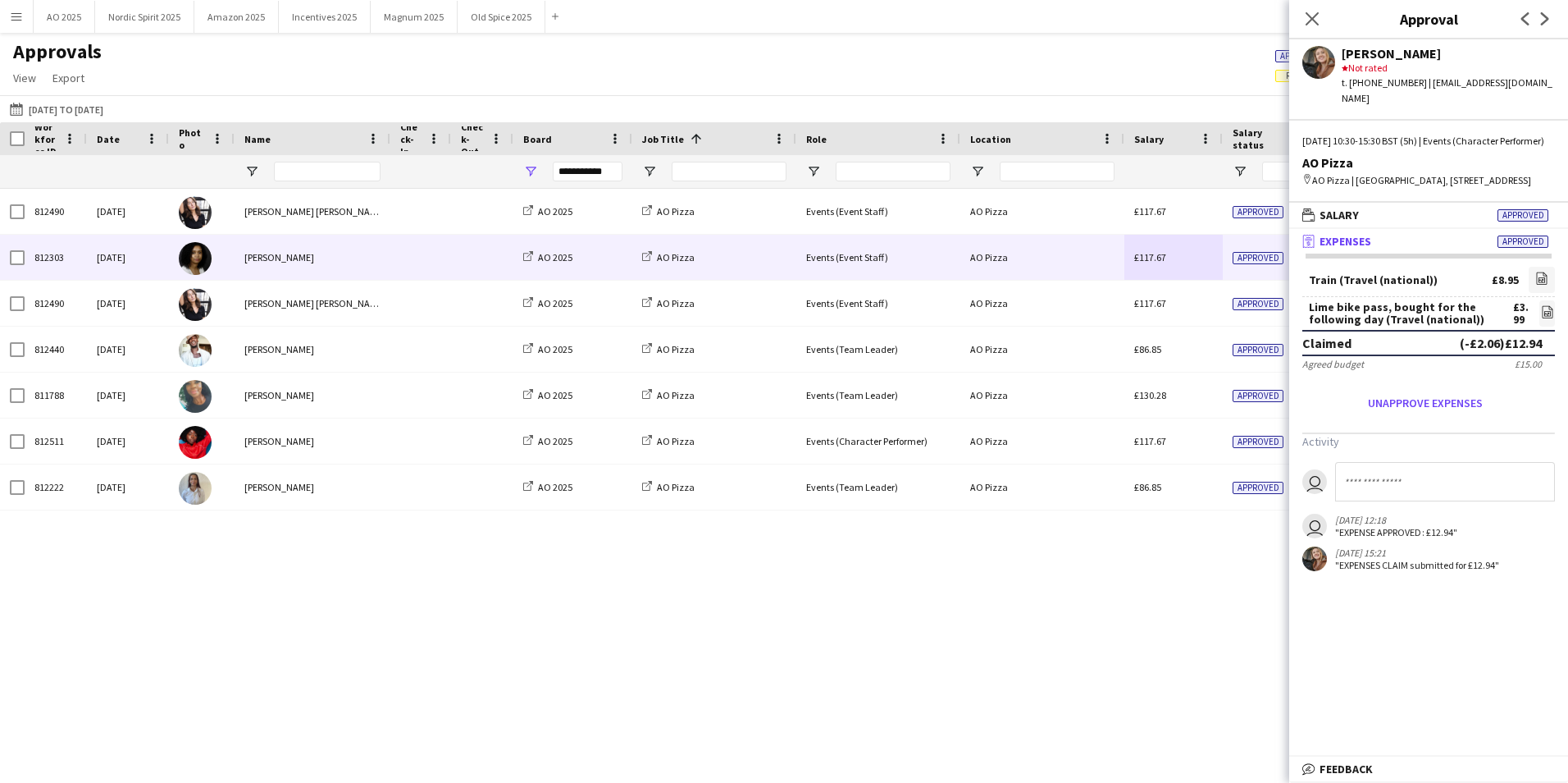
click at [1209, 266] on div "£117.67" at bounding box center [1173, 257] width 98 height 45
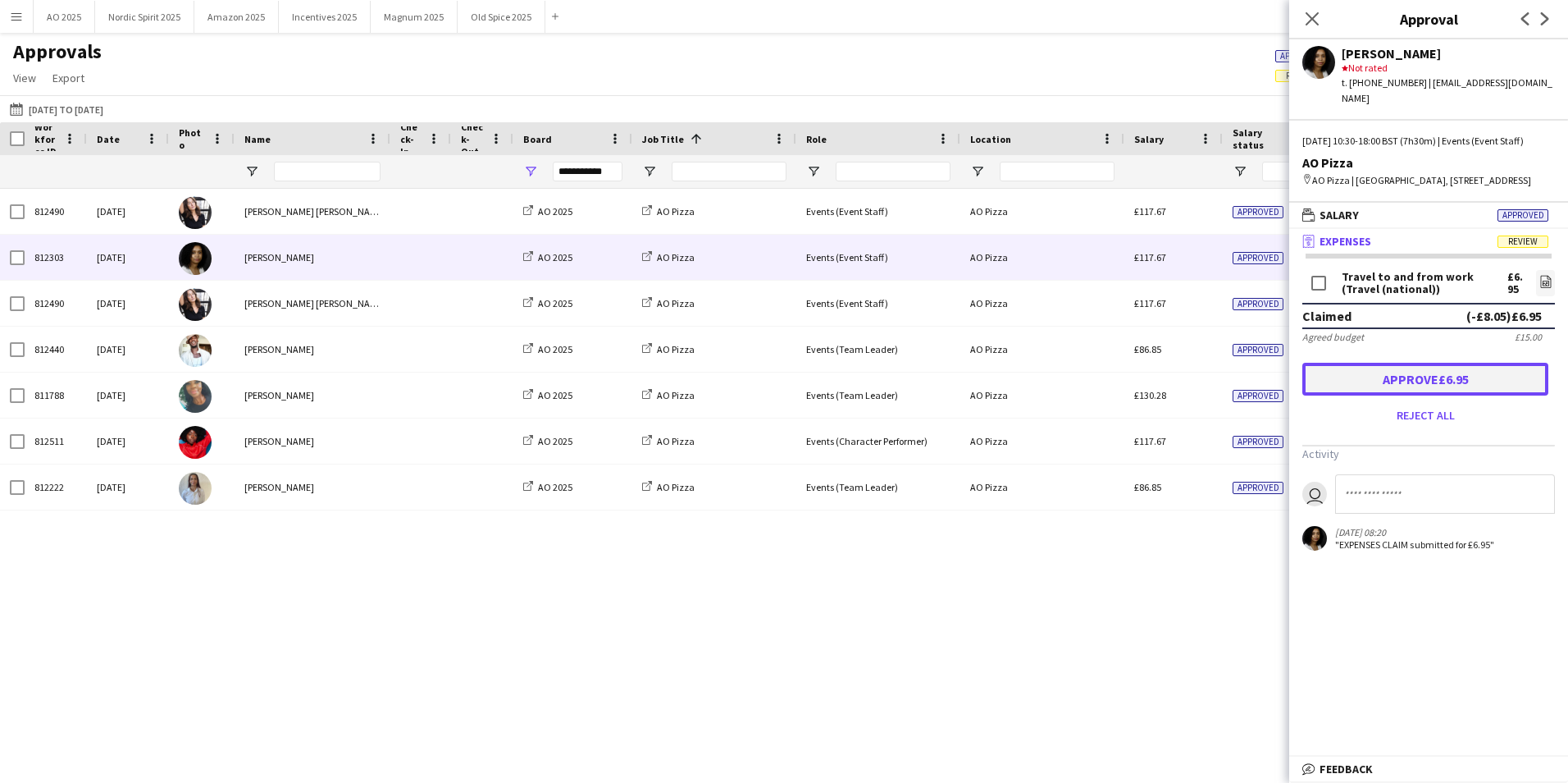
click at [1361, 396] on button "Approve £6.95" at bounding box center [1425, 379] width 246 height 33
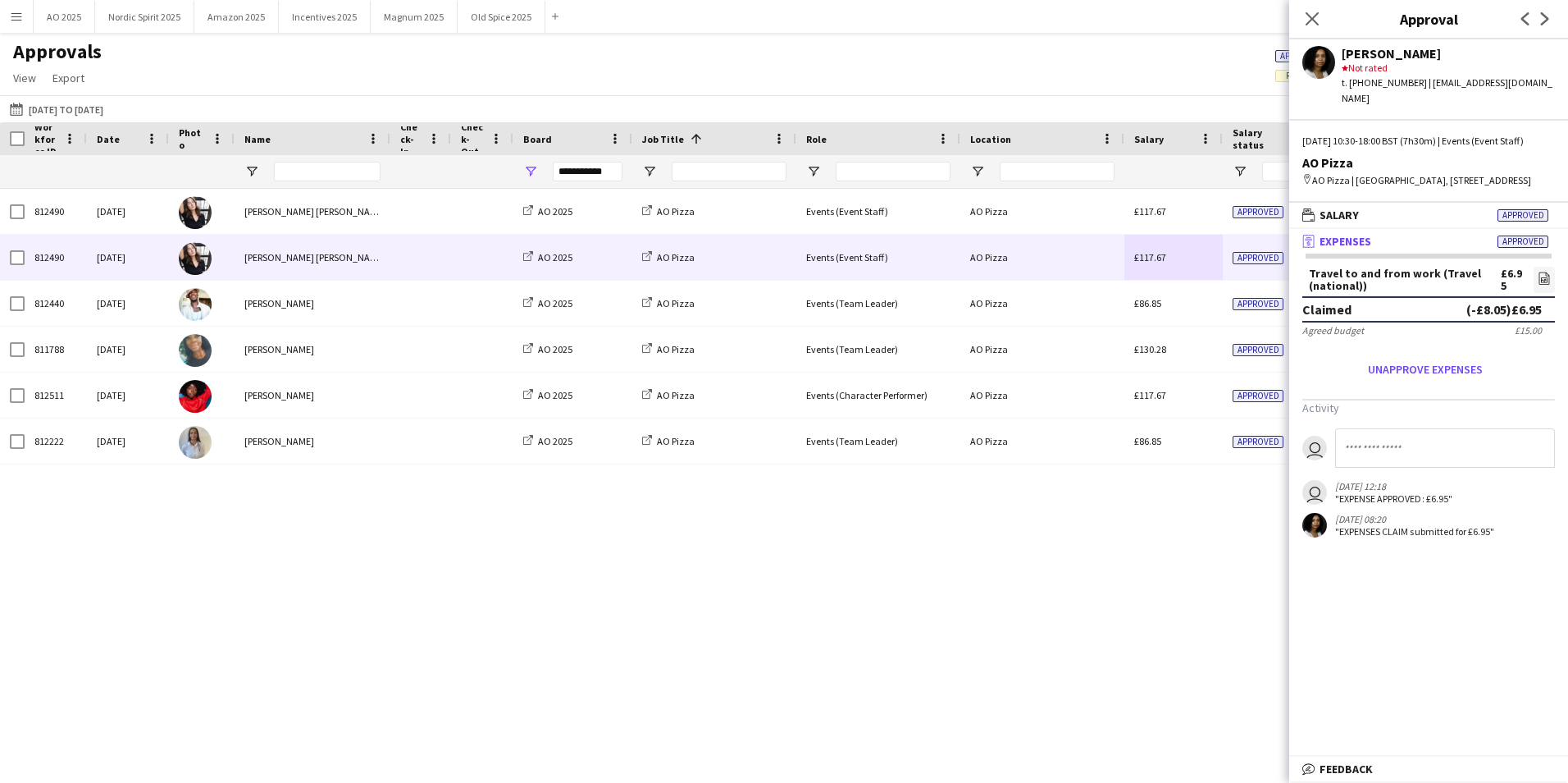
click at [1201, 261] on div "£117.67" at bounding box center [1173, 257] width 98 height 45
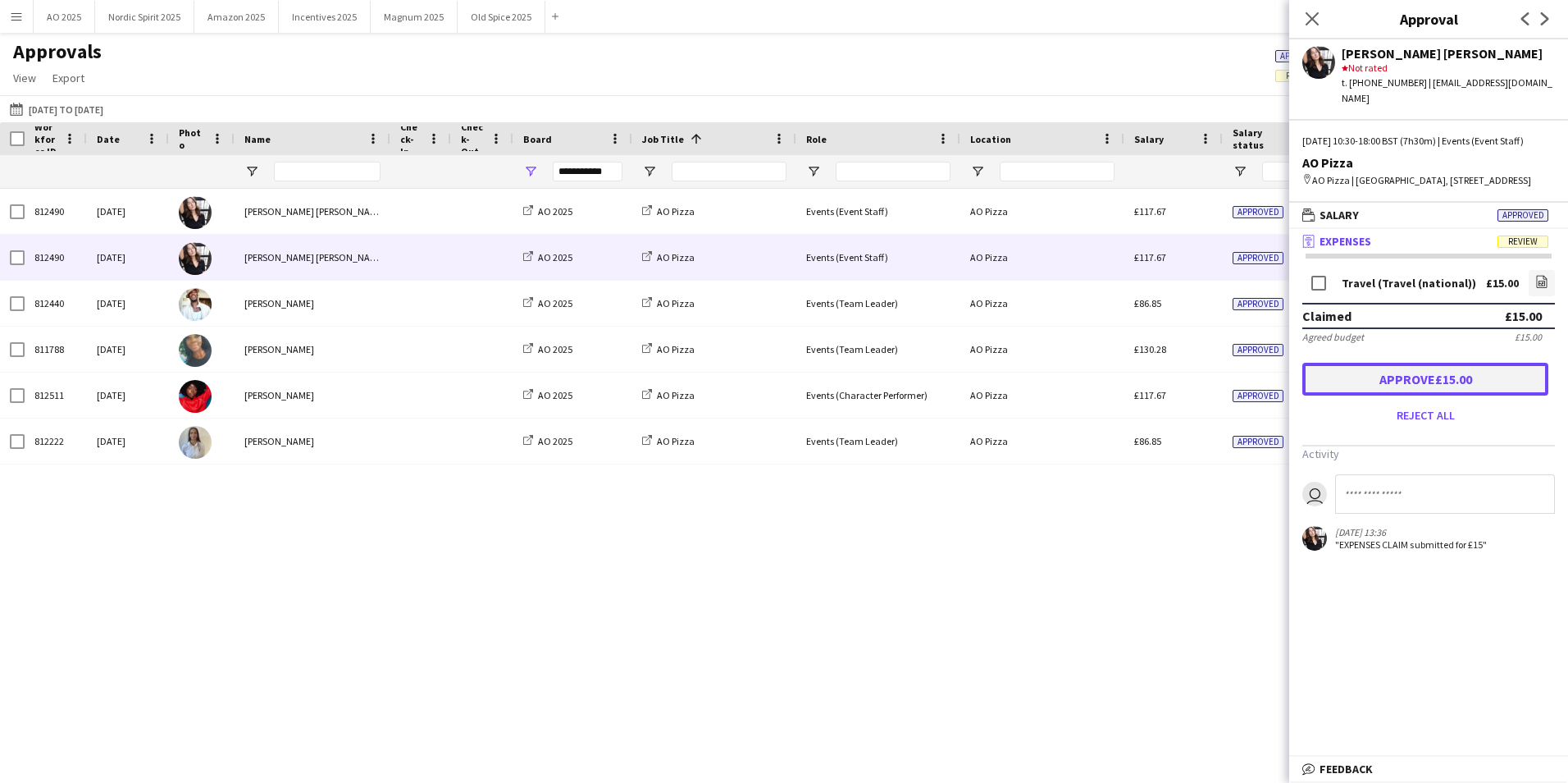
click at [1363, 392] on button "Approve £15.00" at bounding box center [1425, 379] width 246 height 33
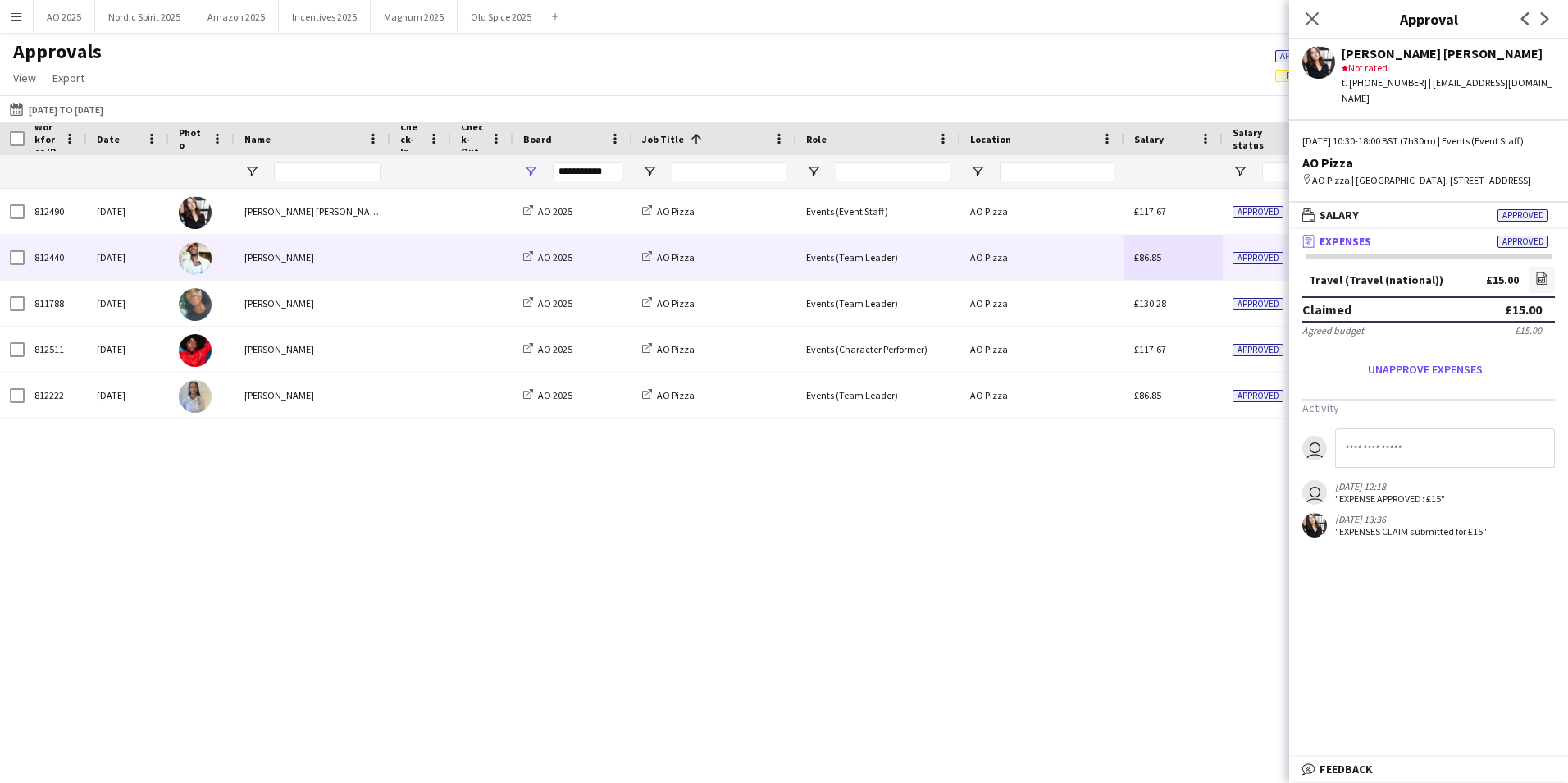
click at [1210, 251] on div "£86.85" at bounding box center [1173, 257] width 98 height 45
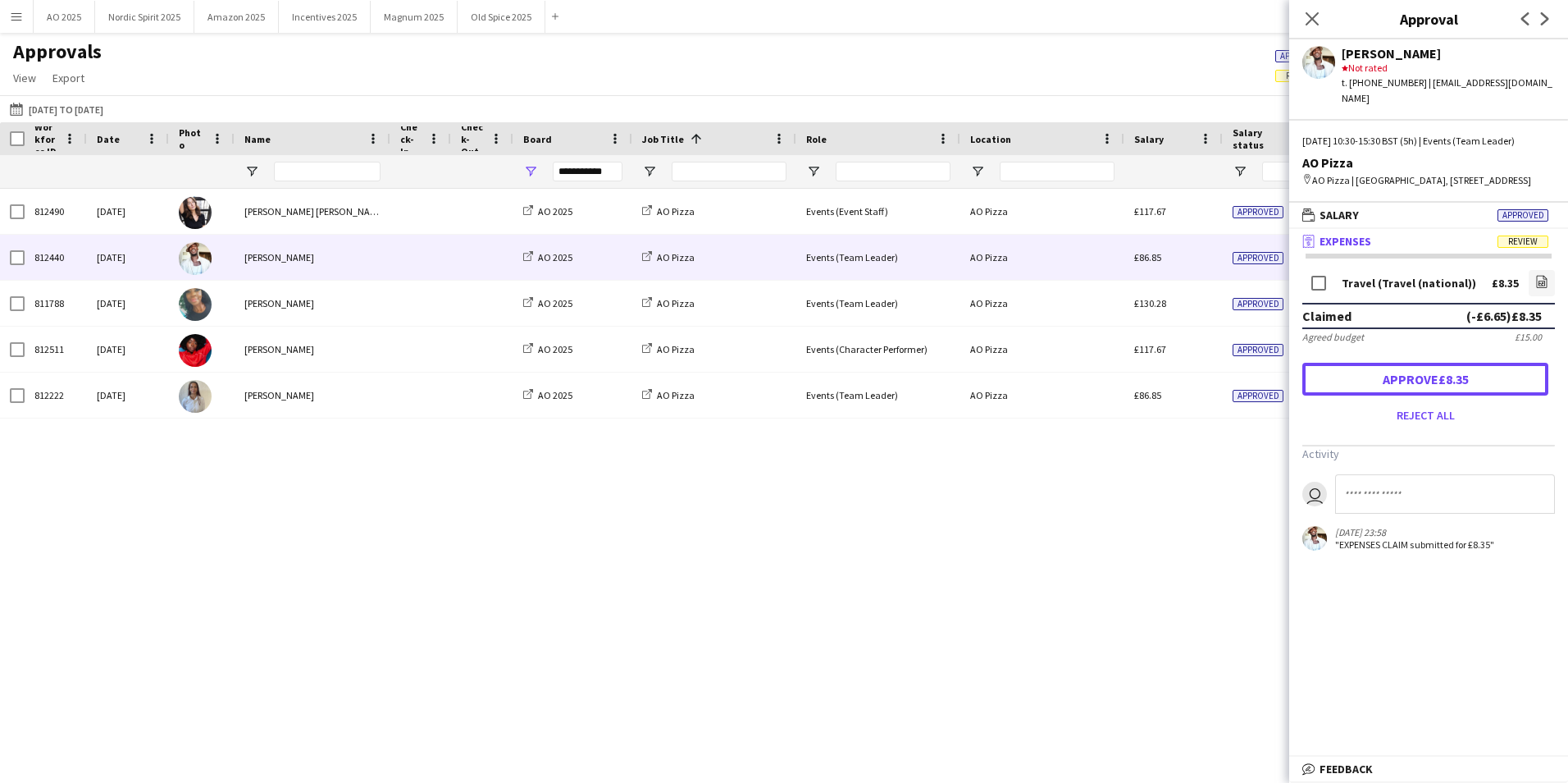
click at [1370, 382] on button "Approve £8.35" at bounding box center [1425, 379] width 246 height 33
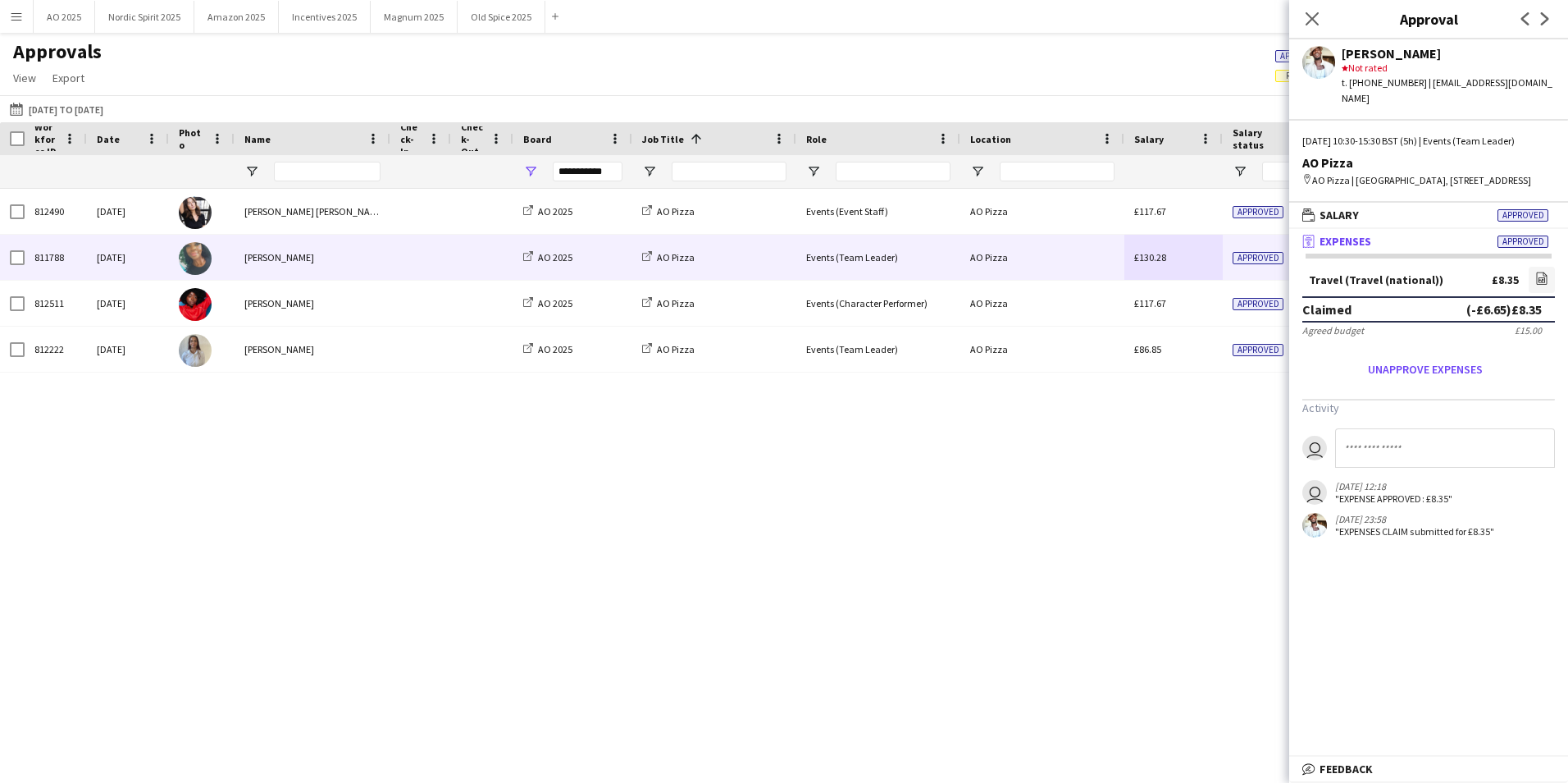
click at [1219, 256] on div "£130.28" at bounding box center [1173, 257] width 98 height 45
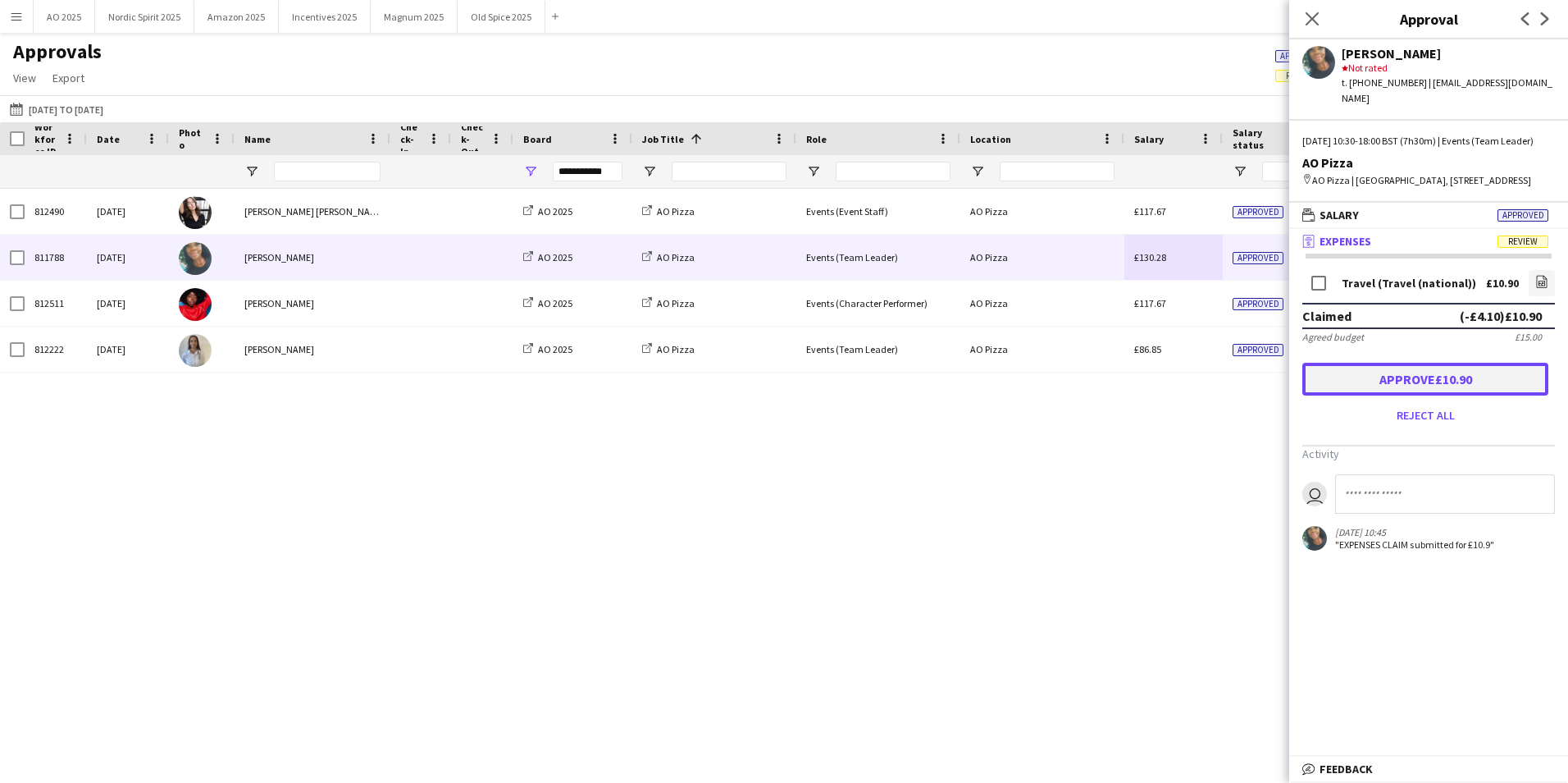
click at [1335, 396] on button "Approve £10.90" at bounding box center [1425, 379] width 246 height 33
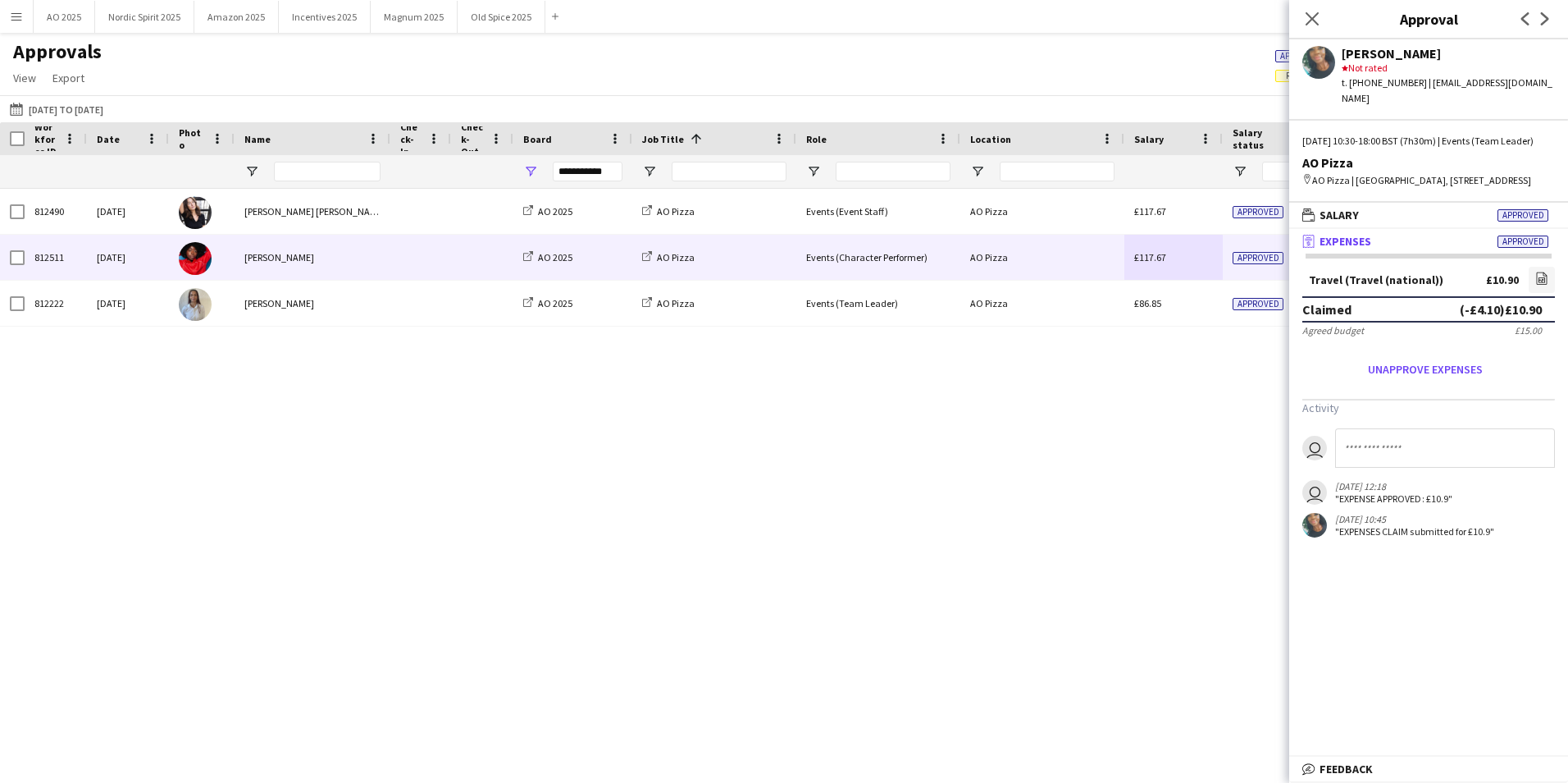
click at [1211, 267] on div "£117.67" at bounding box center [1173, 257] width 98 height 45
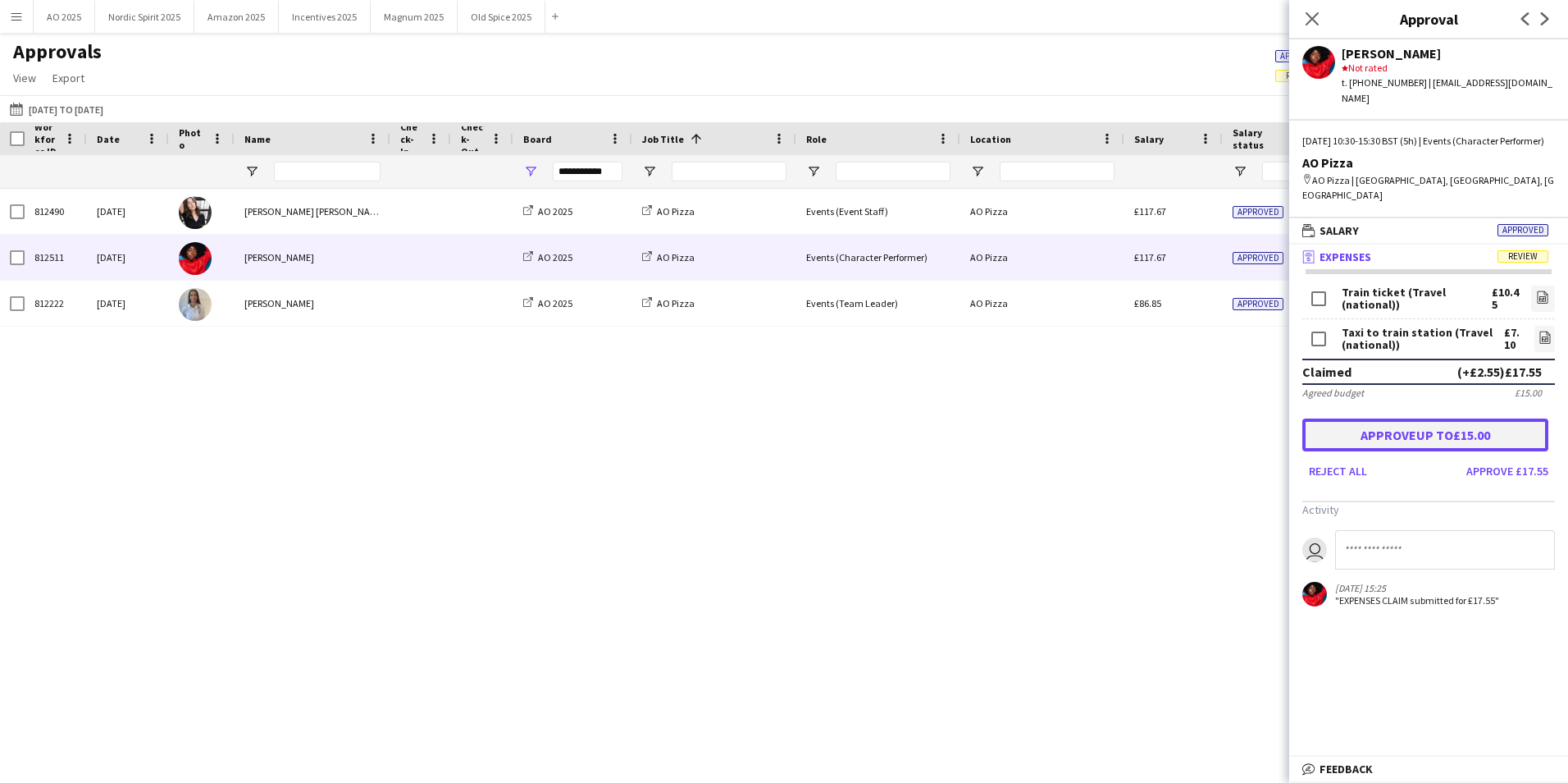
click at [1422, 420] on button "Approve up to £15.00" at bounding box center [1425, 435] width 246 height 33
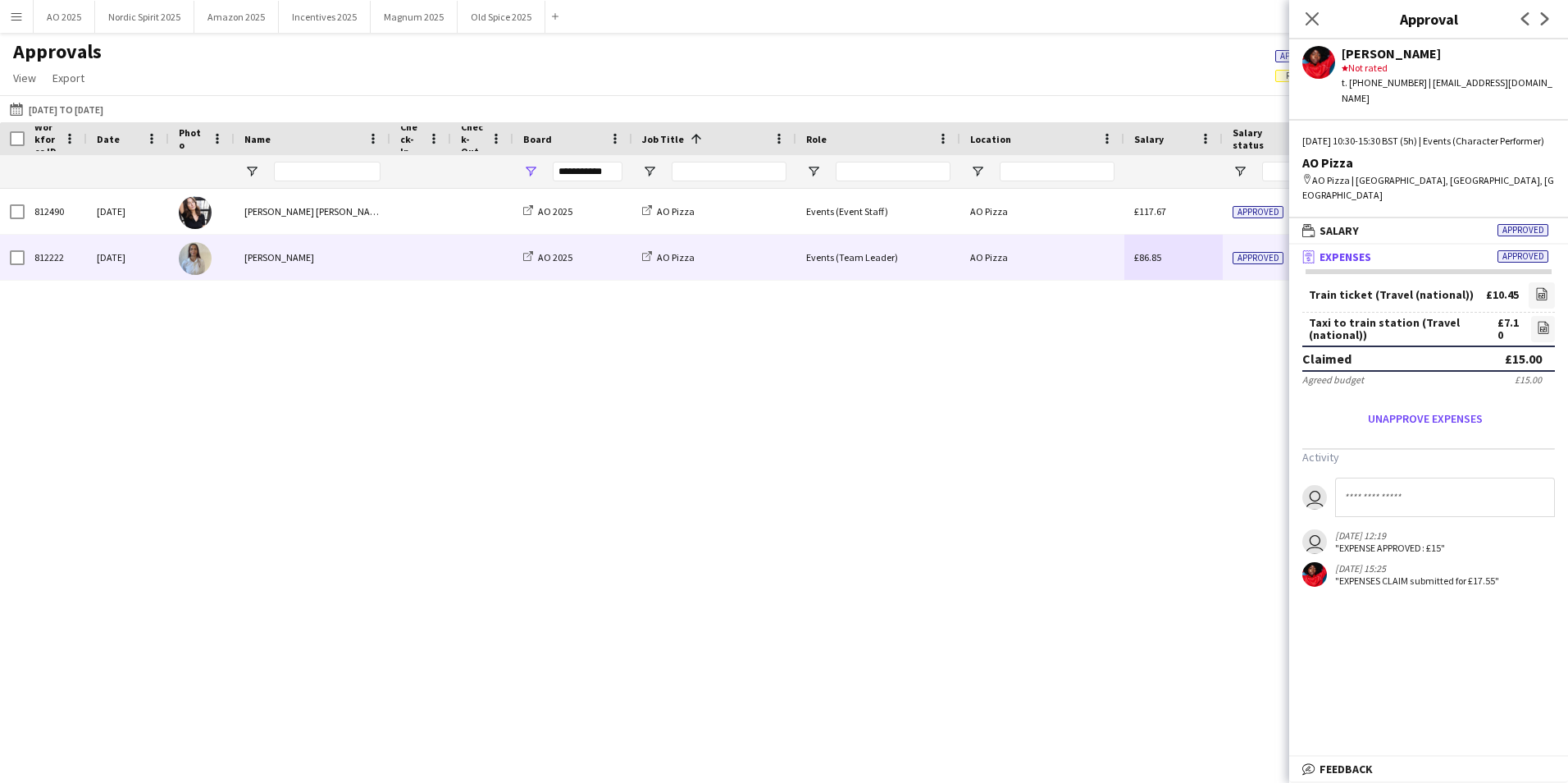
click at [1191, 257] on div "£86.85" at bounding box center [1173, 257] width 98 height 45
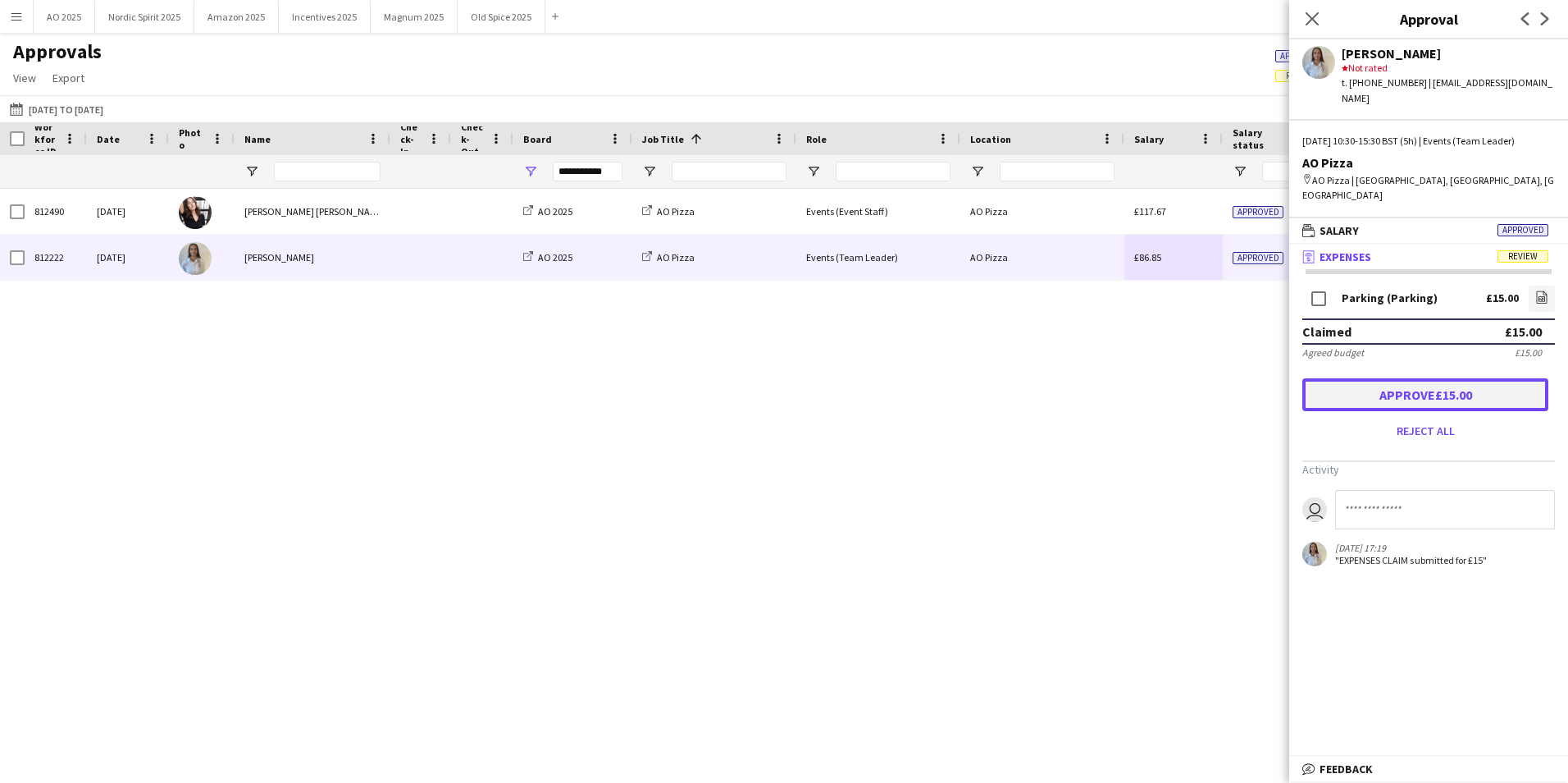
click at [1372, 381] on button "Approve £15.00" at bounding box center [1425, 395] width 246 height 33
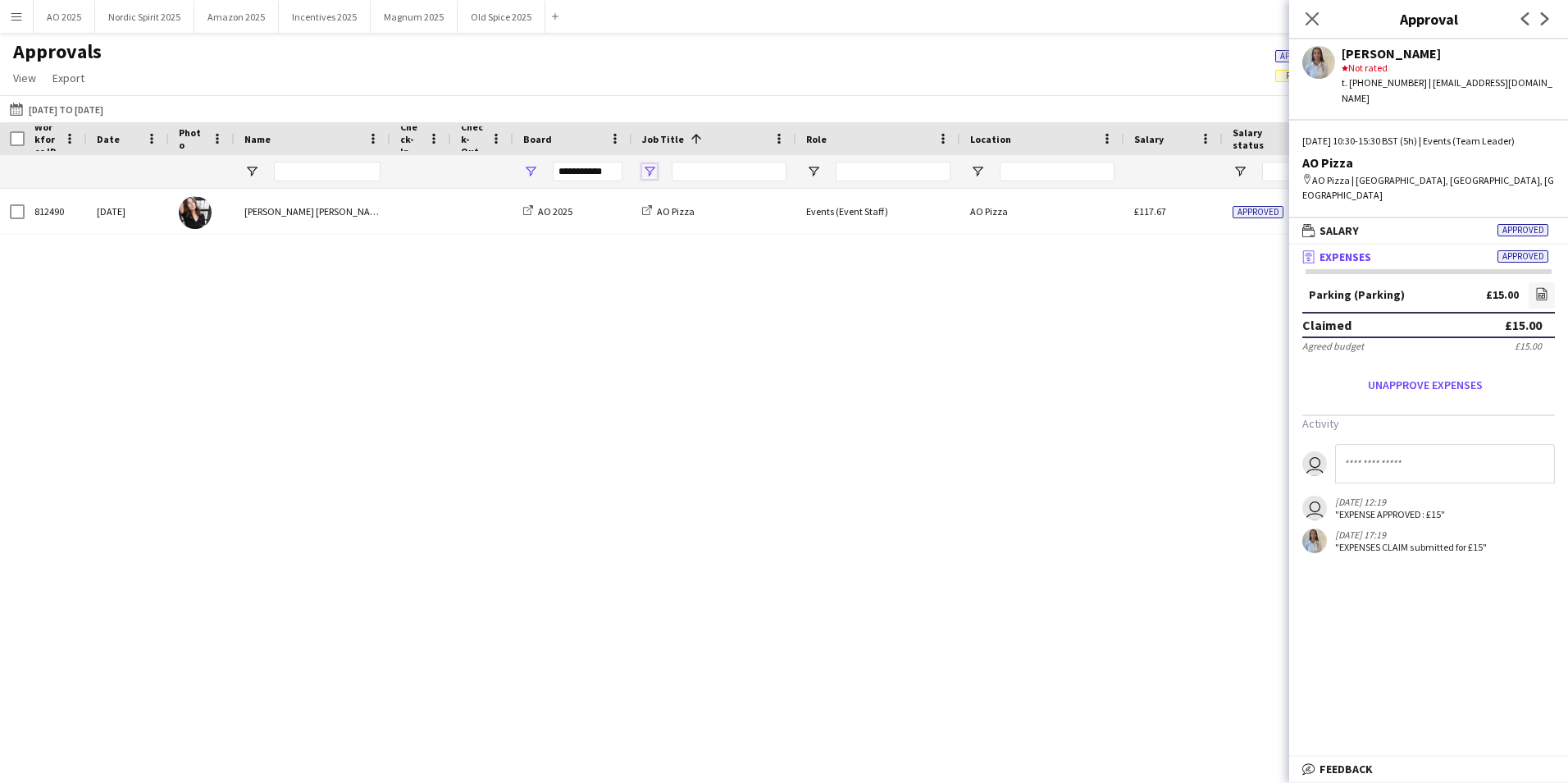
click at [653, 176] on span "Open Filter Menu" at bounding box center [649, 171] width 15 height 15
click at [534, 176] on span "Open Filter Menu" at bounding box center [531, 171] width 15 height 15
type input "***"
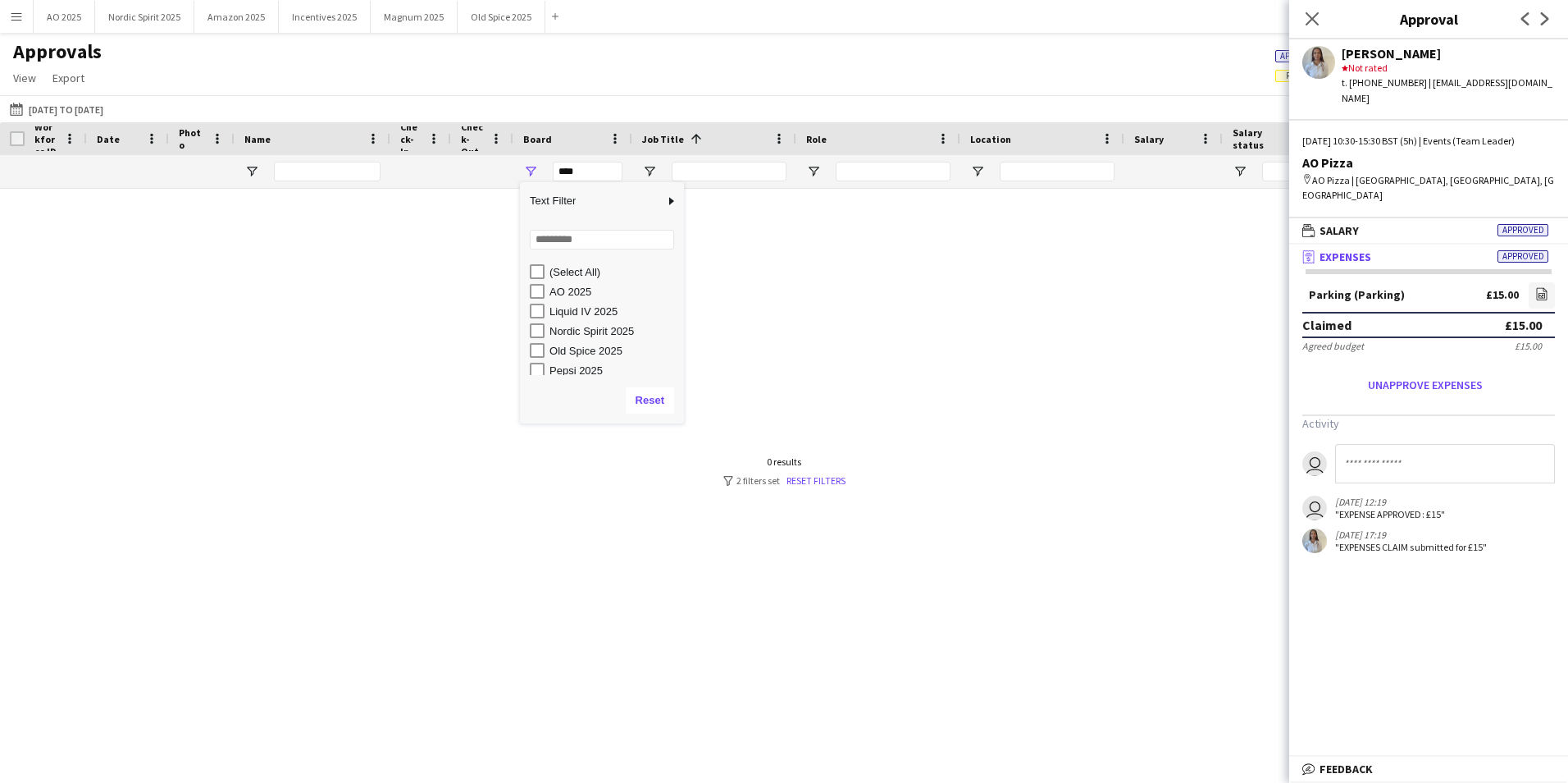
scroll to position [5, 0]
type input "**********"
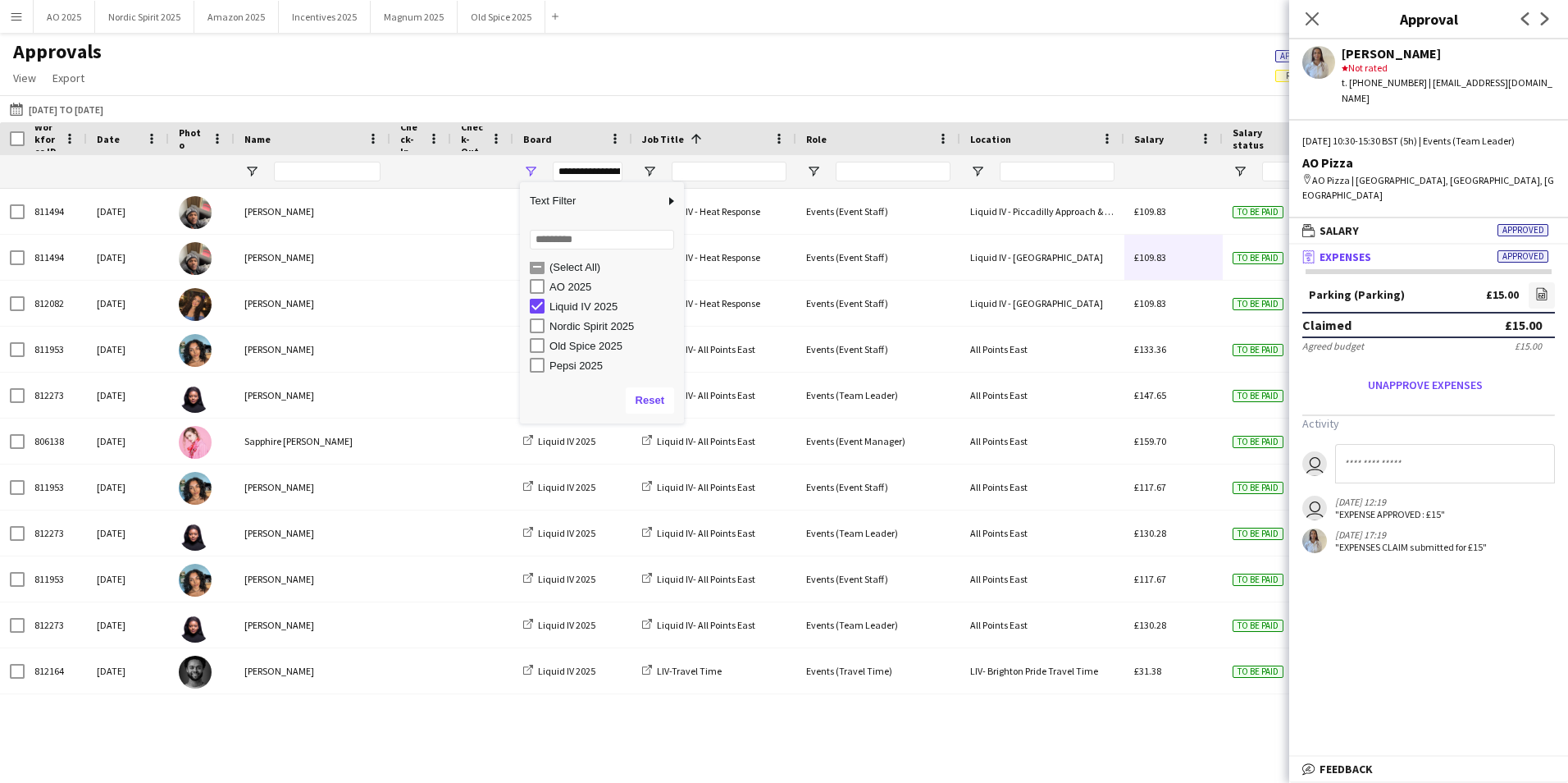
type input "**********"
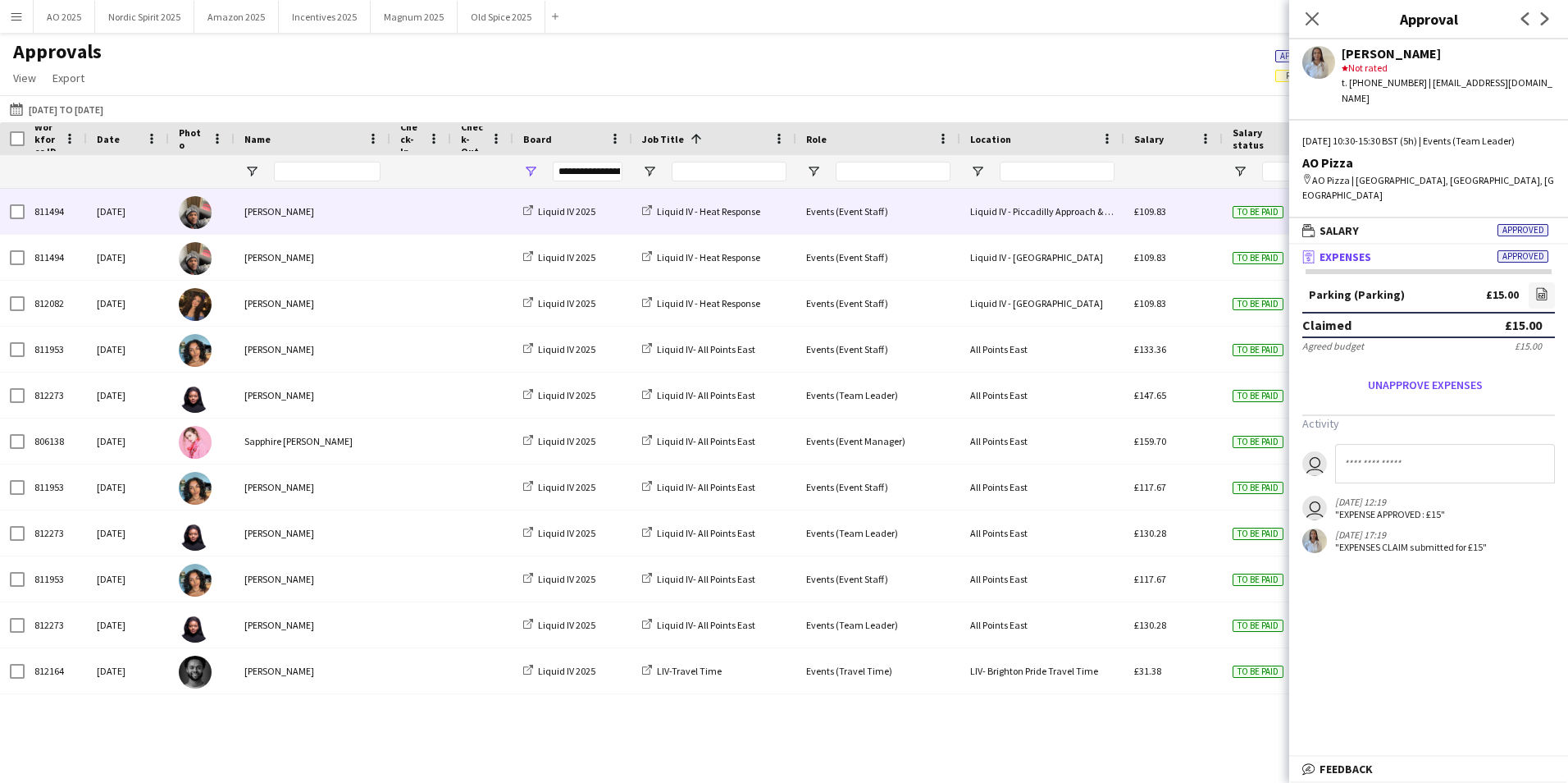
click at [1196, 217] on div "£109.83" at bounding box center [1173, 211] width 98 height 45
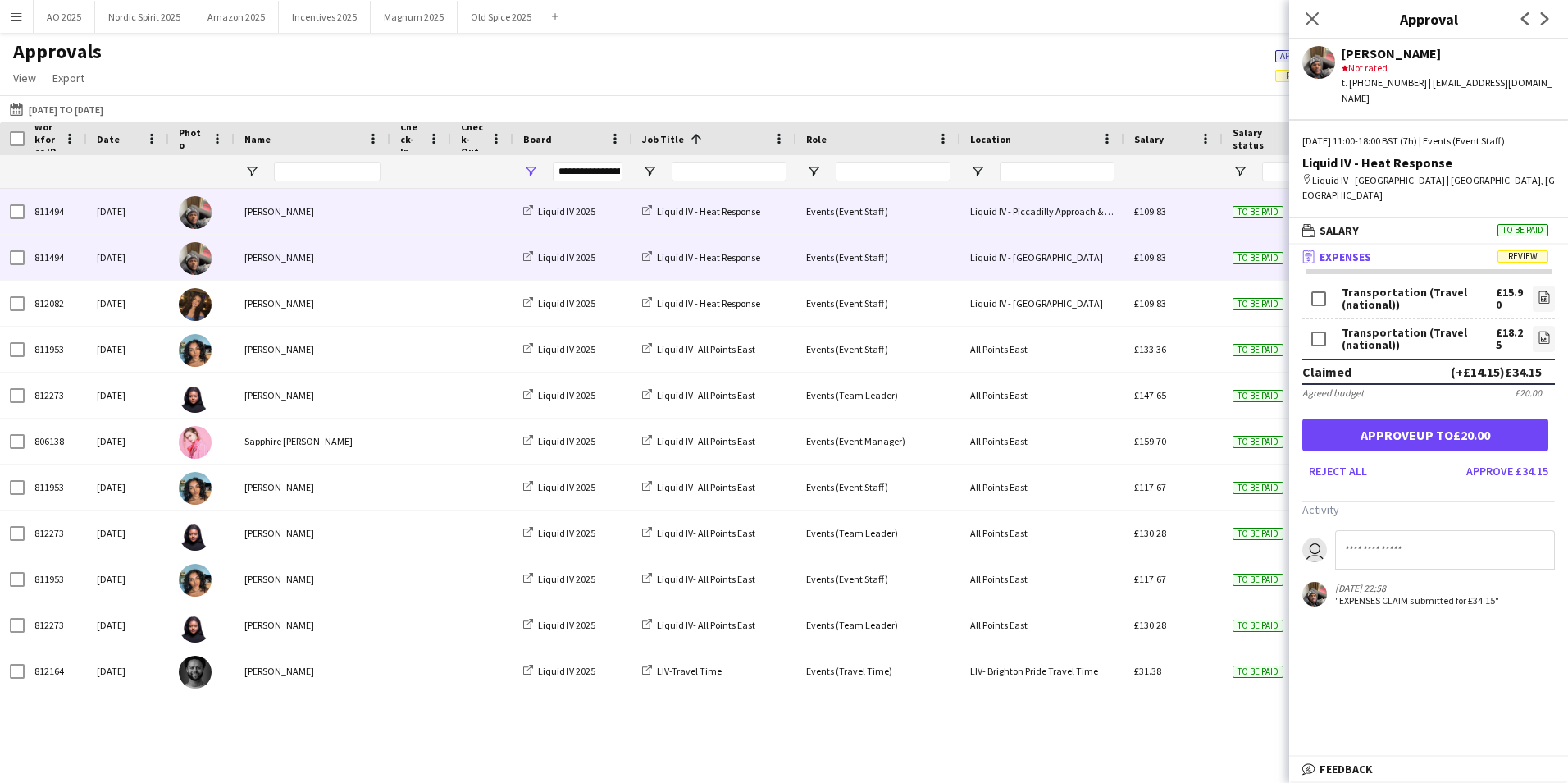
click at [1191, 251] on div "£109.83" at bounding box center [1173, 257] width 98 height 45
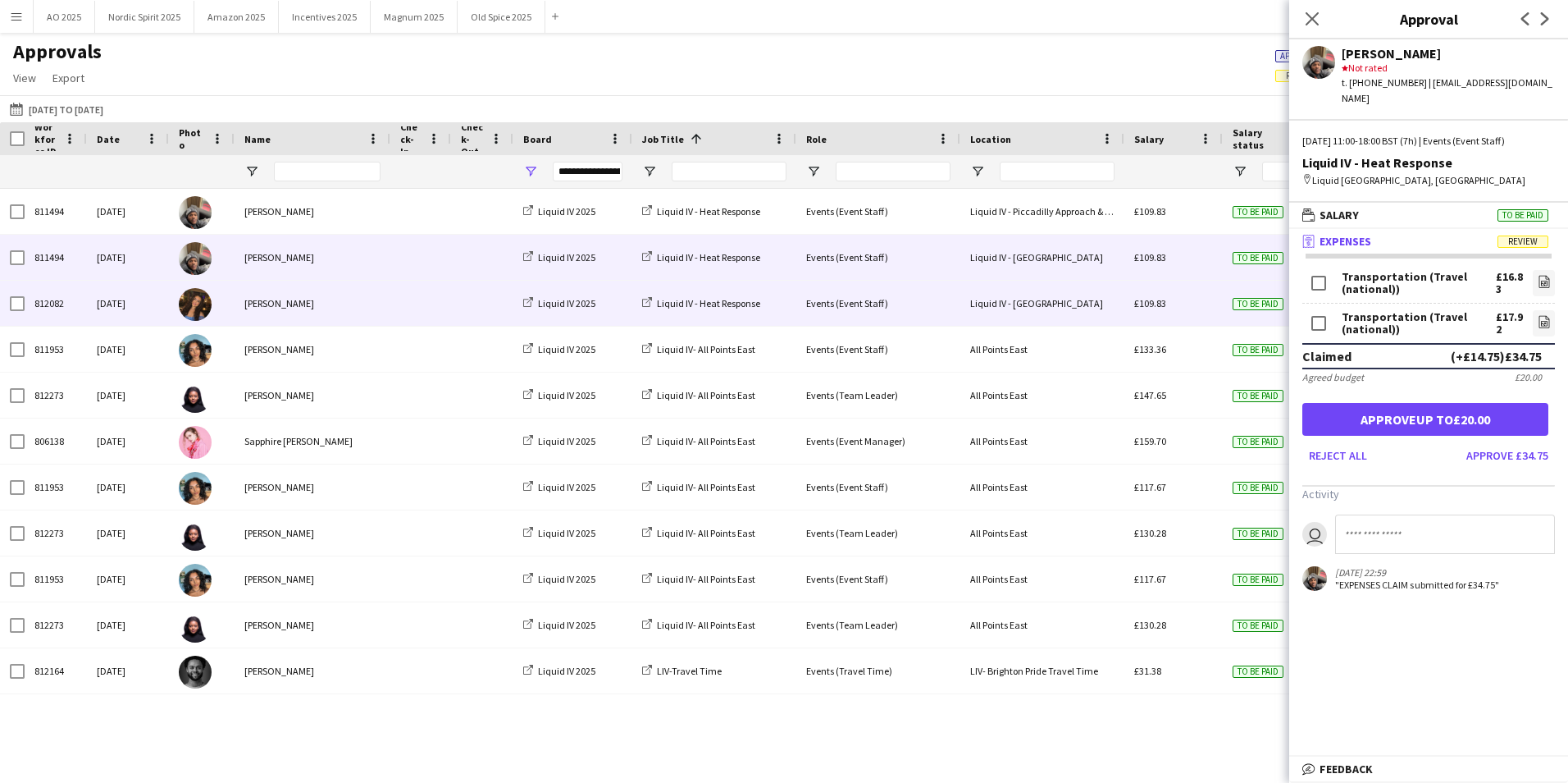
click at [1193, 308] on div "£109.83" at bounding box center [1173, 302] width 98 height 45
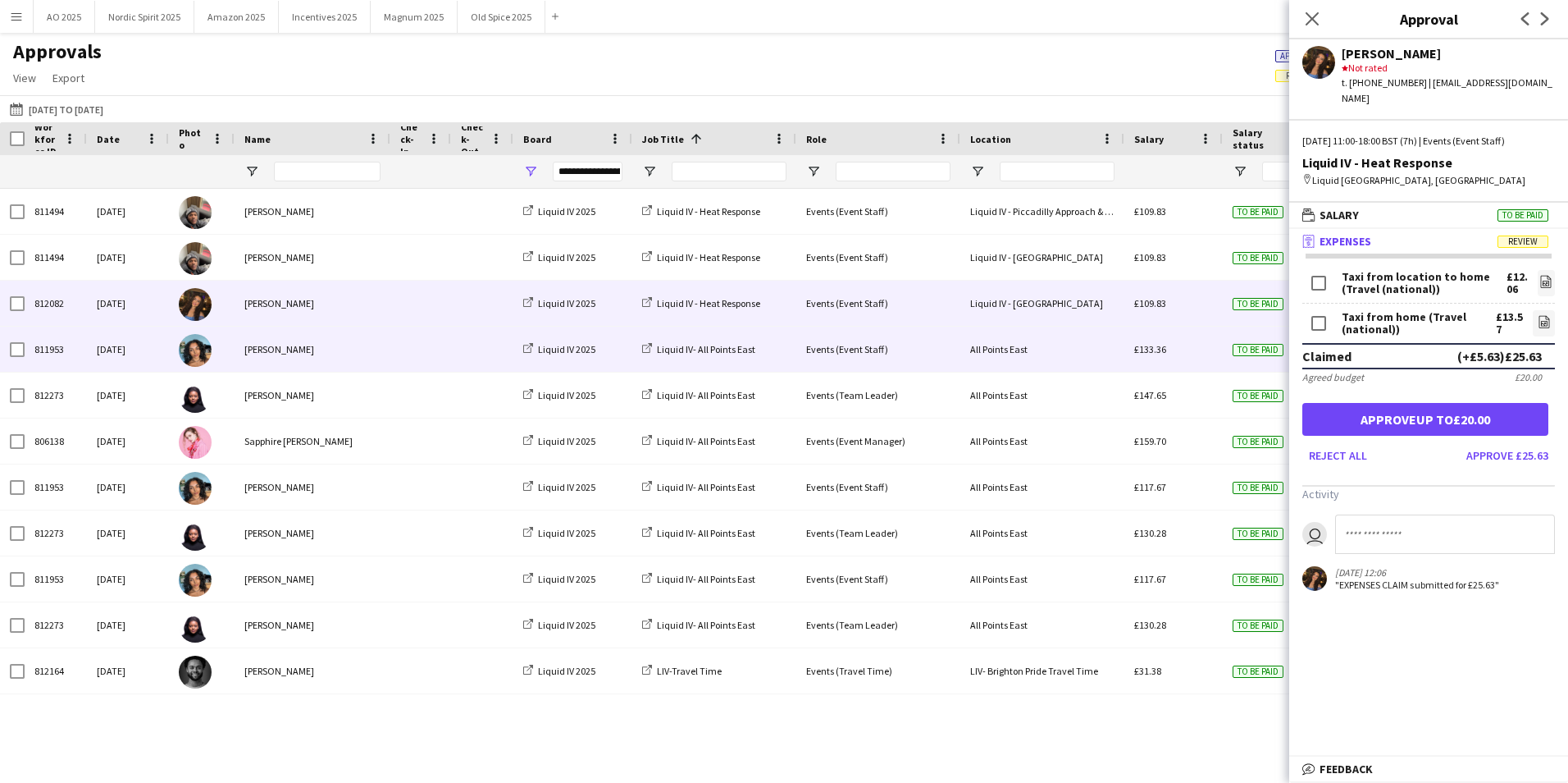
click at [1193, 358] on div "£133.36" at bounding box center [1173, 349] width 98 height 45
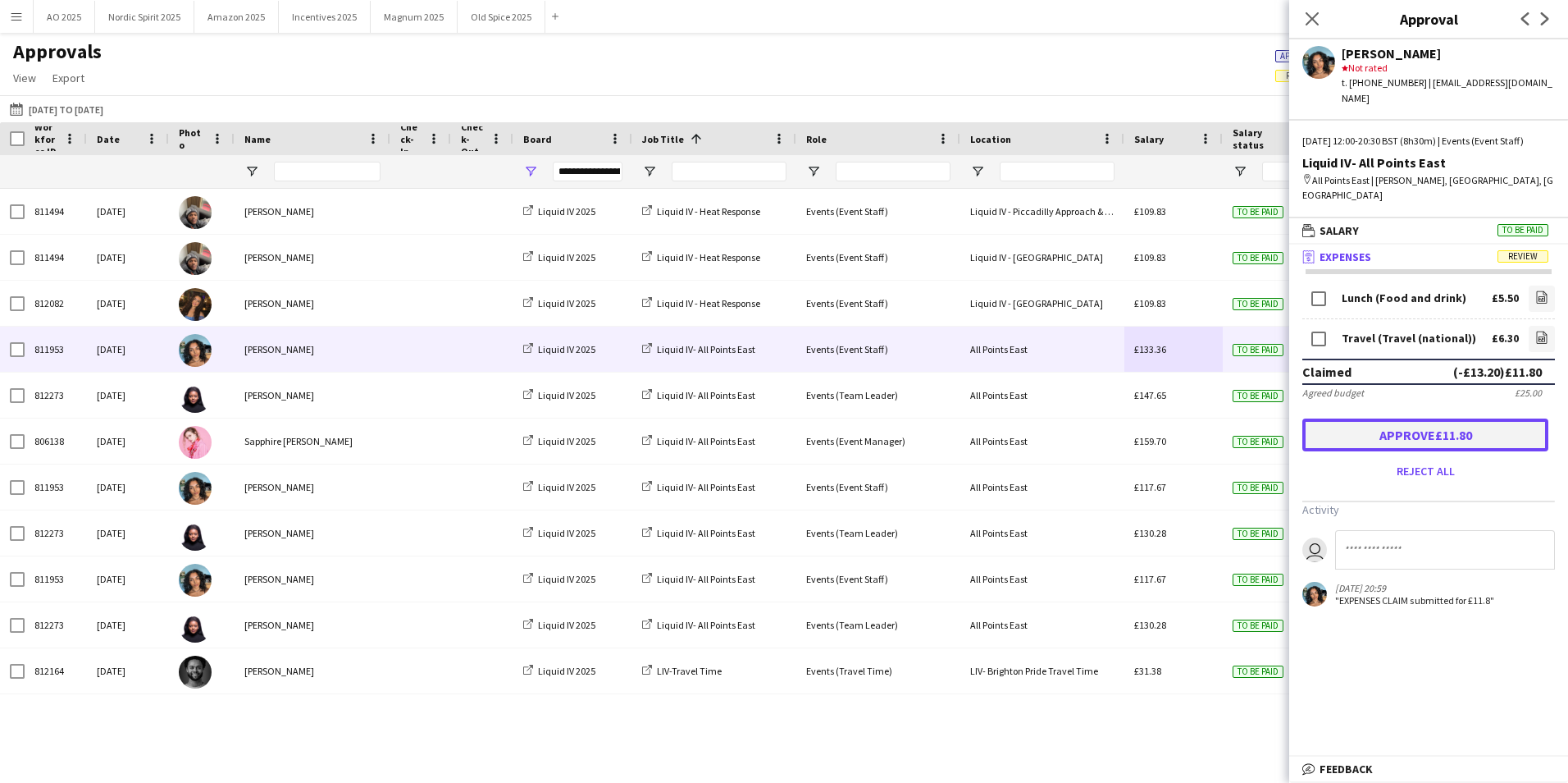
click at [1415, 425] on button "Approve £11.80" at bounding box center [1425, 435] width 246 height 33
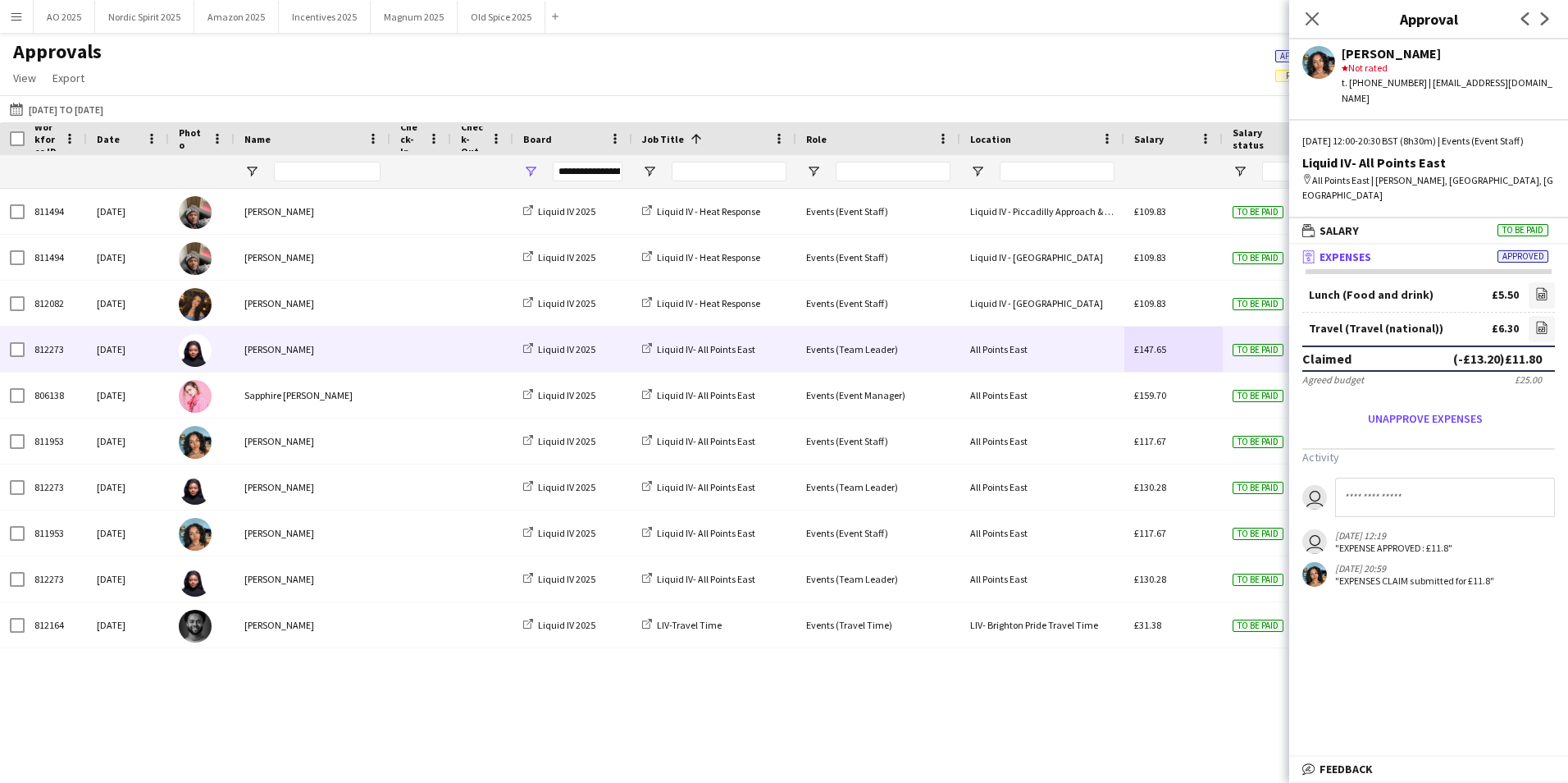
click at [1201, 362] on div "£147.65" at bounding box center [1173, 349] width 98 height 45
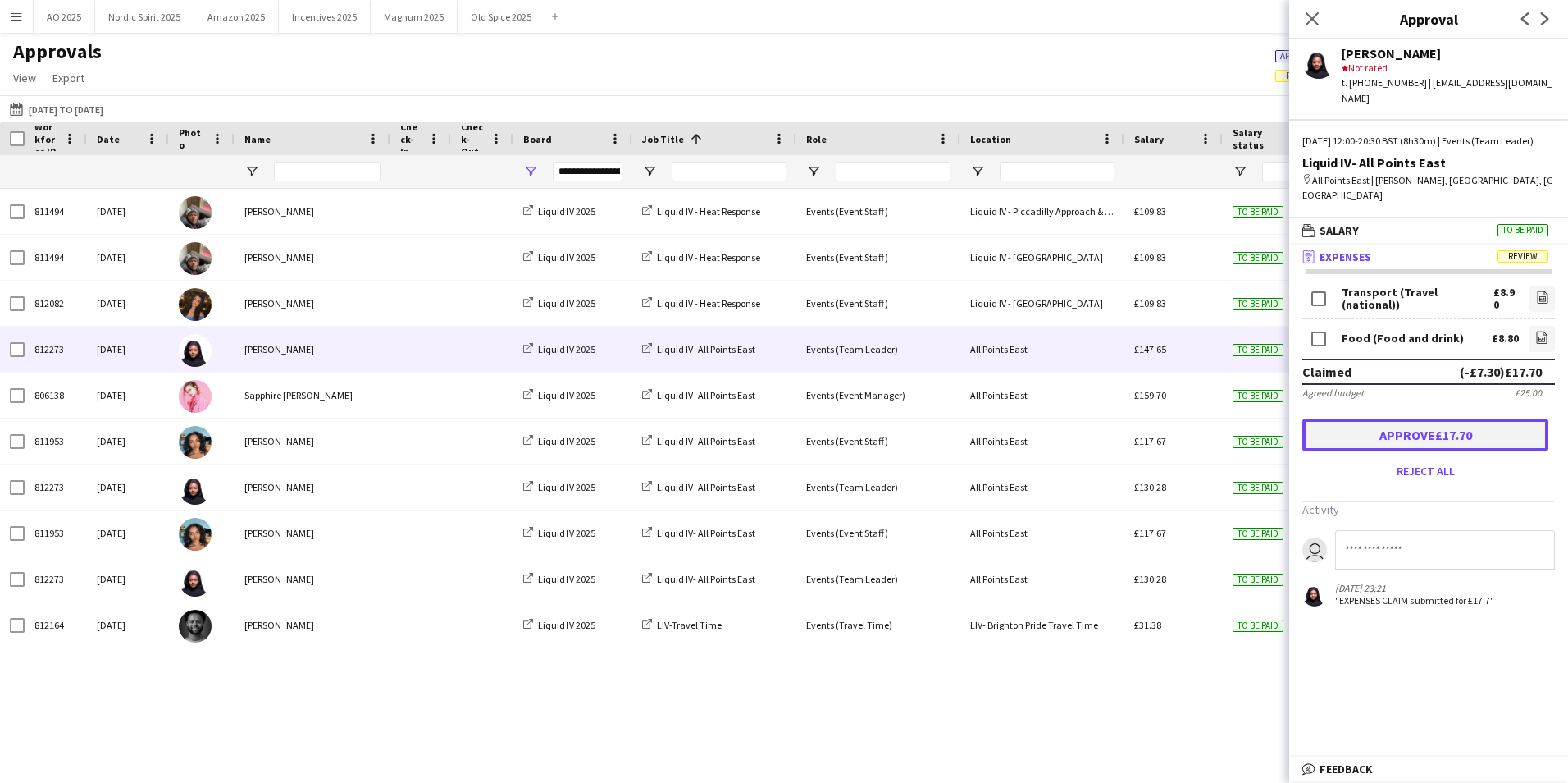
click at [1350, 432] on button "Approve £17.70" at bounding box center [1425, 435] width 246 height 33
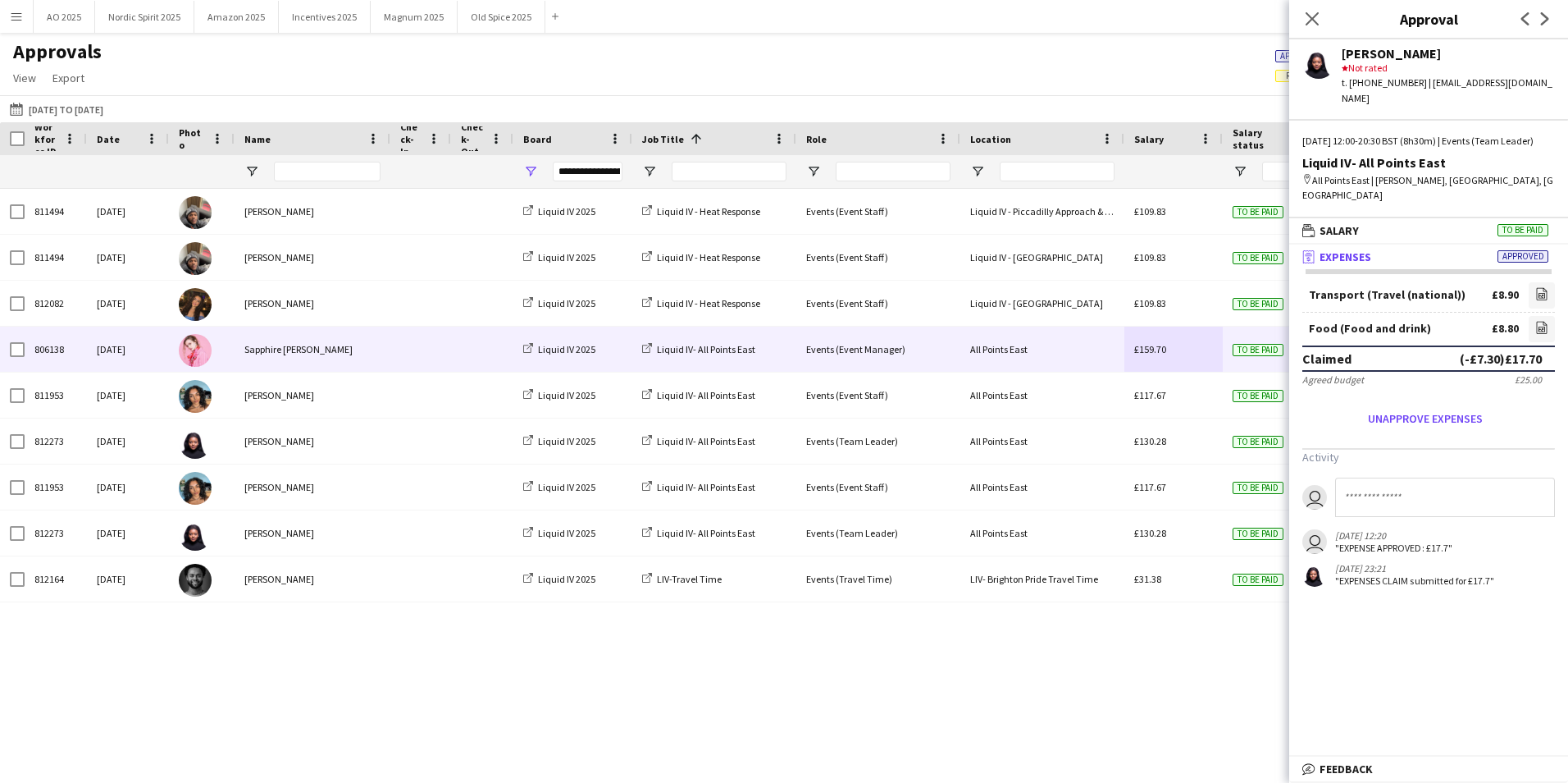
click at [1176, 366] on div "£159.70" at bounding box center [1173, 349] width 98 height 45
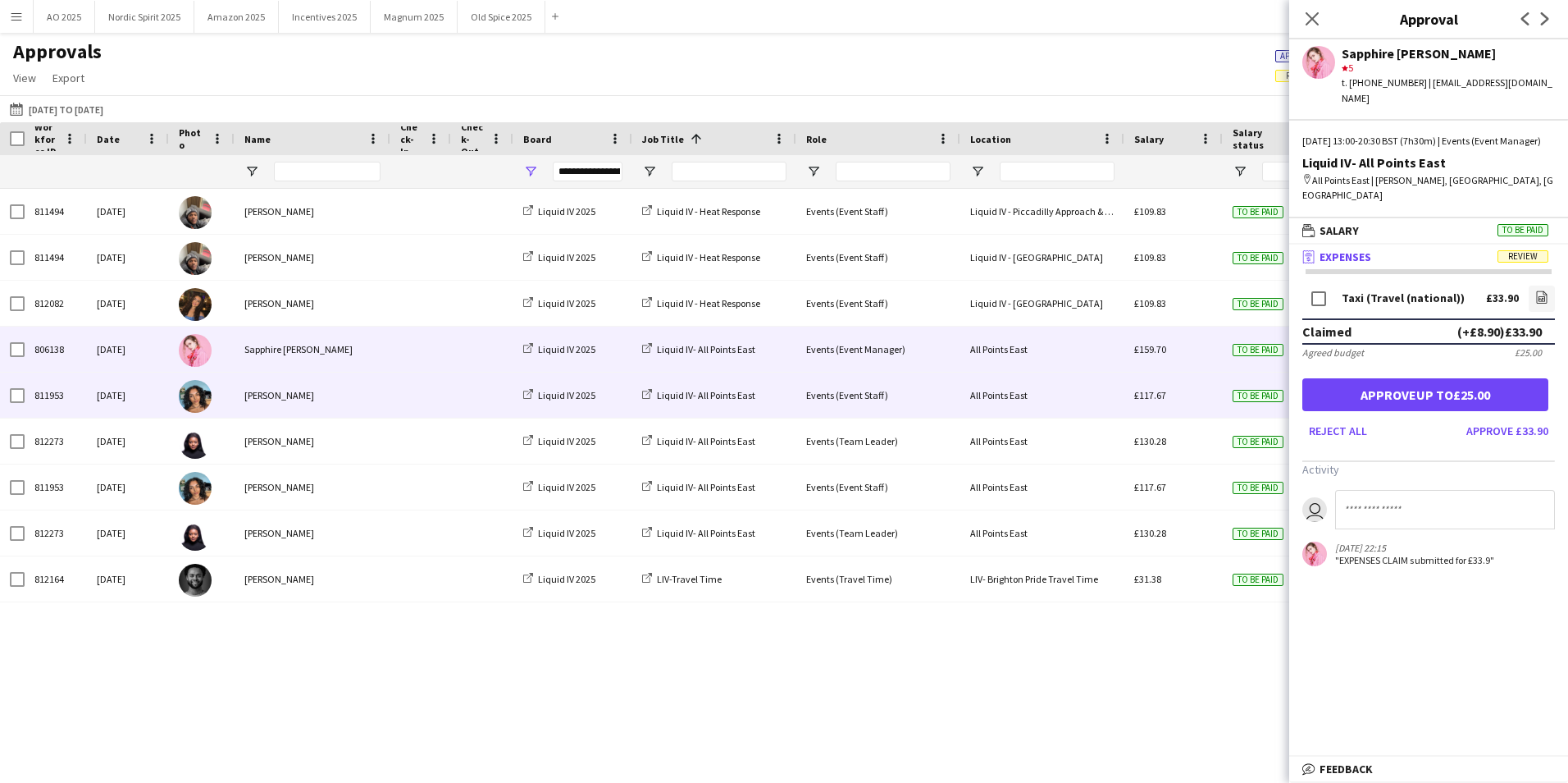
click at [1206, 388] on div "£117.67" at bounding box center [1173, 395] width 98 height 45
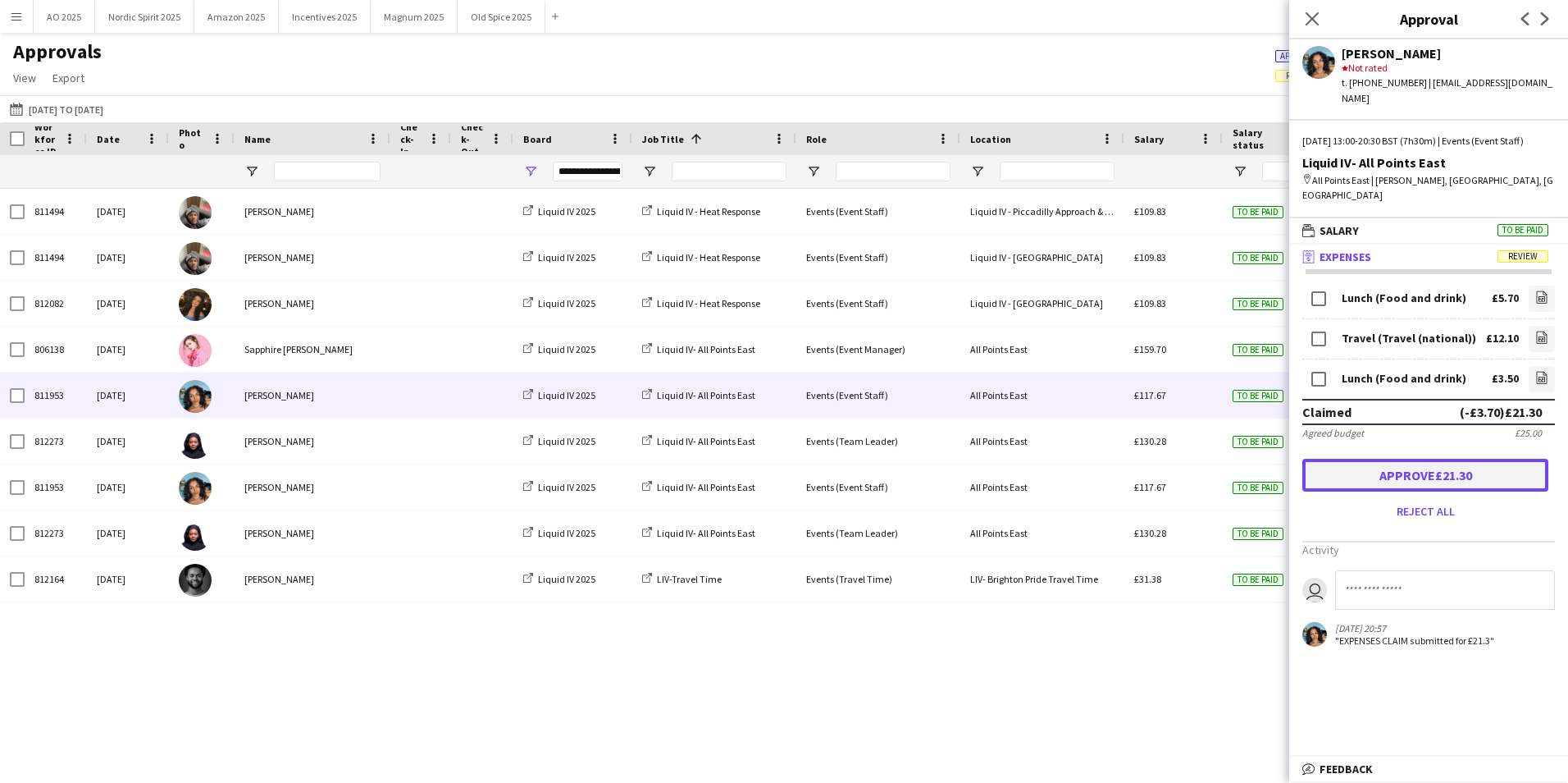
click at [1364, 462] on button "Approve £21.30" at bounding box center [1425, 475] width 246 height 33
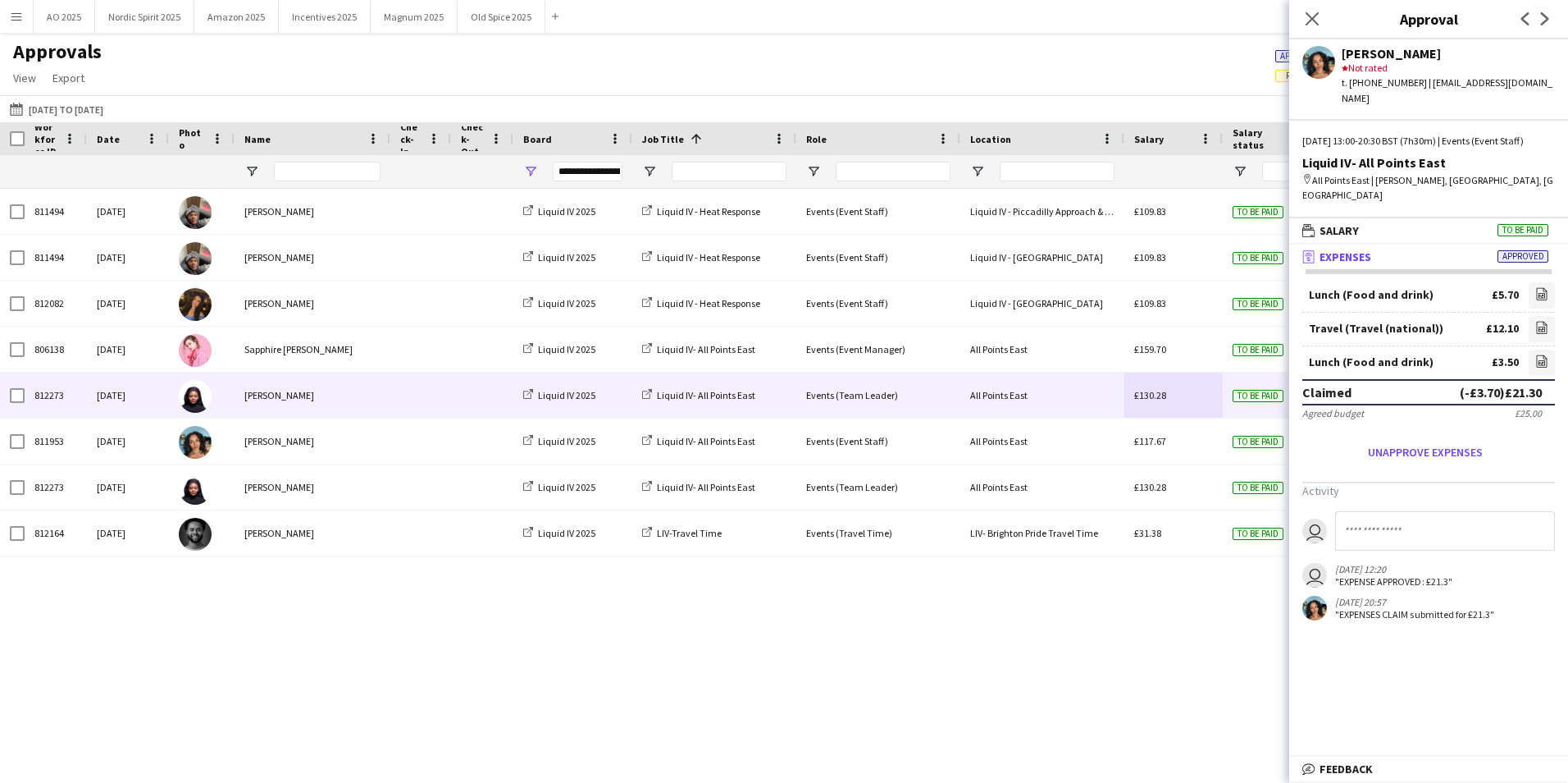
click at [1181, 405] on div "£130.28" at bounding box center [1173, 395] width 98 height 45
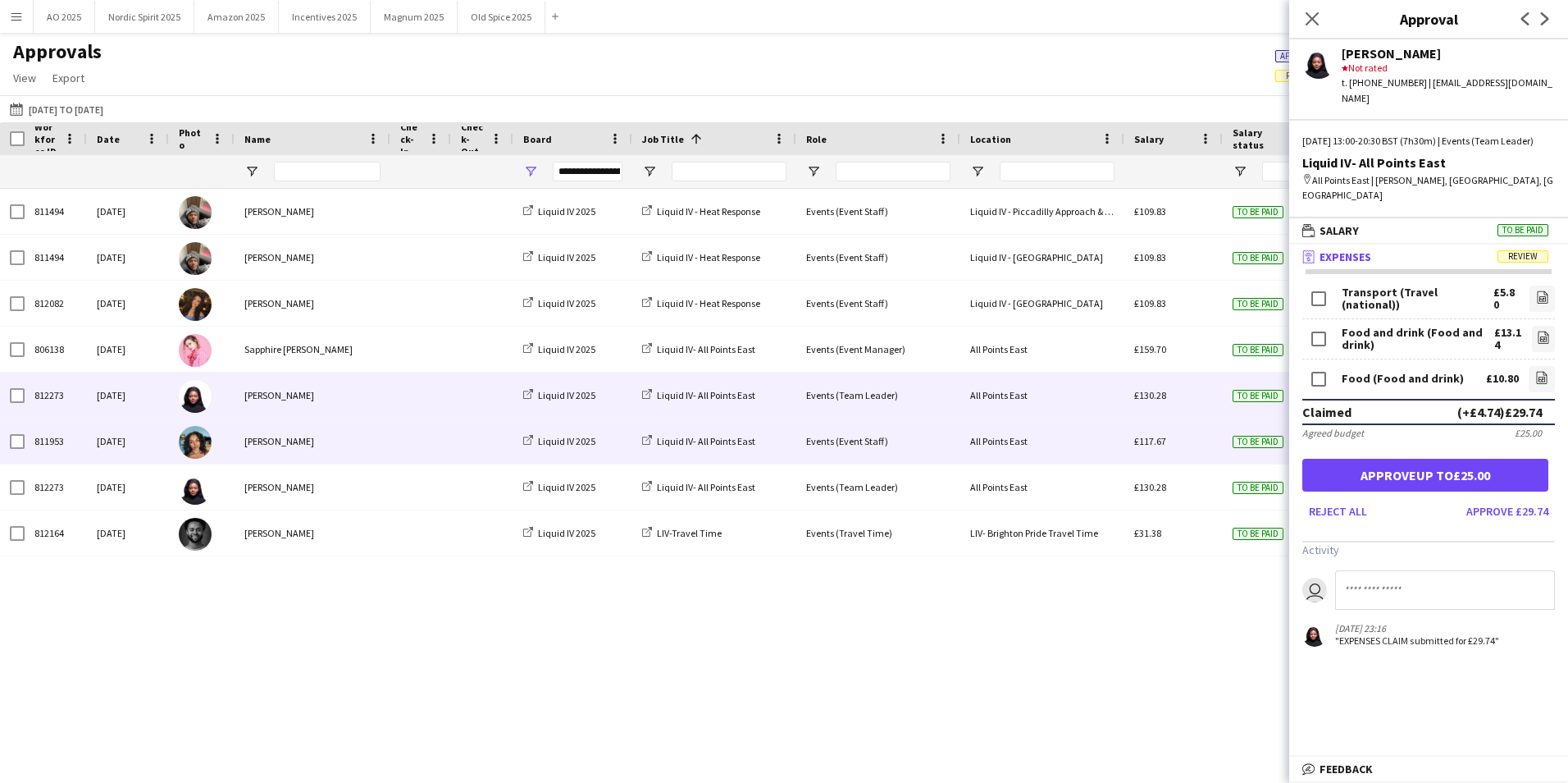
click at [1177, 431] on div "£117.67" at bounding box center [1173, 441] width 98 height 45
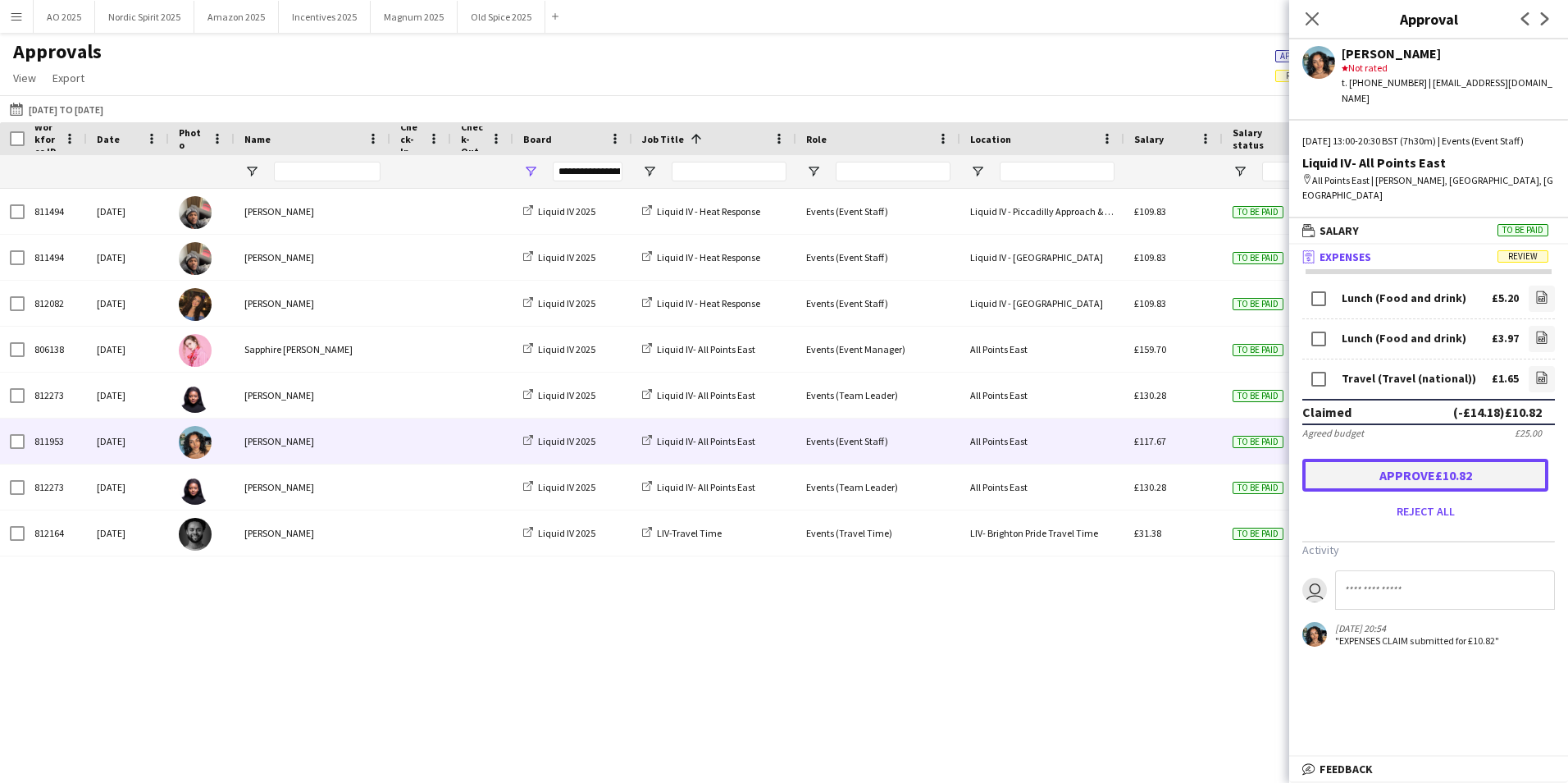
click at [1354, 458] on button "Approve £10.82" at bounding box center [1425, 475] width 246 height 33
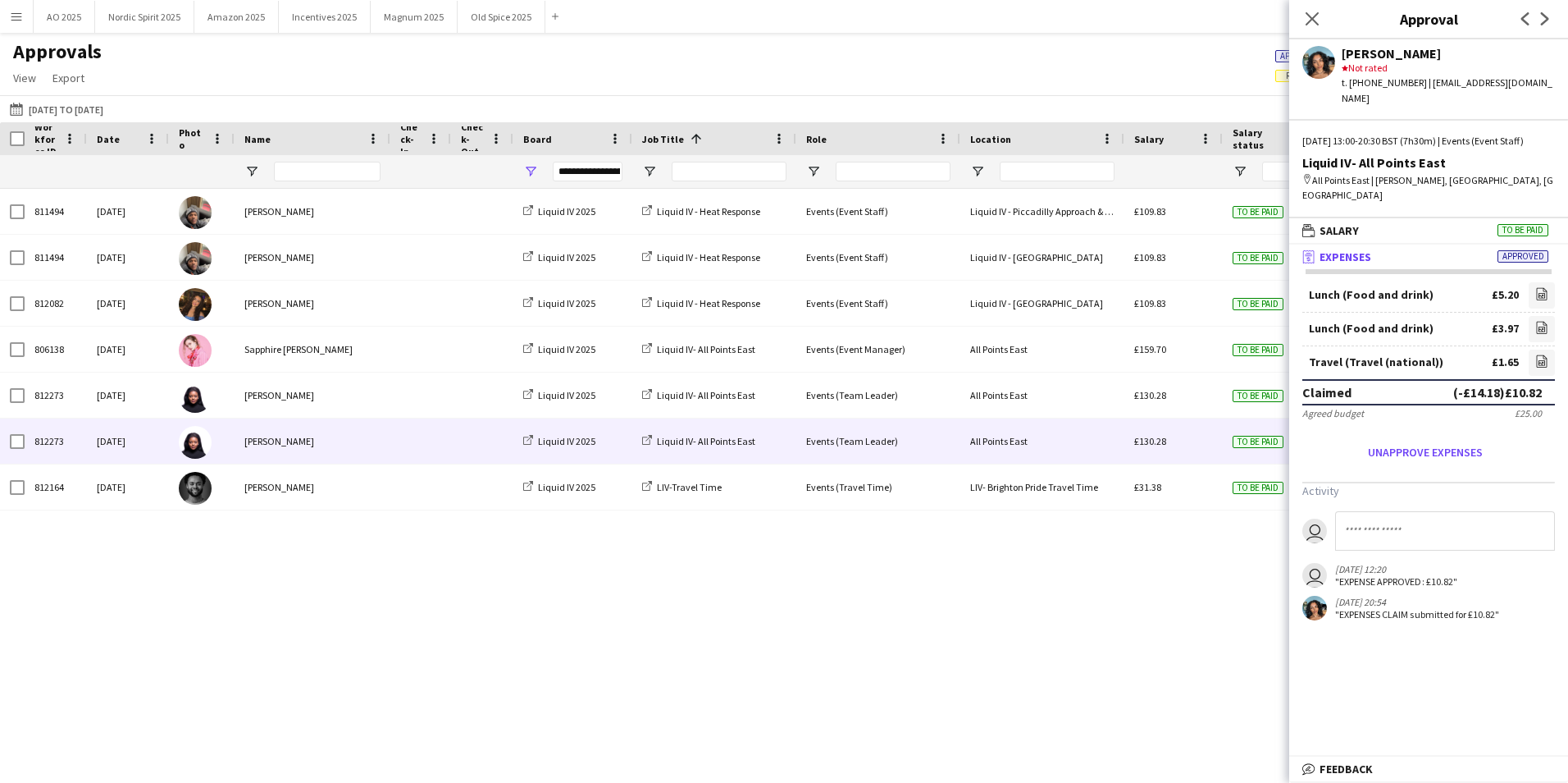
click at [1228, 450] on div "To be paid" at bounding box center [1271, 441] width 98 height 45
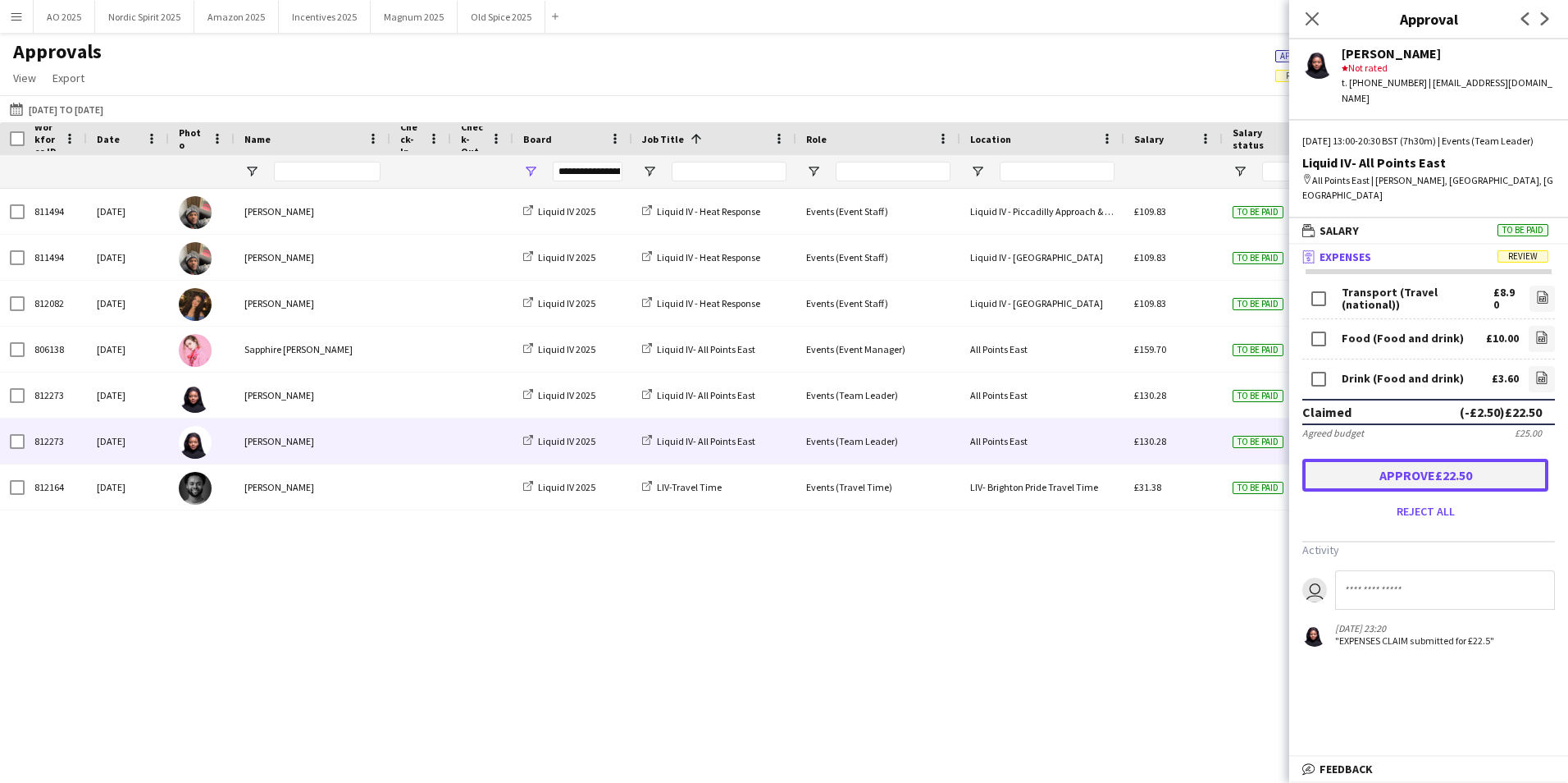
click at [1341, 470] on button "Approve £22.50" at bounding box center [1425, 475] width 246 height 33
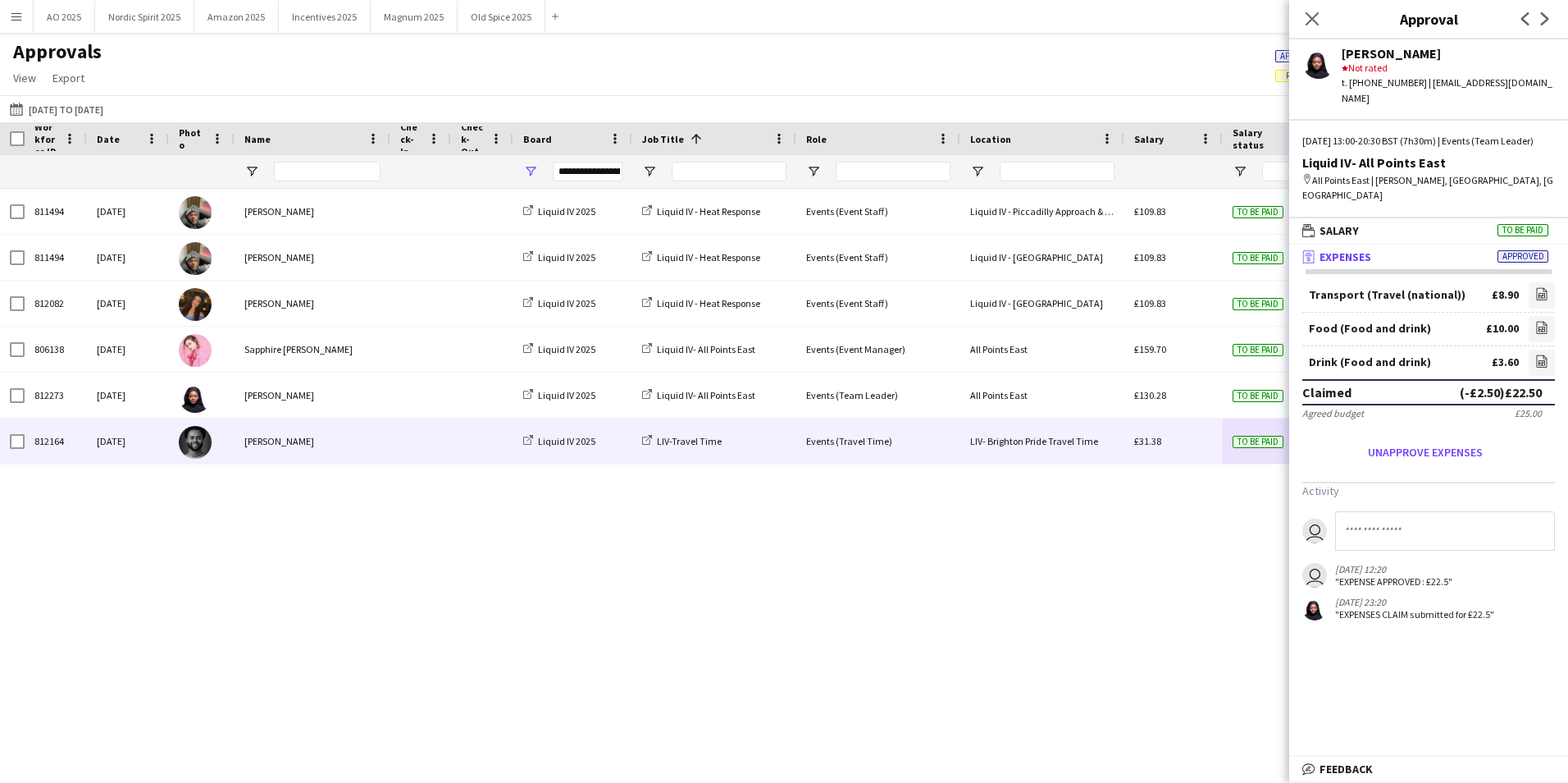
click at [1191, 446] on div "£31.38" at bounding box center [1173, 441] width 98 height 45
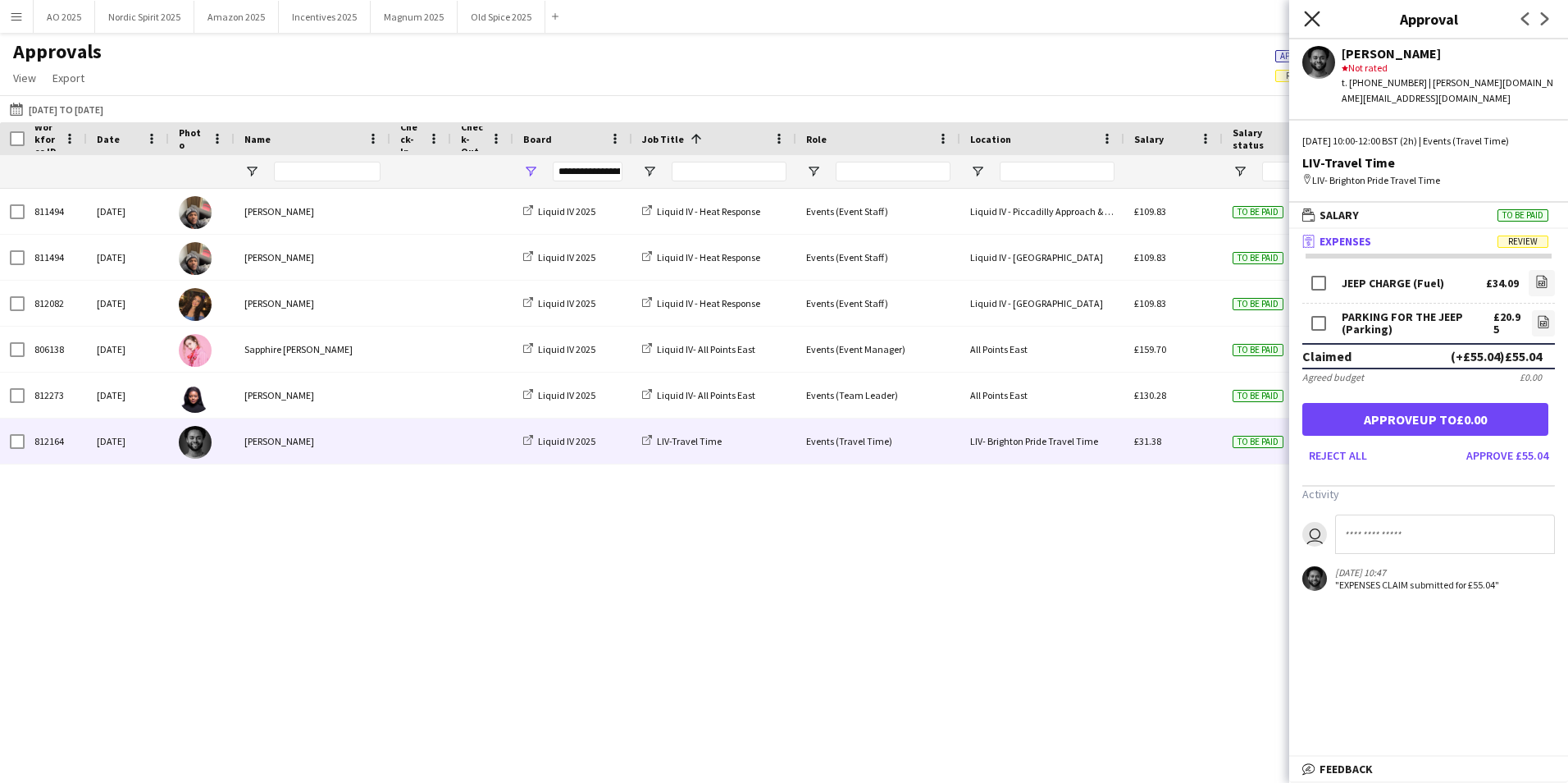
click at [1311, 24] on icon "Close pop-in" at bounding box center [1312, 18] width 16 height 16
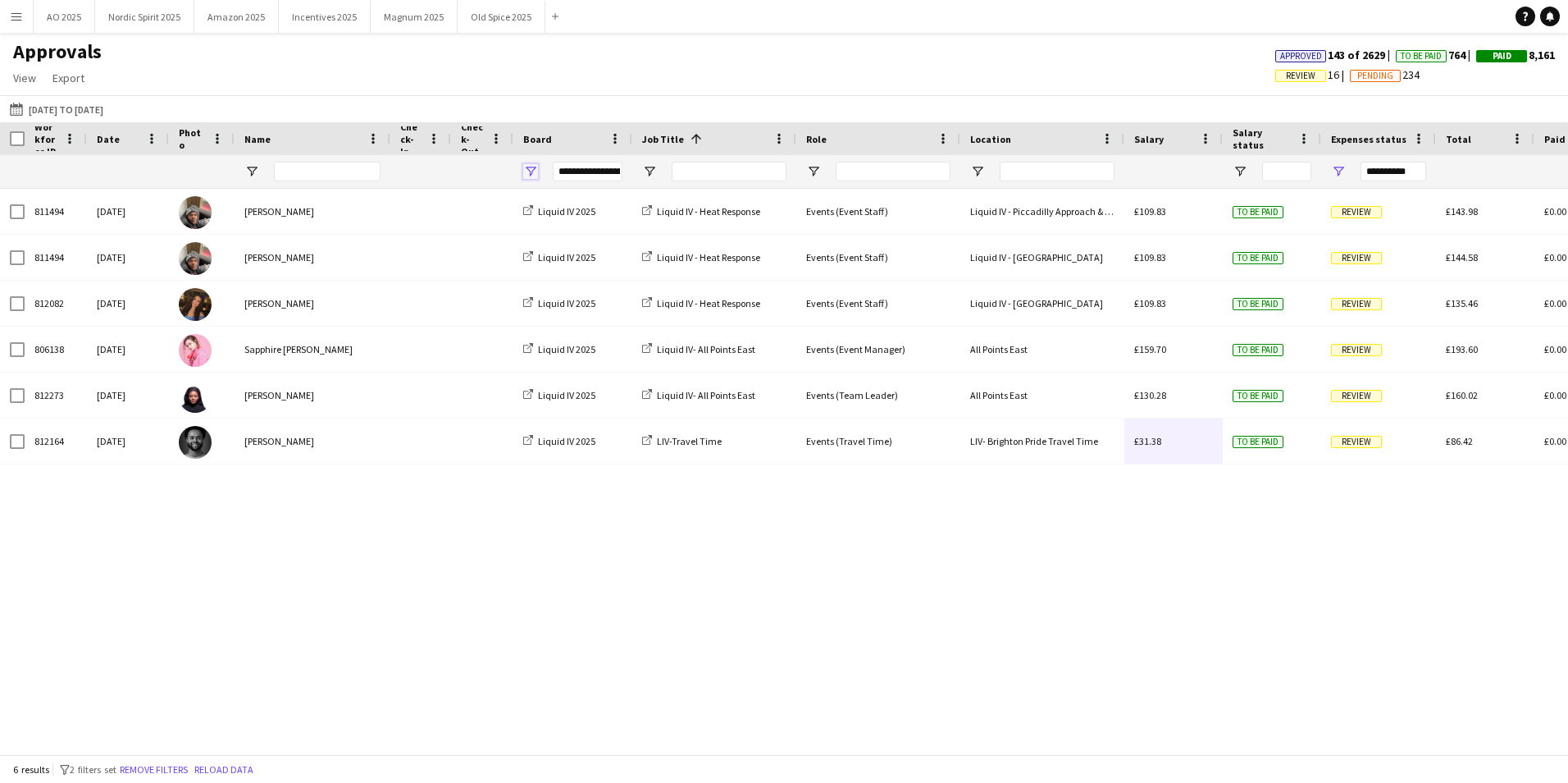
click at [529, 173] on span "Open Filter Menu" at bounding box center [531, 171] width 15 height 15
type input "***"
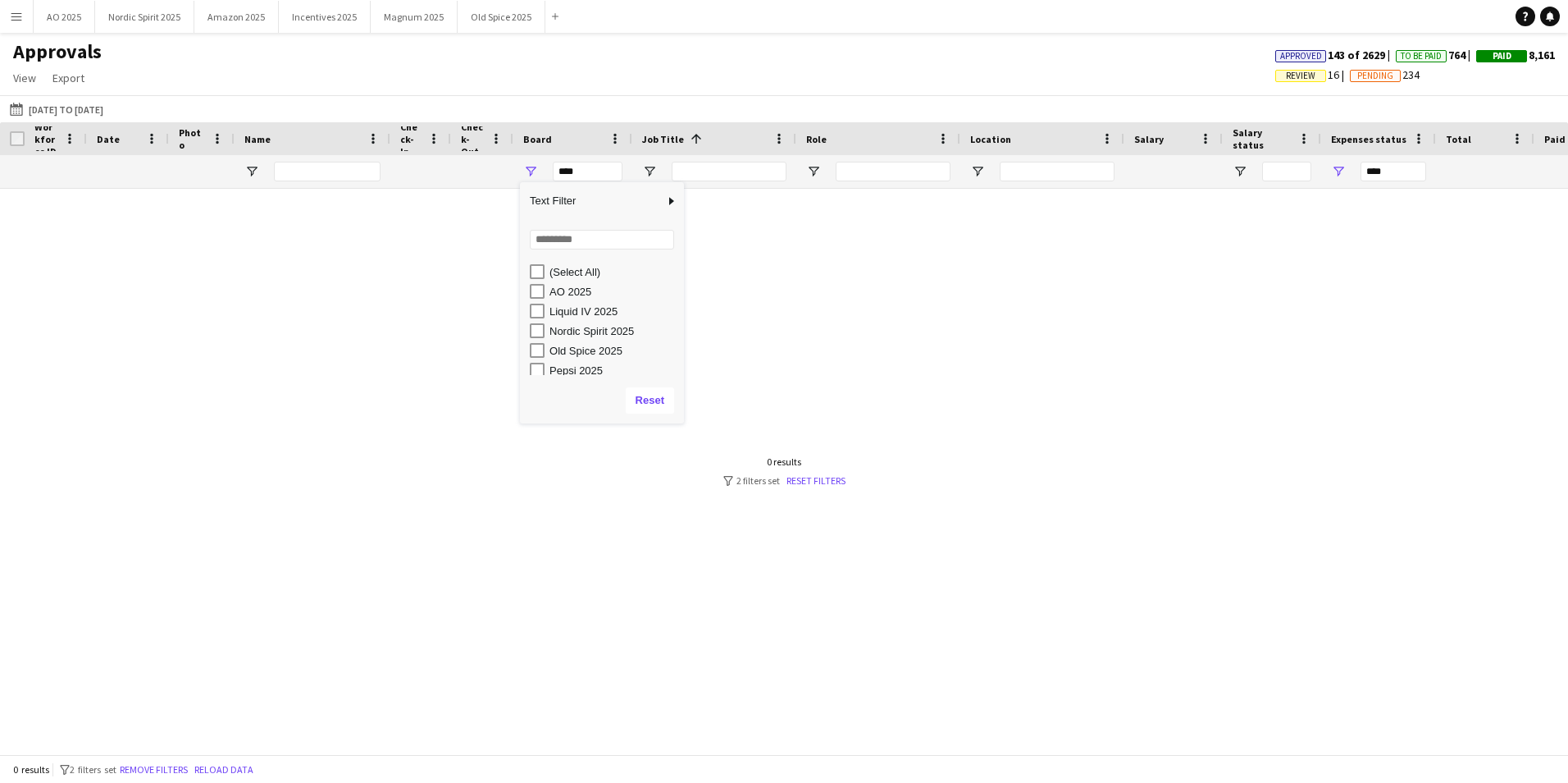
click at [541, 377] on div "(Select All) AO 2025 Liquid IV 2025 Nordic Spirit 2025 Old Spice 2025 Pepsi 2025" at bounding box center [601, 318] width 164 height 118
type input "**********"
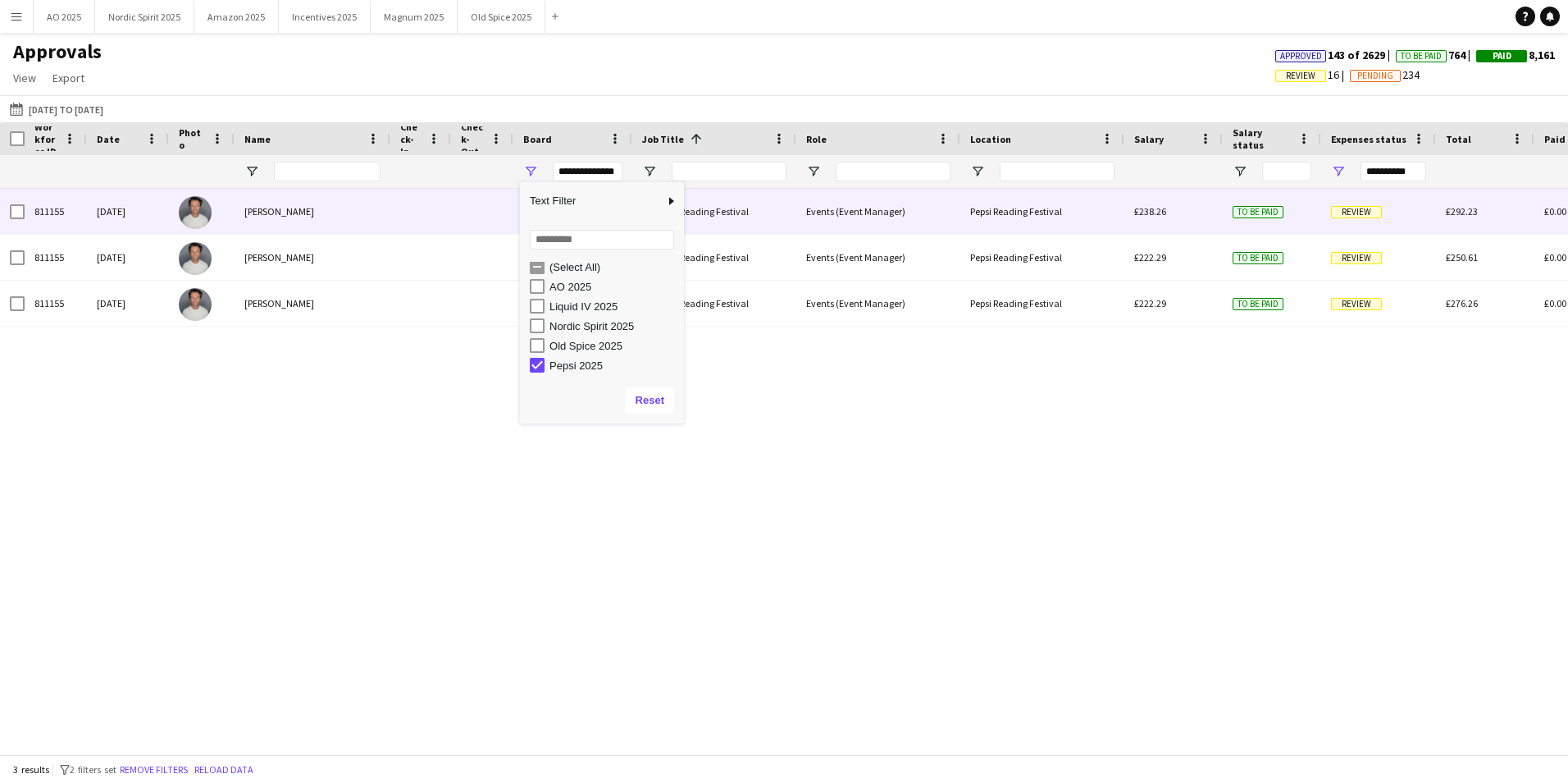
click at [1364, 220] on div "Review" at bounding box center [1378, 211] width 115 height 45
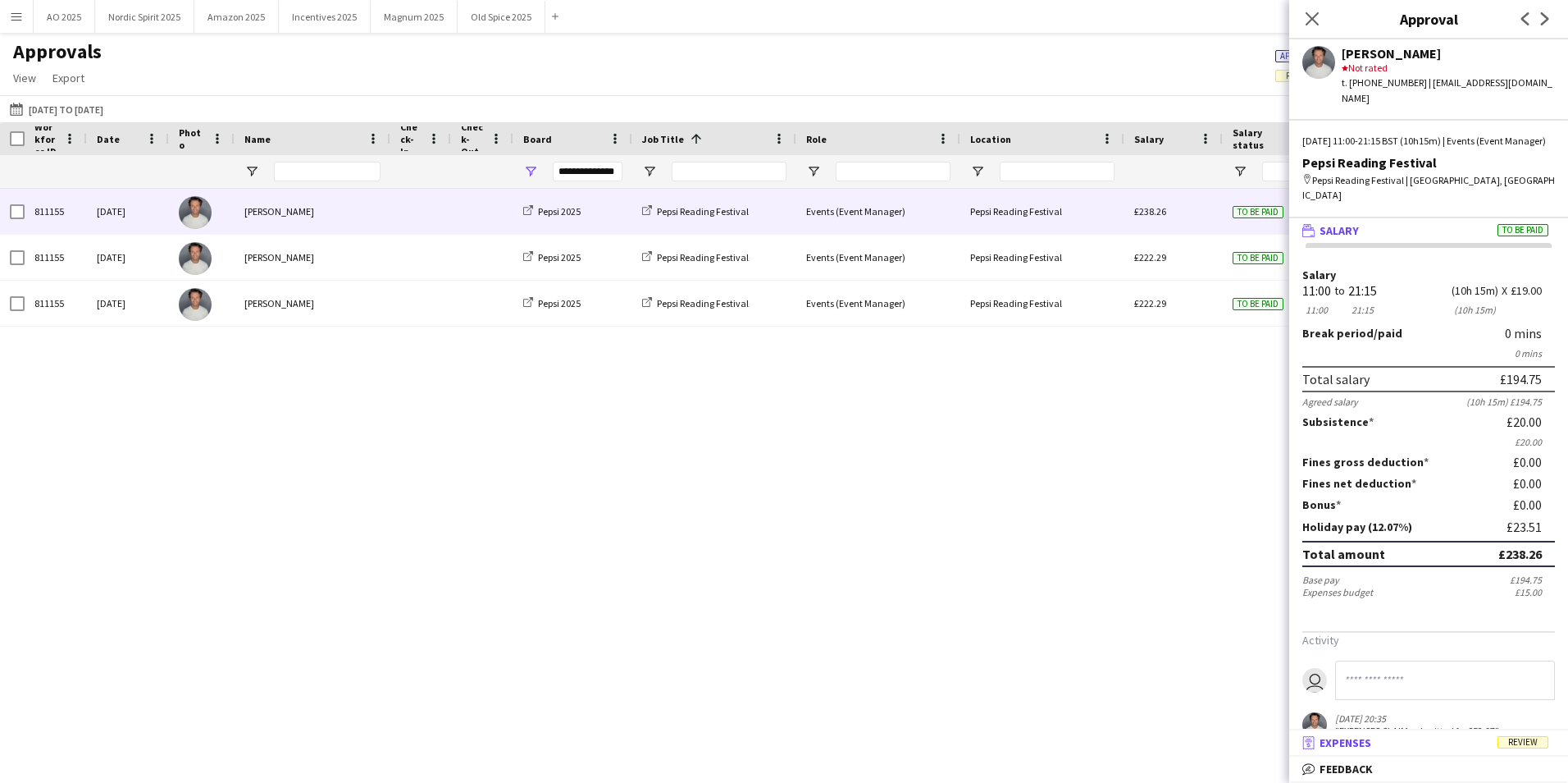
click at [1358, 738] on span "Expenses" at bounding box center [1345, 743] width 52 height 15
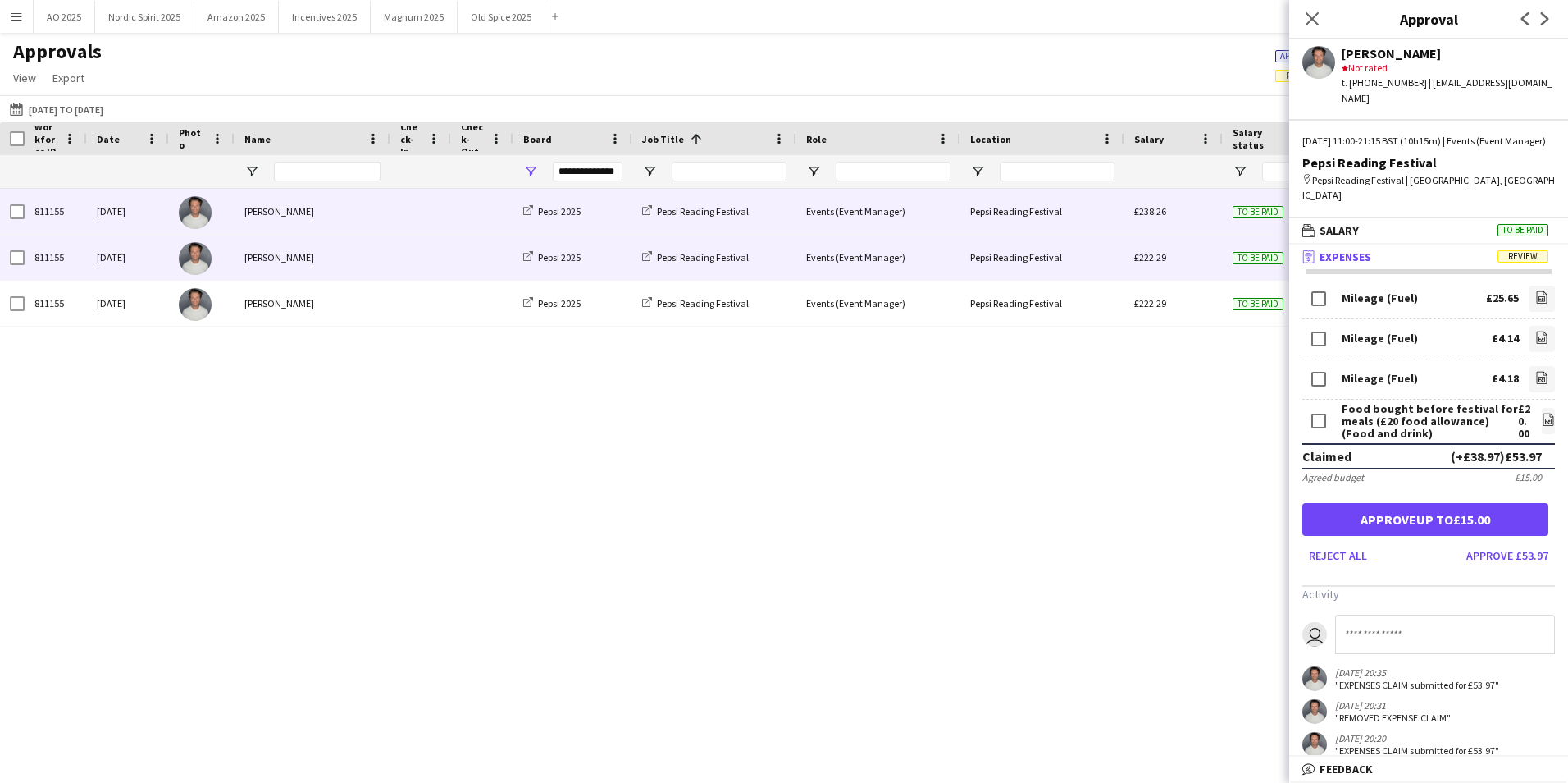
click at [1205, 262] on div "£222.29" at bounding box center [1173, 257] width 98 height 45
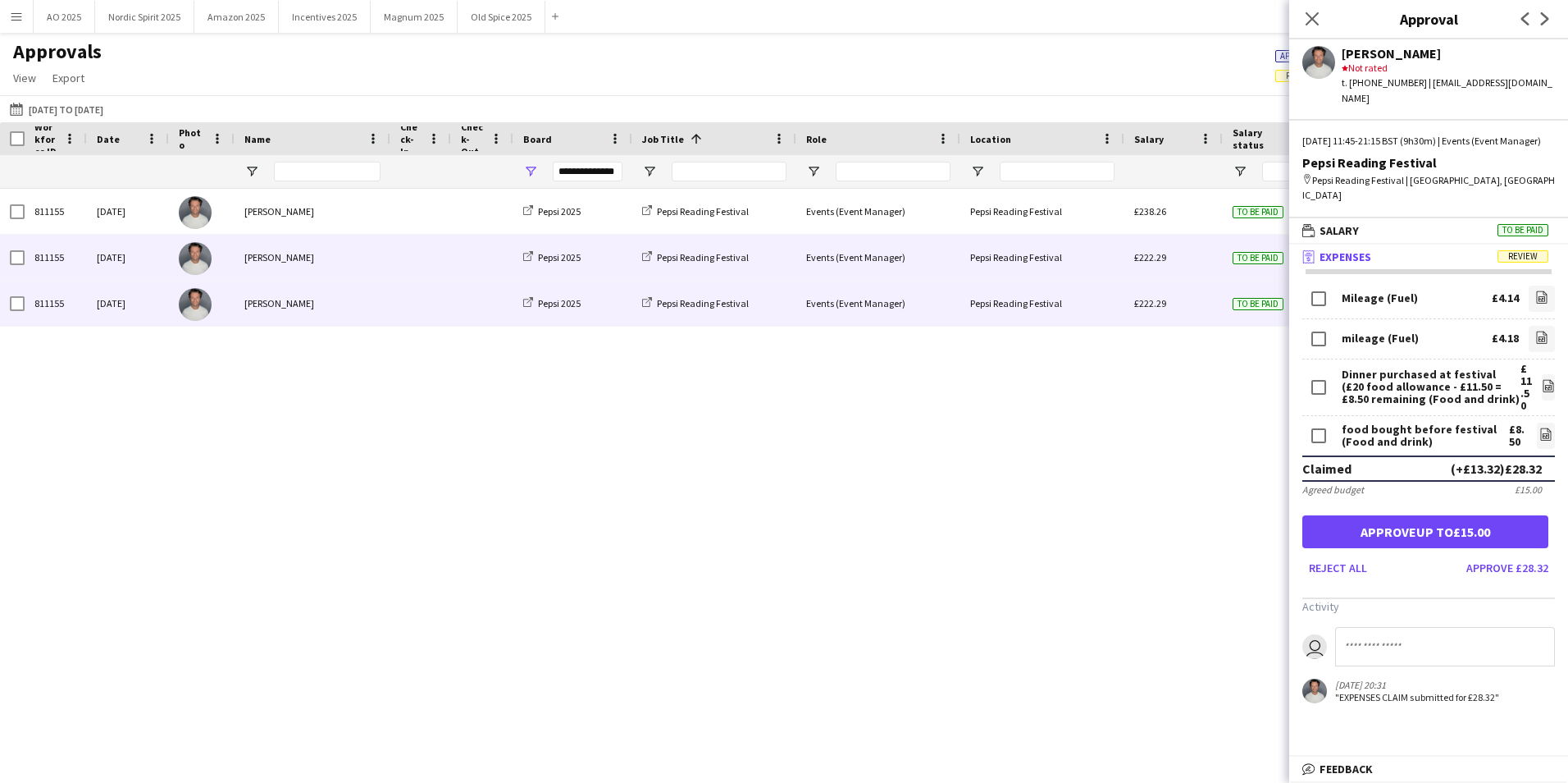
click at [1205, 288] on div "£222.29" at bounding box center [1173, 302] width 98 height 45
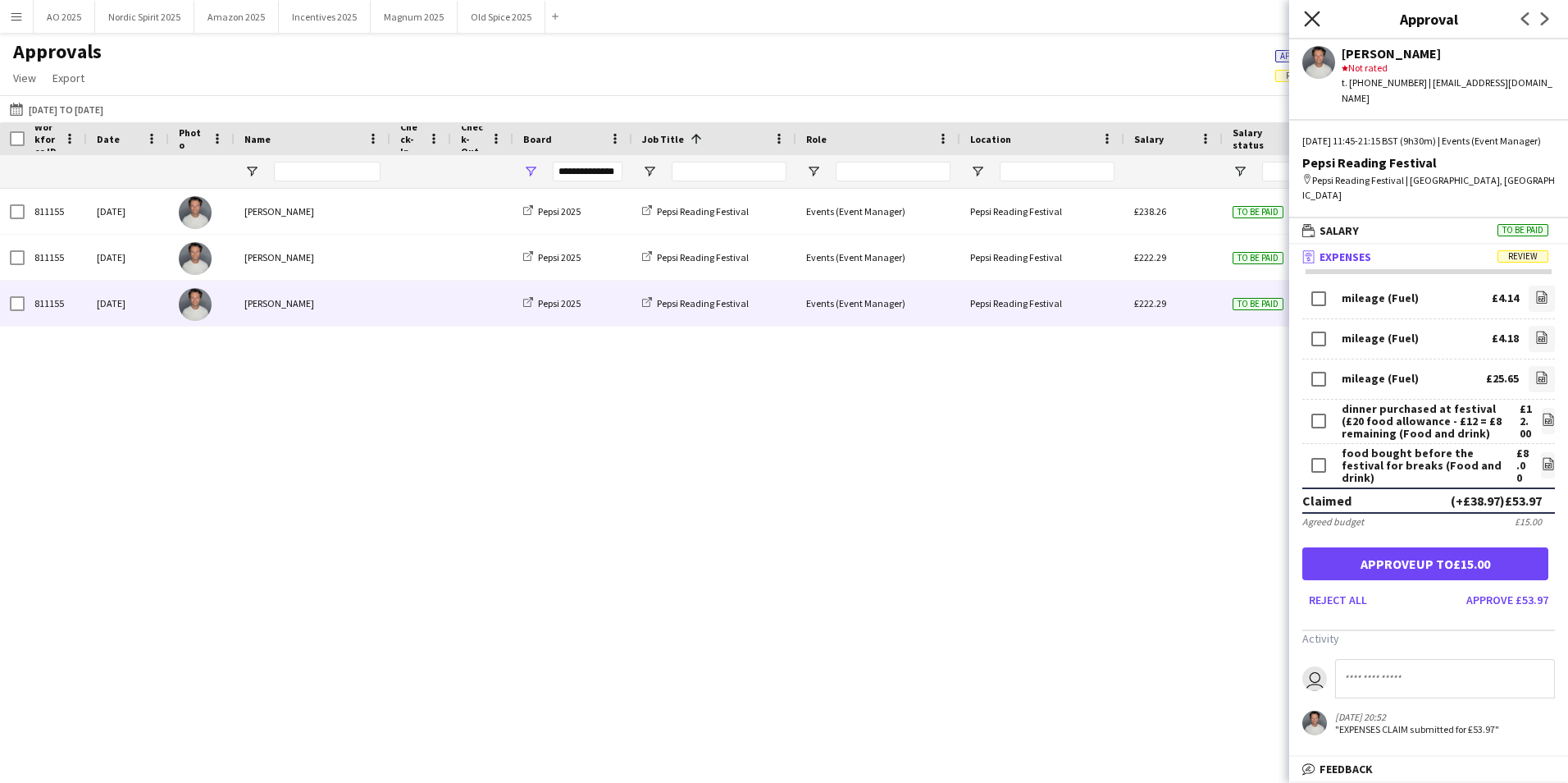
click at [1309, 20] on icon "Close pop-in" at bounding box center [1312, 18] width 16 height 16
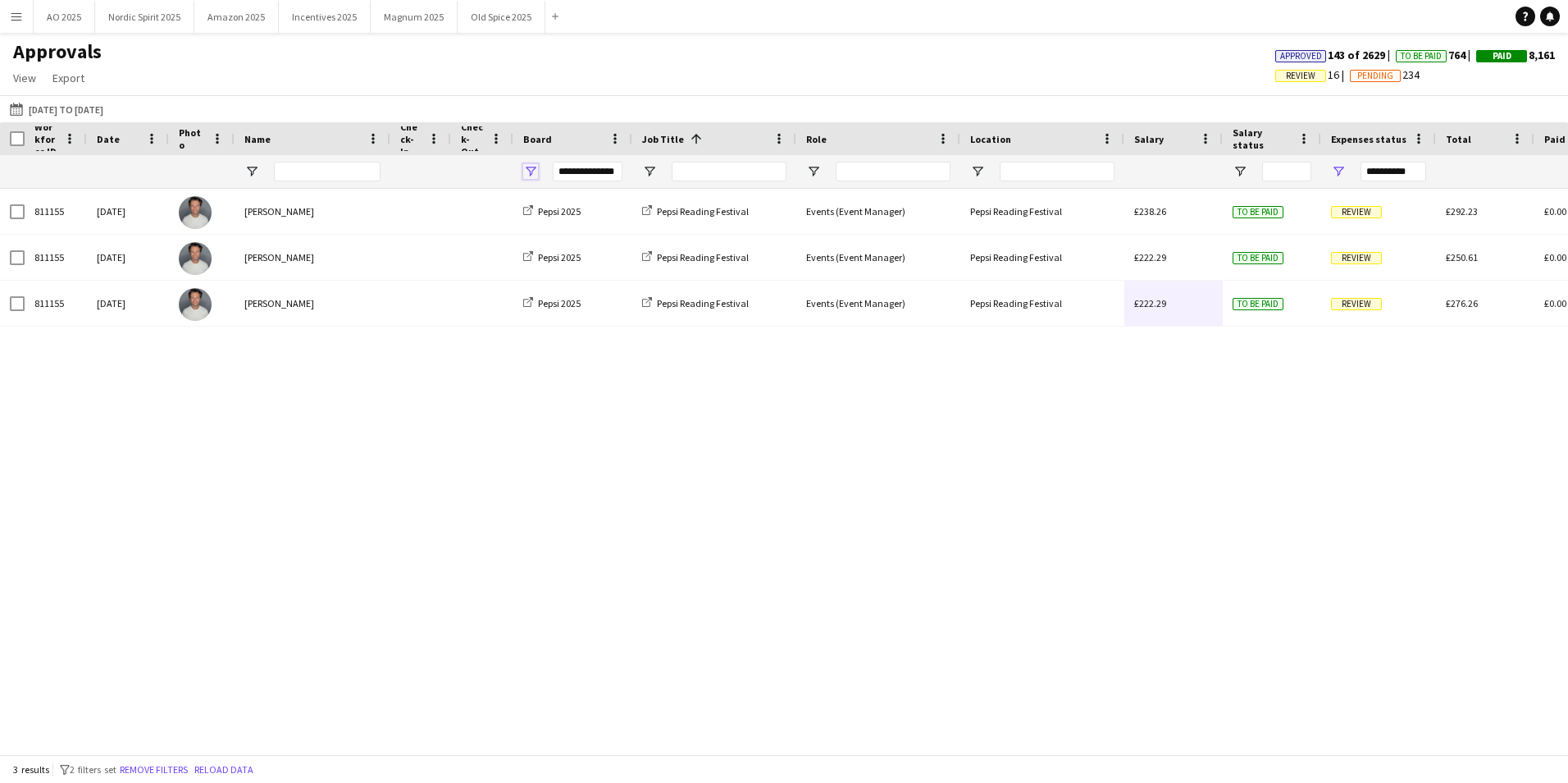
click at [531, 171] on span "Open Filter Menu" at bounding box center [531, 171] width 15 height 15
click at [546, 266] on div "(Select All)" at bounding box center [606, 271] width 154 height 20
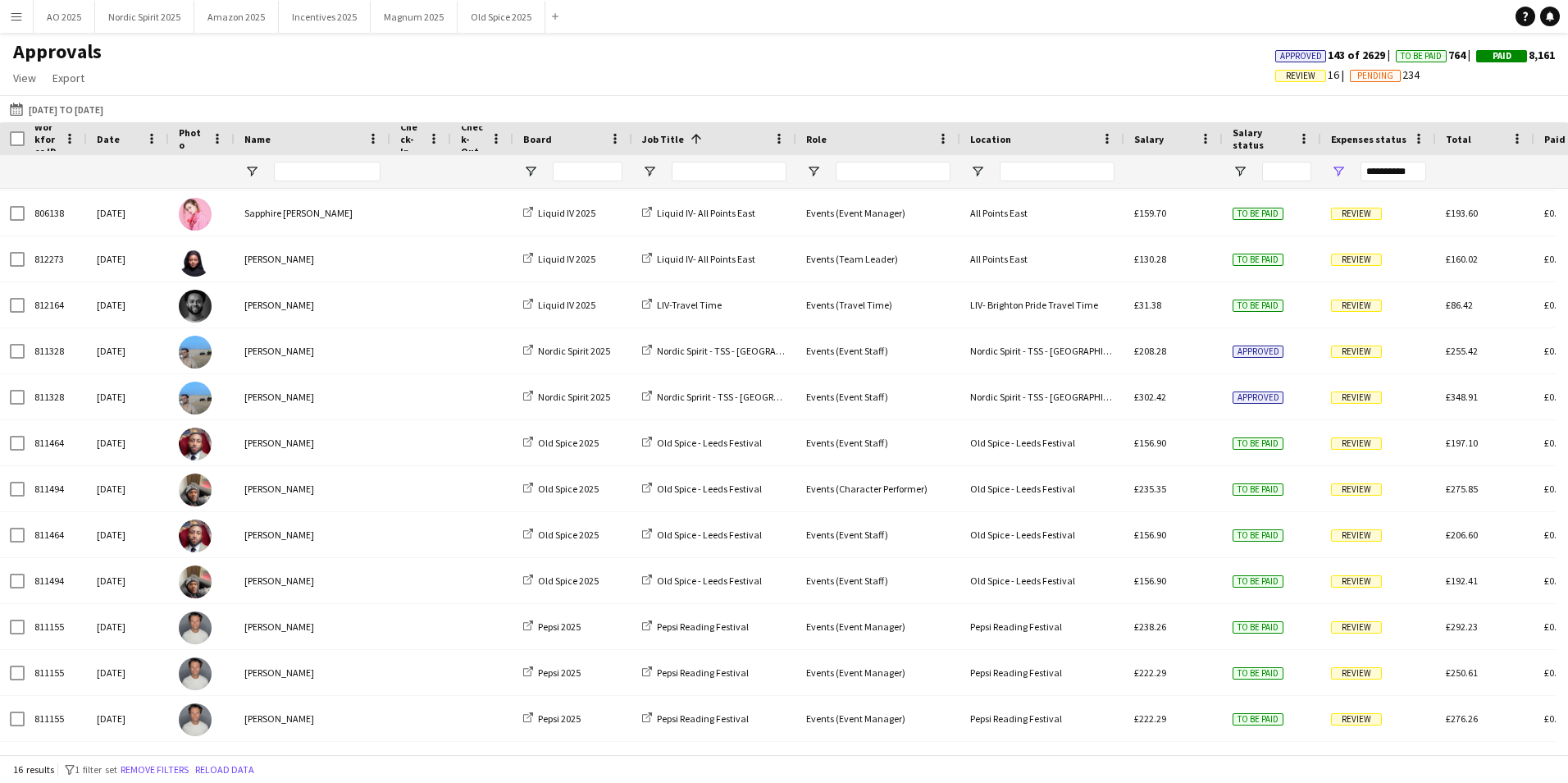
scroll to position [0, 0]
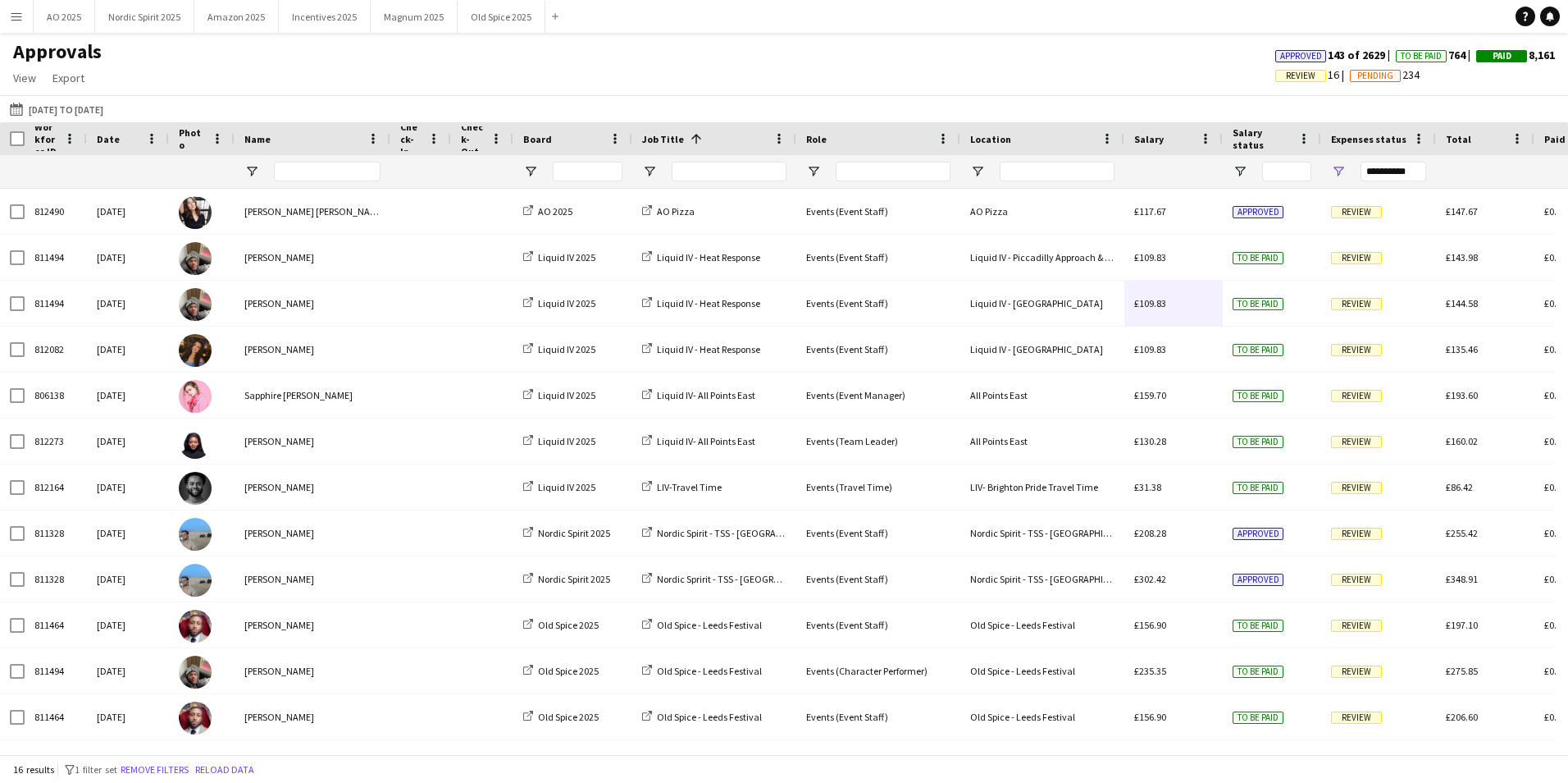
click at [1127, 93] on div "Approvals View Customise view Customise filters Reset Filters Reset View Reset …" at bounding box center [784, 68] width 1568 height 56
